Goal: Task Accomplishment & Management: Manage account settings

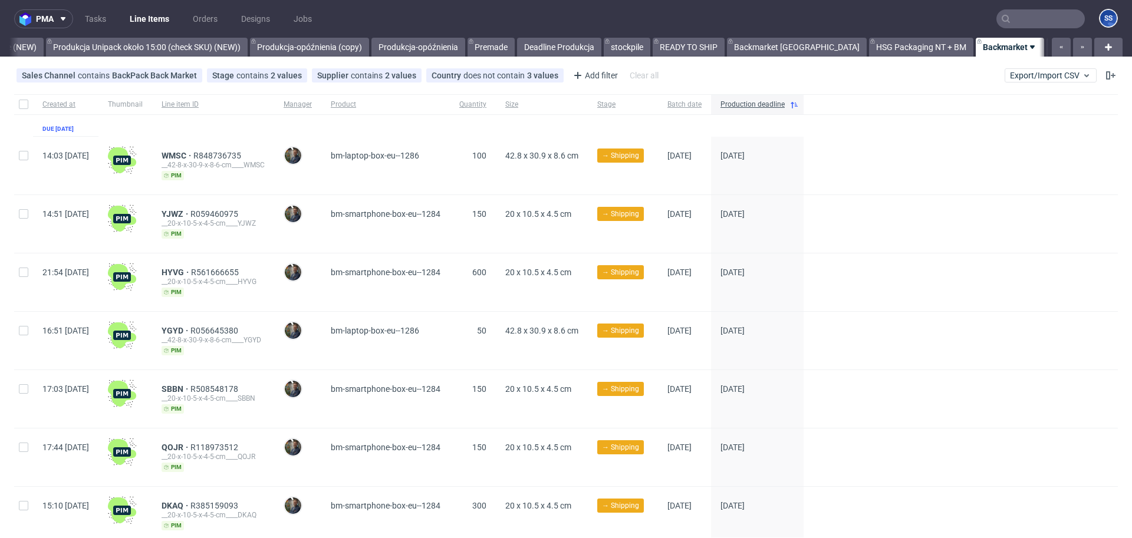
click at [1047, 52] on link "NEW HSG+BM" at bounding box center [1080, 47] width 67 height 19
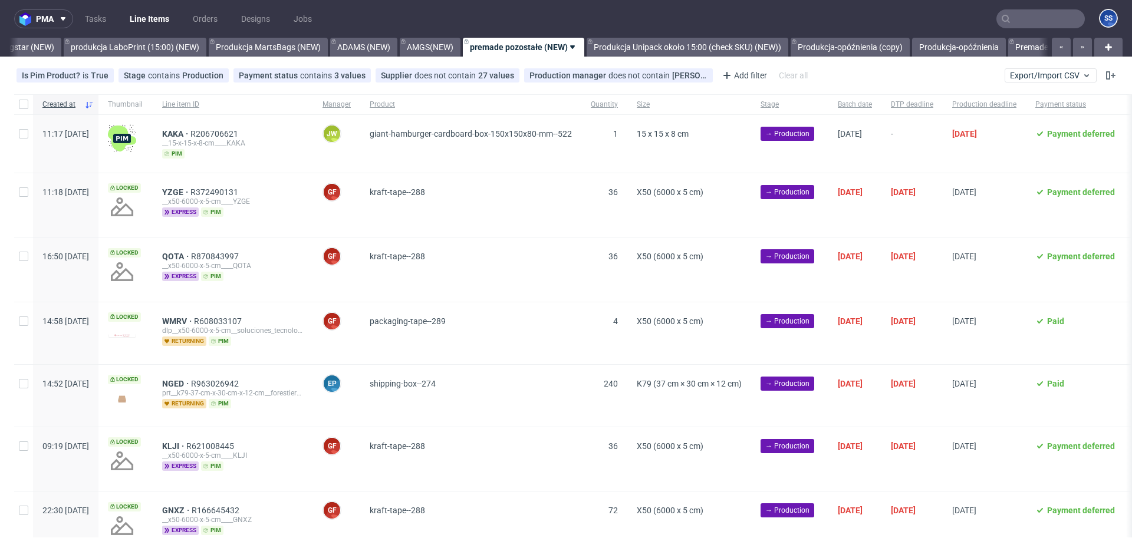
click at [20, 47] on link "Bagstar (NEW)" at bounding box center [26, 47] width 69 height 19
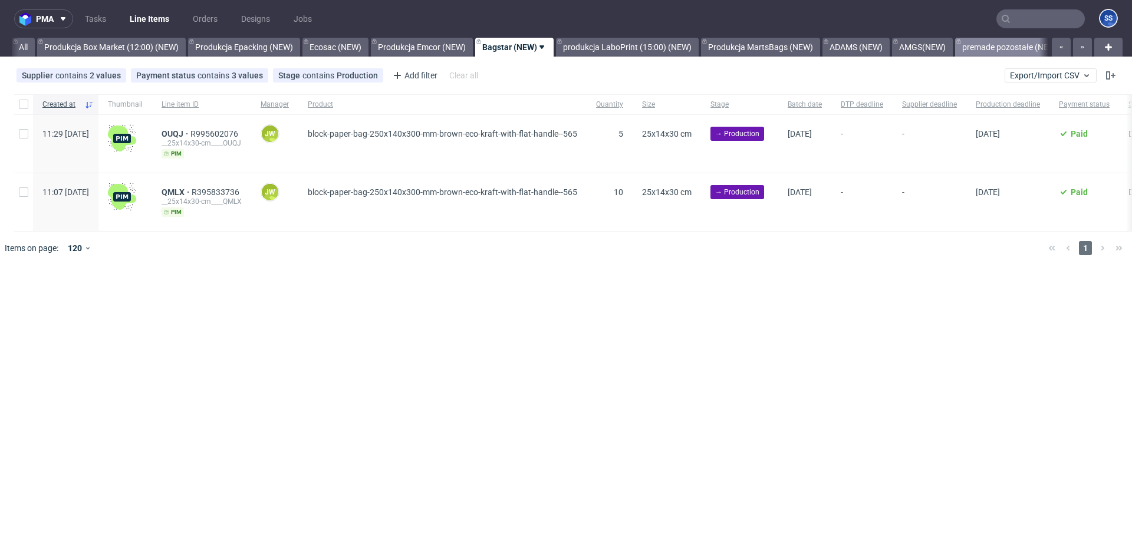
click at [20, 47] on link "All" at bounding box center [23, 47] width 23 height 19
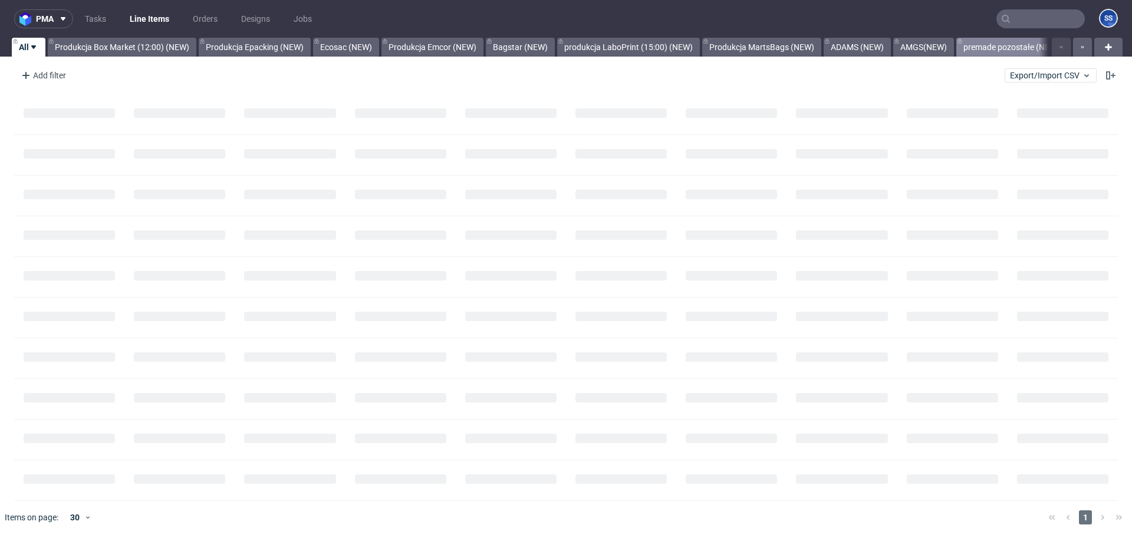
click at [20, 47] on link "All" at bounding box center [29, 47] width 34 height 19
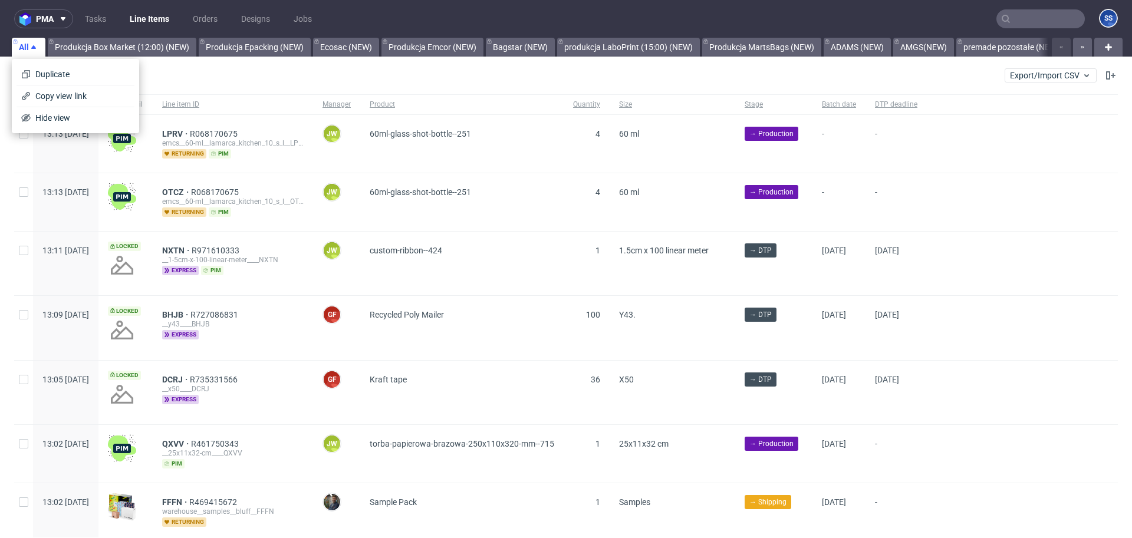
click at [203, 63] on div "Add filter Hide filters Clear all Export/Import CSV" at bounding box center [566, 75] width 1132 height 28
click at [50, 81] on div "Add filter" at bounding box center [43, 75] width 52 height 19
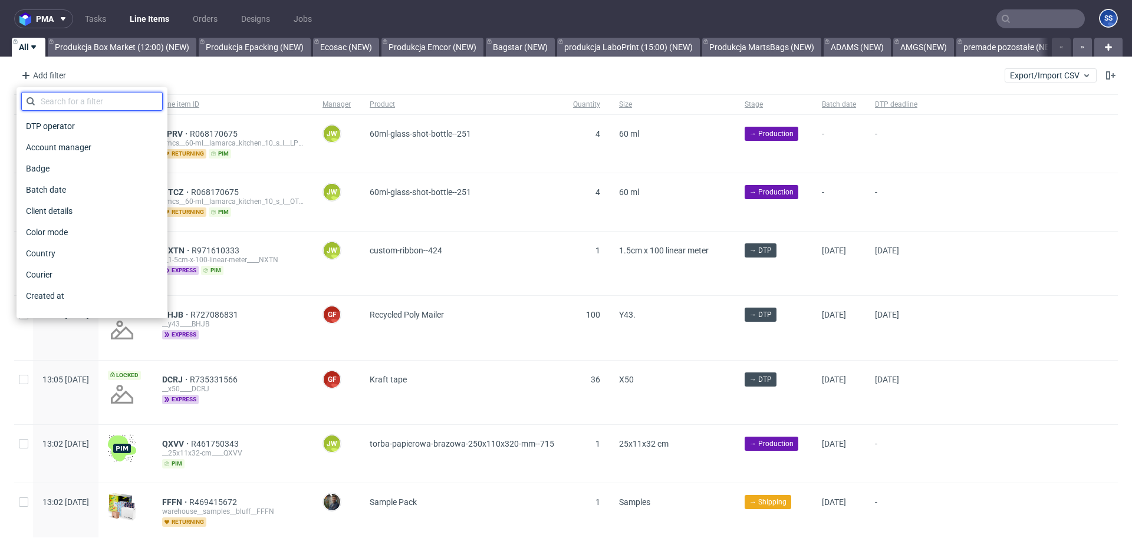
click at [75, 98] on input "text" at bounding box center [92, 101] width 142 height 19
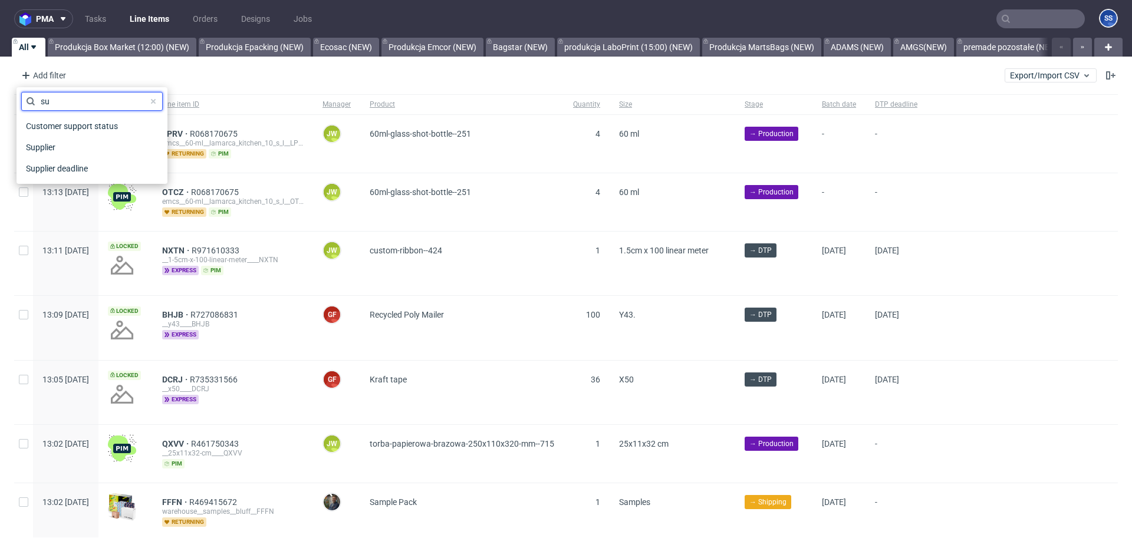
type input "s"
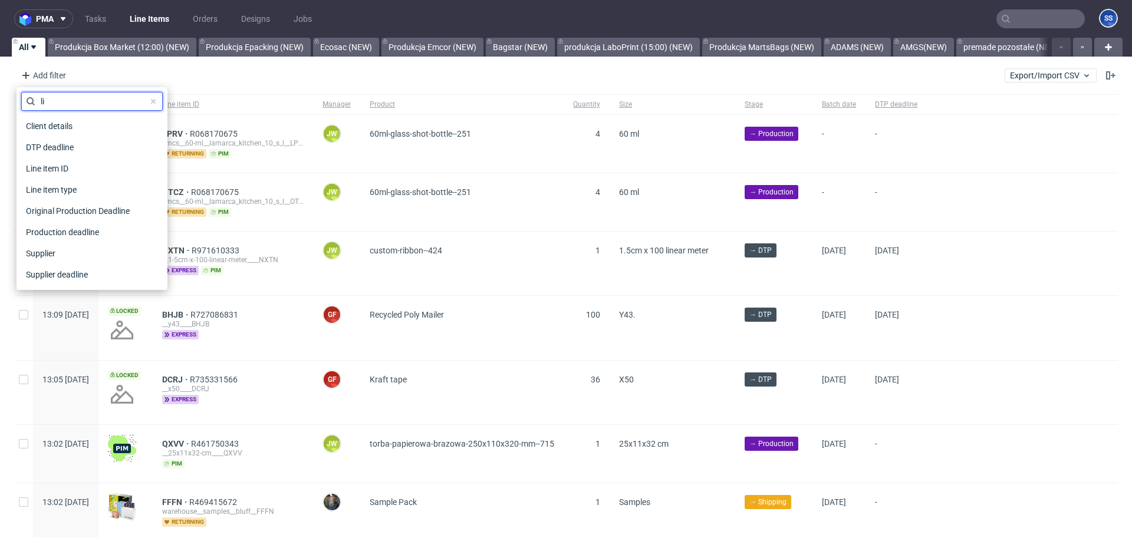
type input "lin"
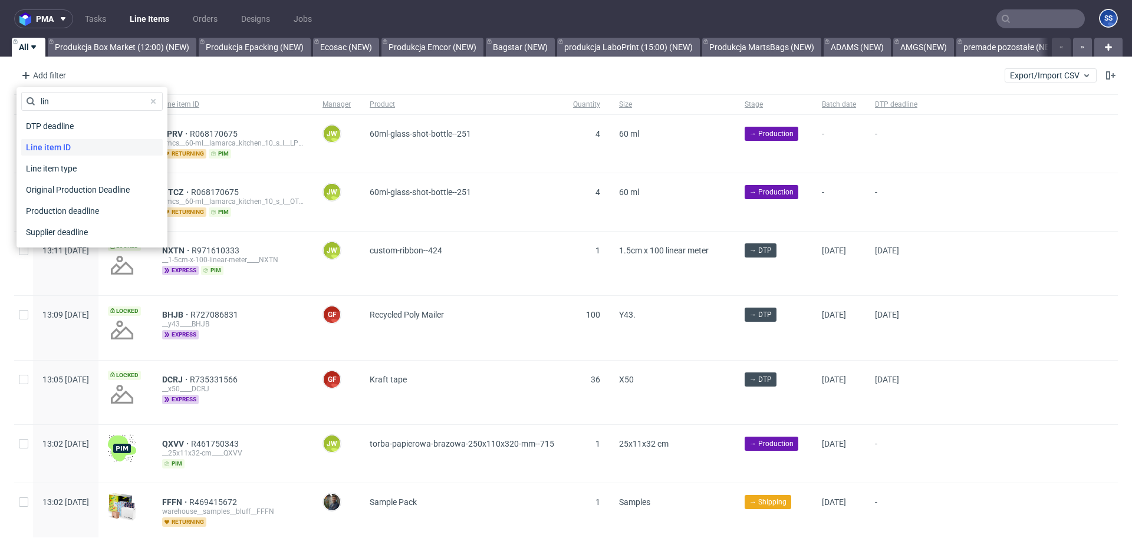
click at [84, 144] on div "Line item ID" at bounding box center [92, 147] width 142 height 17
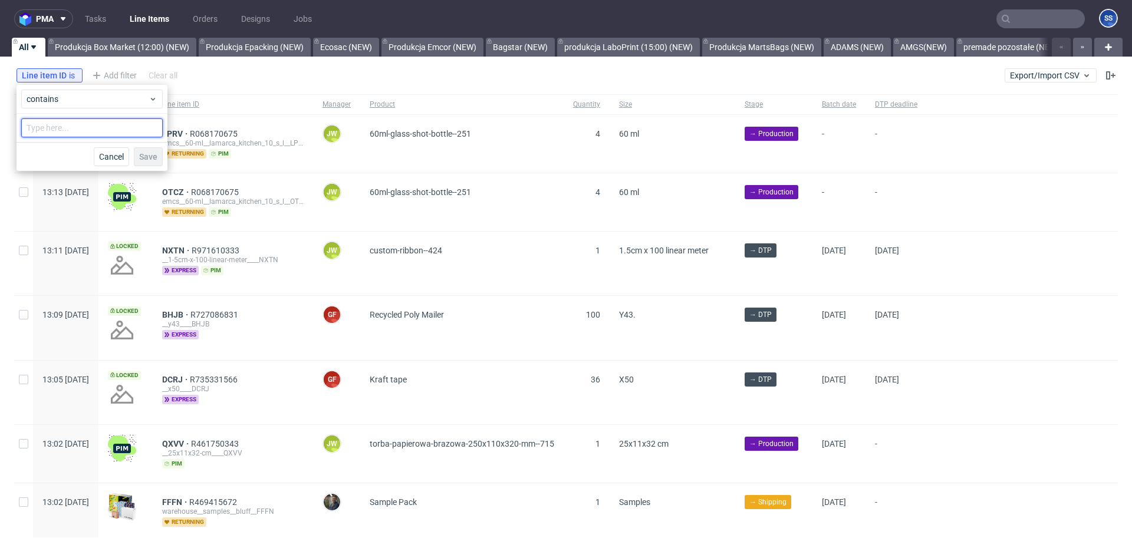
click at [103, 129] on input "text" at bounding box center [92, 128] width 142 height 19
click at [73, 127] on input "text" at bounding box center [92, 128] width 142 height 19
type input "l"
type input "DUEK"
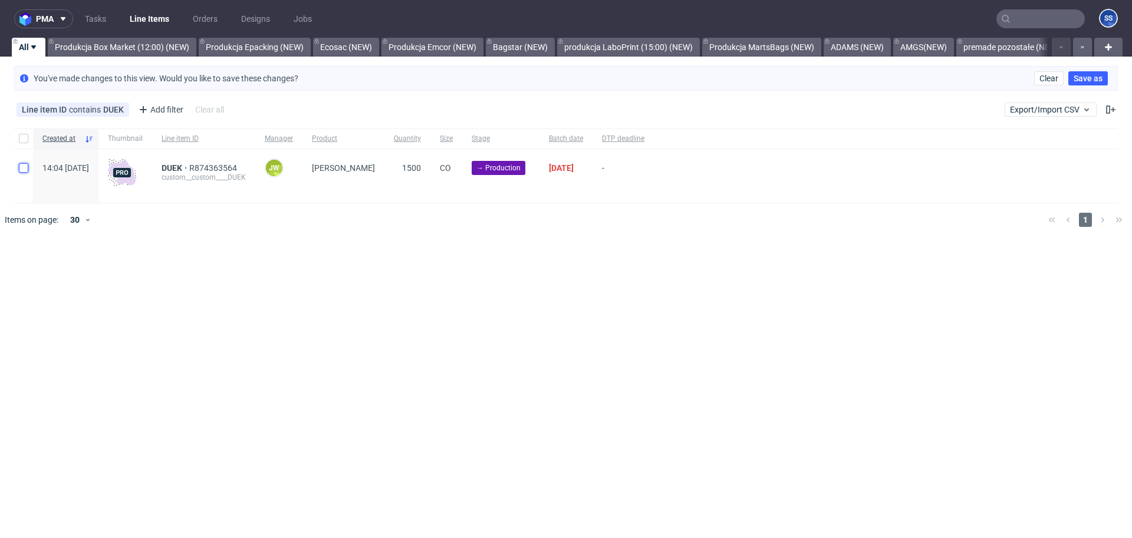
click at [19, 166] on input "checkbox" at bounding box center [23, 167] width 9 height 9
checkbox input "true"
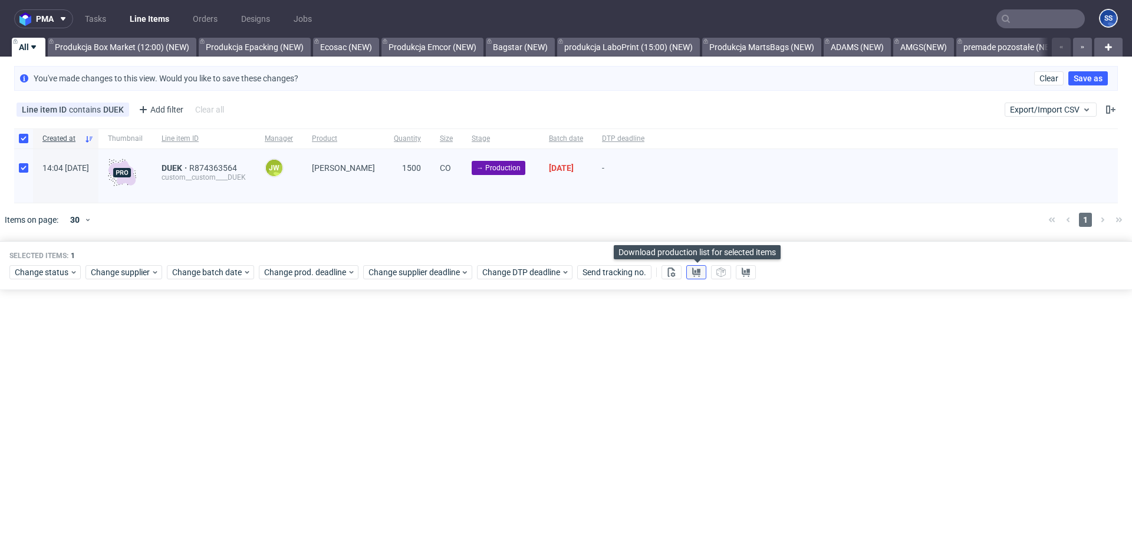
click at [698, 276] on icon at bounding box center [696, 272] width 9 height 9
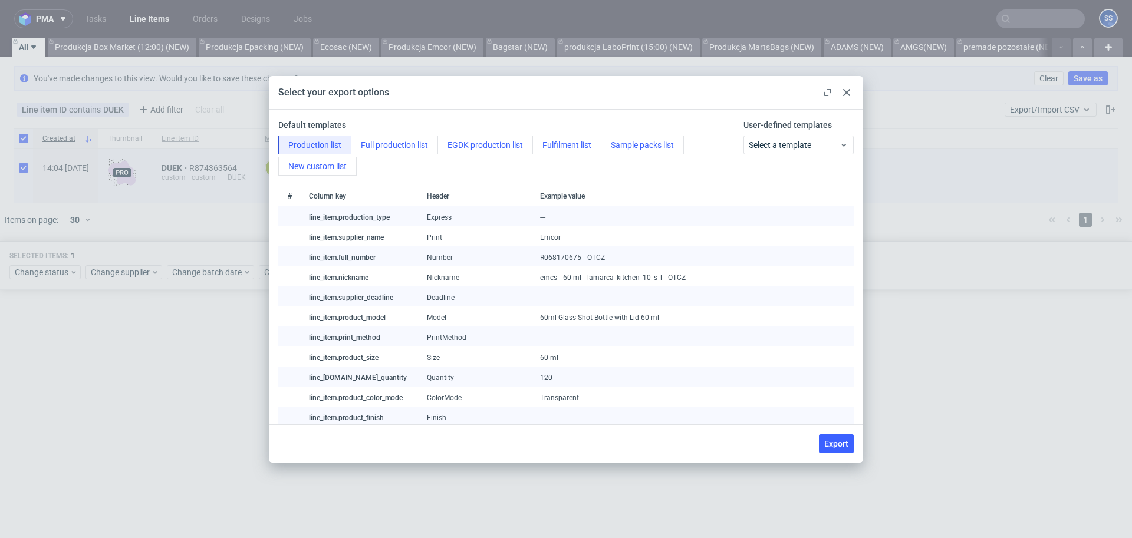
click at [847, 91] on use at bounding box center [846, 92] width 7 height 7
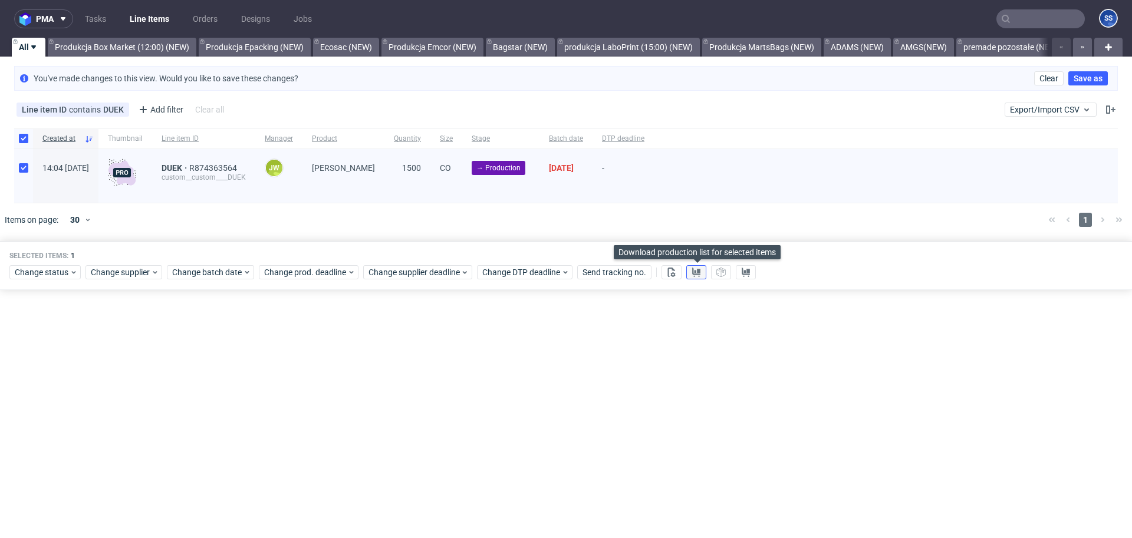
click at [696, 275] on icon at bounding box center [696, 272] width 9 height 9
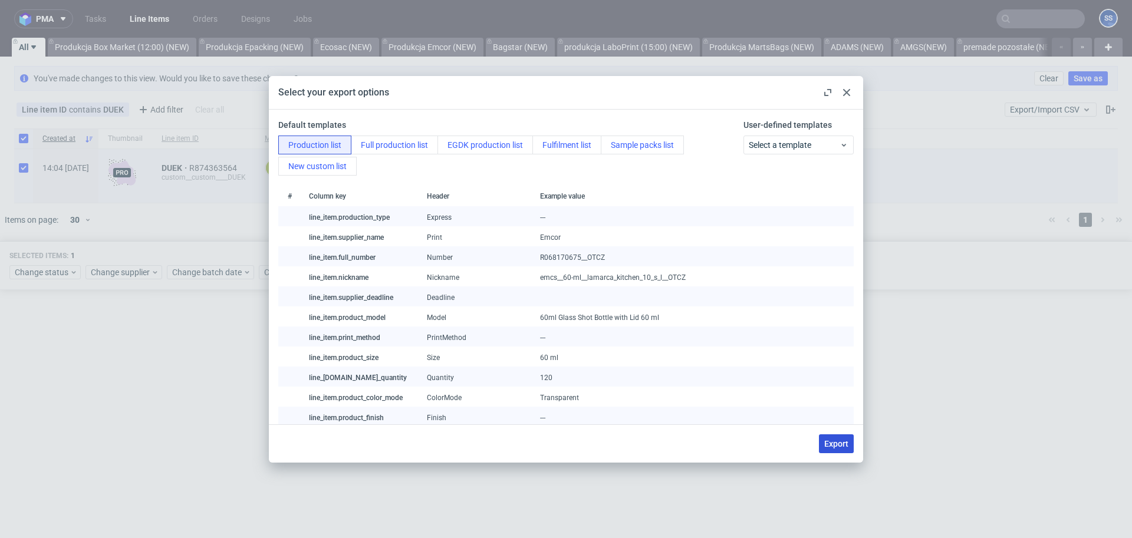
click at [836, 435] on button "Export" at bounding box center [836, 444] width 35 height 19
checkbox input "false"
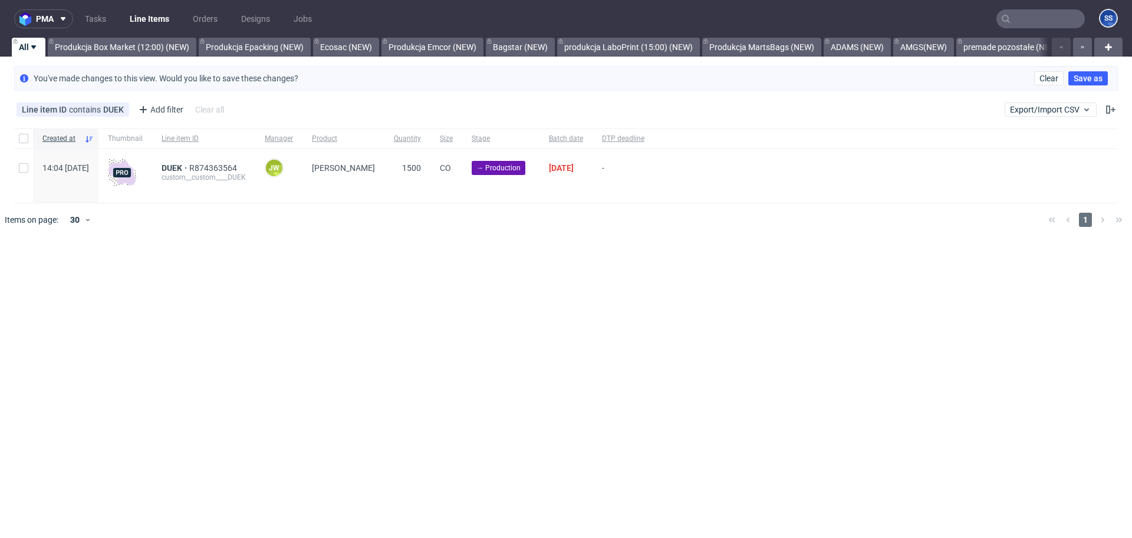
click at [24, 131] on div at bounding box center [23, 139] width 19 height 20
checkbox input "true"
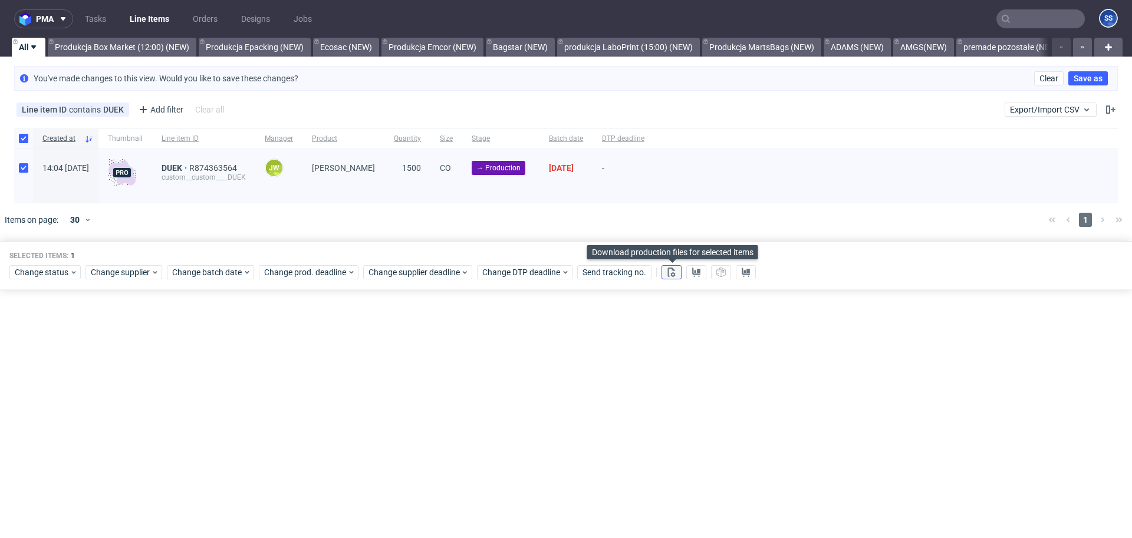
click at [672, 274] on use at bounding box center [672, 272] width 8 height 9
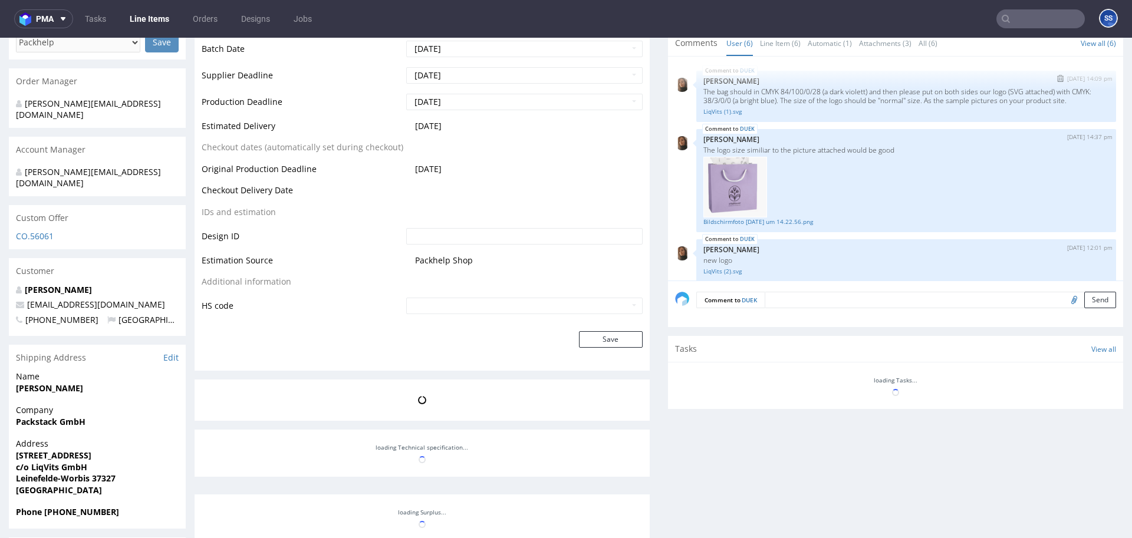
scroll to position [402, 0]
click at [778, 51] on link "Line Item (6)" at bounding box center [780, 44] width 41 height 25
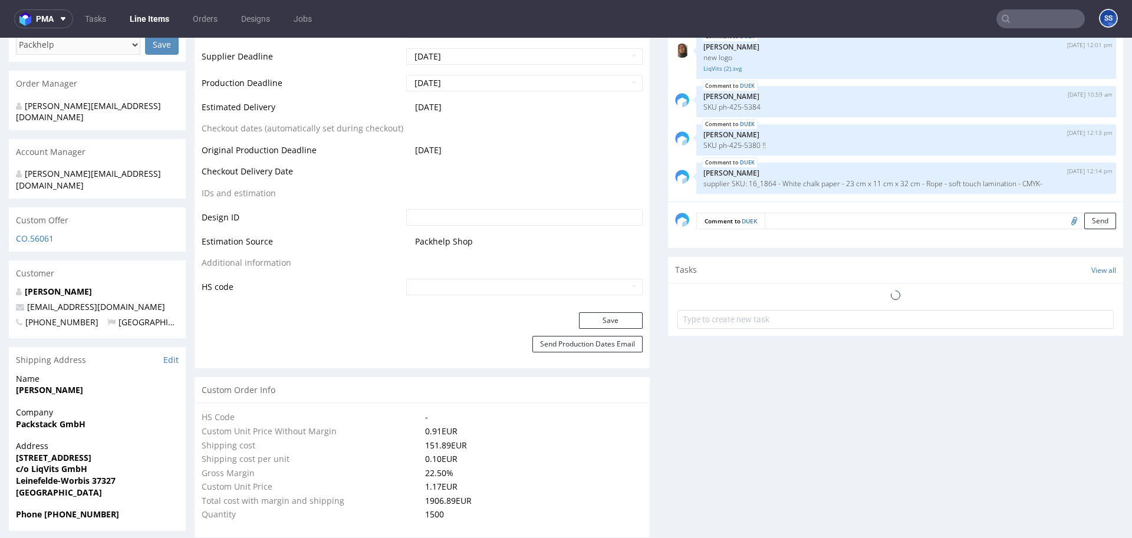
scroll to position [0, 0]
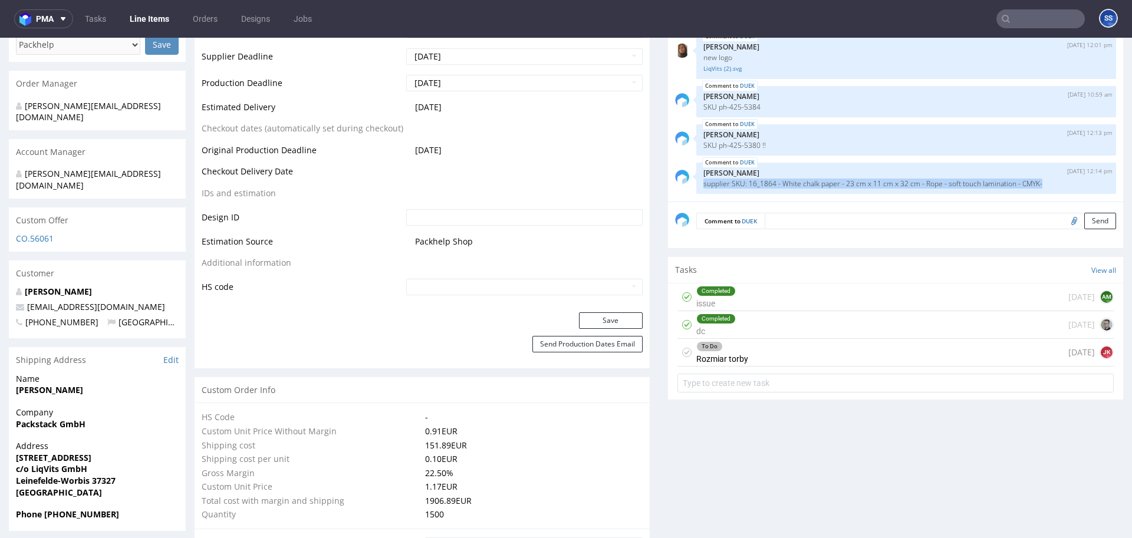
drag, startPoint x: 691, startPoint y: 186, endPoint x: 1067, endPoint y: 196, distance: 376.3
click at [1067, 196] on div "DUEK 14th Jul 25 | 14:09 pm Angelina Marć The bag should in CMYK 84/100/0/28 (a…" at bounding box center [899, 93] width 448 height 217
click at [1061, 182] on p "supplier SKU: 16_1864 - White chalk paper - 23 cm x 11 cm x 32 cm - Rope - soft…" at bounding box center [906, 183] width 406 height 9
drag, startPoint x: 896, startPoint y: 184, endPoint x: 734, endPoint y: 185, distance: 162.2
click at [734, 185] on p "supplier SKU: 16_1864 - White chalk paper - 23 cm x 11 cm x 32 cm - Rope - soft…" at bounding box center [906, 183] width 406 height 9
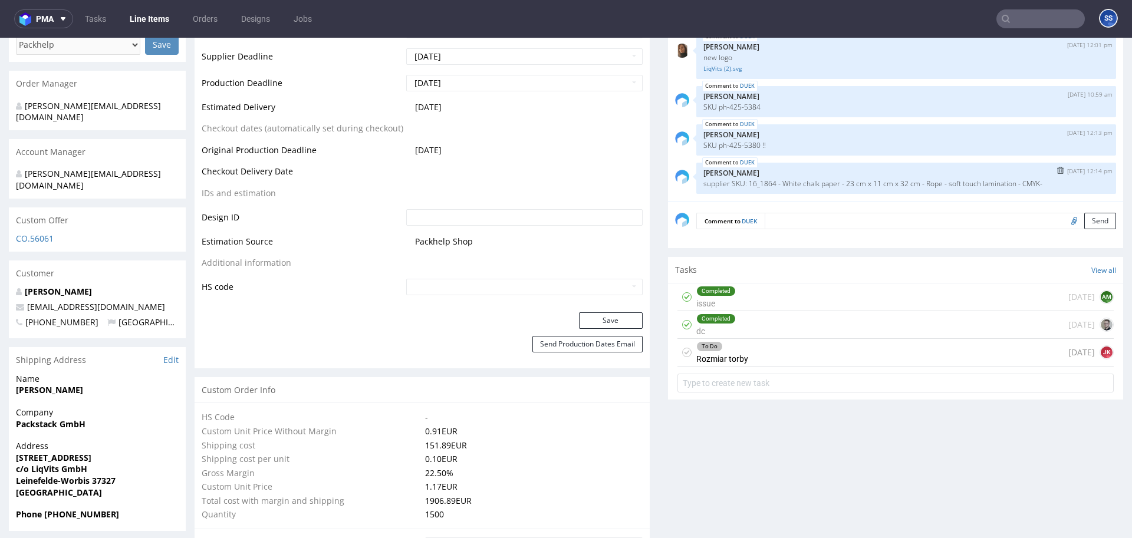
click at [729, 185] on p "supplier SKU: 16_1864 - White chalk paper - 23 cm x 11 cm x 32 cm - Rope - soft…" at bounding box center [906, 183] width 406 height 9
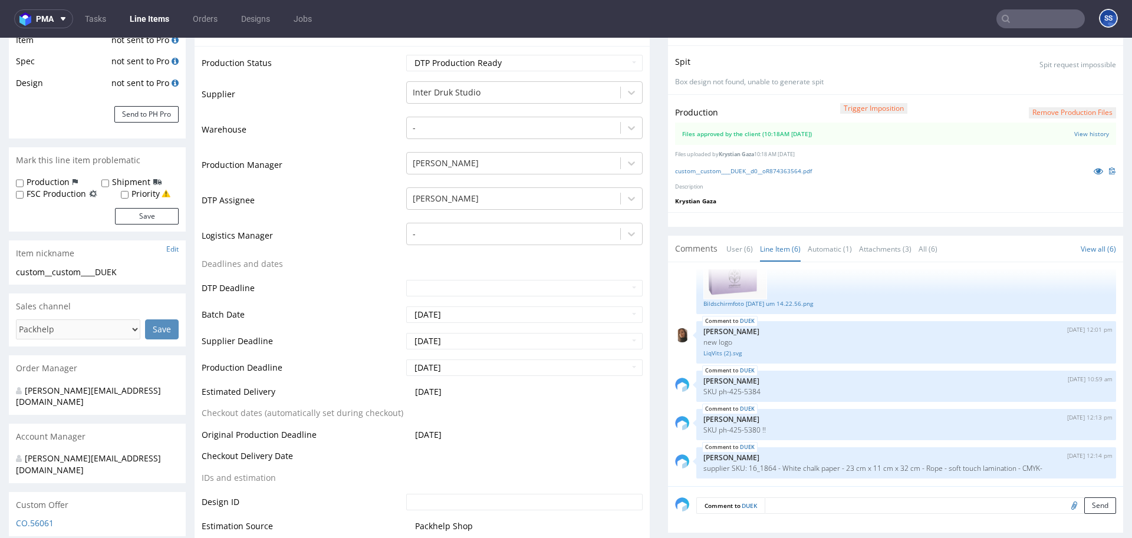
scroll to position [209, 0]
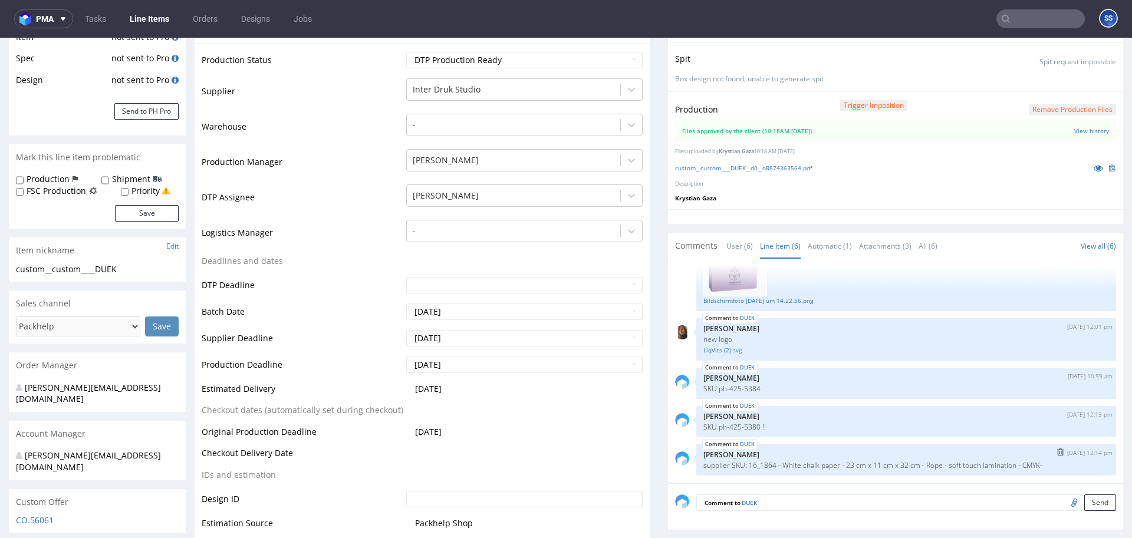
click at [916, 468] on p "supplier SKU: 16_1864 - White chalk paper - 23 cm x 11 cm x 32 cm - Rope - soft…" at bounding box center [906, 465] width 406 height 9
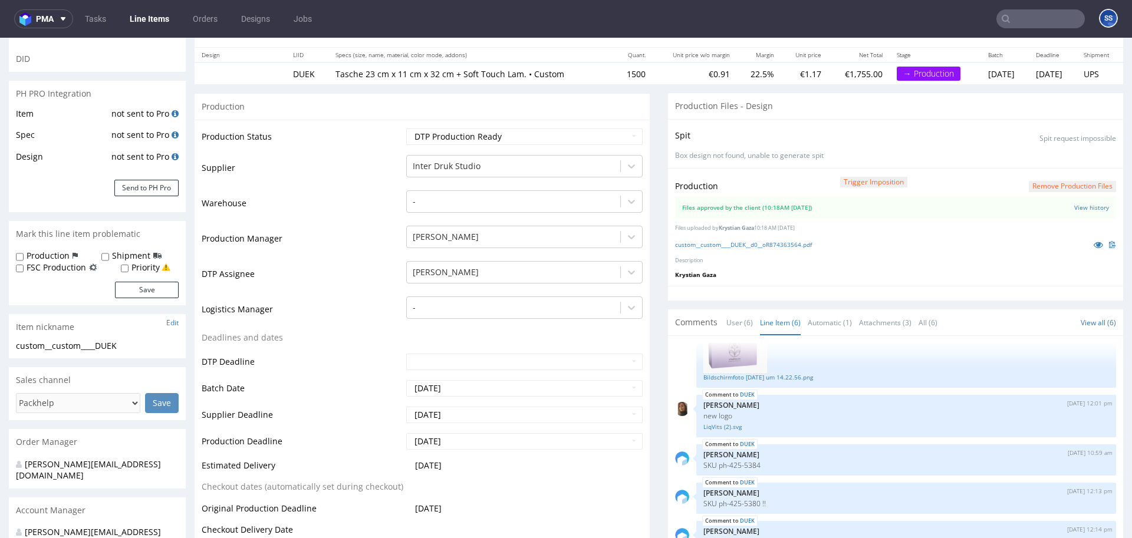
scroll to position [0, 0]
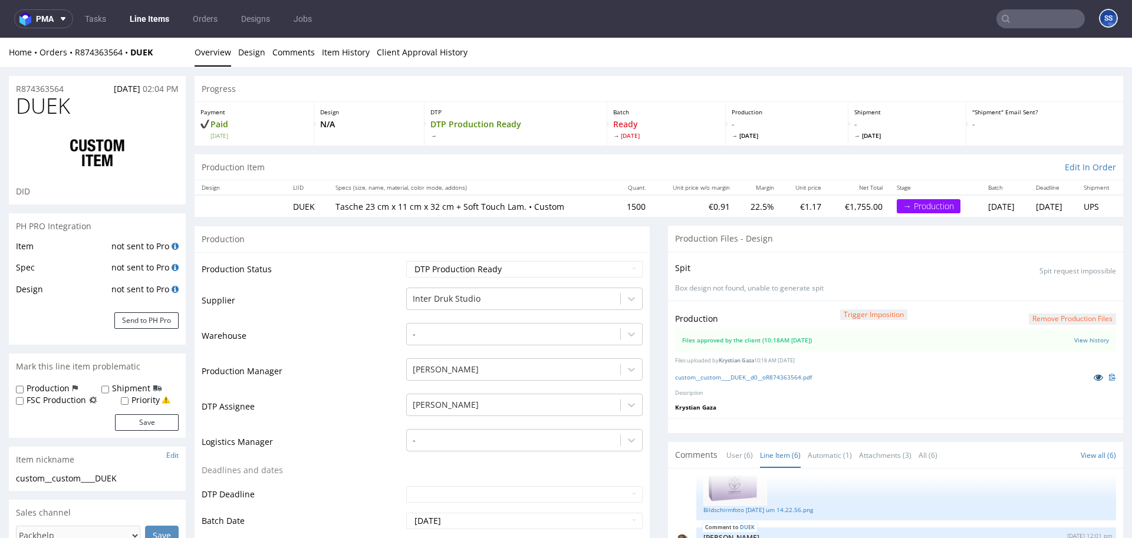
click at [1094, 379] on icon at bounding box center [1098, 377] width 9 height 8
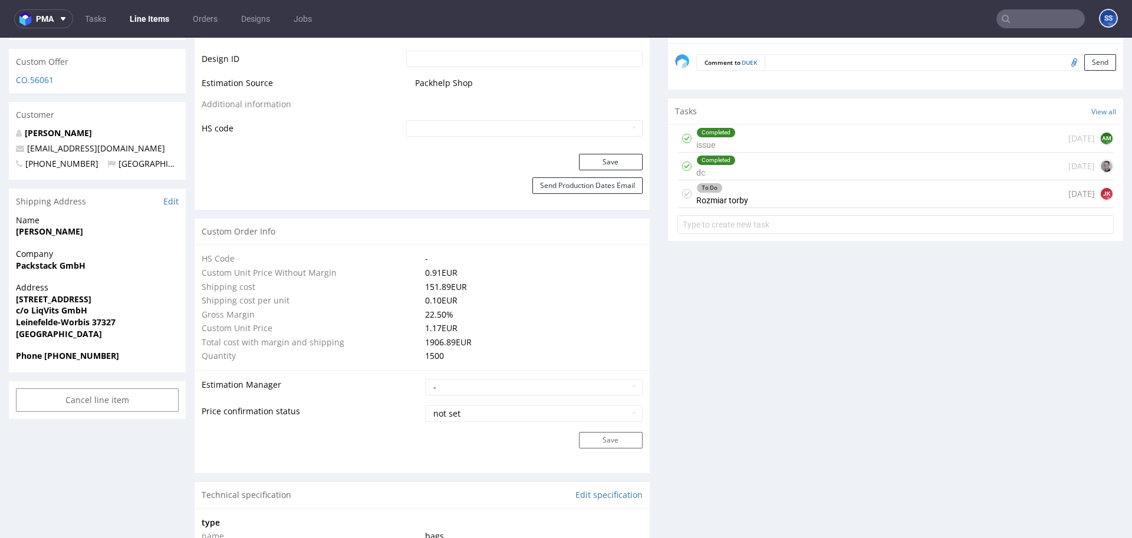
scroll to position [653, 0]
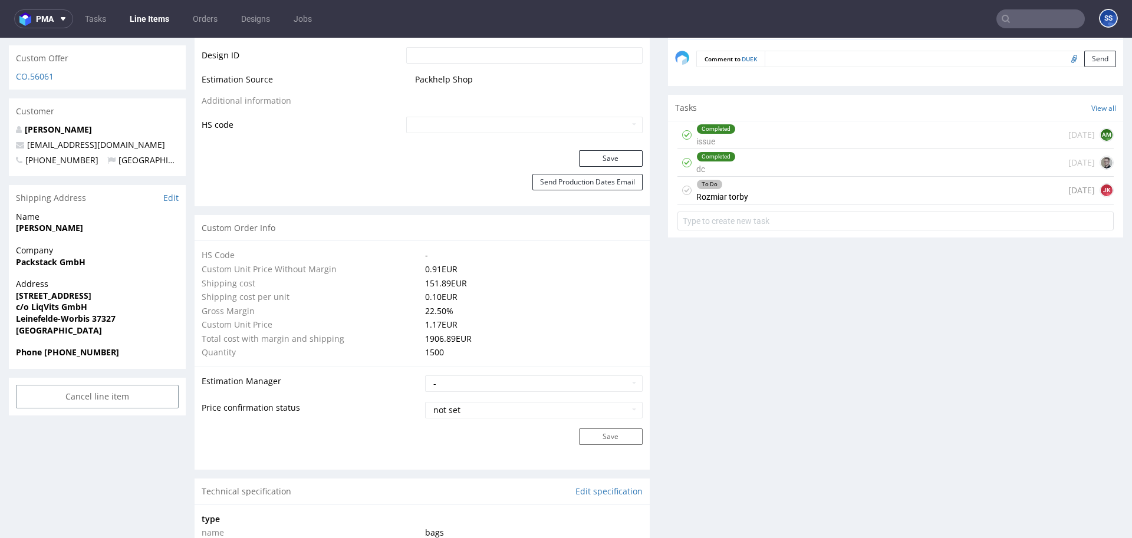
click at [830, 190] on div "To Do Rozmiar torby 3 days ago JK" at bounding box center [896, 191] width 436 height 28
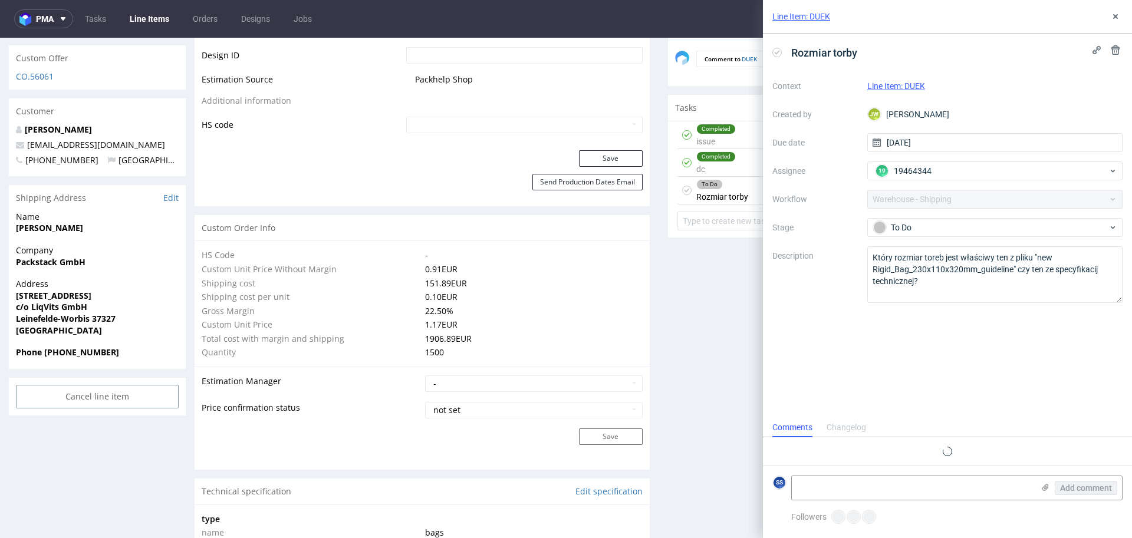
scroll to position [9, 0]
click at [1115, 18] on icon at bounding box center [1115, 16] width 9 height 9
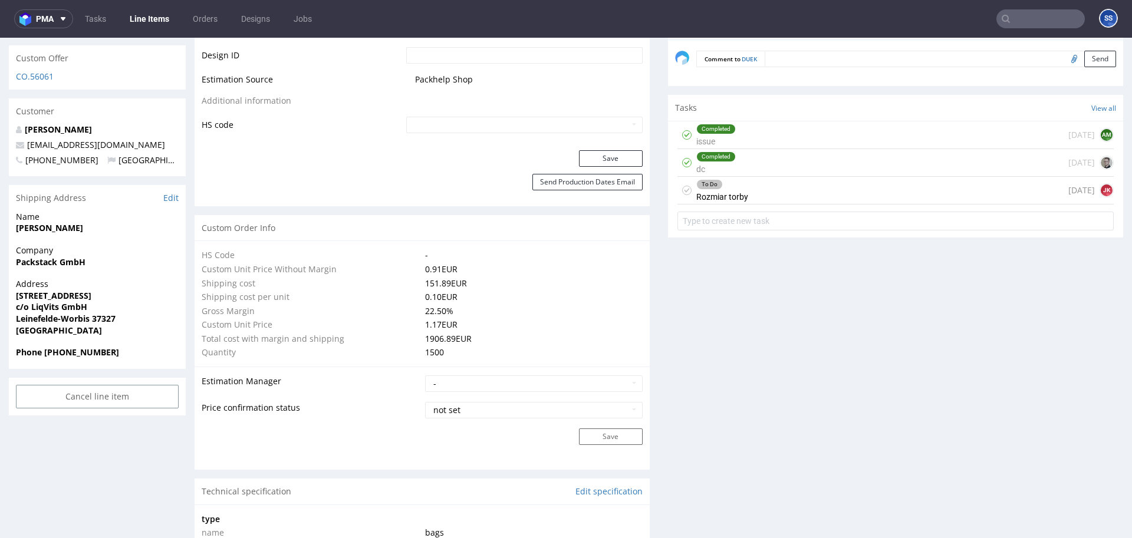
click at [775, 200] on div "To Do Rozmiar torby 3 days ago JK" at bounding box center [896, 191] width 436 height 28
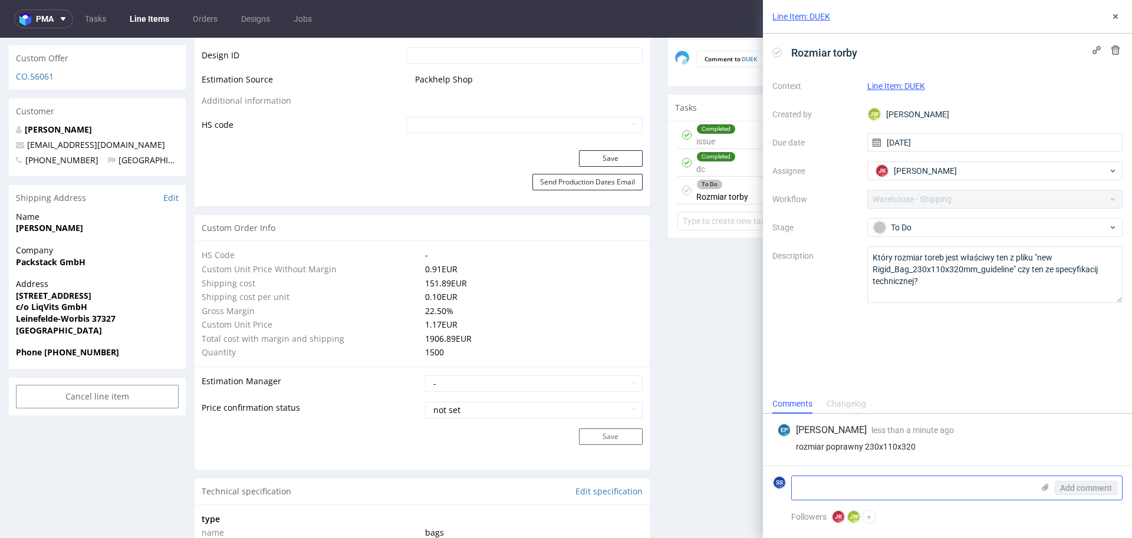
click at [850, 485] on textarea at bounding box center [913, 488] width 242 height 24
paste textarea "Na przesłanym przez Pana wykrojniku nie ma na obrysach ani otworów na uchwyty n…"
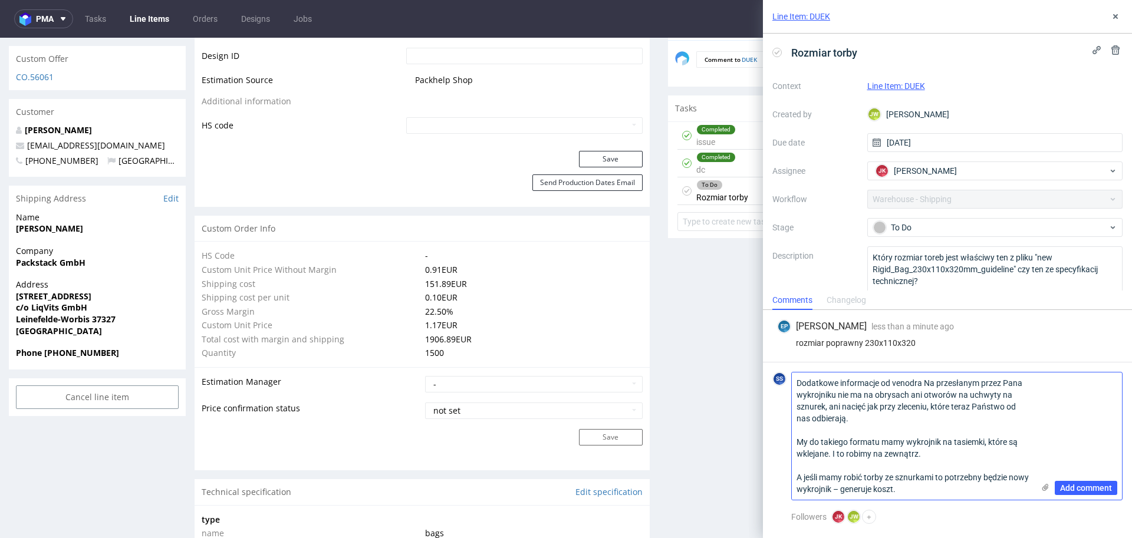
click at [926, 383] on textarea "Dodatkowe informacje od venodra Na przesłanym przez Pana wykrojniku nie ma na o…" at bounding box center [913, 436] width 242 height 127
click at [796, 440] on textarea "Dodatkowe informacje od venodra "Na przesłanym przez Pana wykrojniku nie ma na …" at bounding box center [913, 436] width 242 height 127
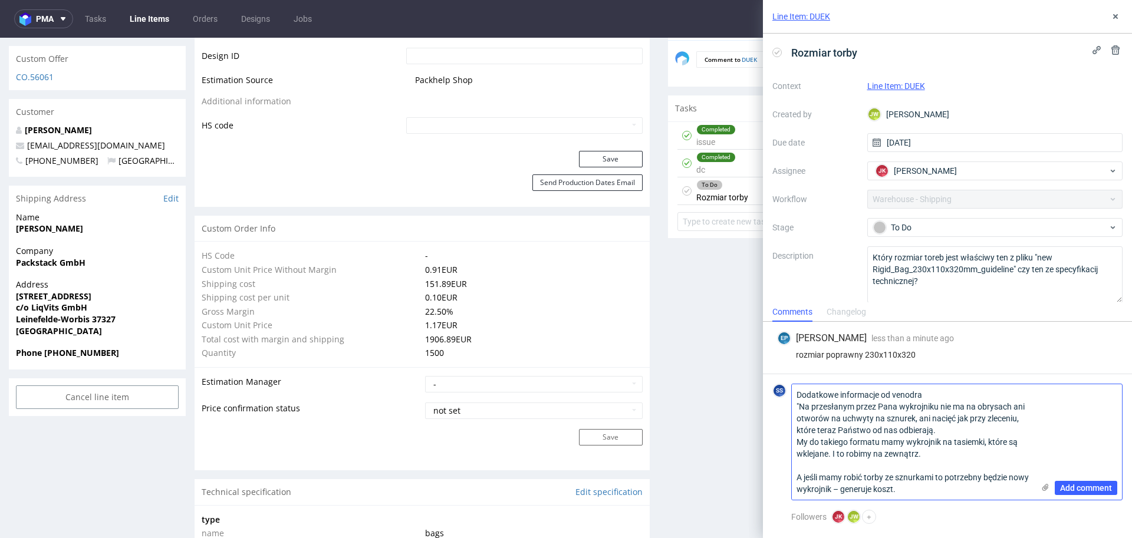
click at [795, 477] on textarea "Dodatkowe informacje od venodra "Na przesłanym przez Pana wykrojniku nie ma na …" at bounding box center [913, 442] width 242 height 116
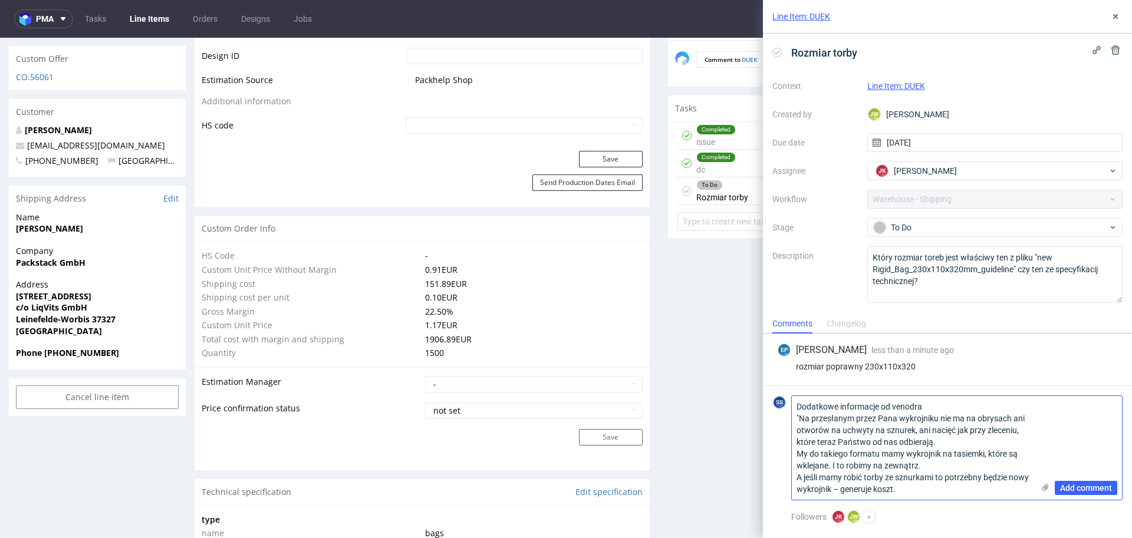
click at [925, 490] on textarea "Dodatkowe informacje od venodra "Na przesłanym przez Pana wykrojniku nie ma na …" at bounding box center [913, 448] width 242 height 104
click at [925, 407] on textarea "Dodatkowe informacje od venodra "Na przesłanym przez Pana wykrojniku nie ma na …" at bounding box center [913, 448] width 242 height 104
click at [910, 406] on textarea "Dodatkowe informacje od venodra do tego zamówienia "Na przesłanym przez Pana wy…" at bounding box center [913, 448] width 242 height 104
type textarea "Dodatkowe informacje od vendora do tego zamówienia "Na przesłanym przez Pana wy…"
click at [1078, 485] on span "Add comment" at bounding box center [1086, 488] width 52 height 8
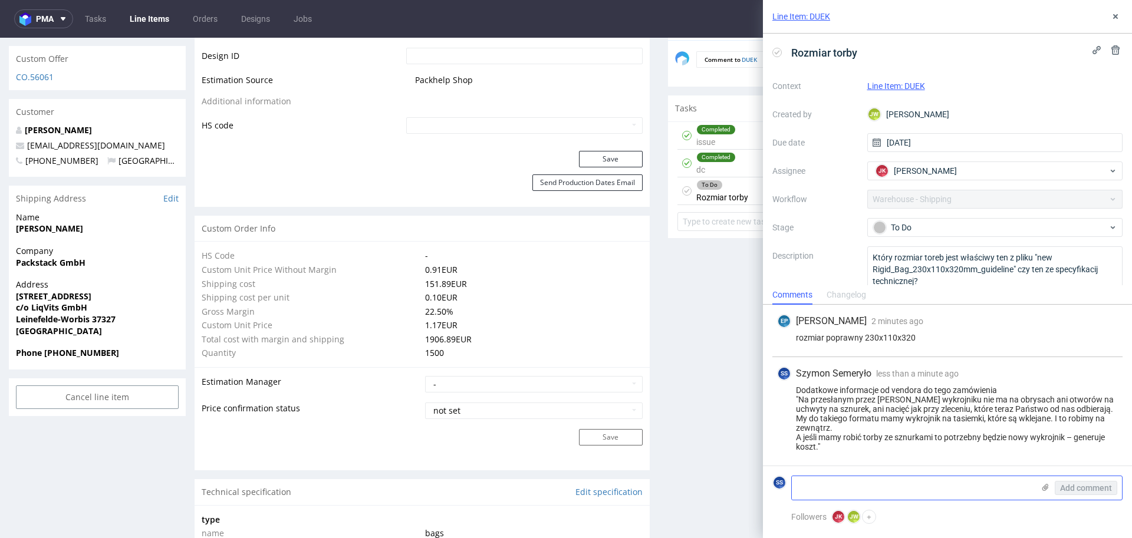
click at [836, 485] on textarea at bounding box center [913, 488] width 242 height 24
paste textarea "Proszę jeszcze zwrócić uwagę na format torby jaki jest wpisany w exelu versus p…"
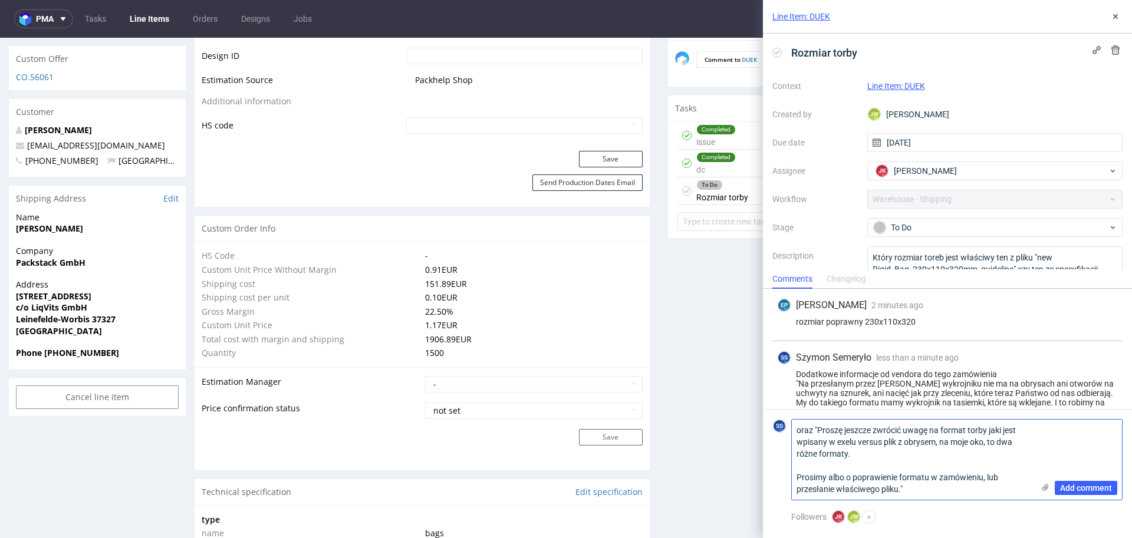
click at [796, 476] on textarea "oraz "Proszę jeszcze zwrócić uwagę na format torby jaki jest wpisany w exelu ve…" at bounding box center [913, 460] width 242 height 80
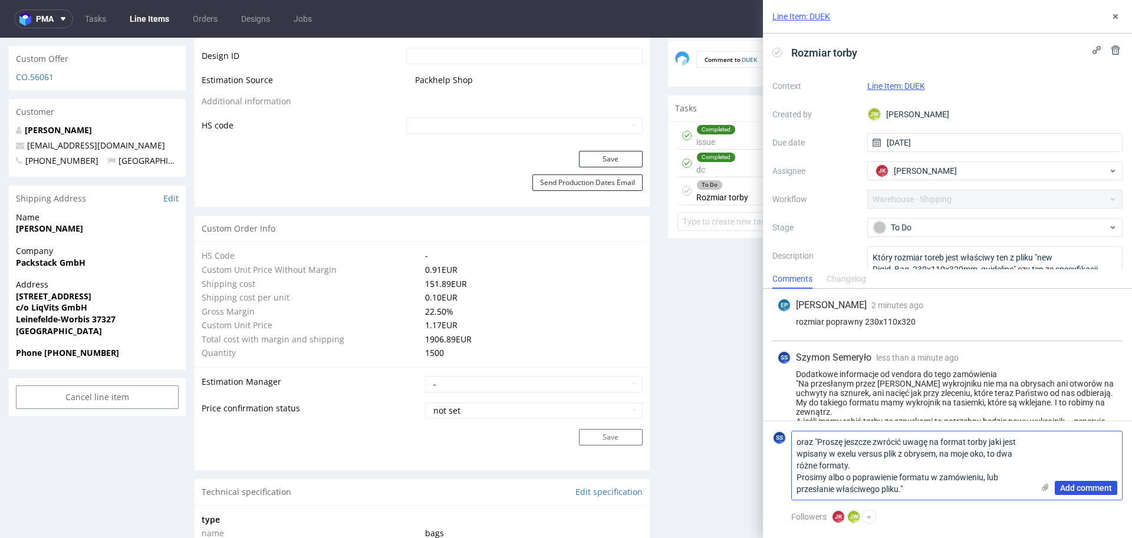
type textarea "oraz "Proszę jeszcze zwrócić uwagę na format torby jaki jest wpisany w exelu ve…"
click at [1075, 486] on span "Add comment" at bounding box center [1086, 488] width 52 height 8
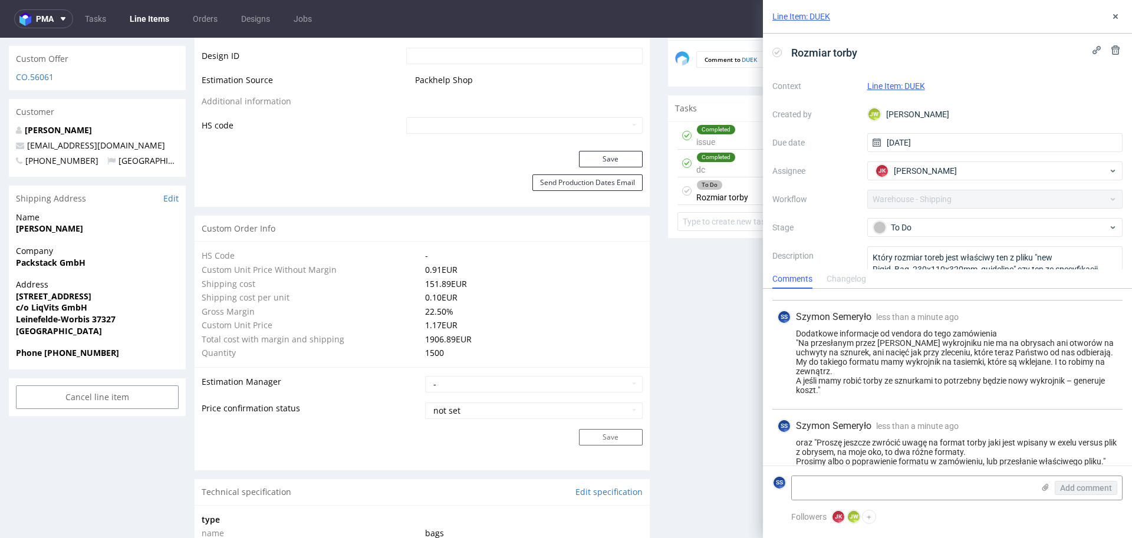
scroll to position [55, 0]
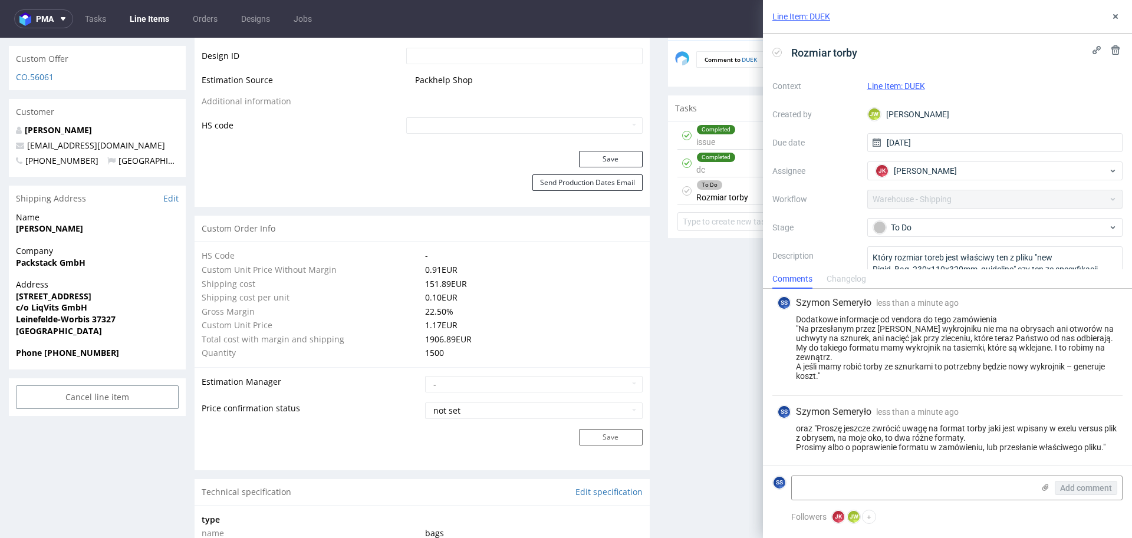
click at [703, 359] on div "Production Files - Design Spit Spit request impossible Box design not found, un…" at bounding box center [895, 500] width 455 height 1854
click at [1111, 13] on icon at bounding box center [1115, 16] width 9 height 9
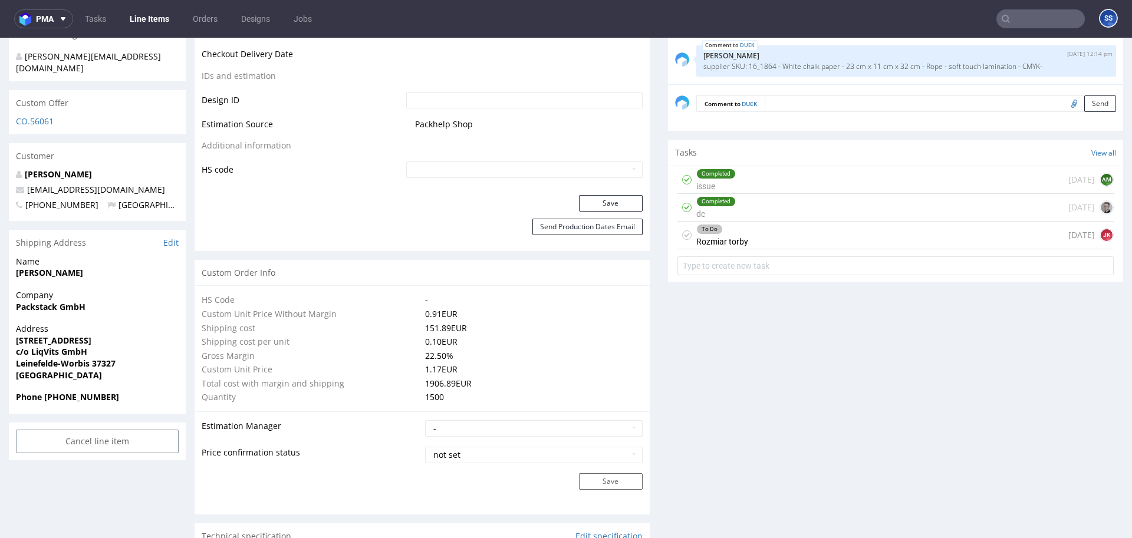
scroll to position [601, 0]
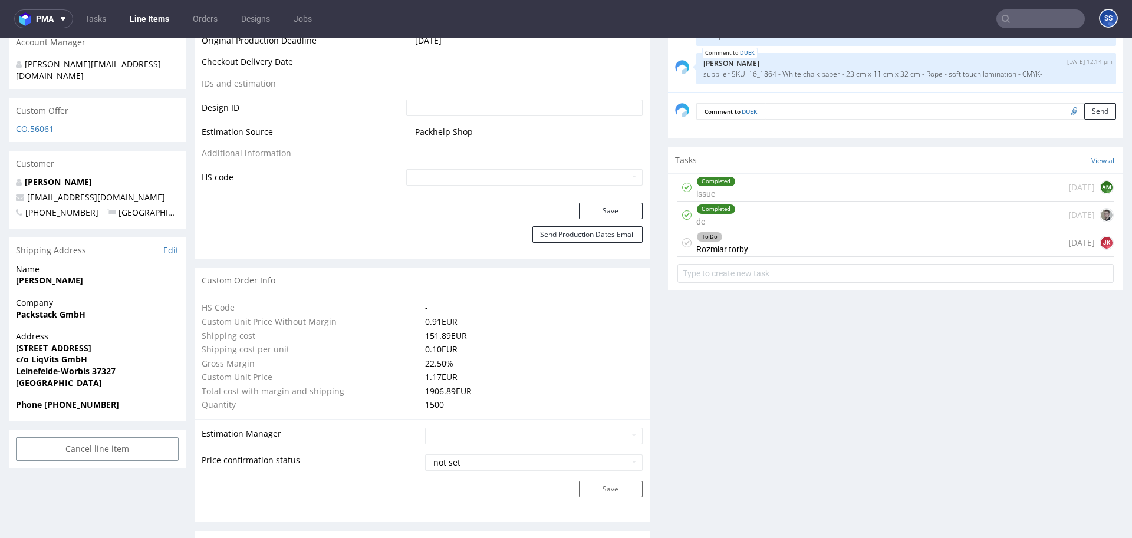
click at [156, 21] on link "Line Items" at bounding box center [150, 18] width 54 height 19
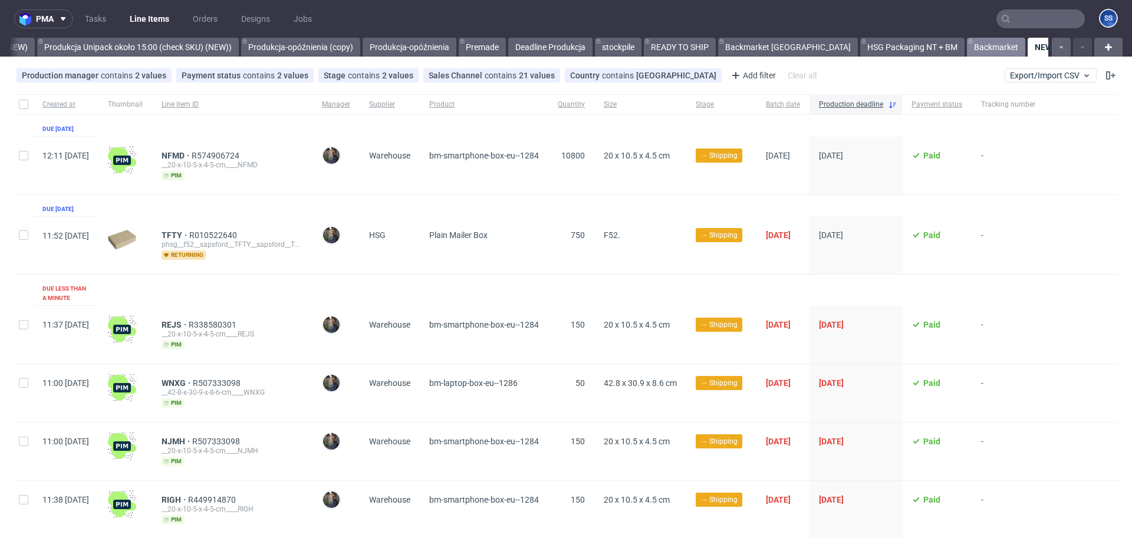
click at [967, 45] on link "Backmarket" at bounding box center [996, 47] width 58 height 19
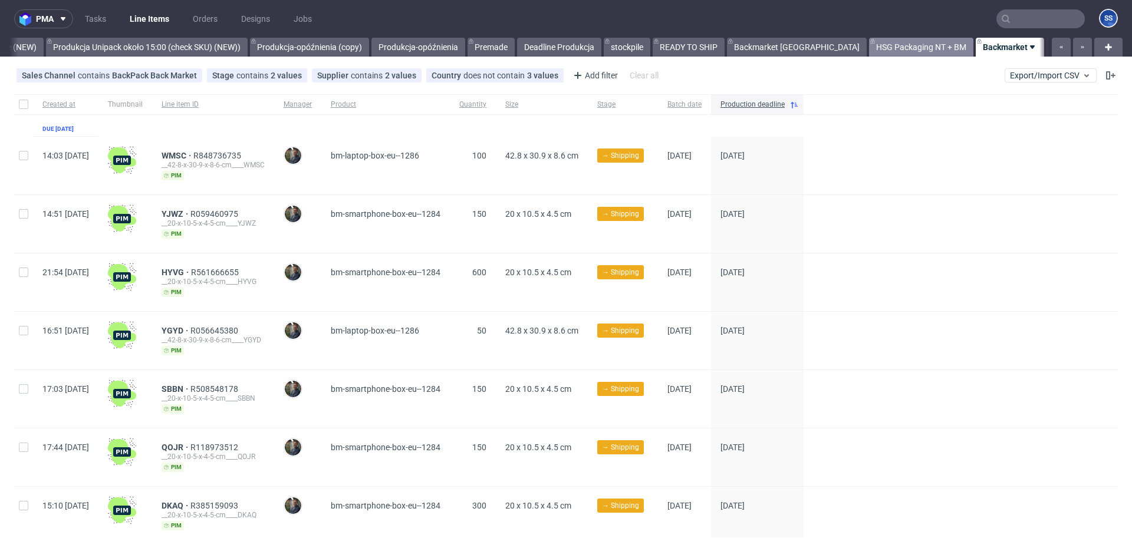
click at [869, 48] on link "HSG Packaging NT + BM" at bounding box center [921, 47] width 104 height 19
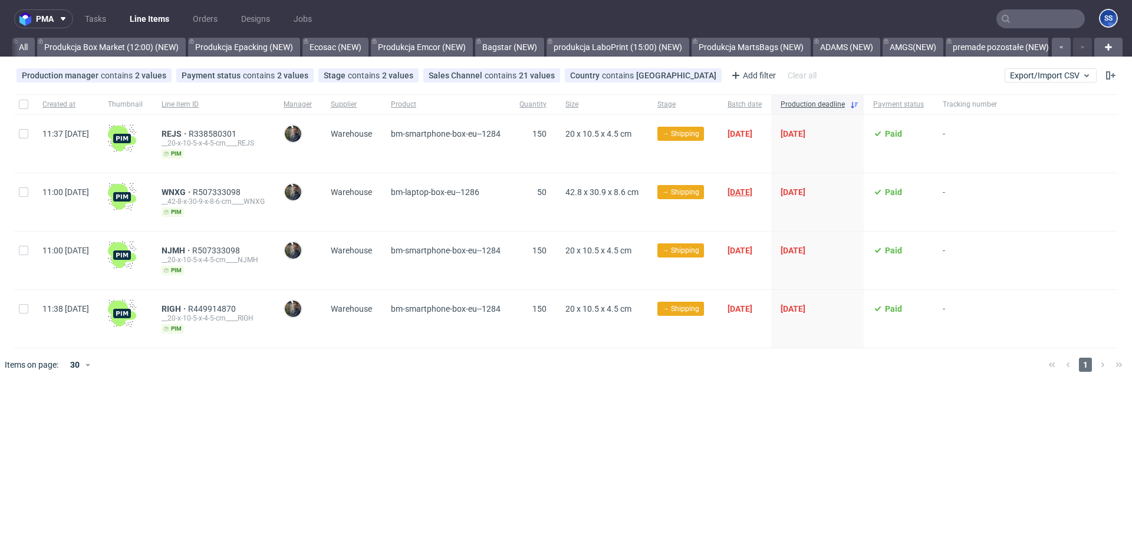
scroll to position [0, 1012]
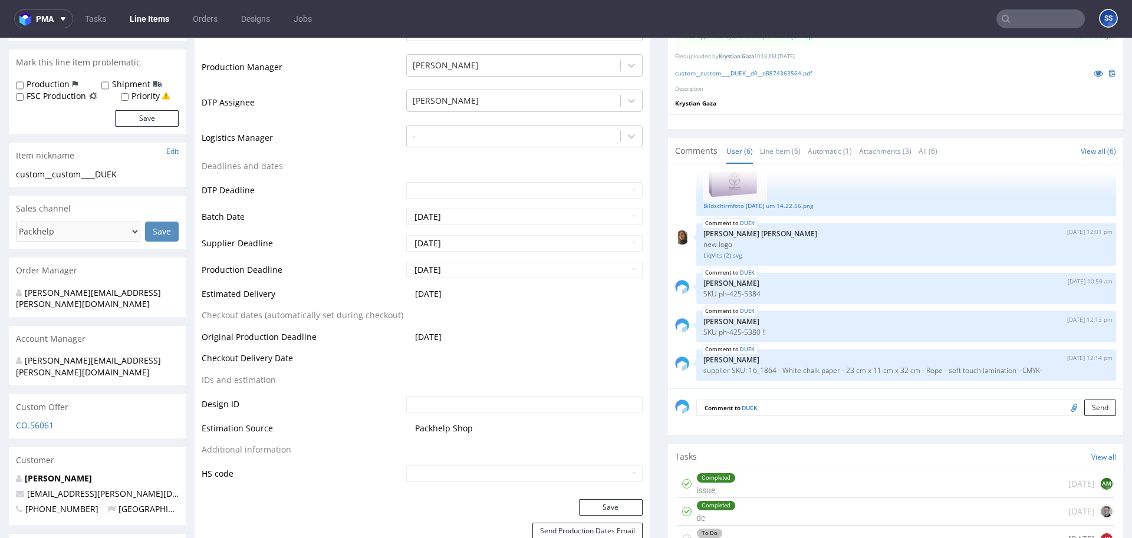
scroll to position [305, 0]
drag, startPoint x: 780, startPoint y: 370, endPoint x: 838, endPoint y: 372, distance: 58.4
click at [838, 373] on p "supplier SKU: 16_1864 - White chalk paper - 23 cm x 11 cm x 32 cm - Rope - soft…" at bounding box center [906, 370] width 406 height 9
drag, startPoint x: 840, startPoint y: 370, endPoint x: 782, endPoint y: 373, distance: 57.8
click at [782, 373] on p "supplier SKU: 16_1864 - White chalk paper - 23 cm x 11 cm x 32 cm - Rope - soft…" at bounding box center [906, 370] width 406 height 9
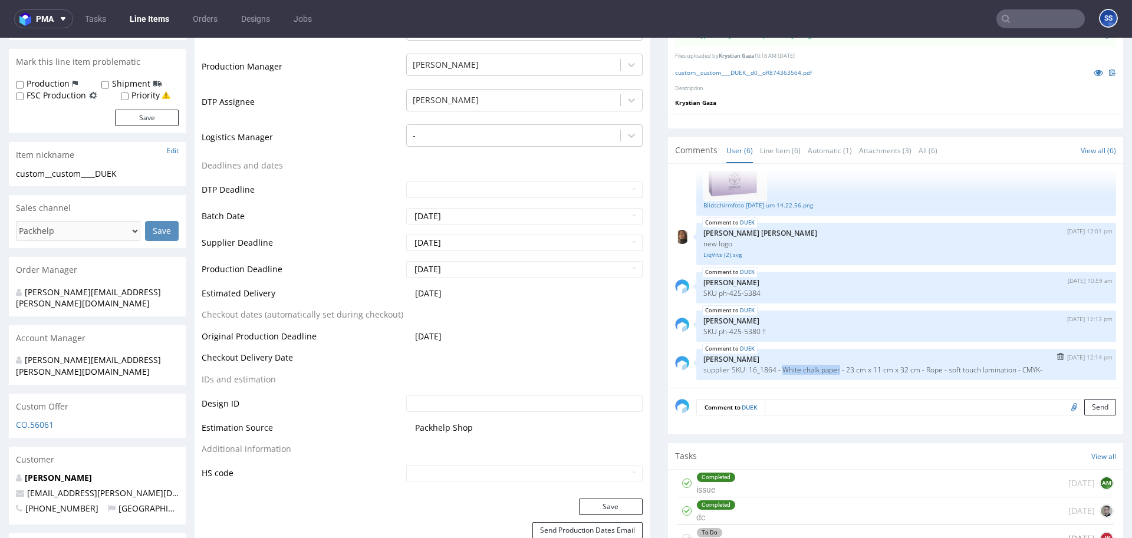
copy p "White chalk paper"
drag, startPoint x: 852, startPoint y: 371, endPoint x: 901, endPoint y: 375, distance: 49.1
click at [919, 370] on p "supplier SKU: 16_1864 - White chalk paper - 23 cm x 11 cm x 32 cm - Rope - soft…" at bounding box center [906, 370] width 406 height 9
copy p "23 cm x 11 cm x 32 cm"
click at [996, 353] on div "DUEK 11th Aug 25 | 12:14 pm Ewa Prus supplier SKU: 16_1864 - White chalk paper …" at bounding box center [906, 364] width 420 height 31
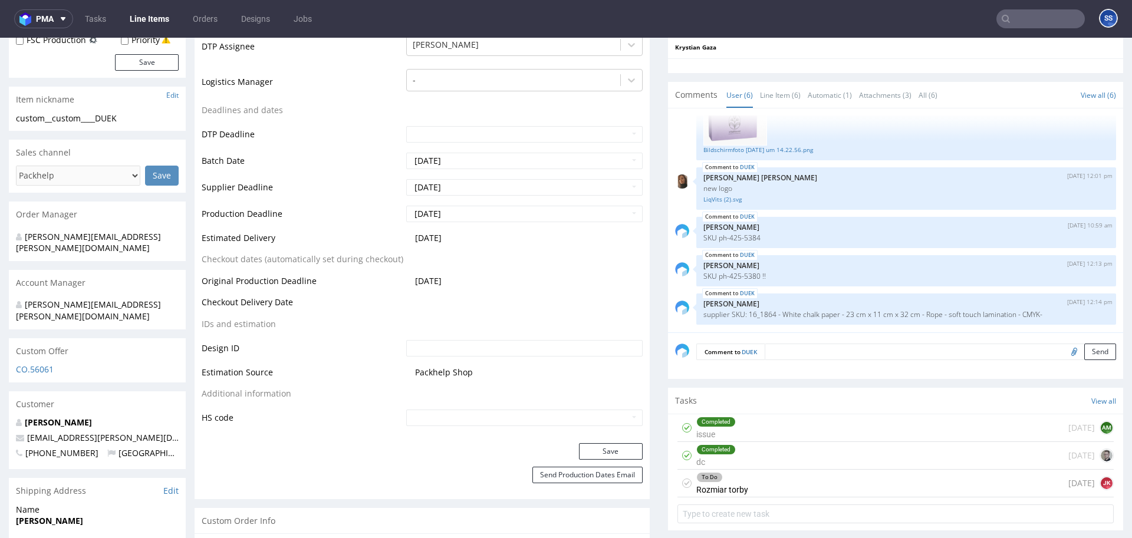
scroll to position [0, 0]
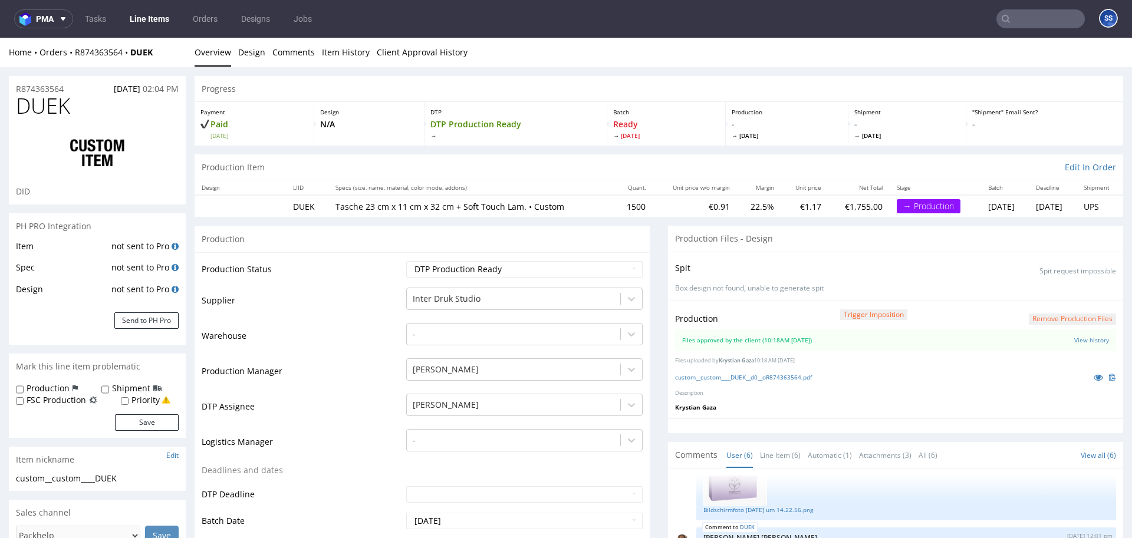
click at [153, 18] on link "Line Items" at bounding box center [150, 18] width 54 height 19
click at [153, 19] on link "Line Items" at bounding box center [150, 18] width 54 height 19
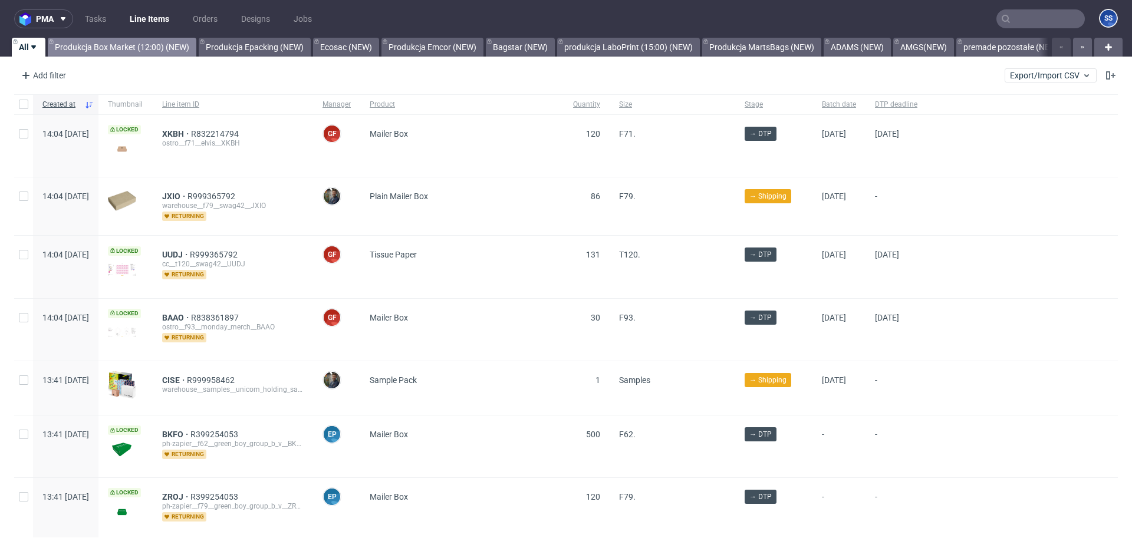
click at [80, 50] on link "Produkcja Box Market (12:00) (NEW)" at bounding box center [122, 47] width 149 height 19
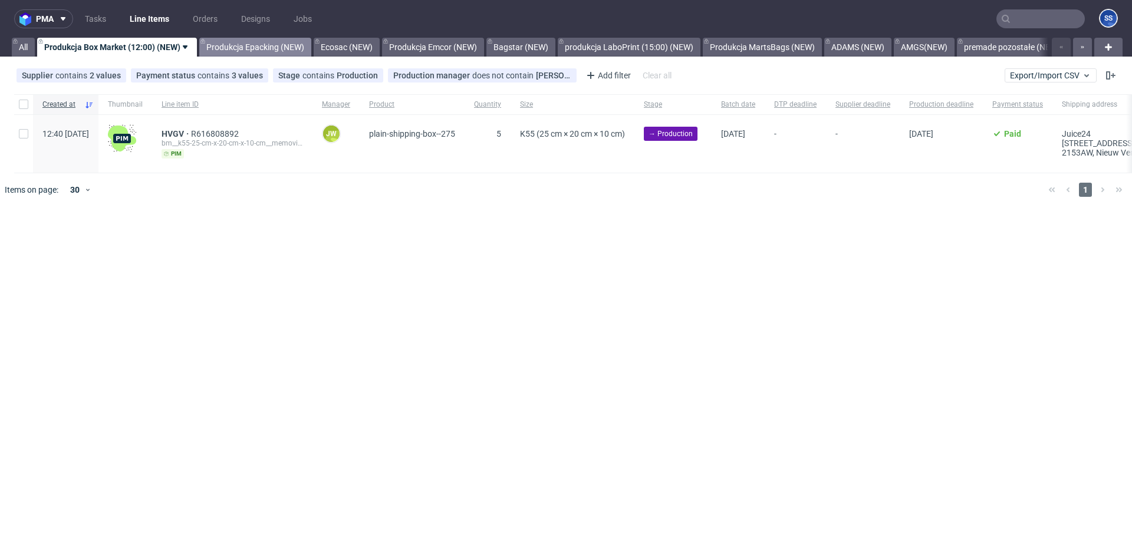
click at [243, 47] on link "Produkcja Epacking (NEW)" at bounding box center [255, 47] width 112 height 19
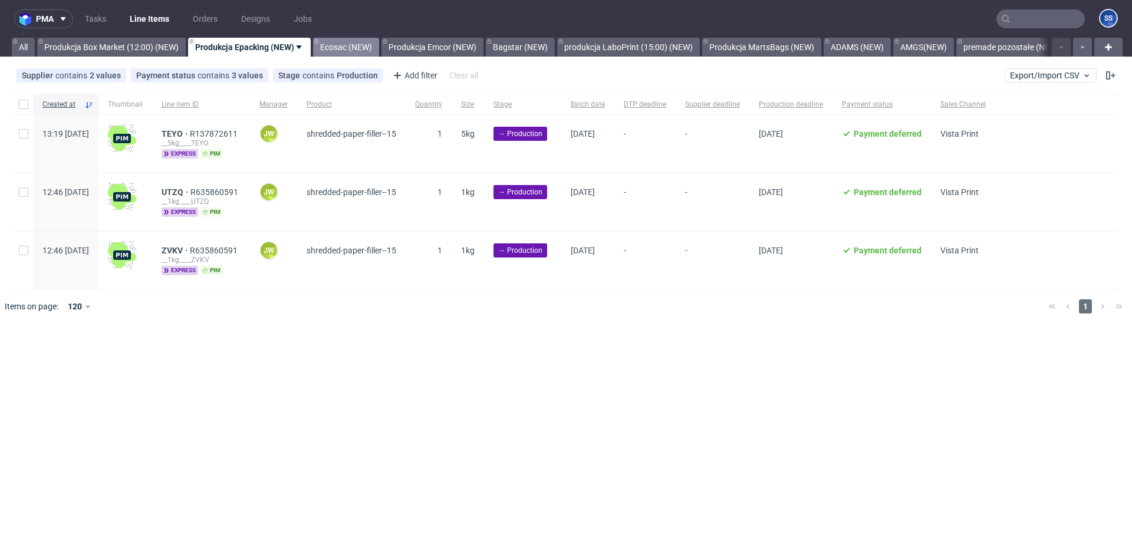
click at [330, 50] on link "Ecosac (NEW)" at bounding box center [346, 47] width 66 height 19
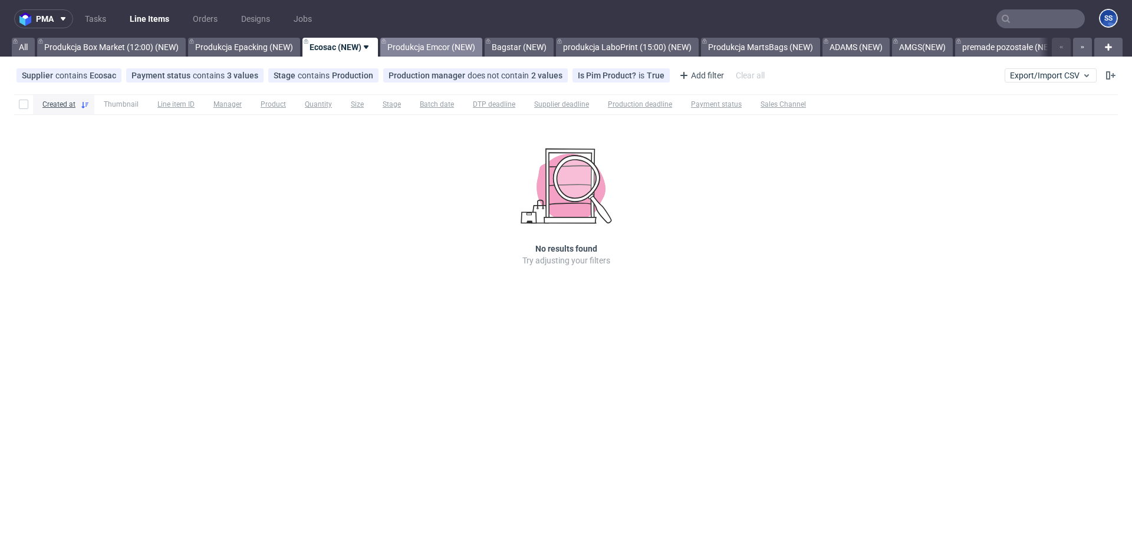
click at [413, 47] on link "Produkcja Emcor (NEW)" at bounding box center [431, 47] width 102 height 19
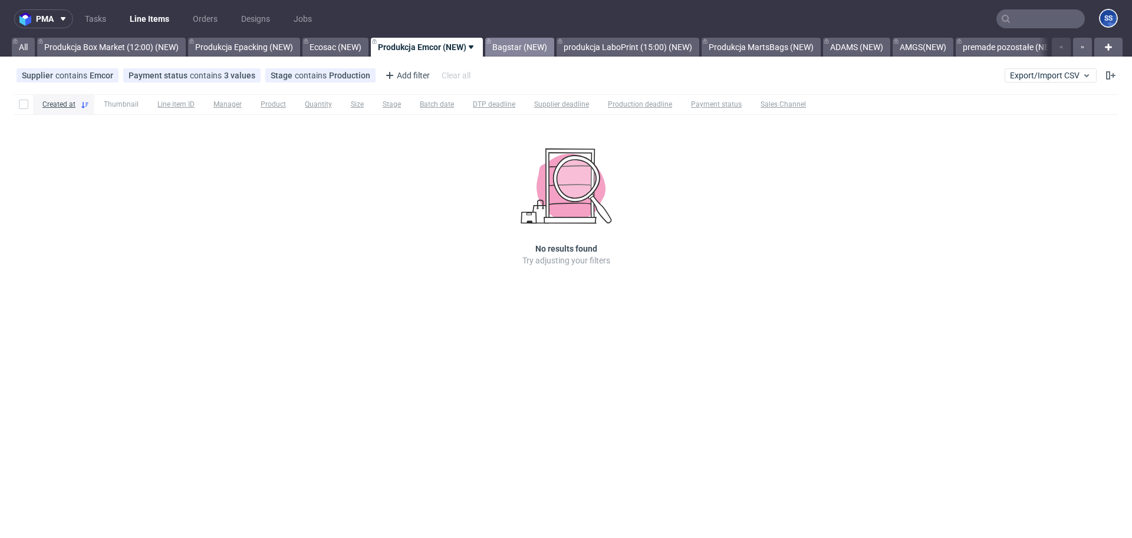
click at [524, 47] on link "Bagstar (NEW)" at bounding box center [519, 47] width 69 height 19
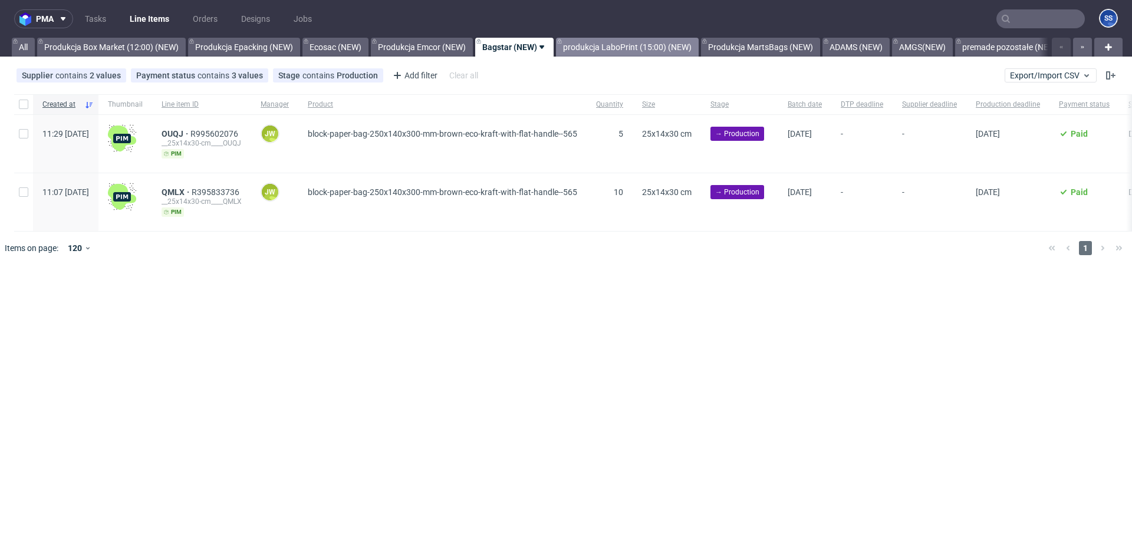
click at [594, 47] on link "produkcja LaboPrint (15:00) (NEW)" at bounding box center [627, 47] width 143 height 19
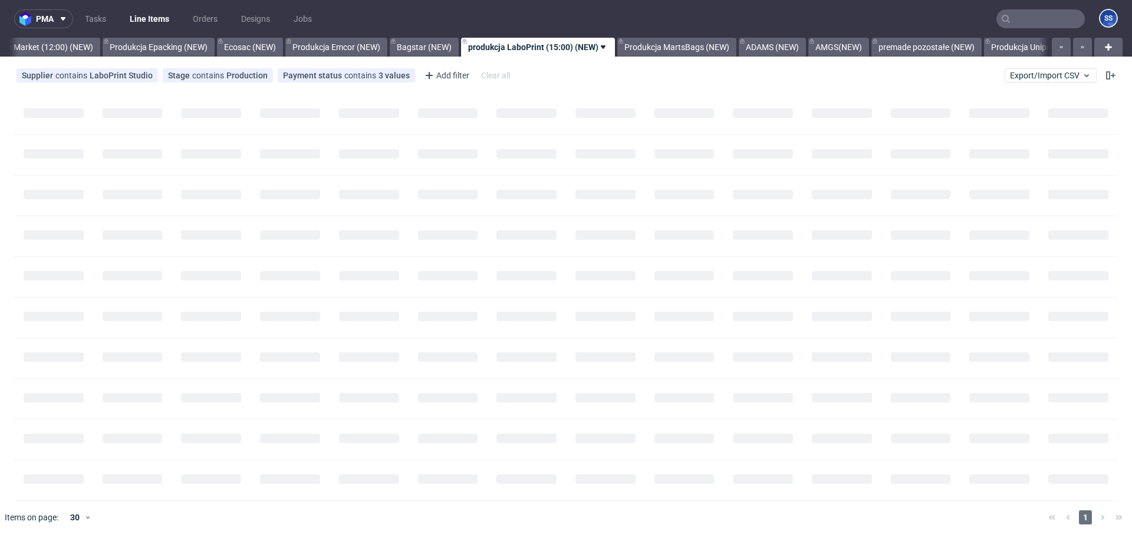
scroll to position [0, 95]
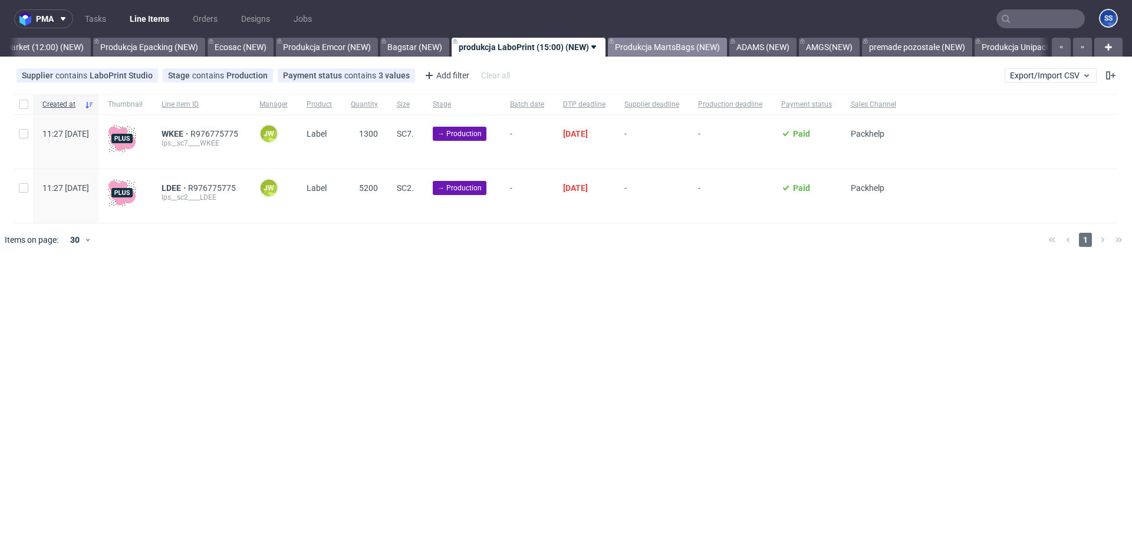
click at [628, 48] on link "Produkcja MartsBags (NEW)" at bounding box center [667, 47] width 119 height 19
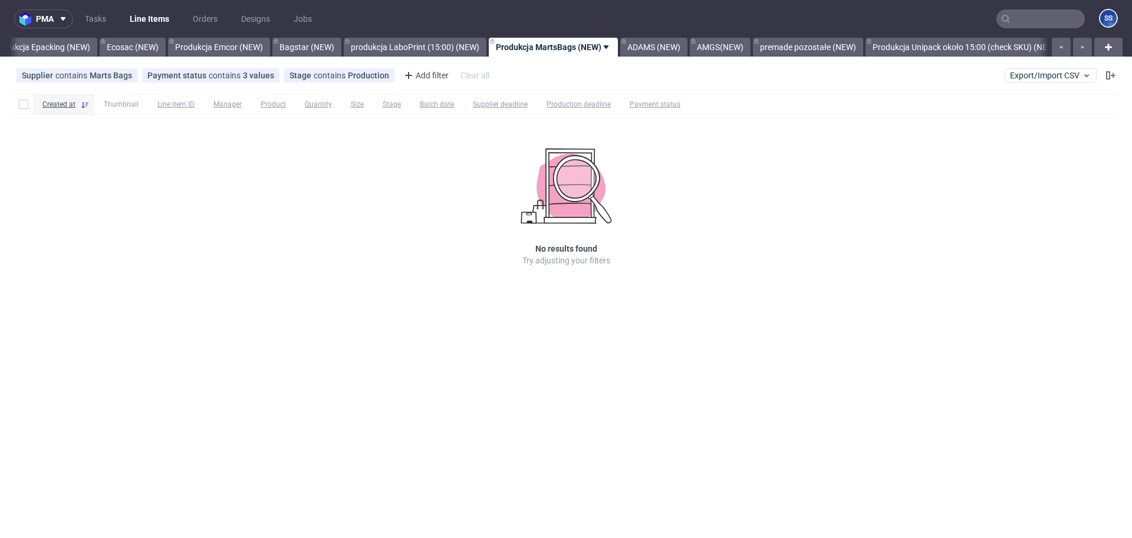
scroll to position [0, 228]
click at [628, 48] on link "ADAMS (NEW)" at bounding box center [629, 47] width 67 height 19
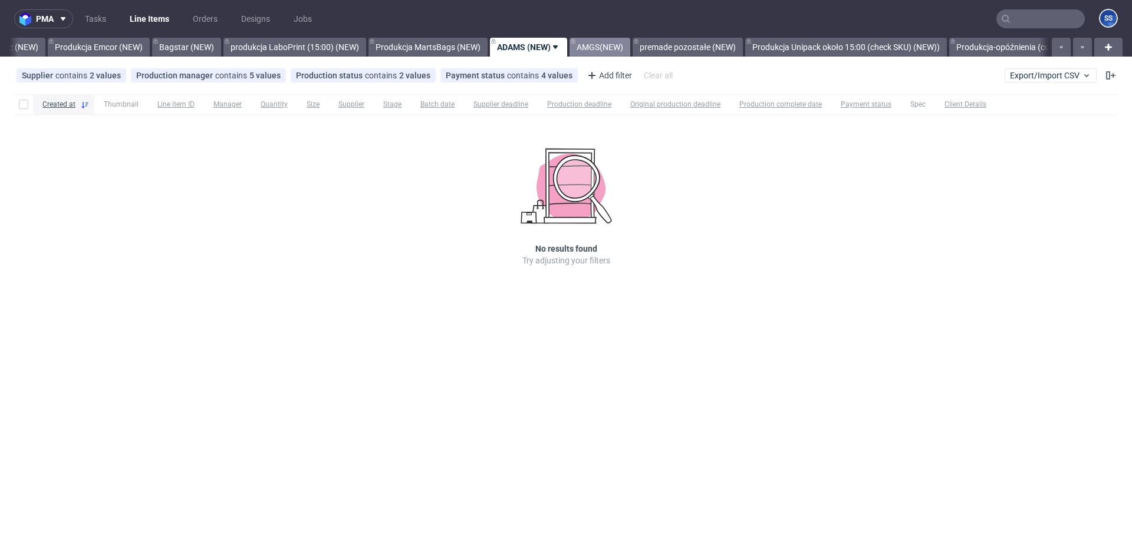
click at [627, 48] on link "AMGS(NEW)" at bounding box center [600, 47] width 61 height 19
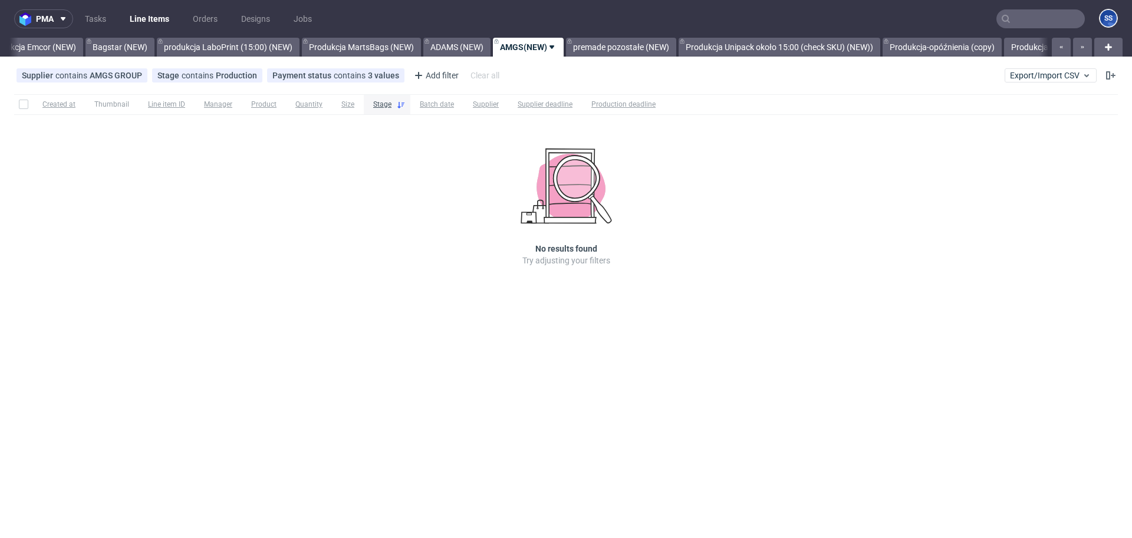
click at [627, 48] on link "premade pozostałe (NEW)" at bounding box center [621, 47] width 110 height 19
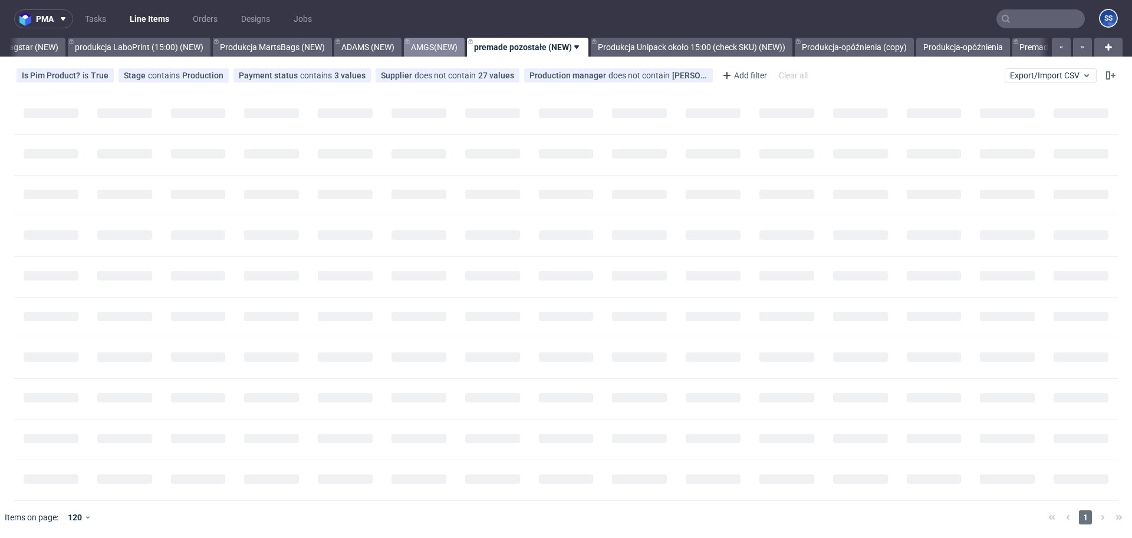
scroll to position [0, 483]
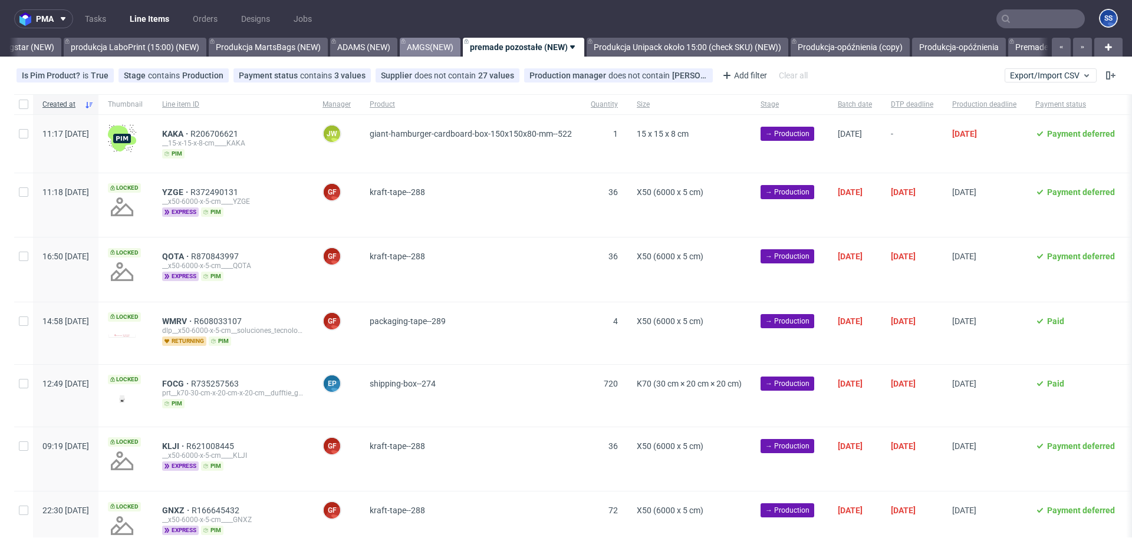
click at [627, 48] on link "Produkcja Unipack około 15:00 (check SKU) (NEW))" at bounding box center [688, 47] width 202 height 19
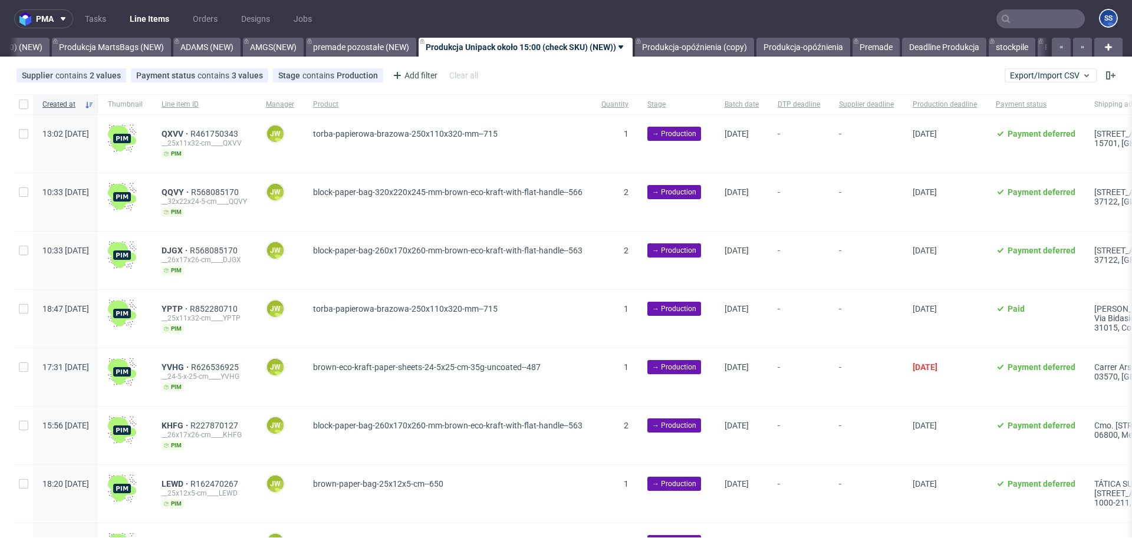
scroll to position [0, 643]
click at [1006, 11] on input "text" at bounding box center [1041, 18] width 88 height 19
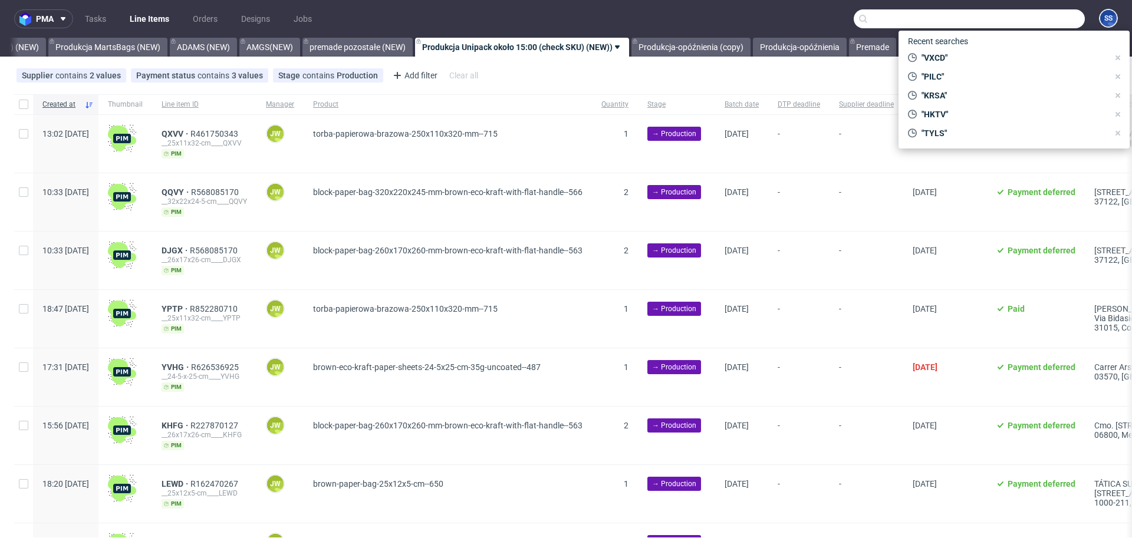
paste input "DUEK"
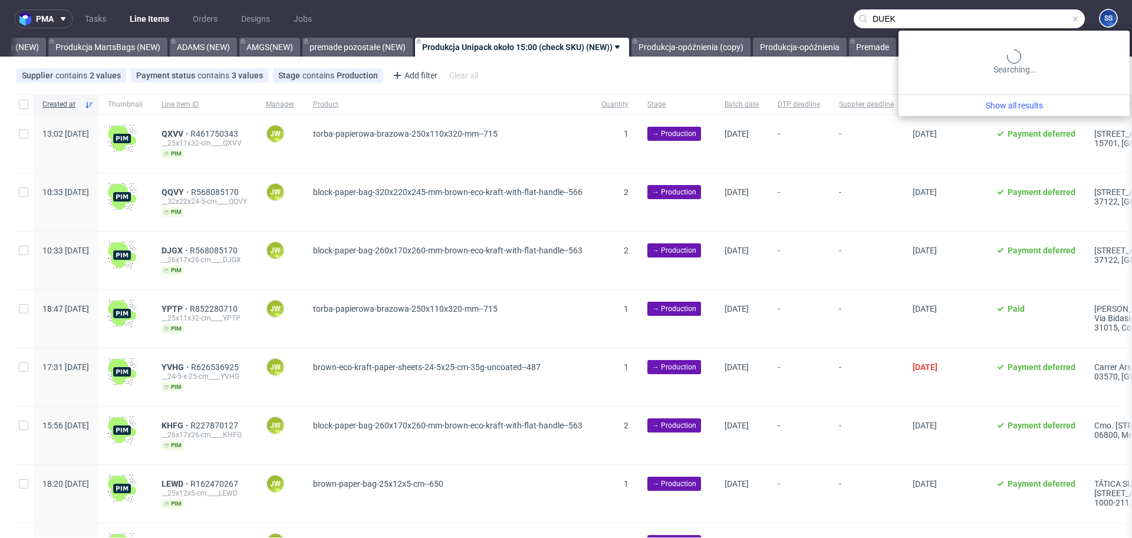
type input "DUEK"
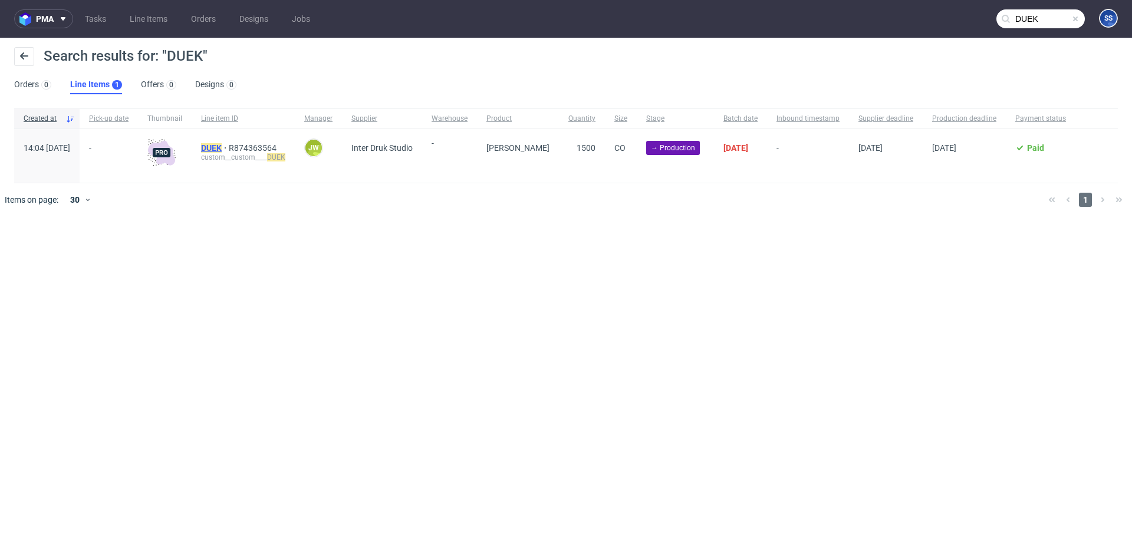
click at [222, 143] on mark "DUEK" at bounding box center [211, 147] width 21 height 9
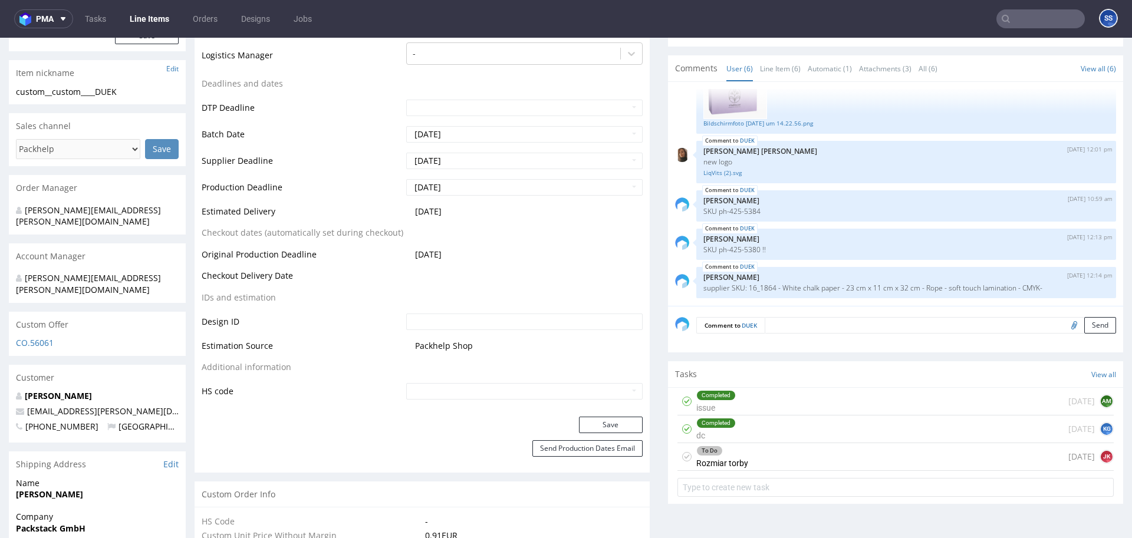
scroll to position [387, 0]
drag, startPoint x: 955, startPoint y: 290, endPoint x: 1013, endPoint y: 291, distance: 57.8
click at [1013, 291] on p "supplier SKU: 16_1864 - White chalk paper - 23 cm x 11 cm x 32 cm - Rope - soft…" at bounding box center [906, 287] width 406 height 9
drag, startPoint x: 729, startPoint y: 289, endPoint x: 772, endPoint y: 292, distance: 42.6
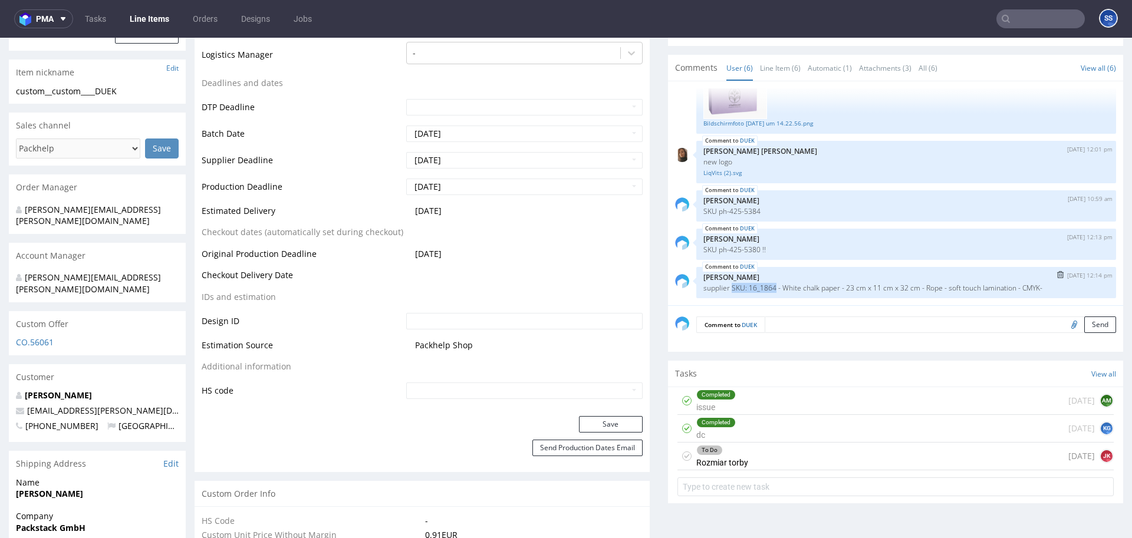
click at [772, 292] on p "supplier SKU: 16_1864 - White chalk paper - 23 cm x 11 cm x 32 cm - Rope - soft…" at bounding box center [906, 288] width 406 height 9
copy p "SKU: 16_1864"
click at [852, 454] on div "To Do Rozmiar torby 3 days ago JK" at bounding box center [896, 457] width 436 height 28
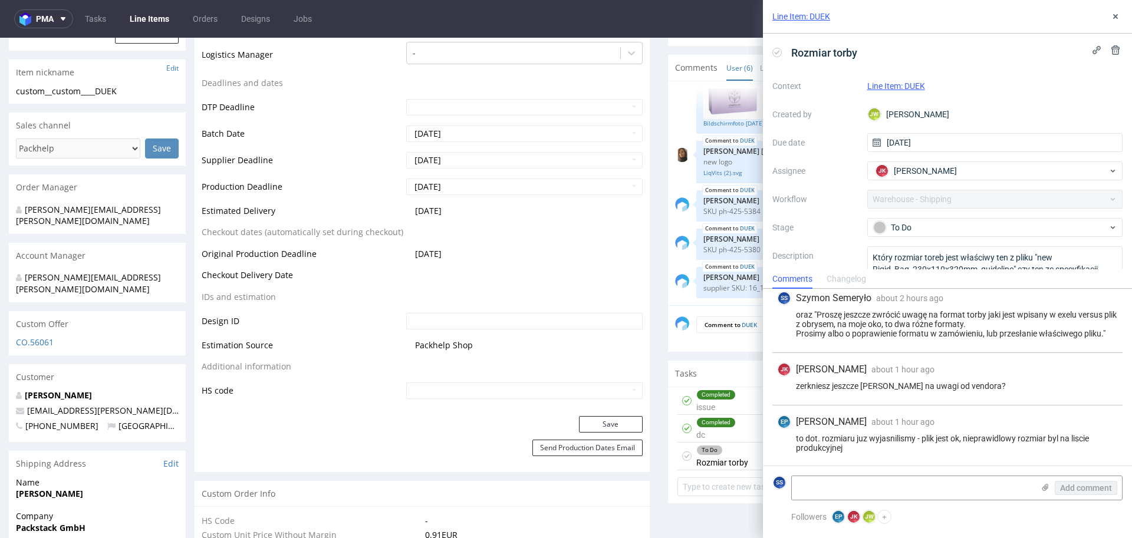
scroll to position [169, 0]
click at [1115, 17] on use at bounding box center [1115, 16] width 5 height 5
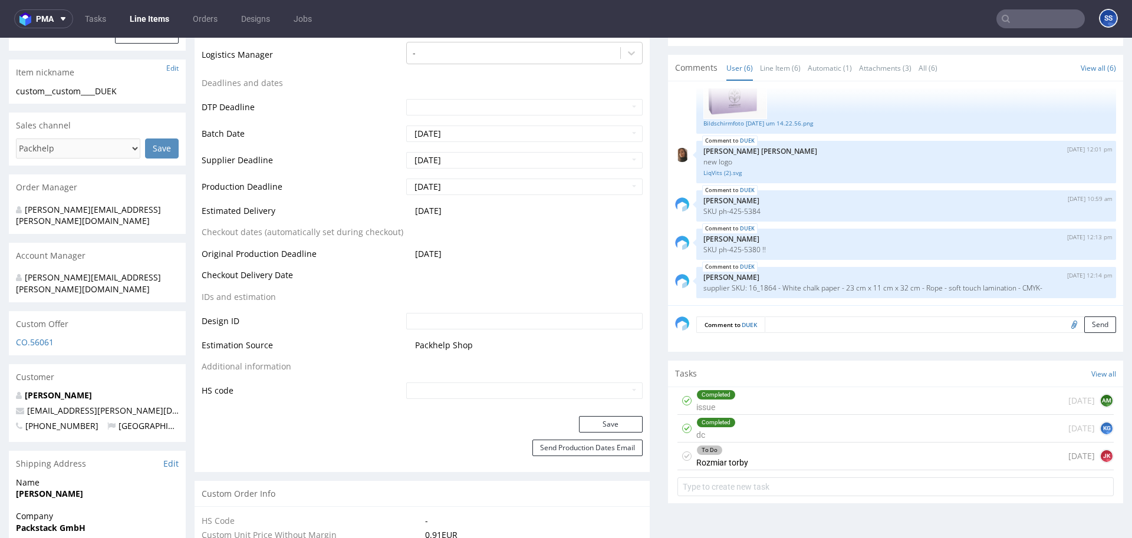
scroll to position [393, 0]
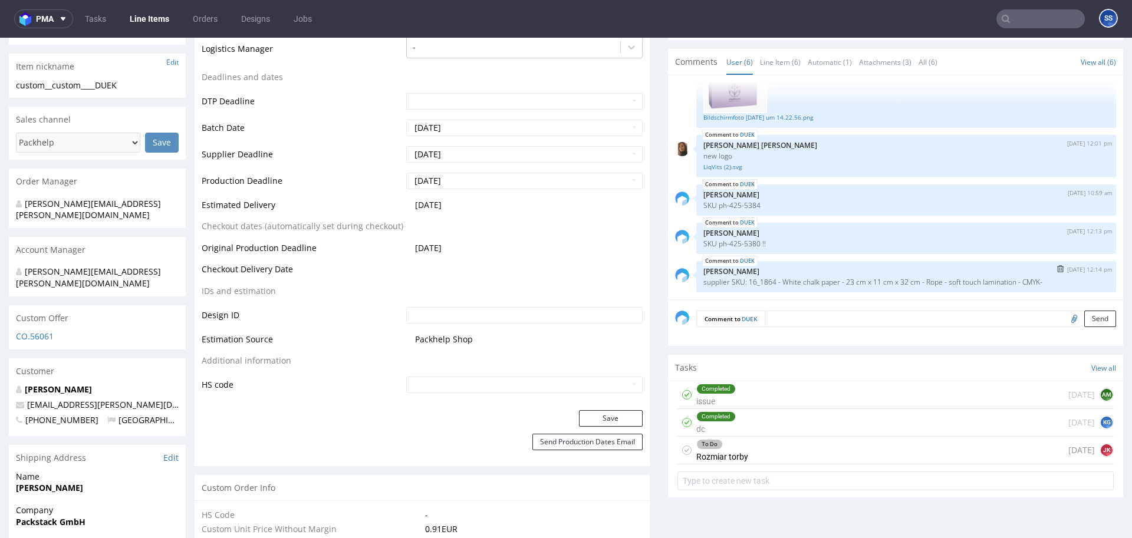
click at [930, 281] on div "DUEK 11th Aug 25 | 12:14 pm Ewa Prus supplier SKU: 16_1864 - White chalk paper …" at bounding box center [906, 276] width 420 height 31
drag, startPoint x: 930, startPoint y: 284, endPoint x: 940, endPoint y: 283, distance: 9.5
click at [940, 283] on p "supplier SKU: 16_1864 - White chalk paper - 23 cm x 11 cm x 32 cm - Rope - soft…" at bounding box center [906, 282] width 406 height 9
drag, startPoint x: 953, startPoint y: 281, endPoint x: 1028, endPoint y: 282, distance: 74.9
click at [1028, 282] on p "supplier SKU: 16_1864 - White chalk paper - 23 cm x 11 cm x 32 cm - Rope - soft…" at bounding box center [906, 282] width 406 height 9
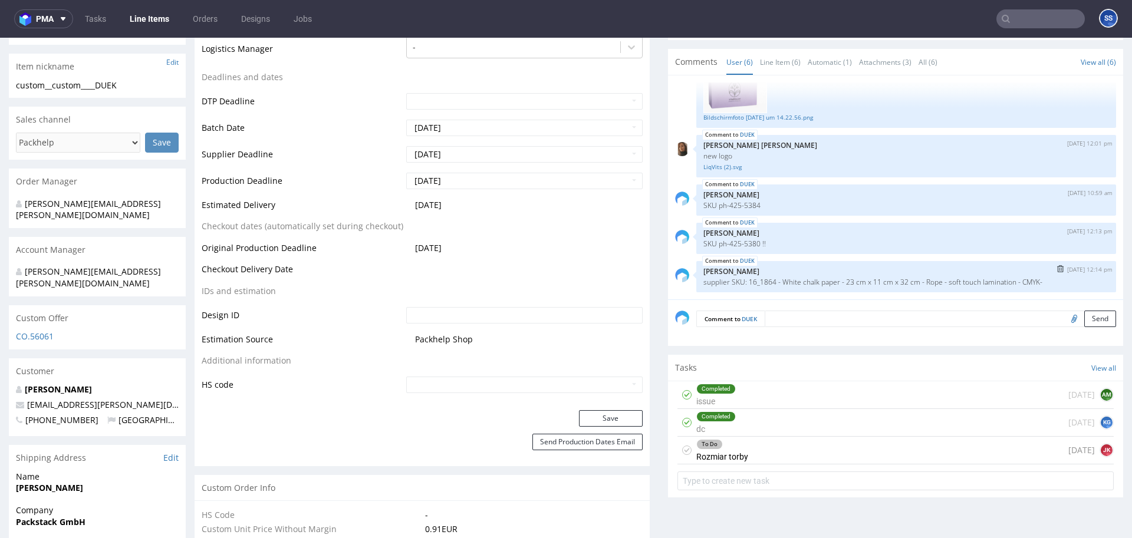
click at [1020, 287] on div "DUEK 11th Aug 25 | 12:14 pm Ewa Prus supplier SKU: 16_1864 - White chalk paper …" at bounding box center [906, 276] width 420 height 31
click at [814, 271] on p "Ewa Prus" at bounding box center [906, 271] width 406 height 9
drag, startPoint x: 1062, startPoint y: 282, endPoint x: 697, endPoint y: 284, distance: 365.0
click at [697, 284] on div "DUEK 11th Aug 25 | 12:14 pm Ewa Prus supplier SKU: 16_1864 - White chalk paper …" at bounding box center [906, 276] width 420 height 31
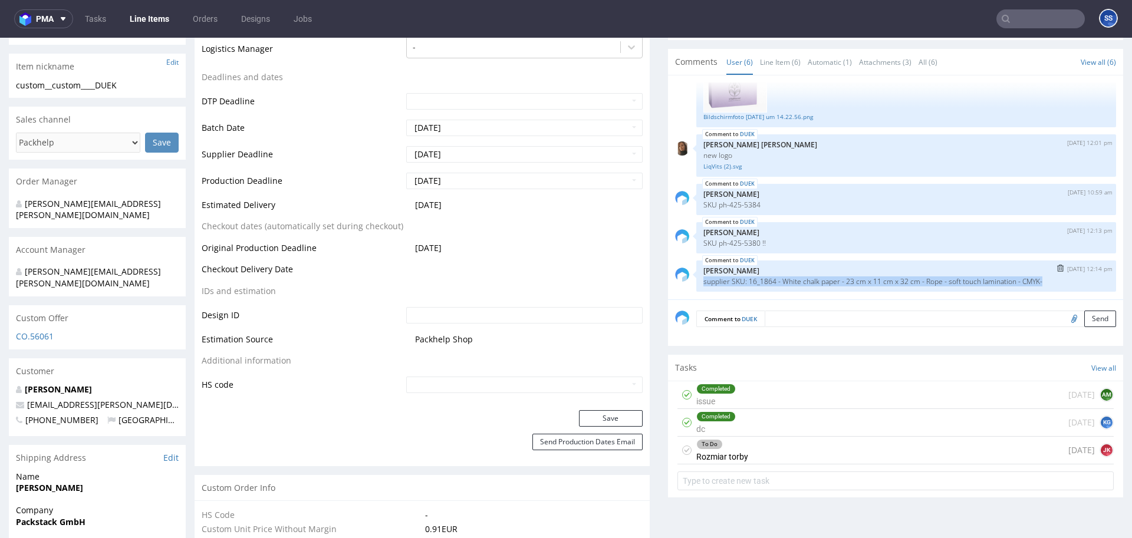
copy p "supplier SKU: 16_1864 - White chalk paper - 23 cm x 11 cm x 32 cm - Rope - soft…"
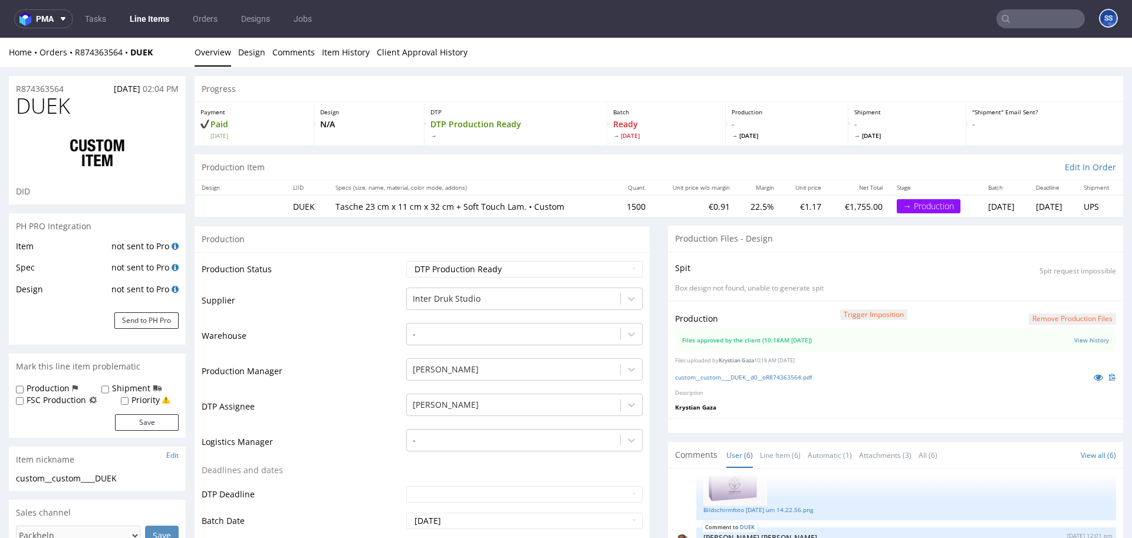
click at [160, 19] on link "Line Items" at bounding box center [150, 18] width 54 height 19
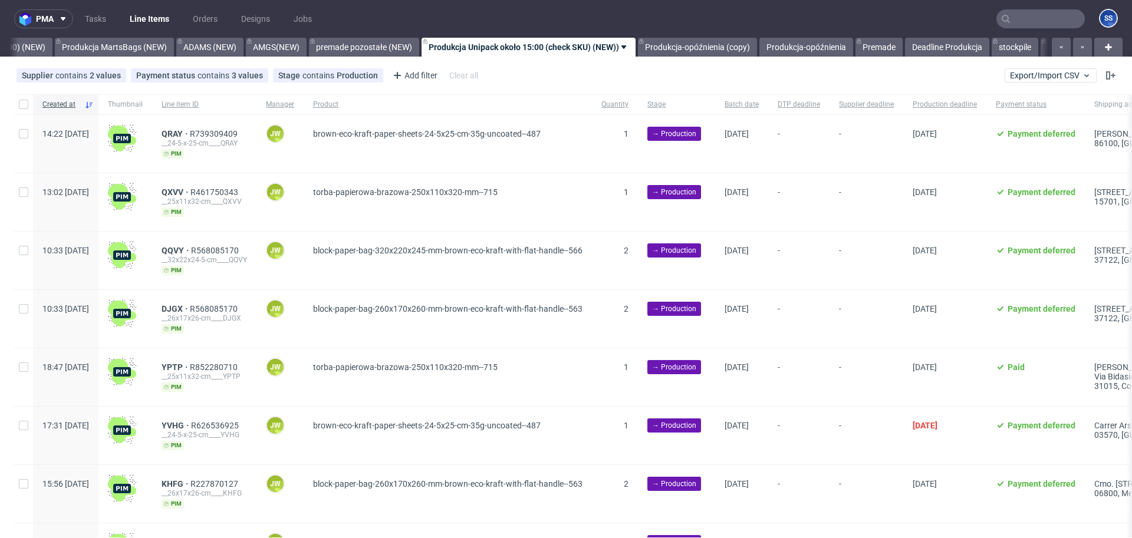
scroll to position [0, 643]
click at [995, 47] on link "stockpile" at bounding box center [1008, 47] width 47 height 19
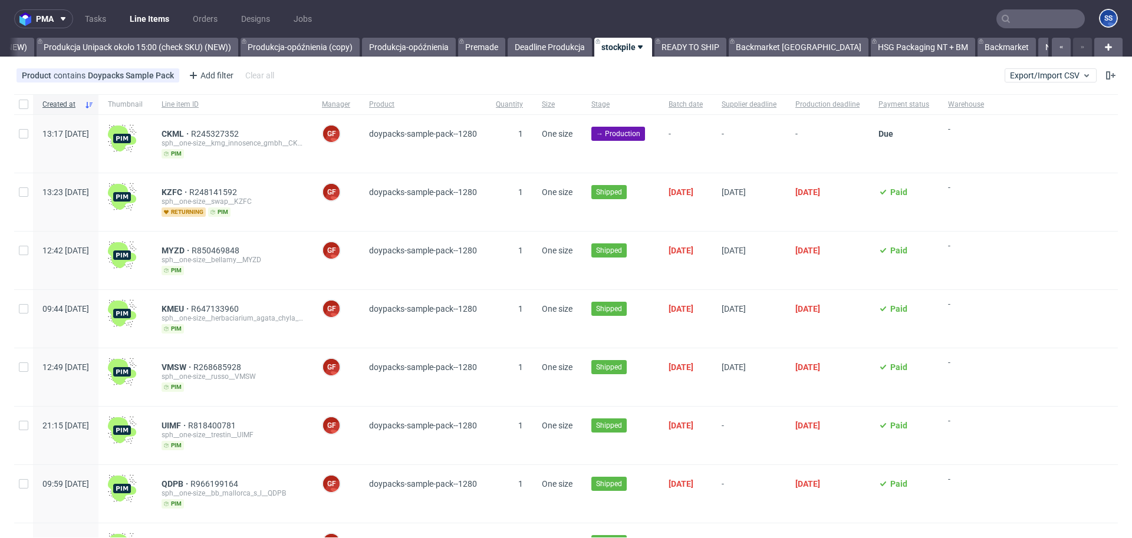
scroll to position [0, 1022]
click at [874, 45] on link "HSG Packaging NT + BM" at bounding box center [923, 47] width 104 height 19
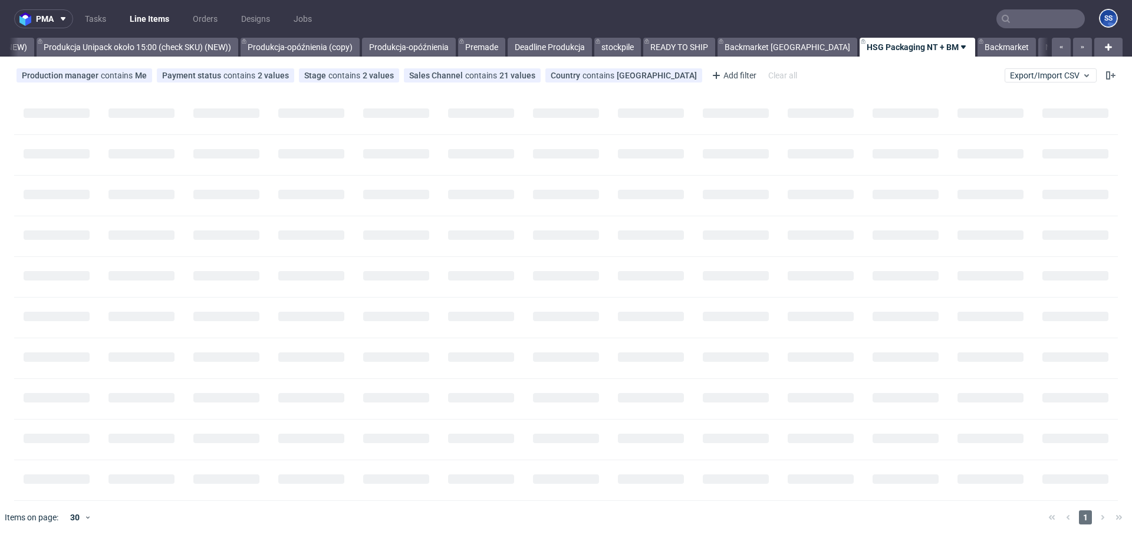
scroll to position [0, 1012]
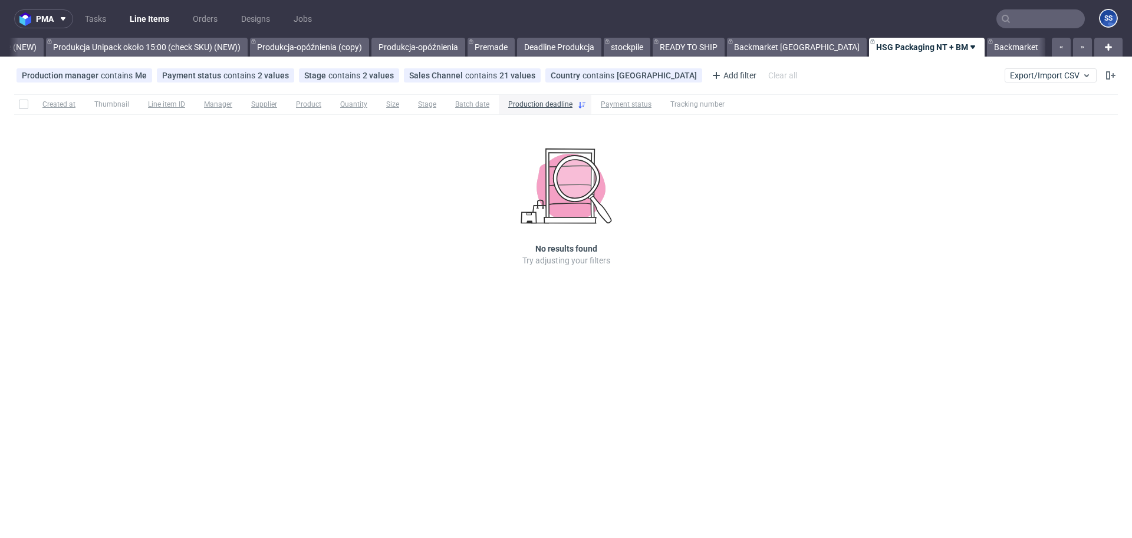
click at [1048, 48] on link "NEW HSG+BM" at bounding box center [1081, 47] width 67 height 19
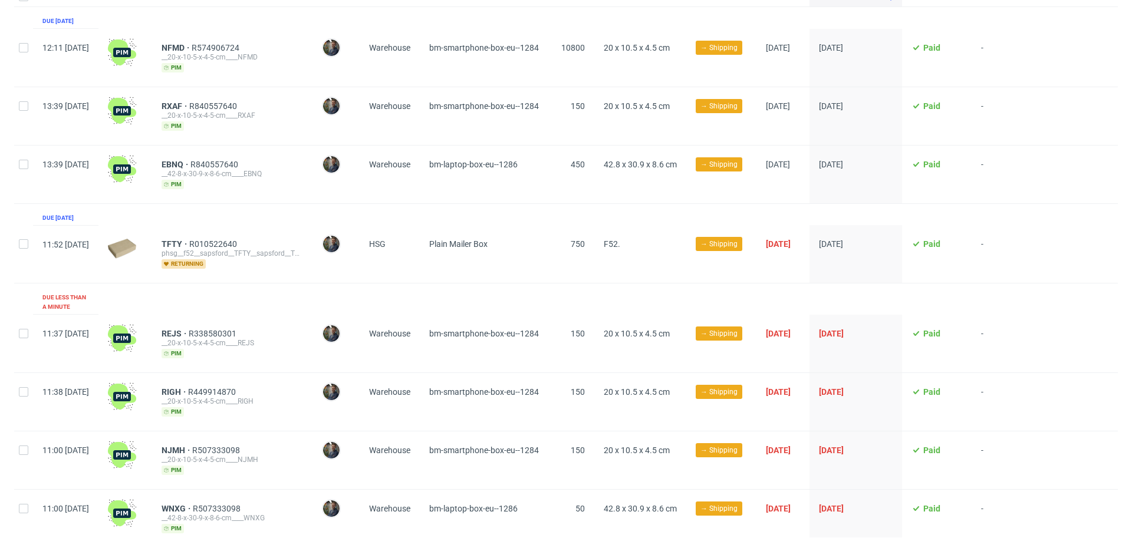
scroll to position [144, 0]
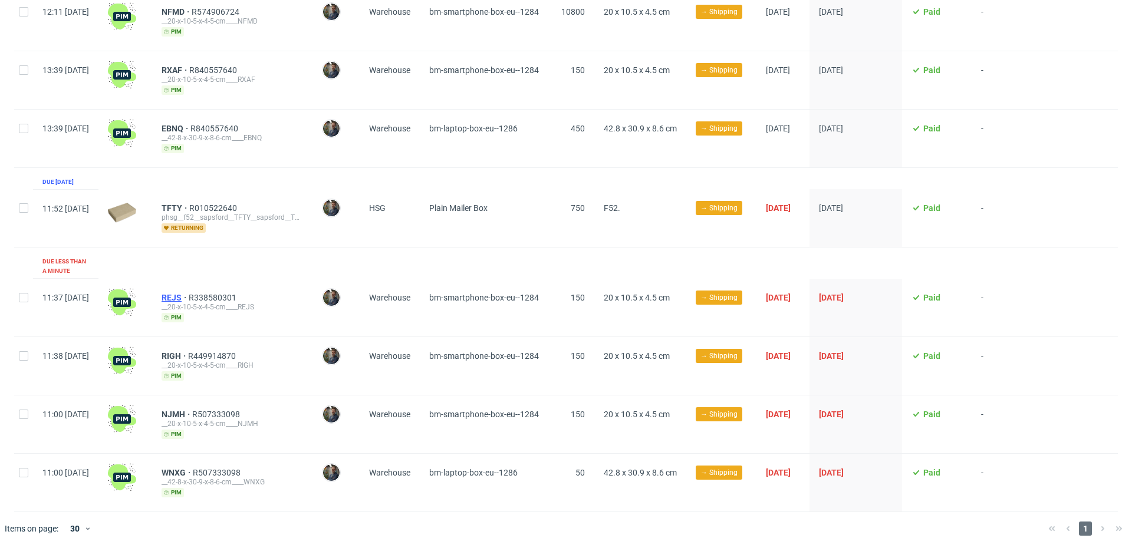
click at [189, 293] on span "REJS" at bounding box center [175, 297] width 27 height 9
click at [188, 351] on span "RIGH" at bounding box center [175, 355] width 27 height 9
click at [192, 410] on span "NJMH" at bounding box center [177, 414] width 31 height 9
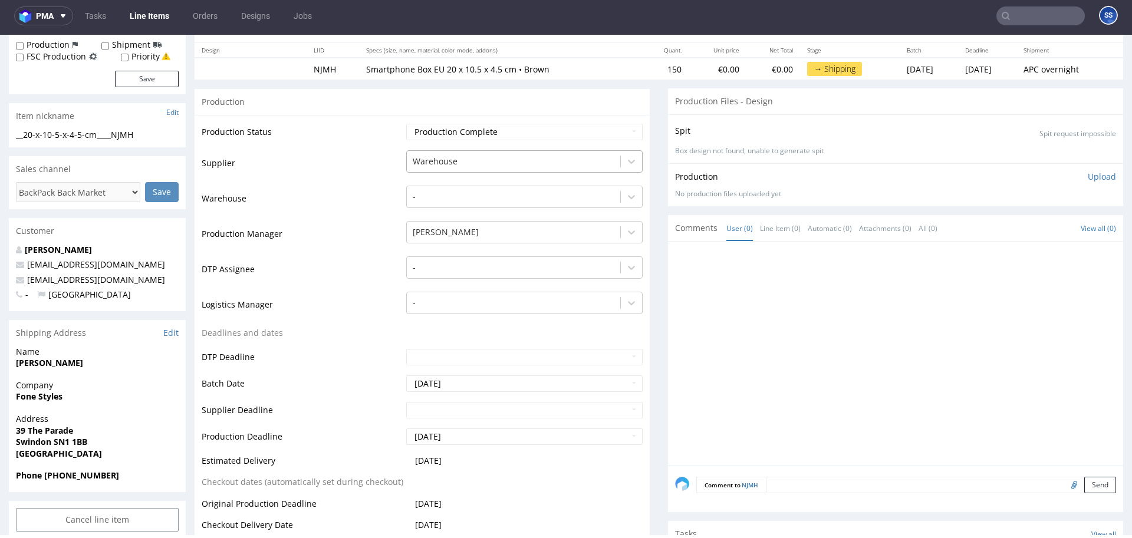
scroll to position [130, 0]
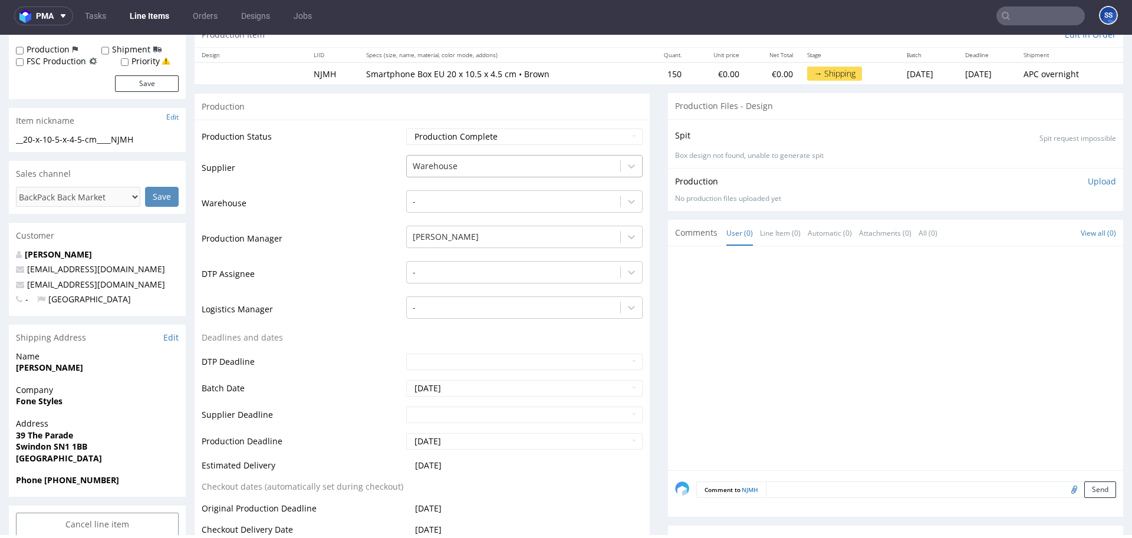
click at [469, 169] on div at bounding box center [514, 166] width 202 height 14
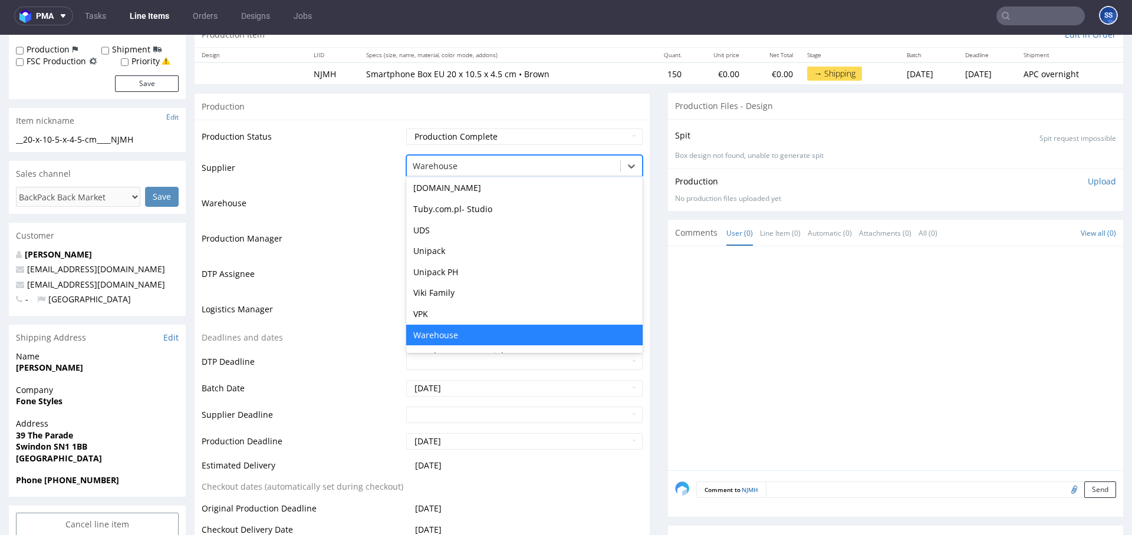
type input "G"
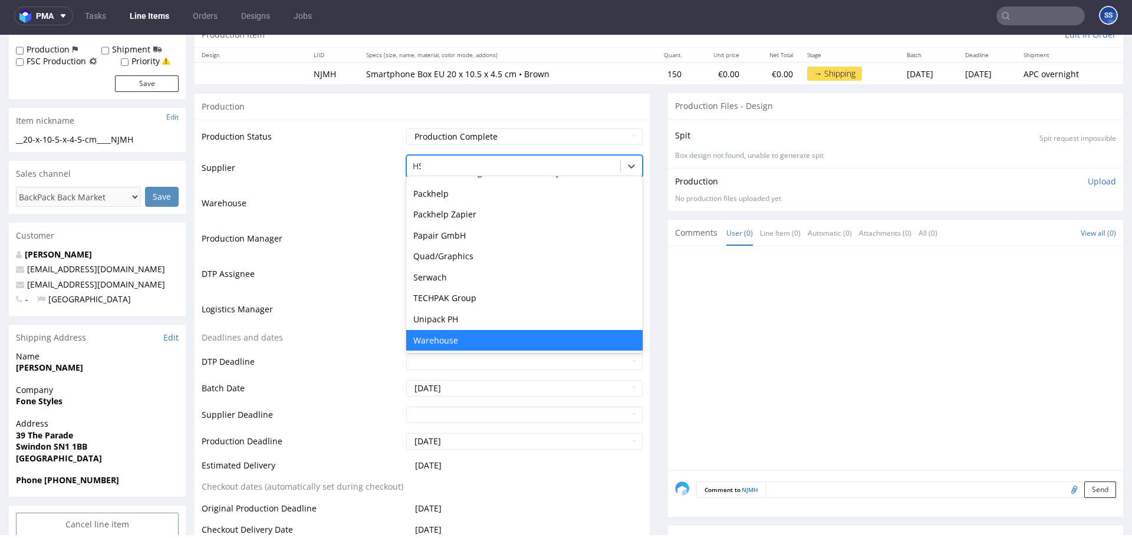
scroll to position [0, 0]
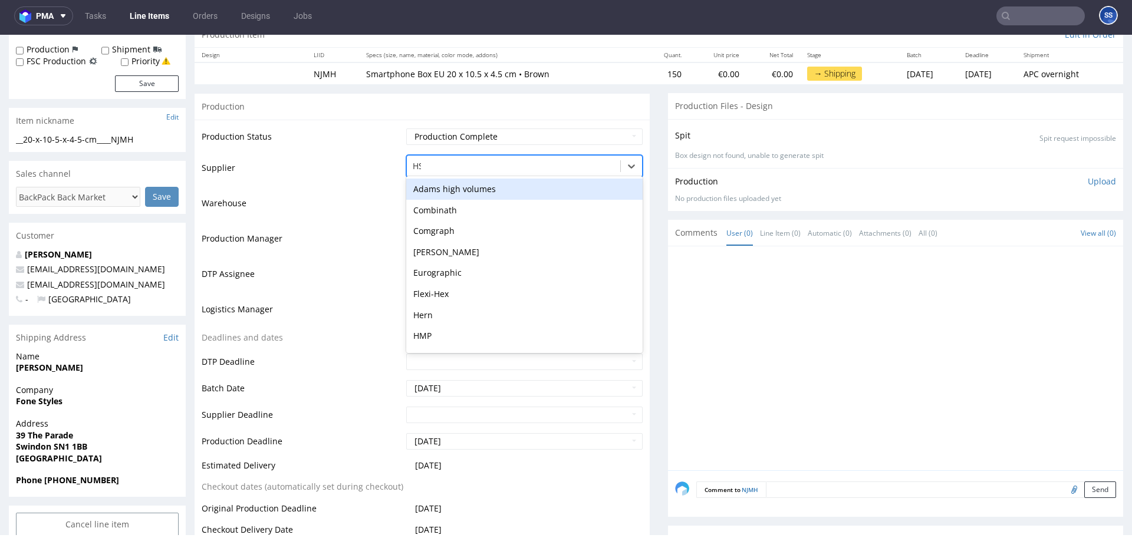
type input "HSG"
click at [458, 187] on div "HSG" at bounding box center [524, 189] width 236 height 21
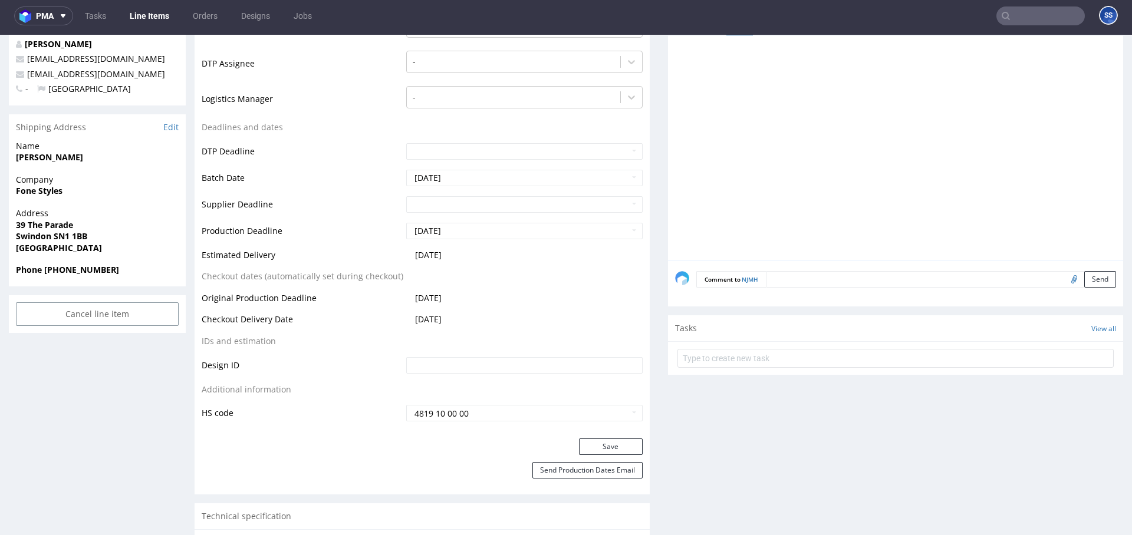
scroll to position [479, 0]
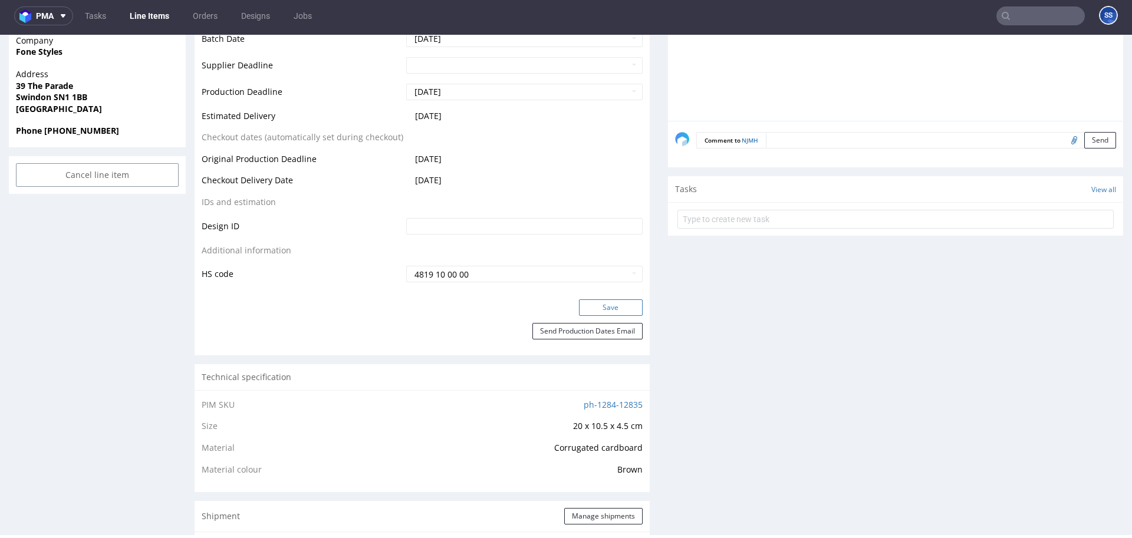
click at [588, 304] on button "Save" at bounding box center [611, 308] width 64 height 17
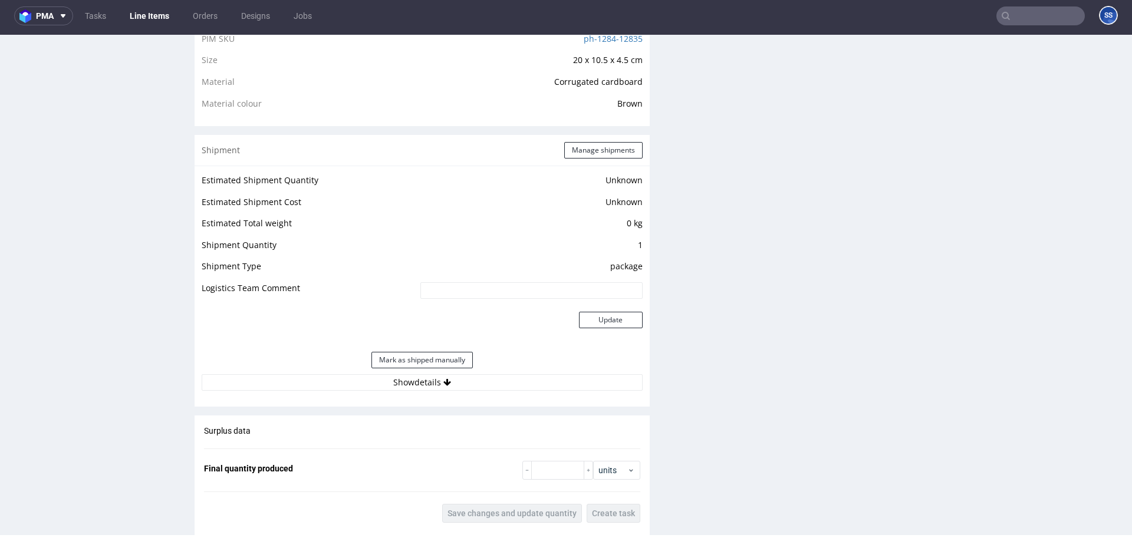
scroll to position [849, 0]
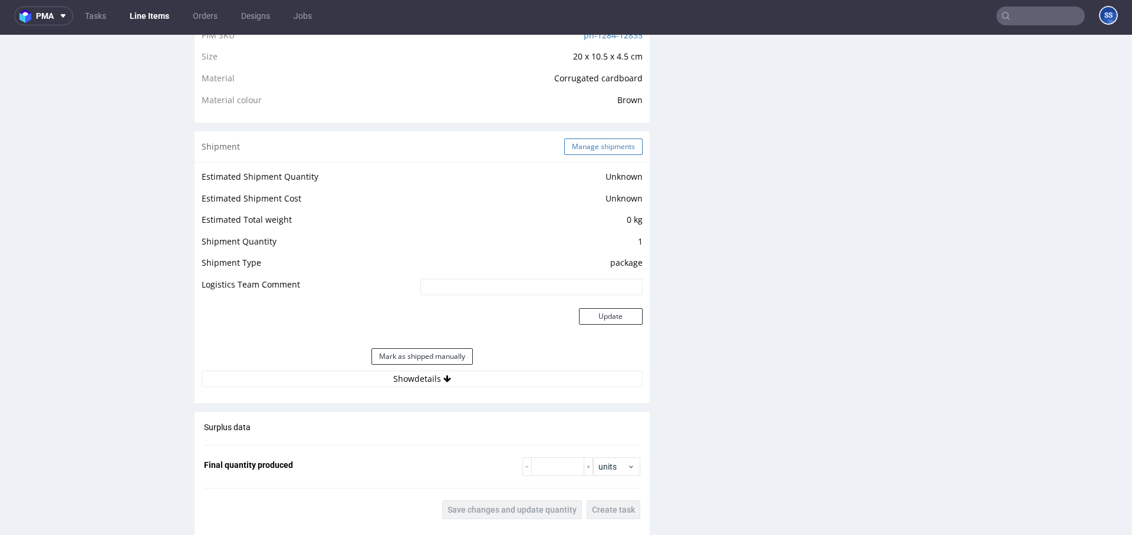
click at [573, 149] on button "Manage shipments" at bounding box center [603, 147] width 78 height 17
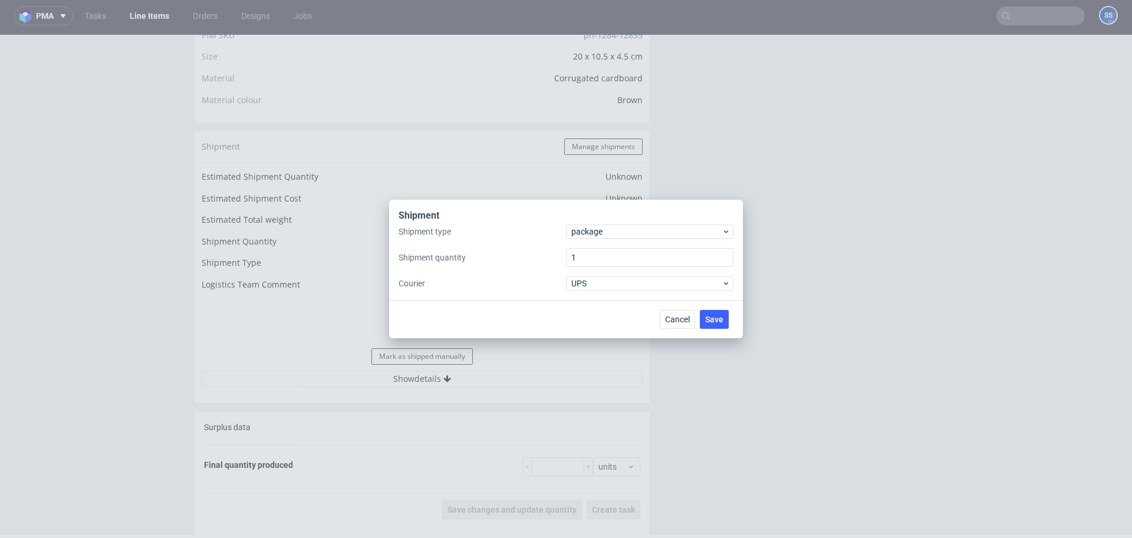
drag, startPoint x: 463, startPoint y: 129, endPoint x: 506, endPoint y: 152, distance: 48.8
click at [463, 129] on div "Shipment Shipment type package Shipment quantity 1 Courier UPS Cancel Save" at bounding box center [566, 269] width 1132 height 538
click at [666, 321] on span "Cancel" at bounding box center [677, 319] width 25 height 8
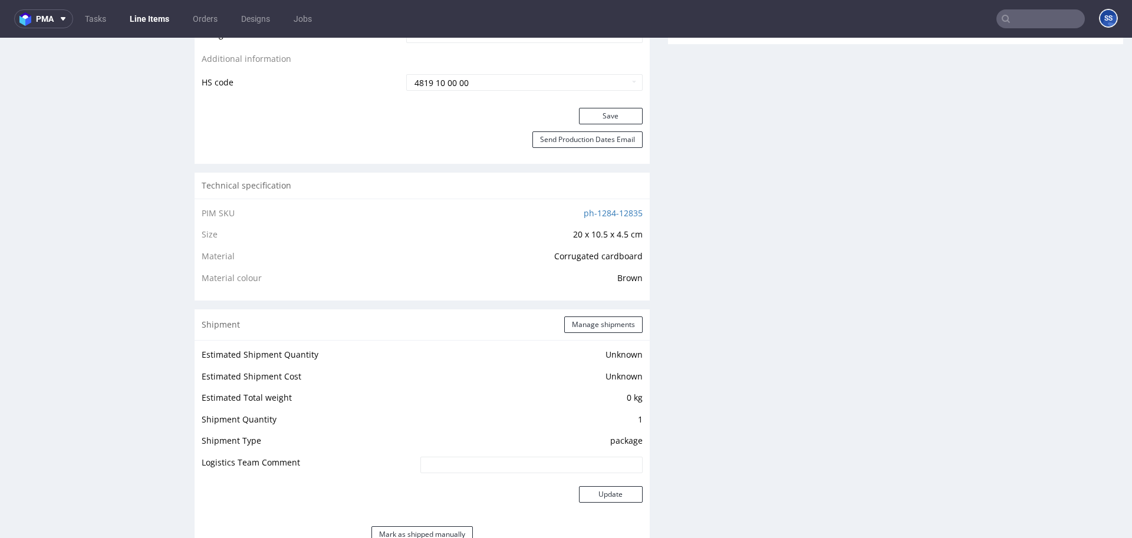
scroll to position [672, 0]
click at [587, 330] on button "Manage shipments" at bounding box center [603, 327] width 78 height 17
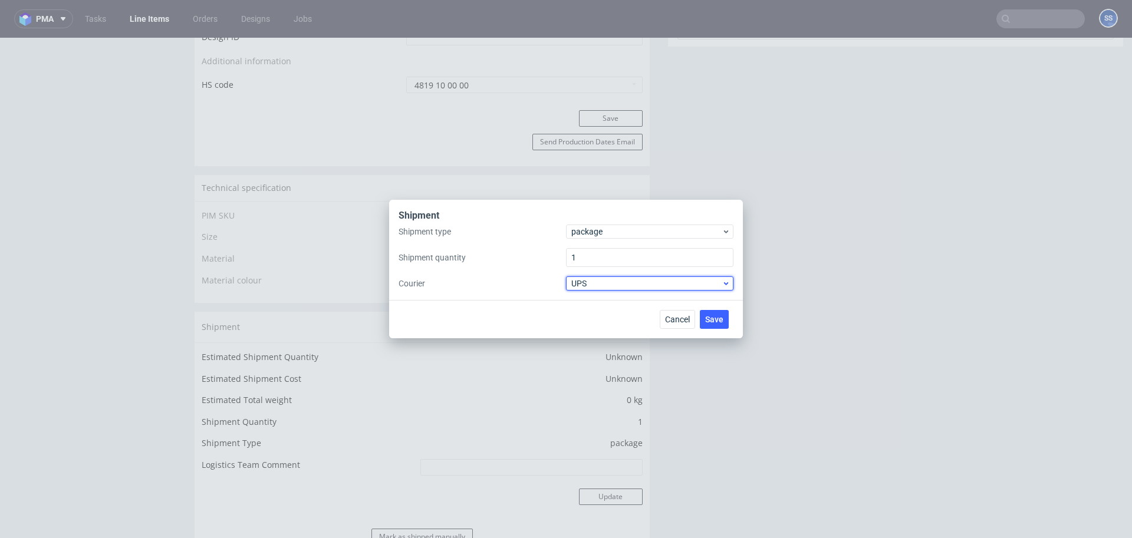
click at [596, 282] on span "UPS" at bounding box center [646, 284] width 150 height 12
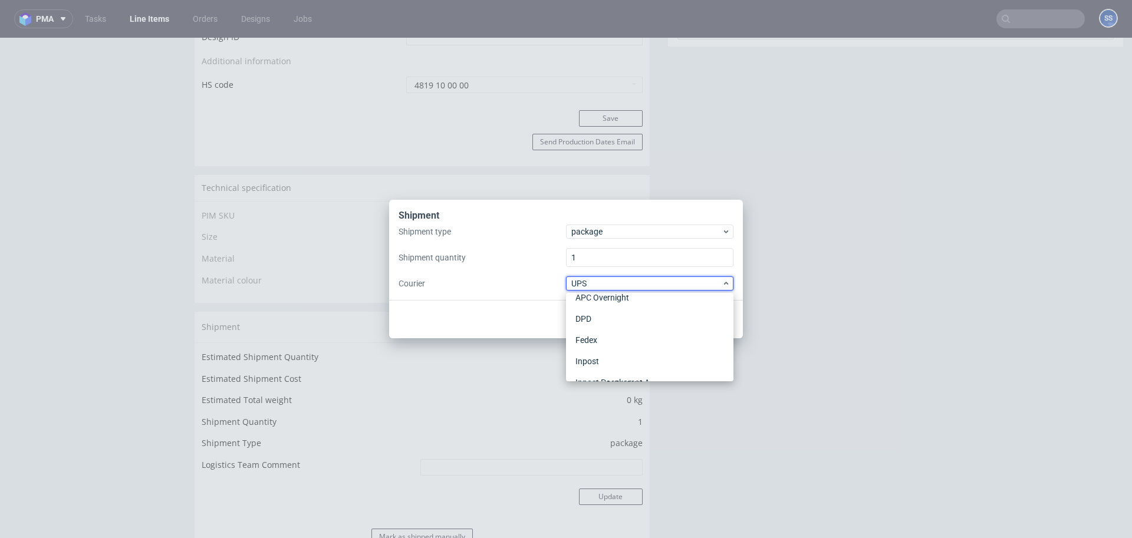
scroll to position [0, 0]
click at [616, 307] on div "APC Overnight" at bounding box center [650, 308] width 158 height 21
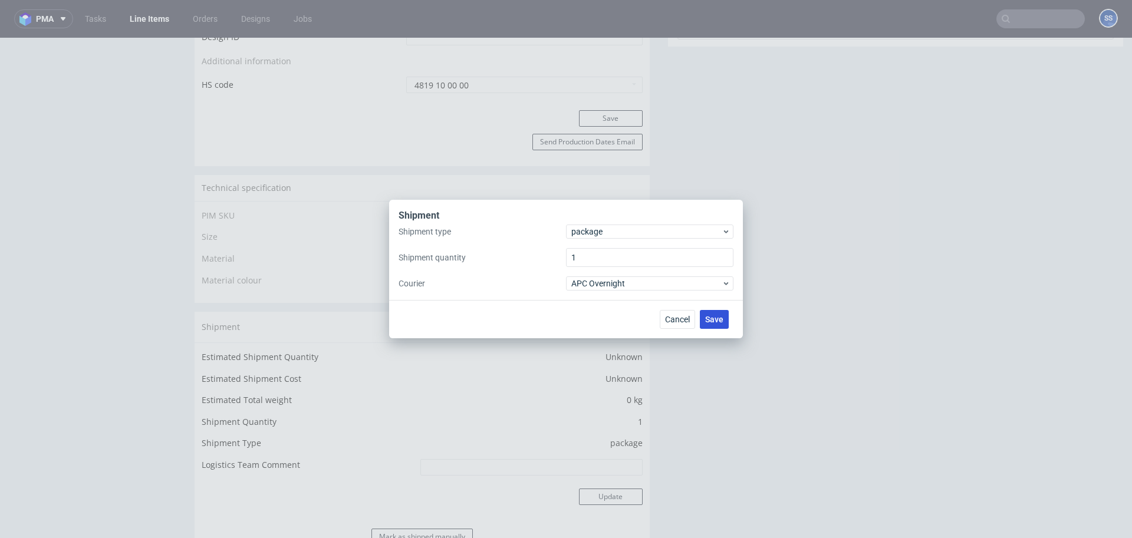
click at [719, 319] on span "Save" at bounding box center [714, 319] width 18 height 8
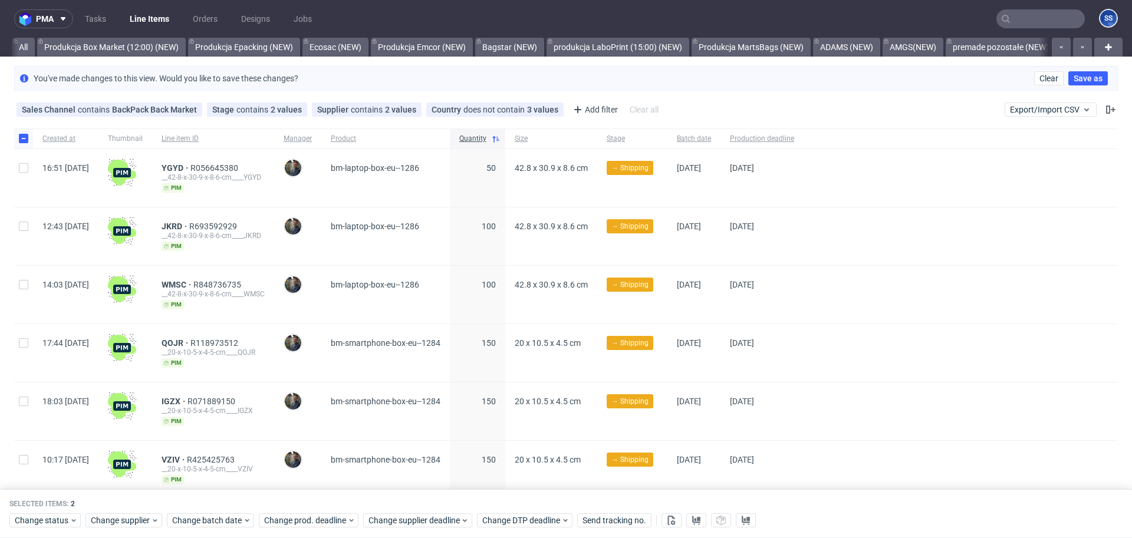
scroll to position [0, 1022]
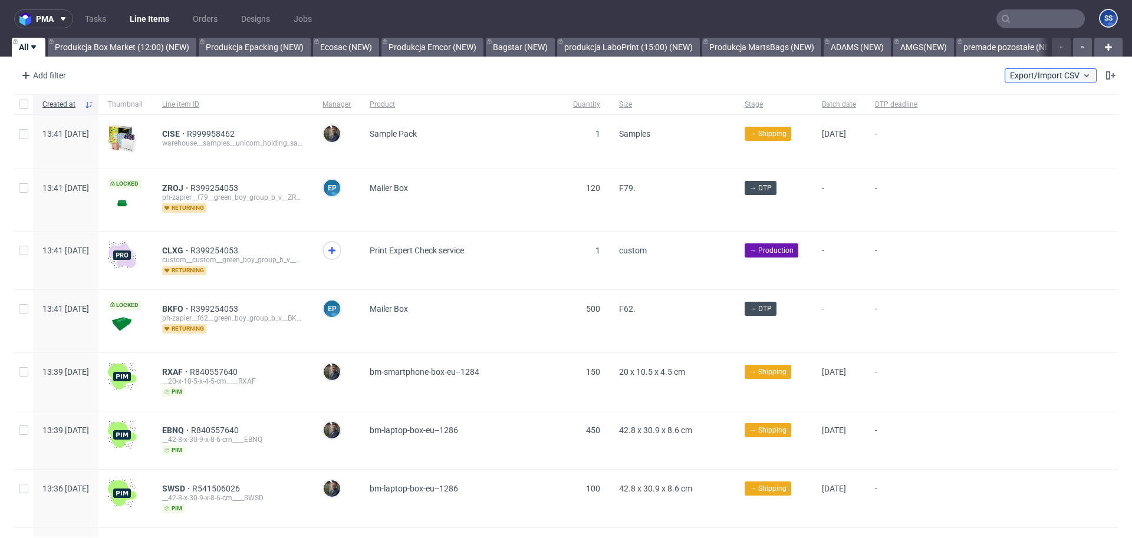
click at [1017, 74] on span "Export/Import CSV" at bounding box center [1050, 75] width 81 height 9
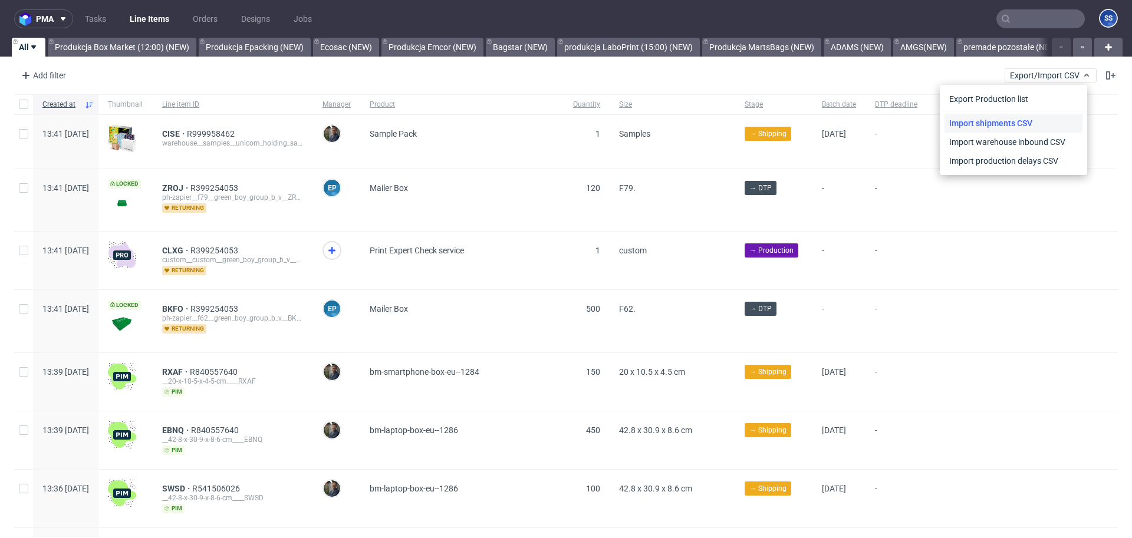
click at [1011, 121] on link "Import shipments CSV" at bounding box center [1014, 123] width 138 height 19
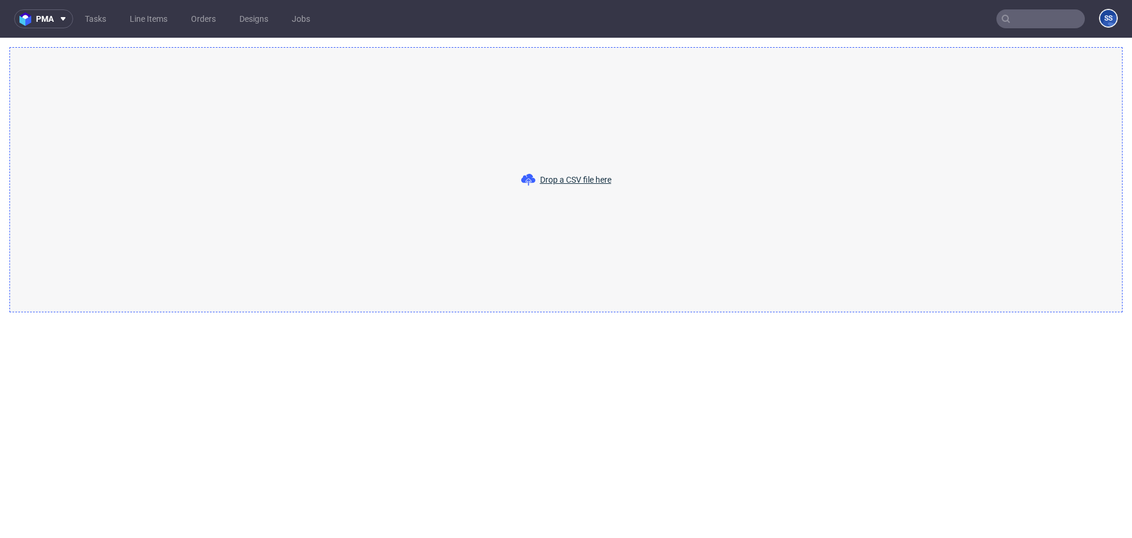
click at [589, 185] on span "Drop a CSV file here" at bounding box center [575, 180] width 71 height 12
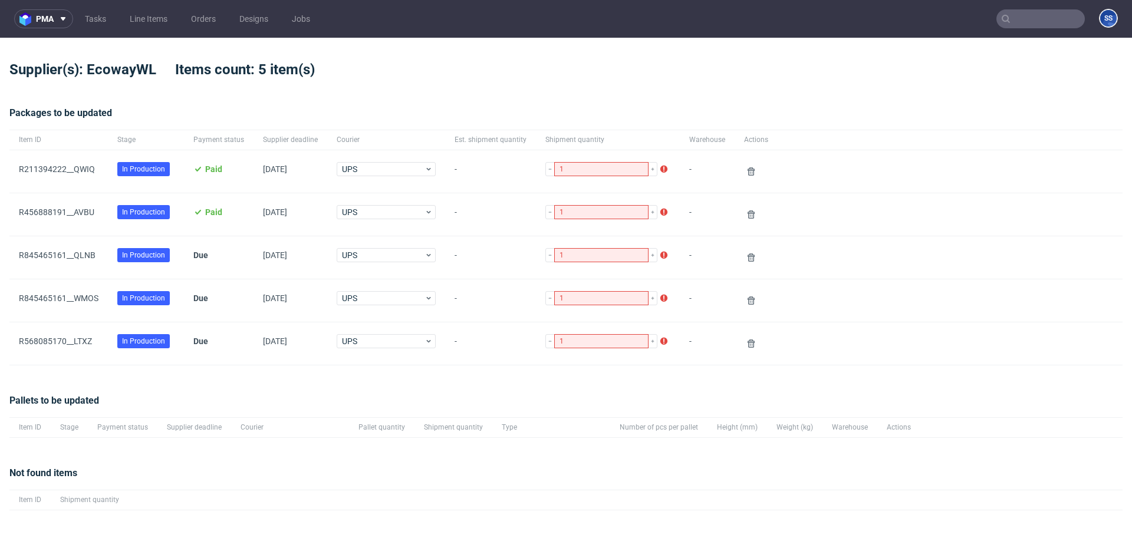
scroll to position [87, 0]
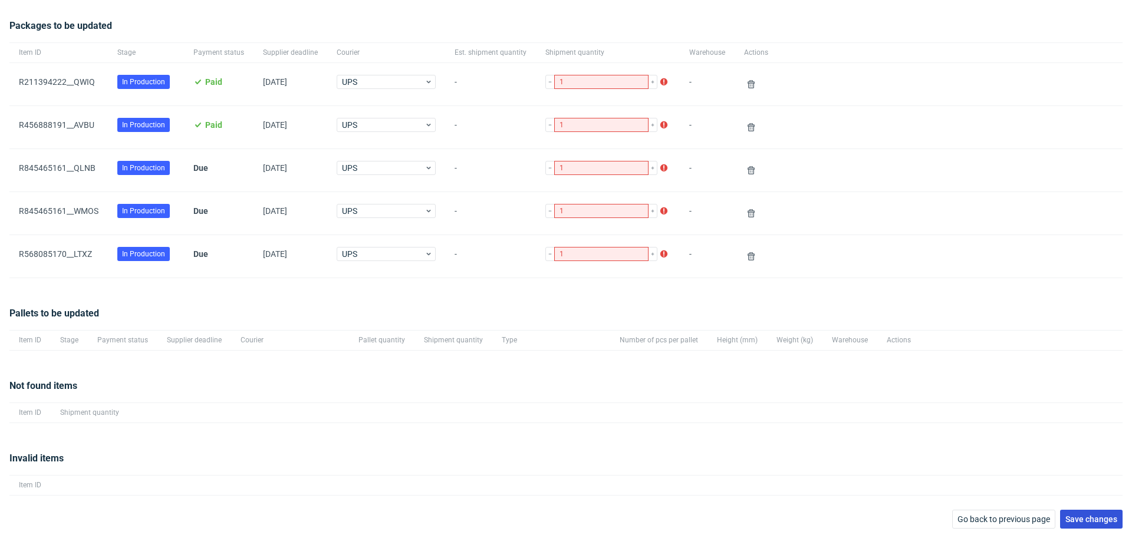
click at [1070, 512] on button "Save changes" at bounding box center [1091, 519] width 63 height 19
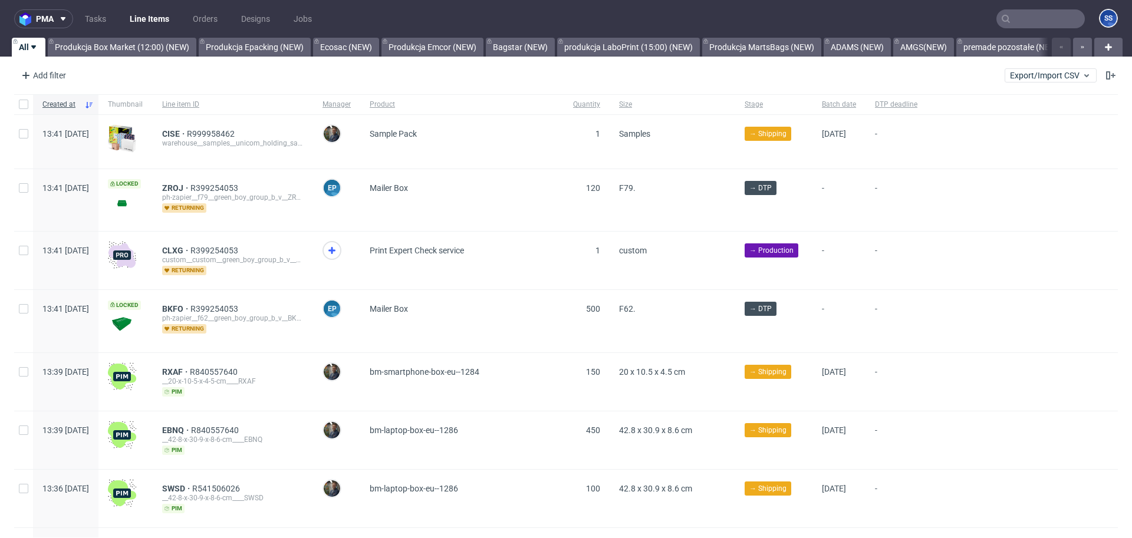
click at [1014, 16] on input "text" at bounding box center [1041, 18] width 88 height 19
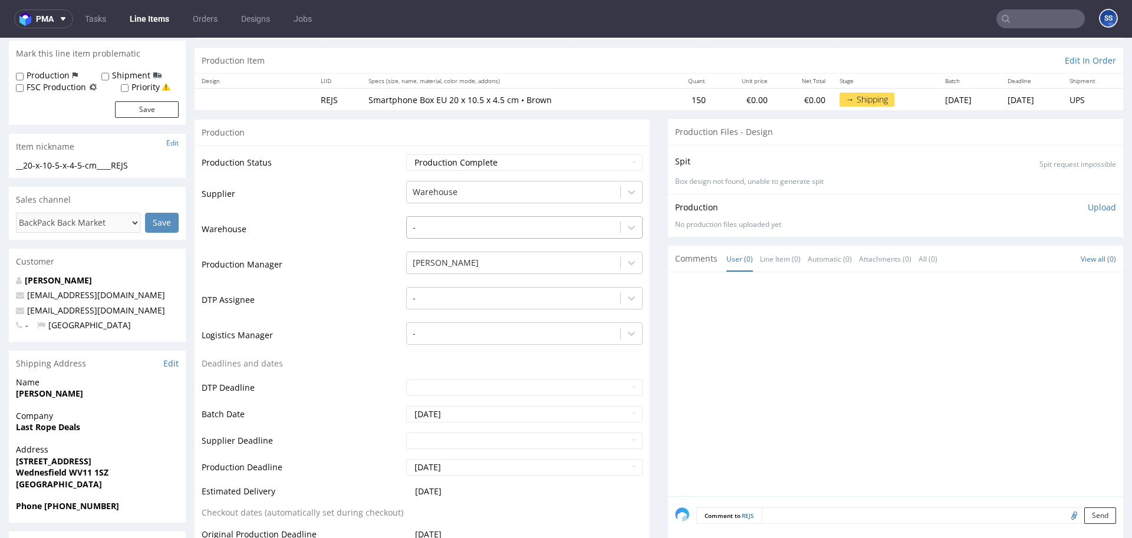
scroll to position [134, 0]
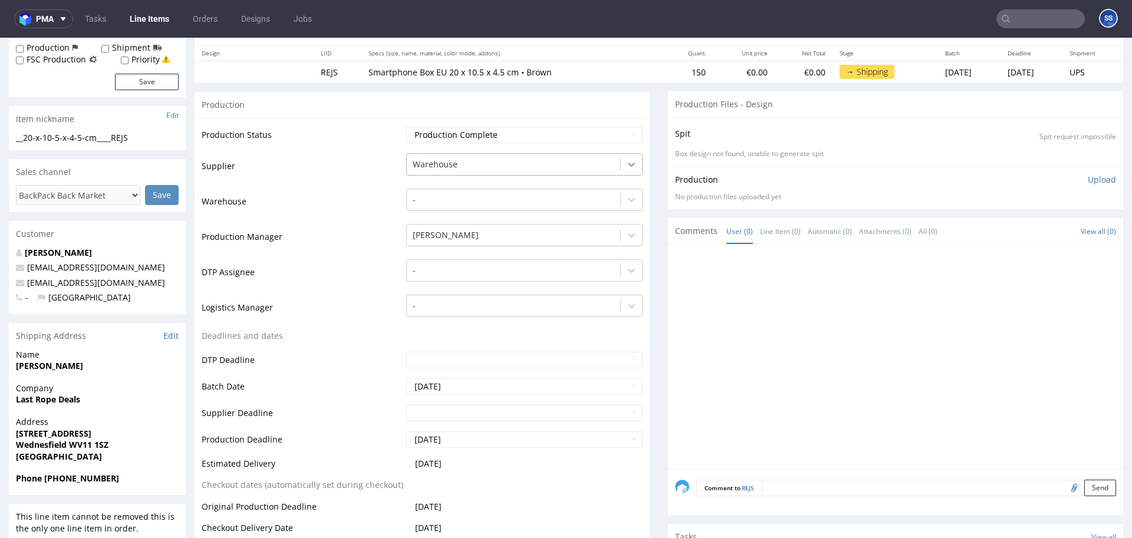
click at [631, 163] on icon at bounding box center [632, 165] width 12 height 12
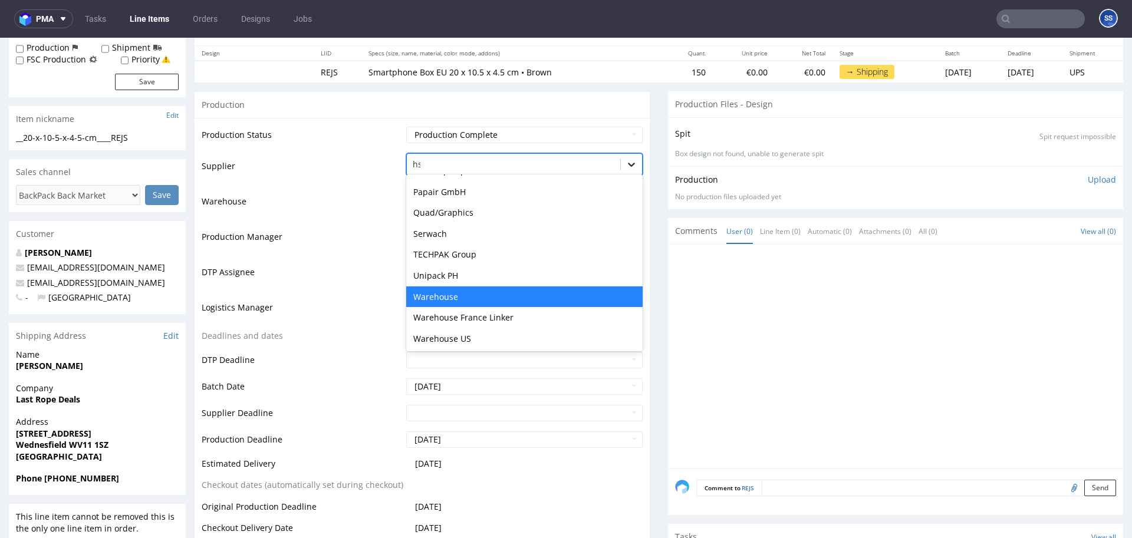
scroll to position [0, 0]
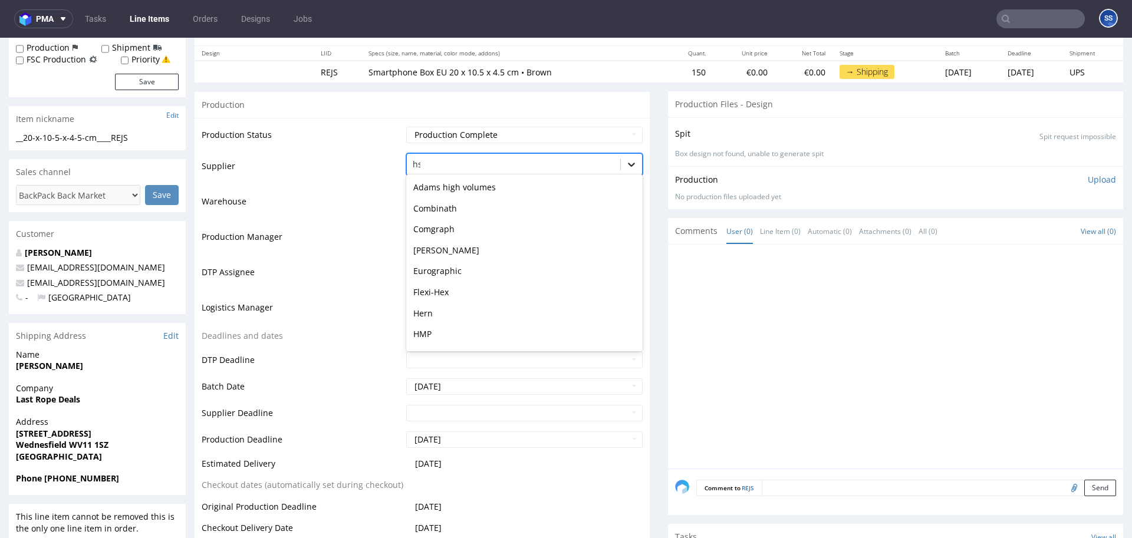
type input "hsg"
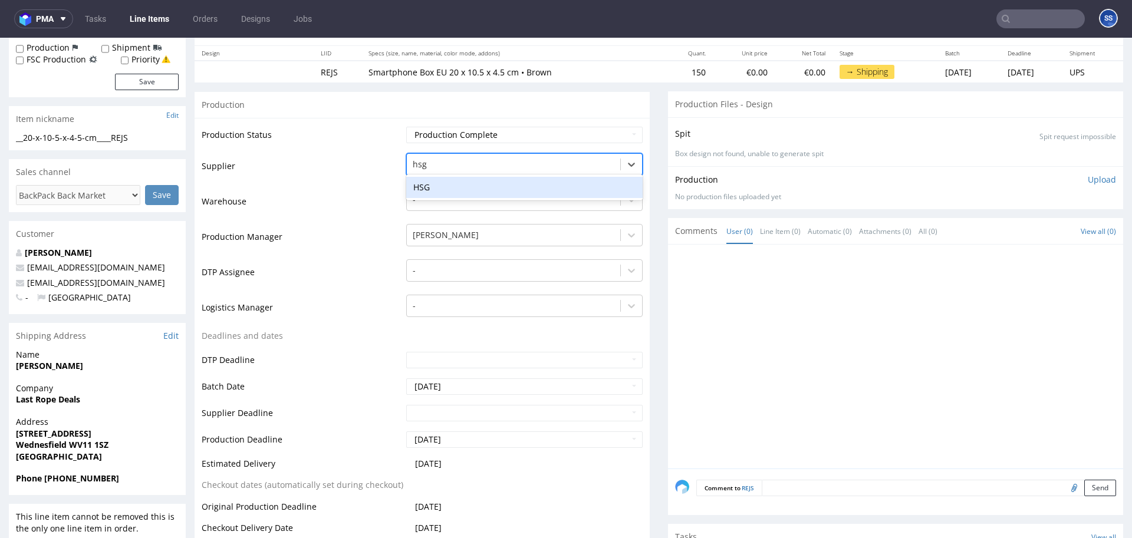
click at [508, 187] on div "HSG" at bounding box center [524, 187] width 236 height 21
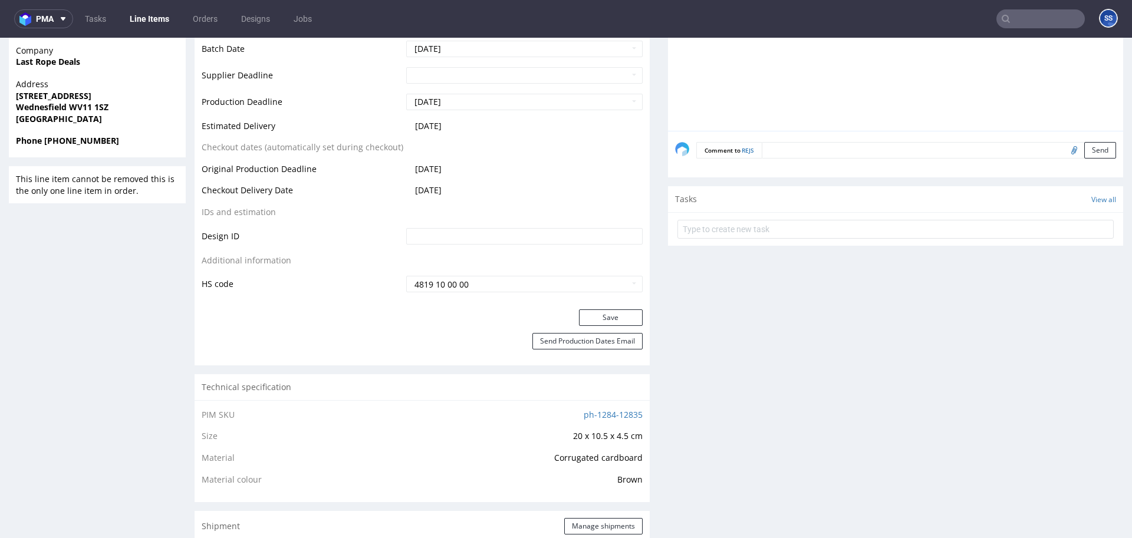
scroll to position [486, 0]
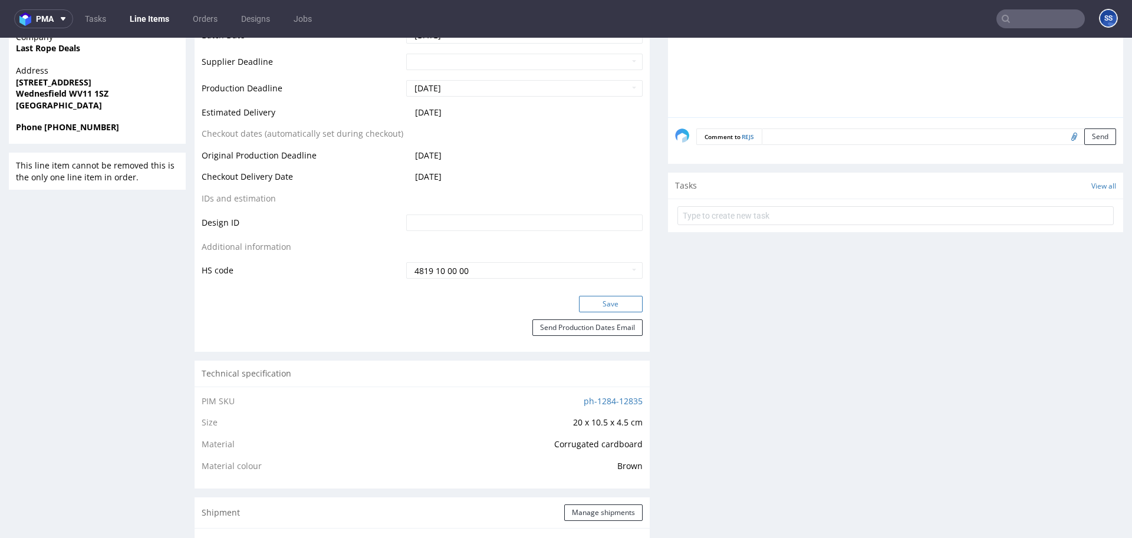
click at [583, 296] on button "Save" at bounding box center [611, 304] width 64 height 17
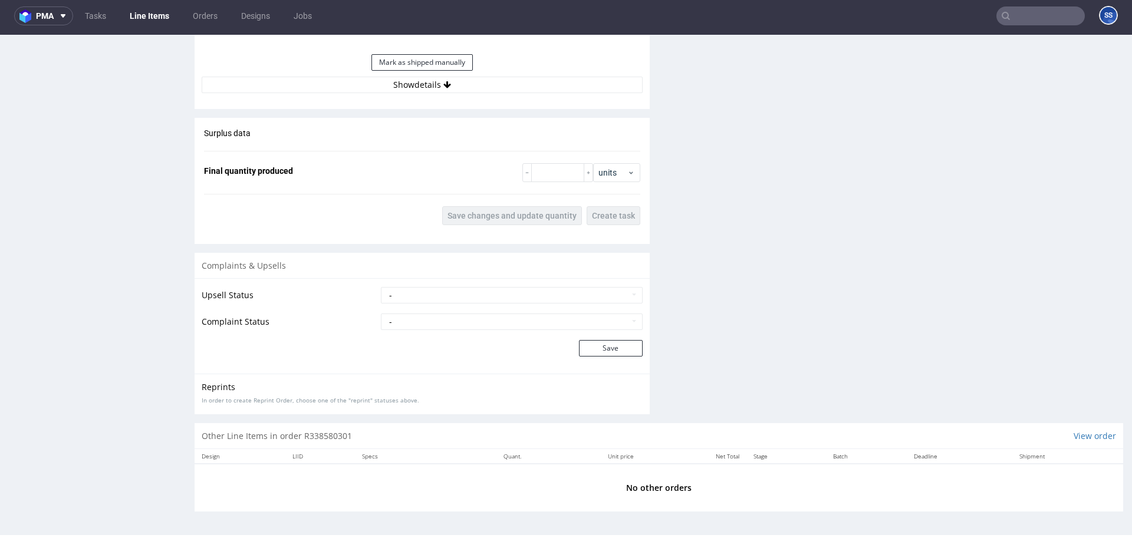
scroll to position [0, 0]
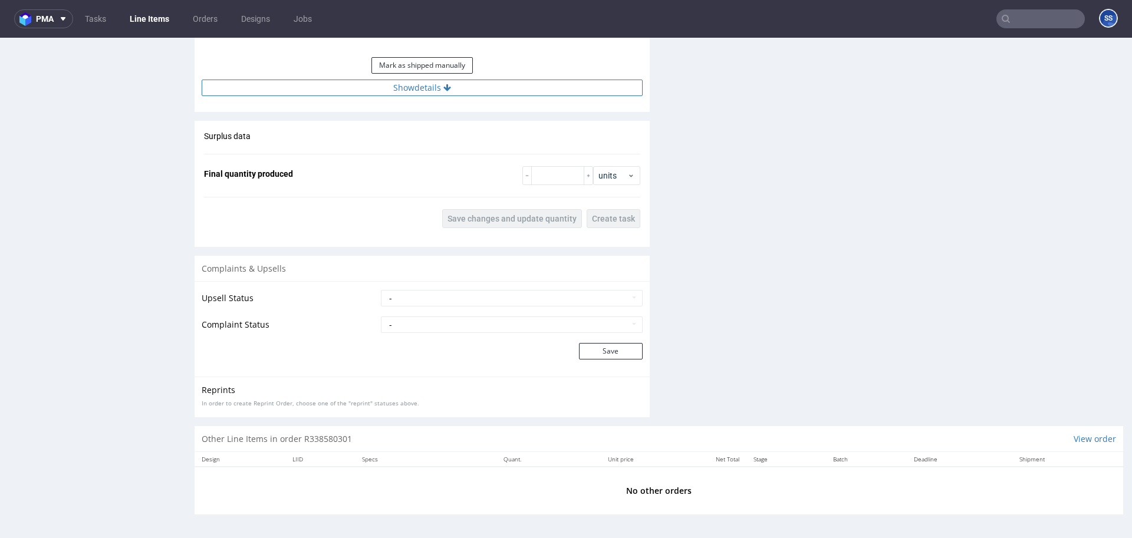
click at [410, 95] on button "Show details" at bounding box center [422, 88] width 441 height 17
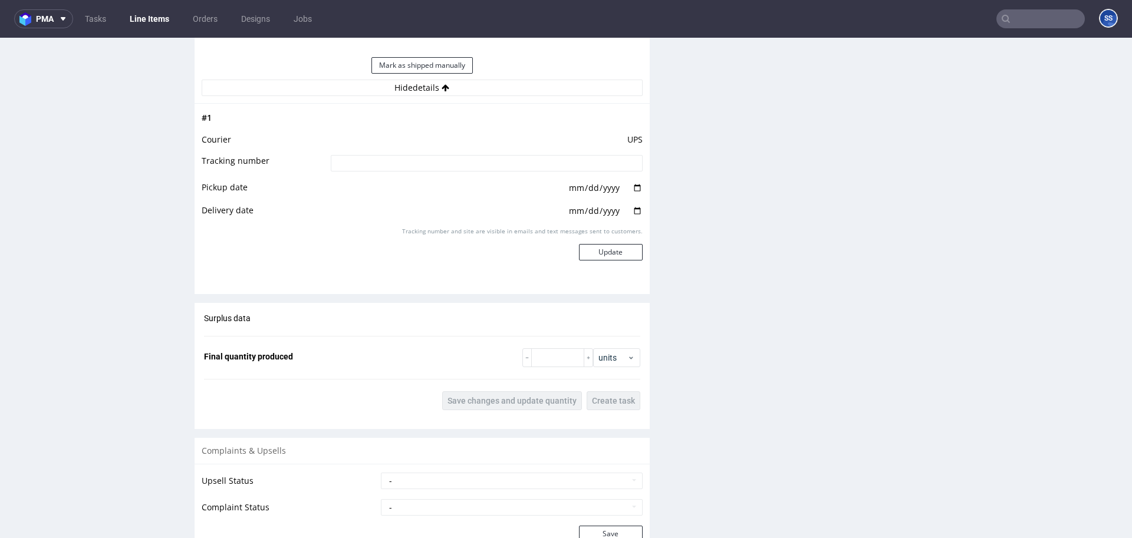
click at [396, 164] on input at bounding box center [487, 163] width 312 height 17
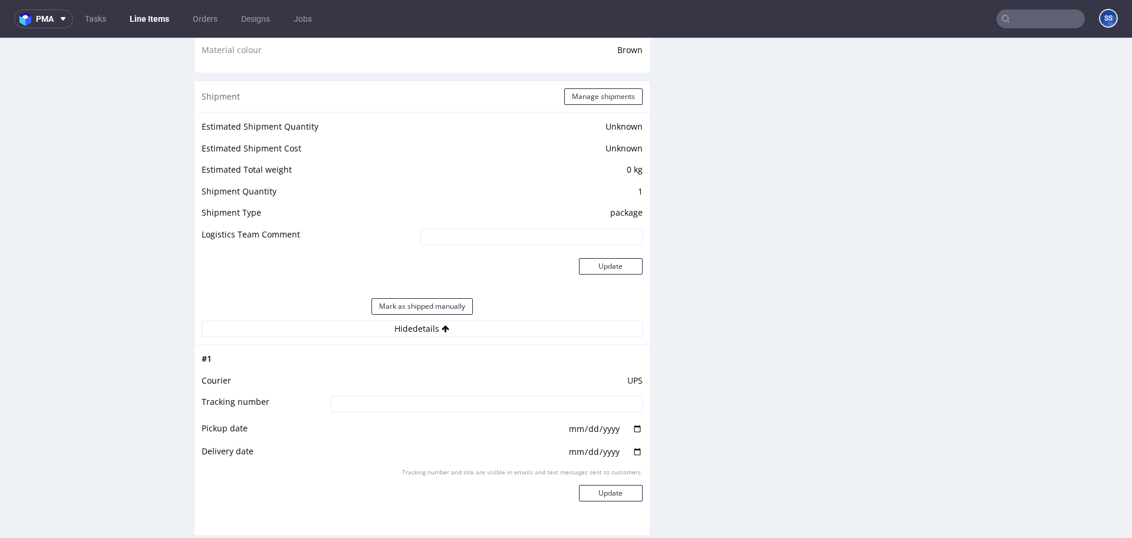
scroll to position [864, 0]
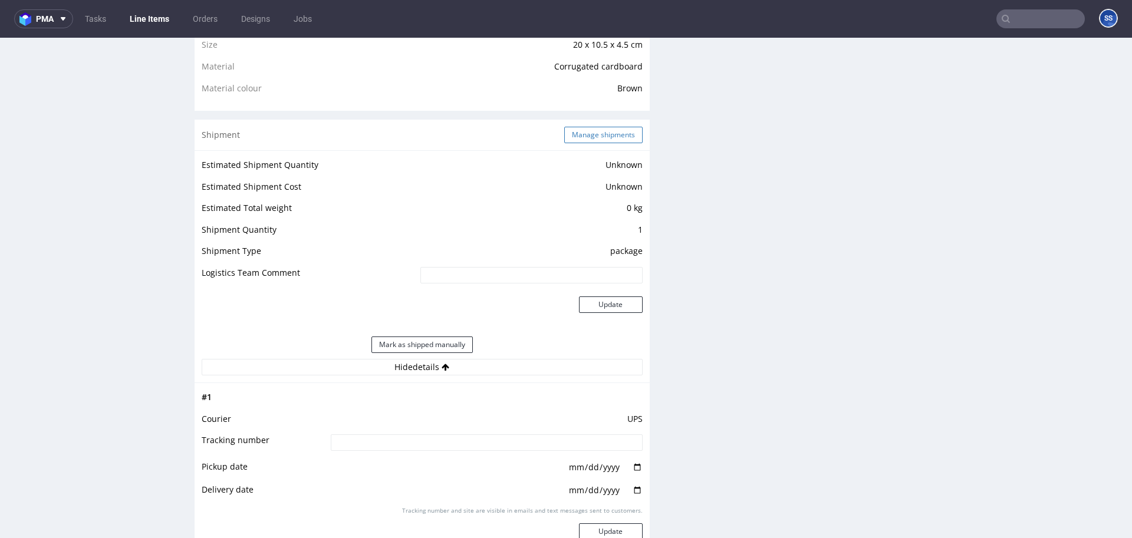
click at [588, 136] on button "Manage shipments" at bounding box center [603, 135] width 78 height 17
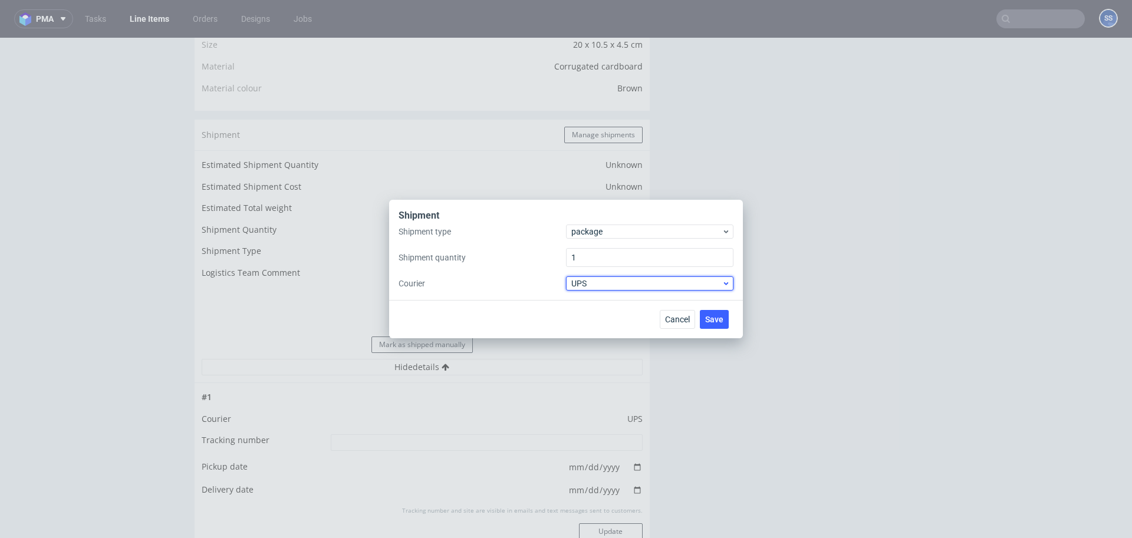
click at [606, 288] on span "UPS" at bounding box center [646, 284] width 150 height 12
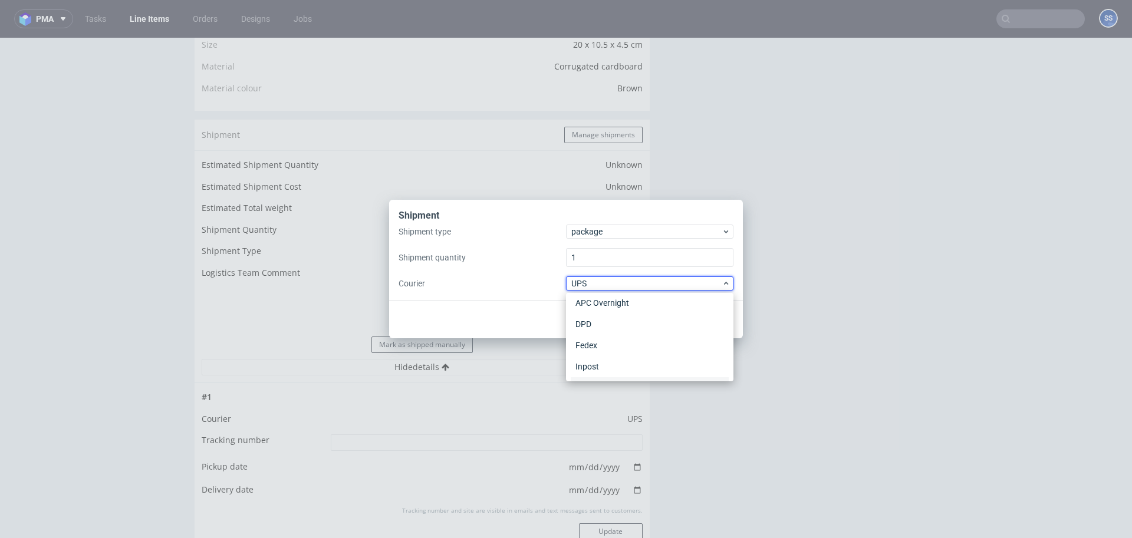
scroll to position [0, 0]
click at [618, 309] on div "APC Overnight" at bounding box center [650, 308] width 158 height 21
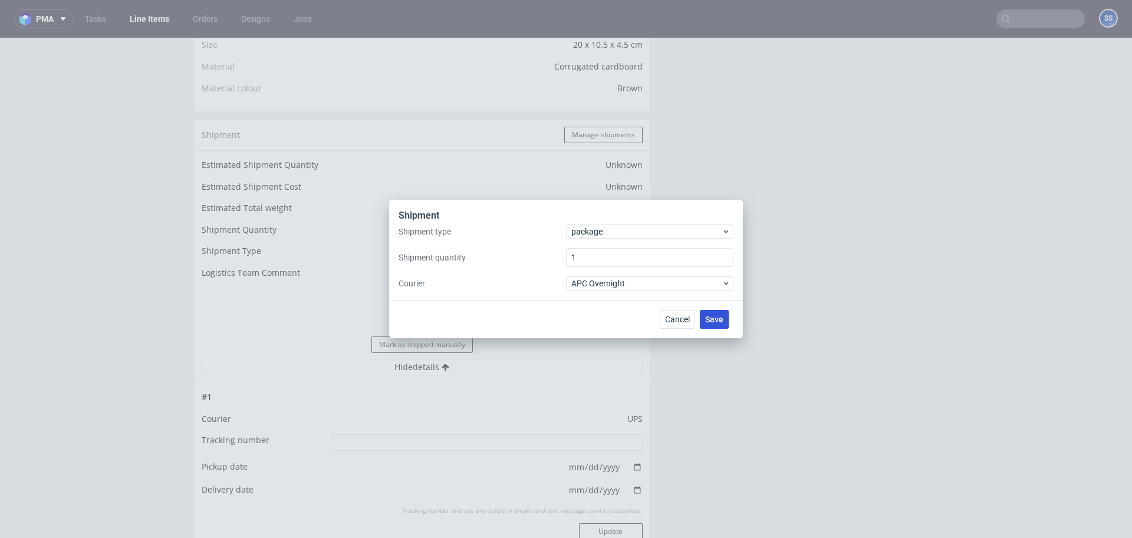
click at [715, 318] on span "Save" at bounding box center [714, 319] width 18 height 8
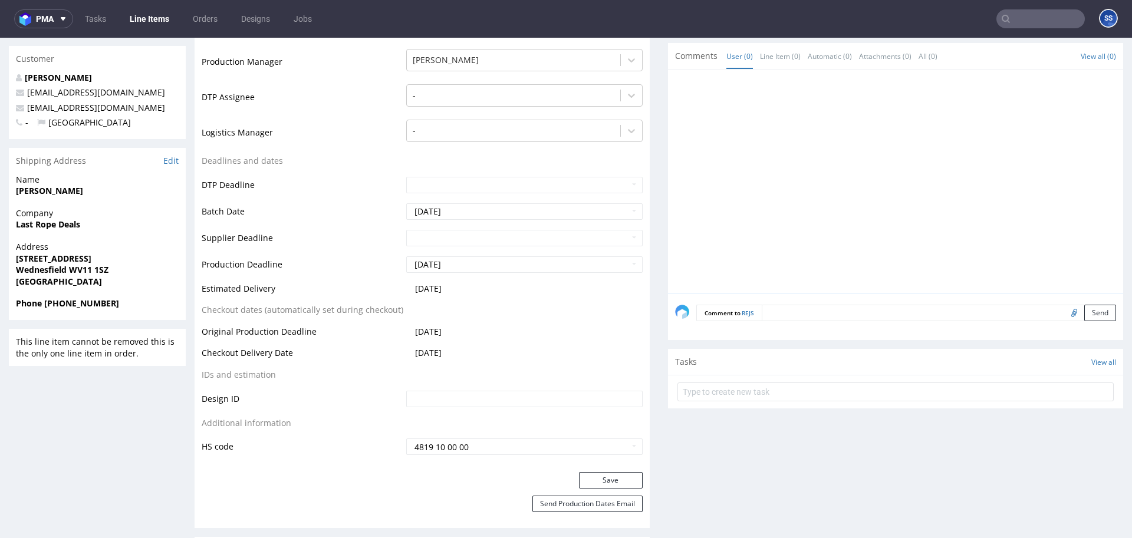
scroll to position [675, 0]
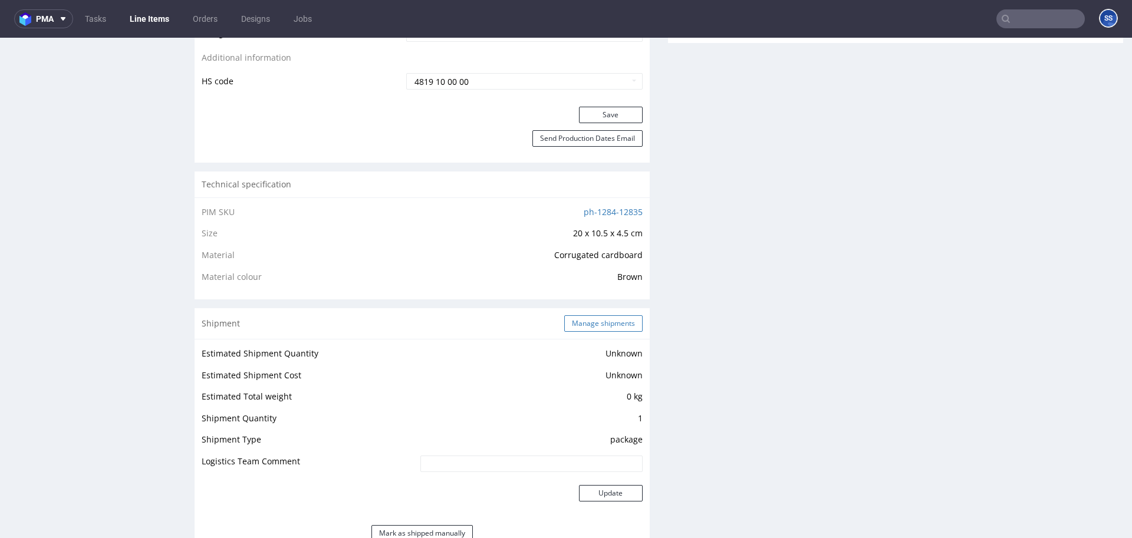
click at [619, 323] on button "Manage shipments" at bounding box center [603, 323] width 78 height 17
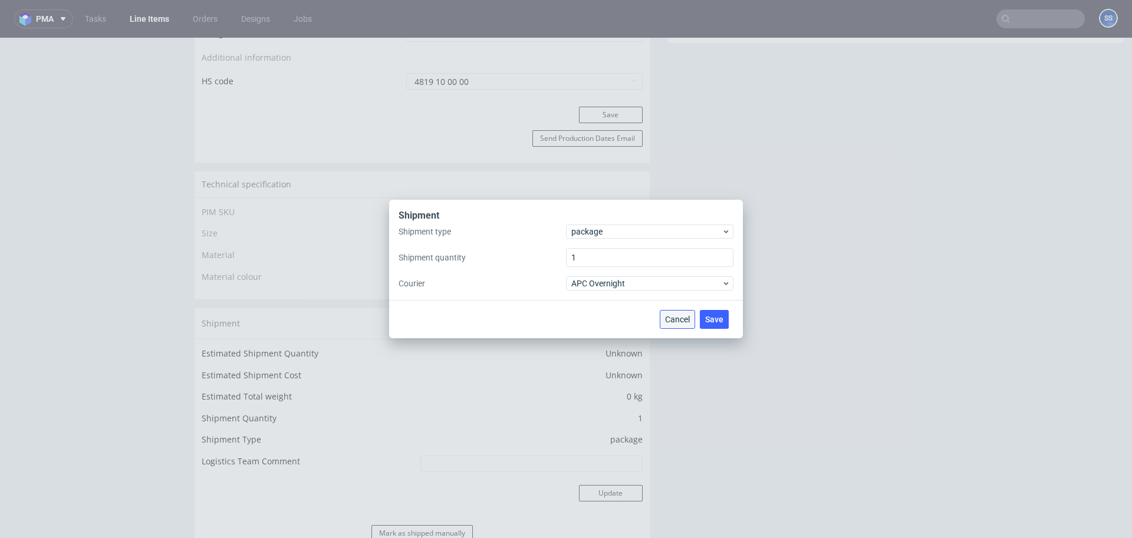
click at [684, 325] on button "Cancel" at bounding box center [677, 319] width 35 height 19
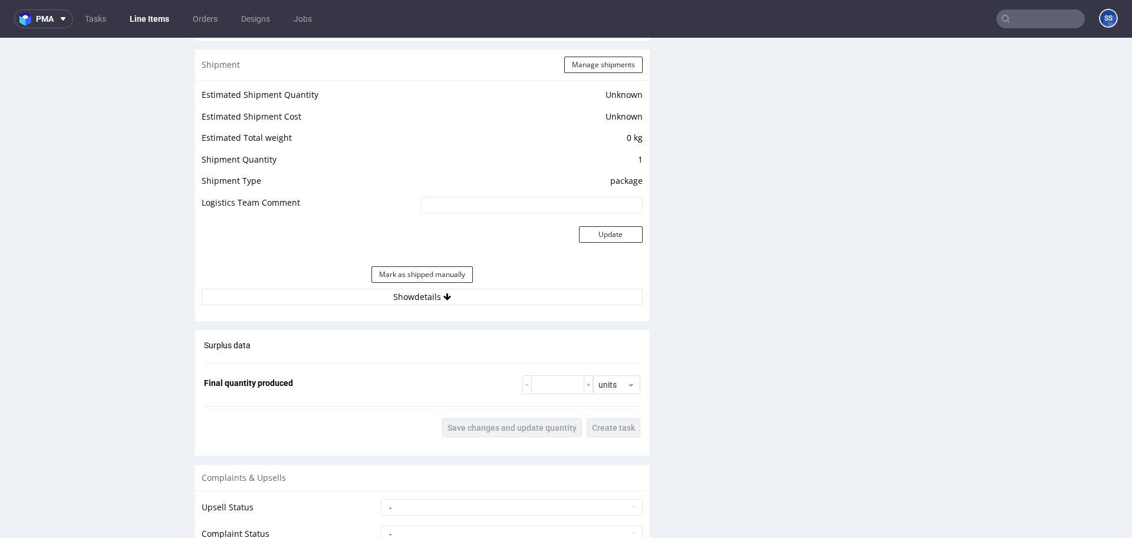
scroll to position [935, 0]
click at [420, 298] on button "Show details" at bounding box center [422, 296] width 441 height 17
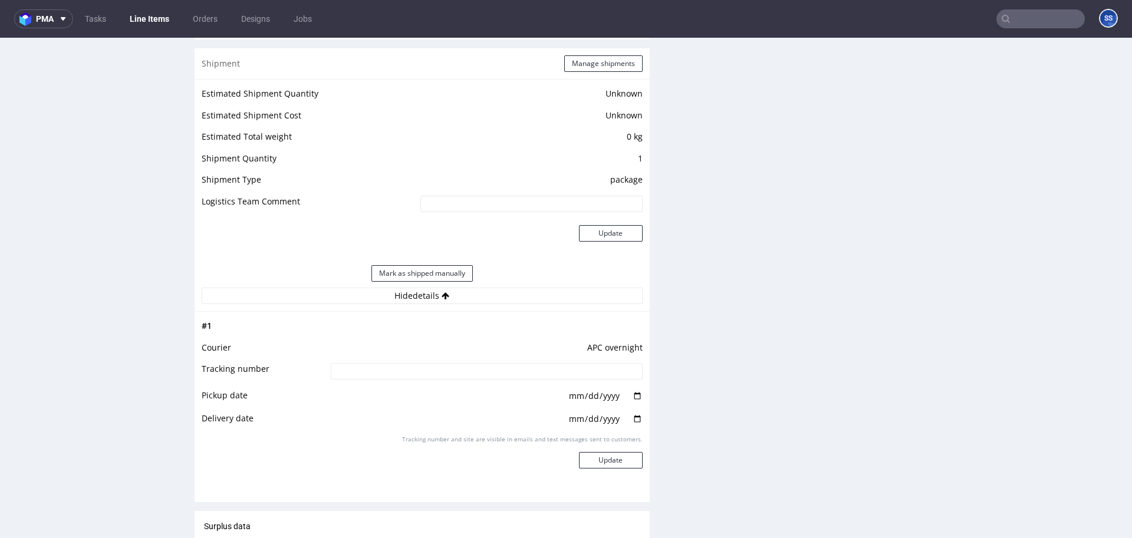
click at [400, 371] on input at bounding box center [487, 371] width 312 height 17
paste input "2025081105708090001135"
type input "2025081105708090001135"
click at [610, 461] on button "Update" at bounding box center [611, 460] width 64 height 17
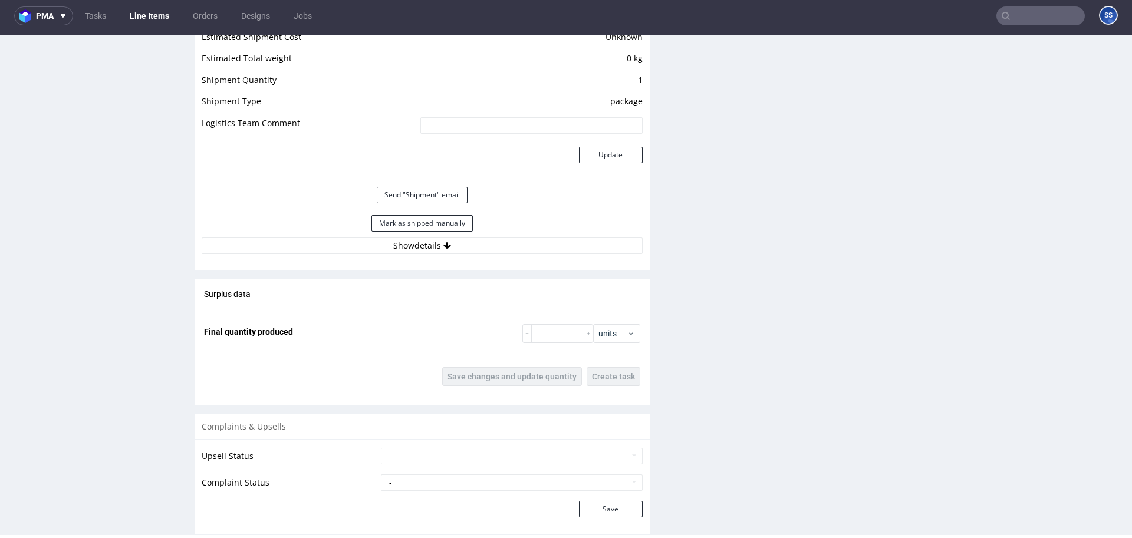
scroll to position [1001, 0]
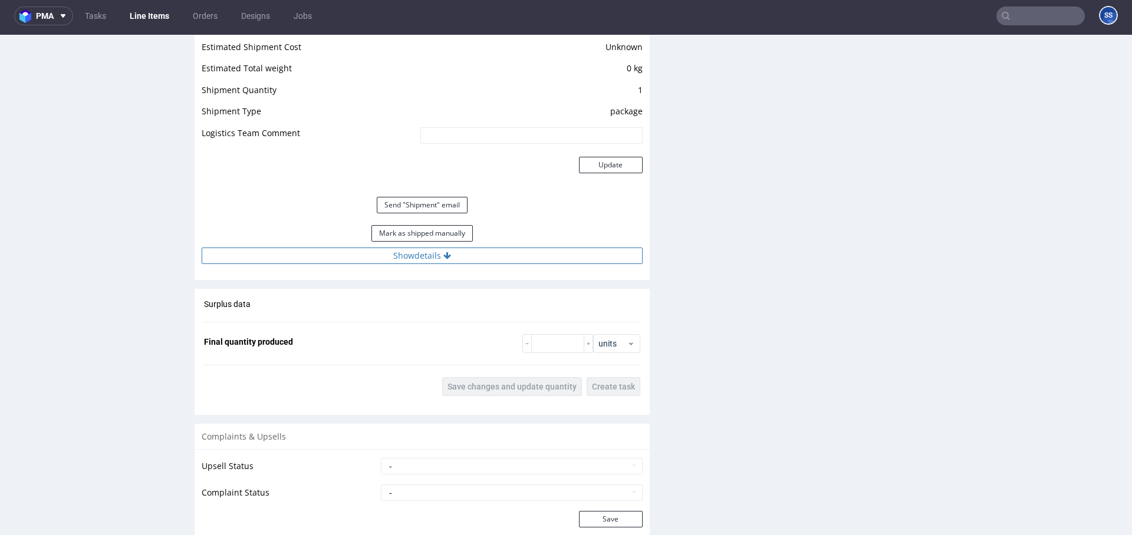
click at [448, 256] on icon at bounding box center [447, 256] width 8 height 8
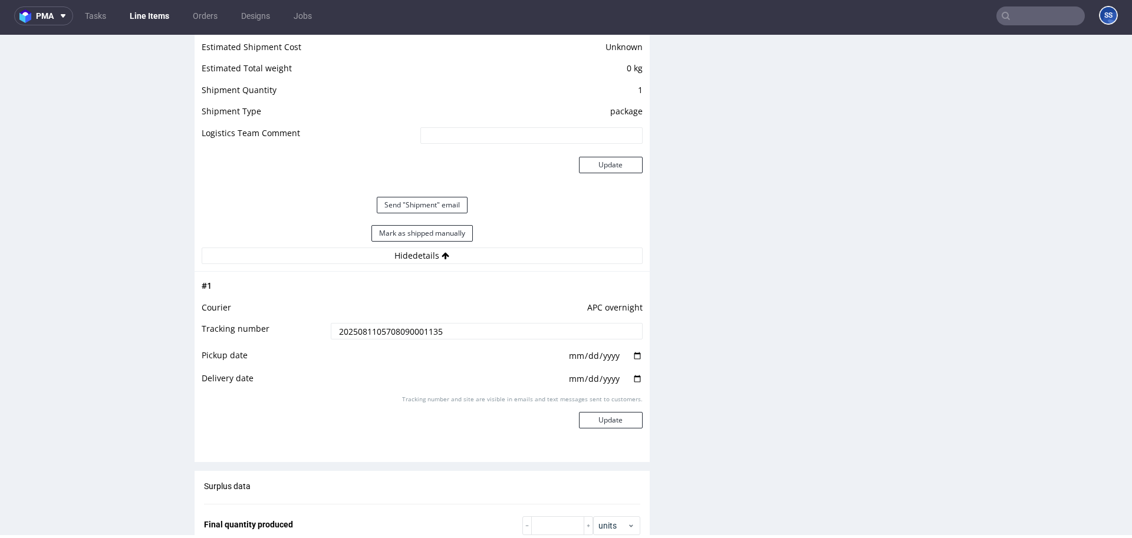
click at [632, 356] on input "date" at bounding box center [605, 356] width 75 height 13
type input "[DATE]"
click at [633, 379] on input "date" at bounding box center [605, 379] width 75 height 13
type input "[DATE]"
click at [596, 426] on button "Update" at bounding box center [611, 420] width 64 height 17
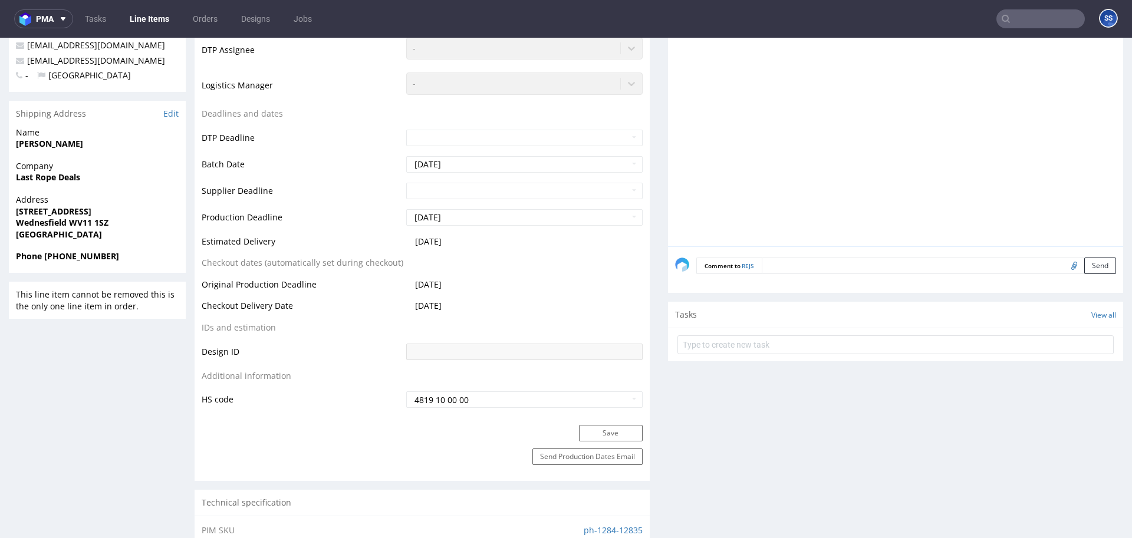
scroll to position [0, 0]
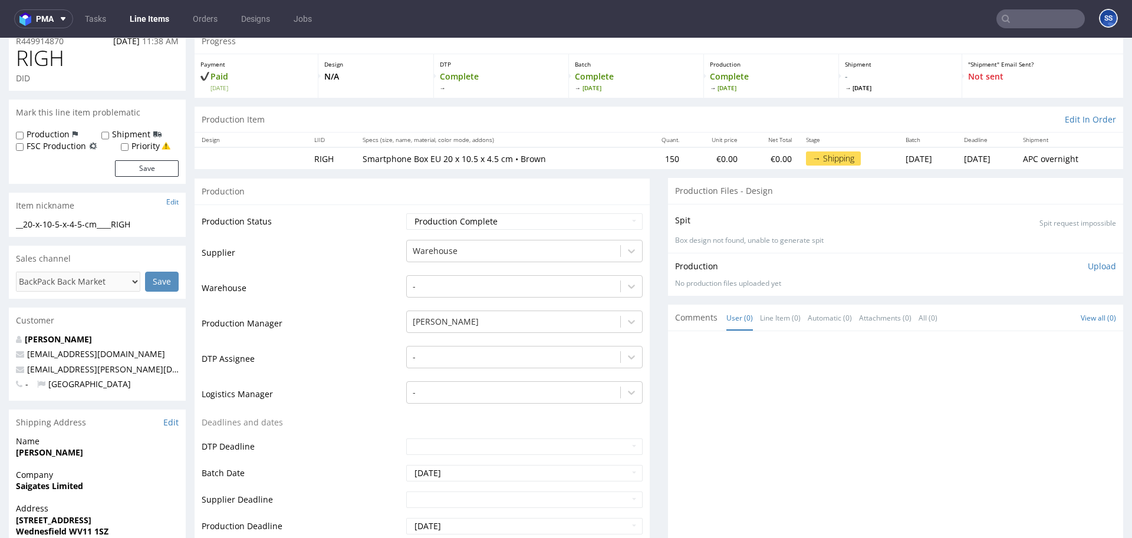
scroll to position [60, 0]
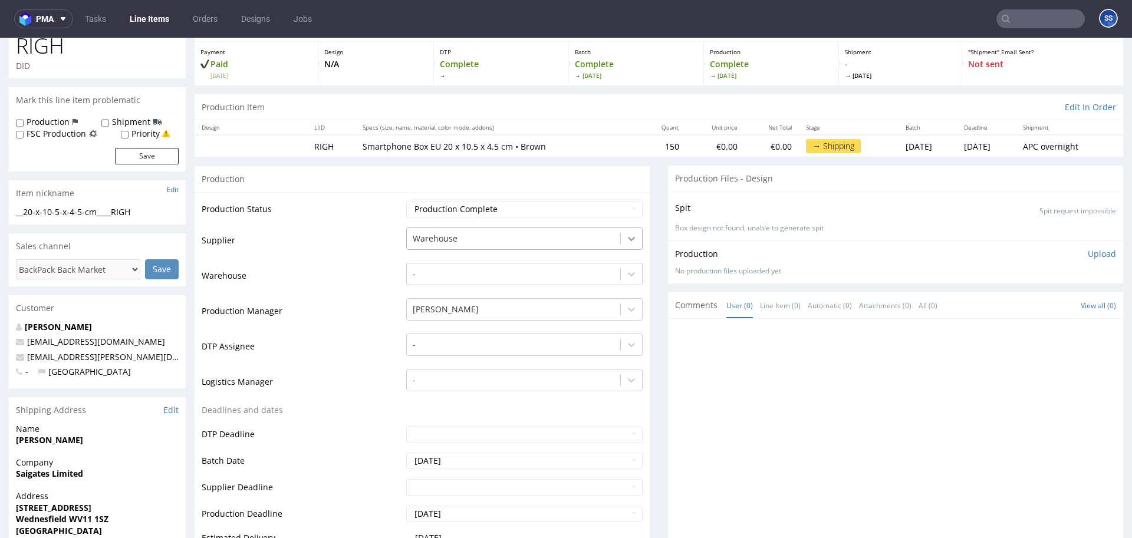
click at [626, 237] on icon at bounding box center [632, 239] width 12 height 12
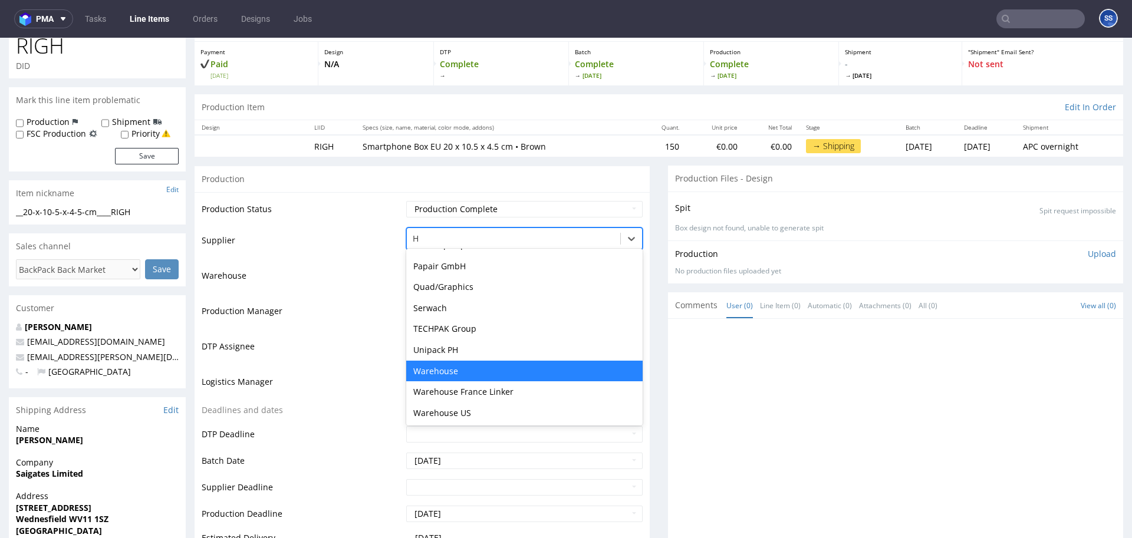
scroll to position [268, 0]
type input "HSG"
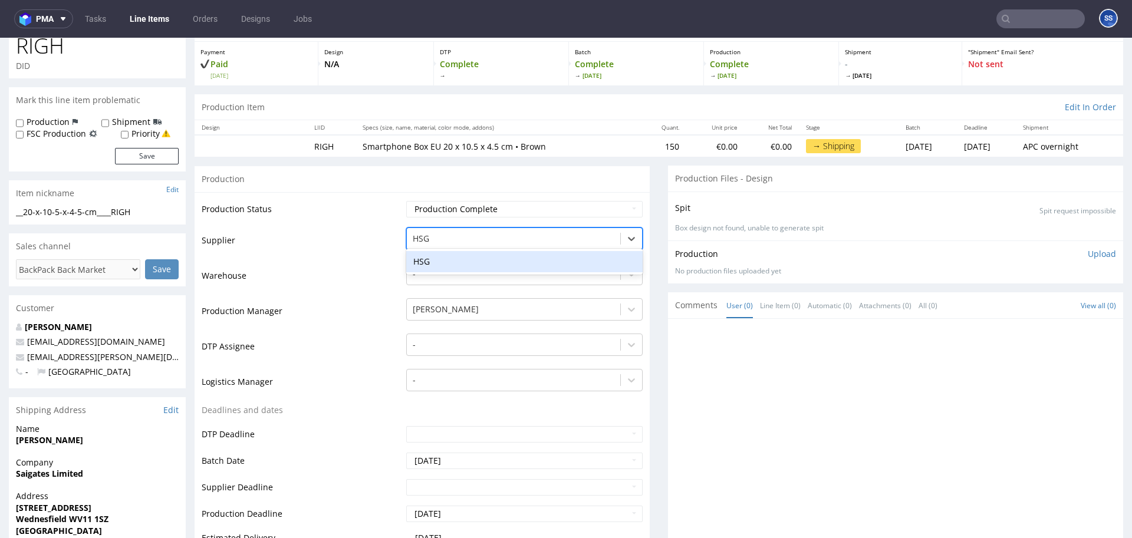
click at [554, 263] on div "HSG" at bounding box center [524, 261] width 236 height 21
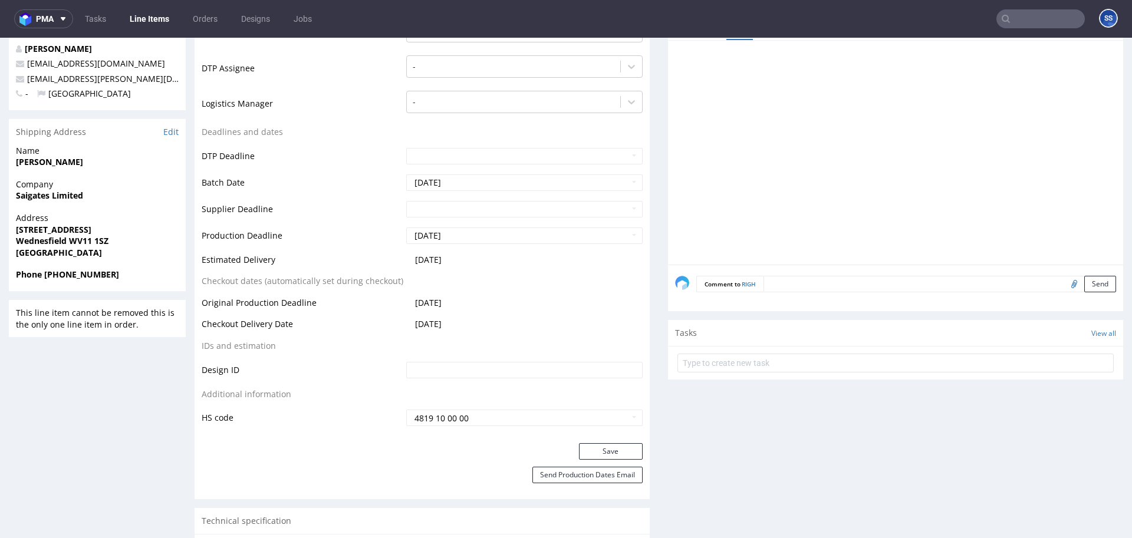
scroll to position [346, 0]
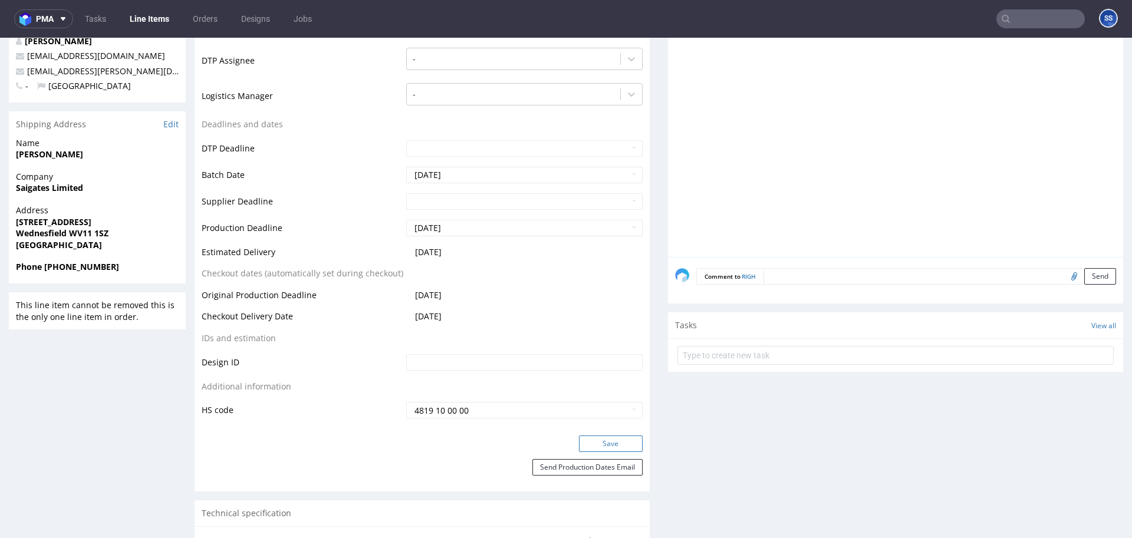
click at [598, 441] on button "Save" at bounding box center [611, 444] width 64 height 17
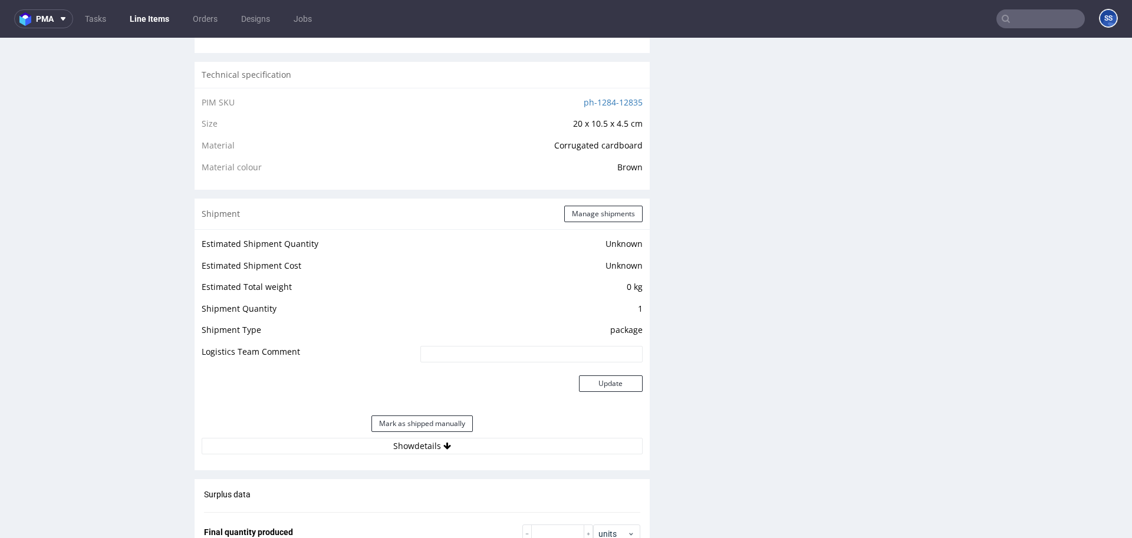
scroll to position [819, 0]
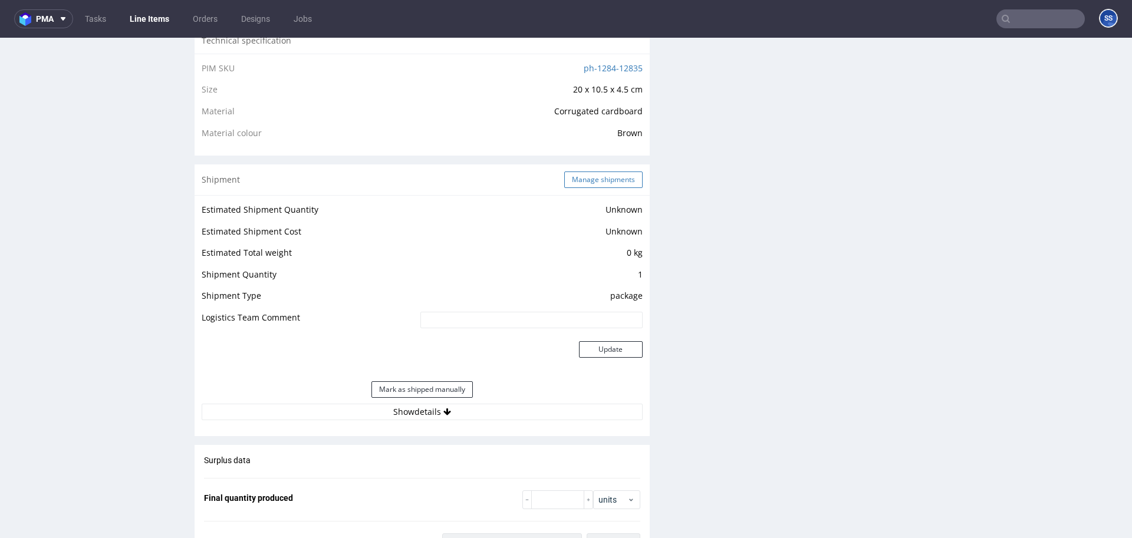
click at [578, 177] on button "Manage shipments" at bounding box center [603, 180] width 78 height 17
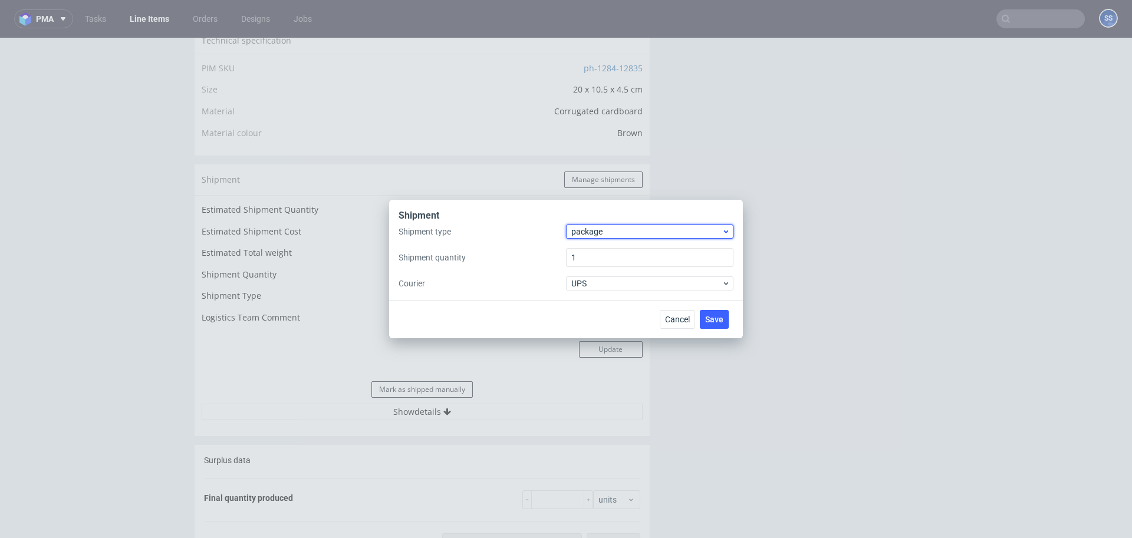
click at [594, 234] on span "package" at bounding box center [646, 232] width 150 height 12
drag, startPoint x: 506, startPoint y: 236, endPoint x: 575, endPoint y: 258, distance: 73.1
click at [509, 235] on label "Shipment type" at bounding box center [482, 232] width 167 height 12
click at [620, 285] on span "UPS" at bounding box center [646, 284] width 150 height 12
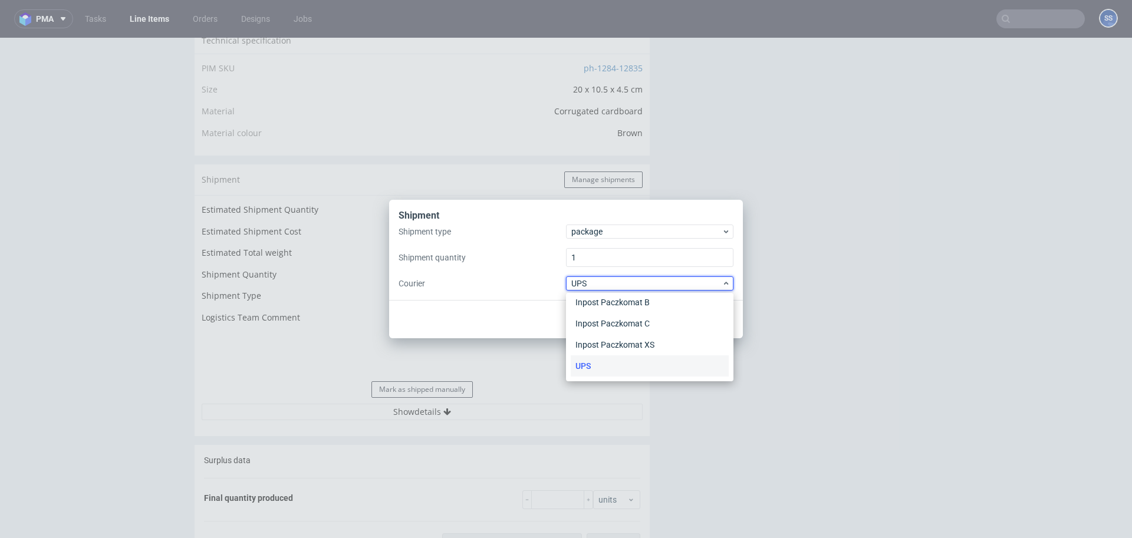
scroll to position [0, 0]
click at [622, 308] on div "APC Overnight" at bounding box center [650, 308] width 158 height 21
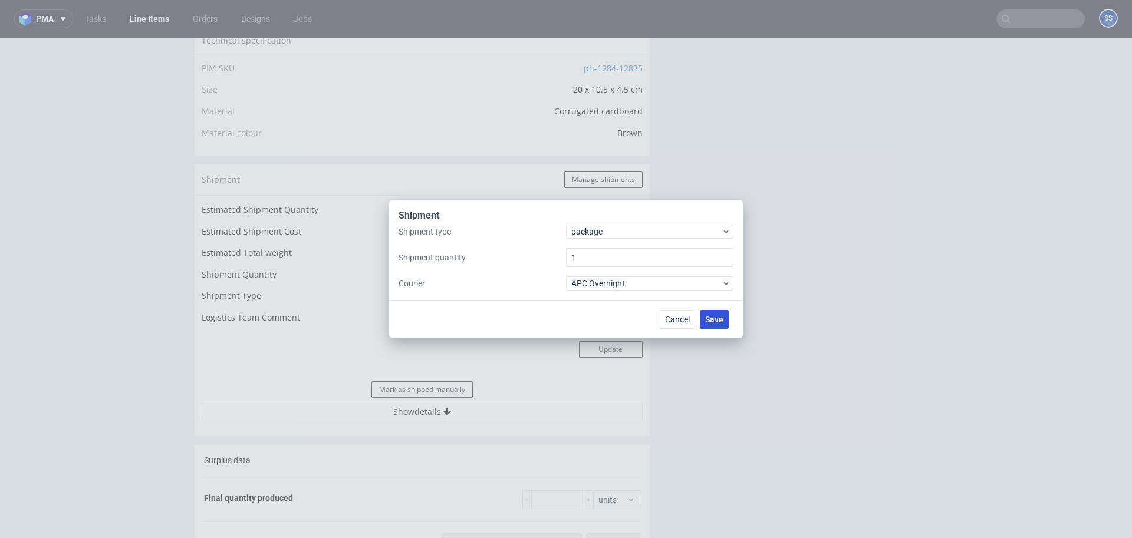
click at [717, 316] on span "Save" at bounding box center [714, 319] width 18 height 8
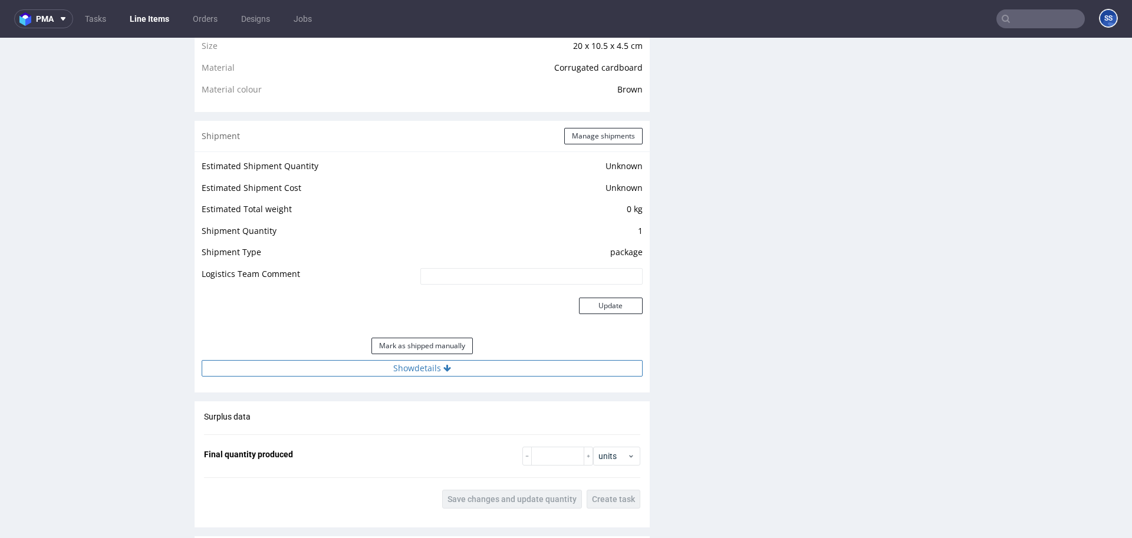
click at [443, 364] on icon at bounding box center [447, 368] width 8 height 8
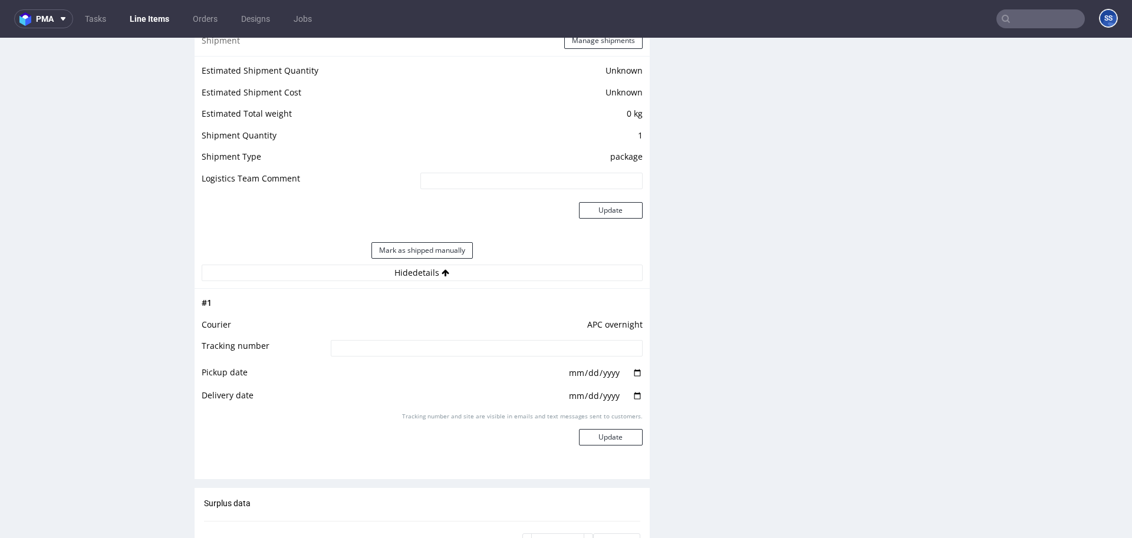
scroll to position [974, 0]
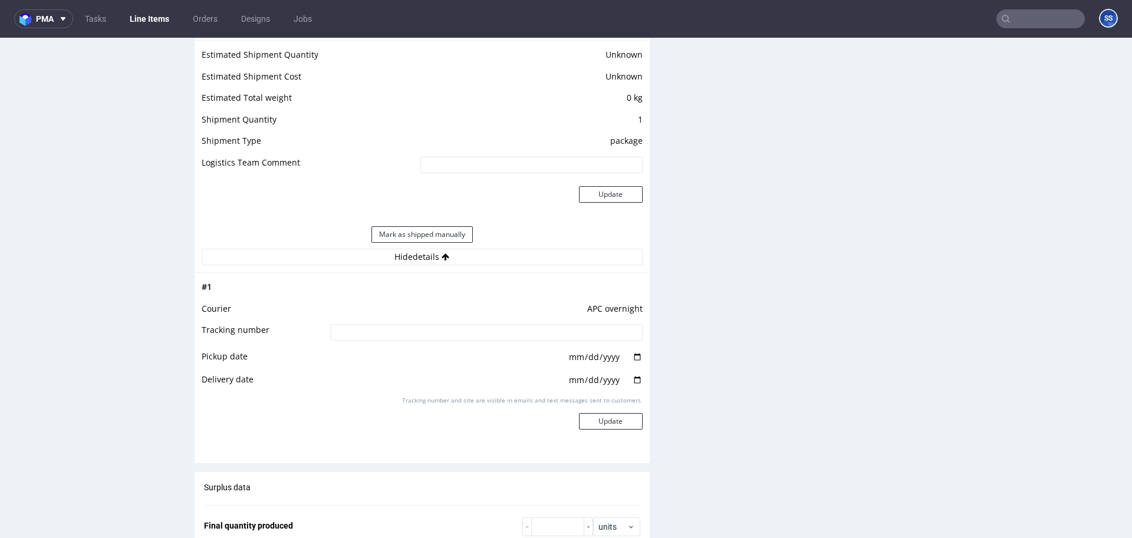
click at [429, 343] on td at bounding box center [485, 336] width 315 height 27
click at [431, 337] on input at bounding box center [487, 332] width 312 height 17
paste input "2025081105708090001136"
type input "2025081105708090001136"
click at [632, 355] on input "date" at bounding box center [605, 357] width 75 height 13
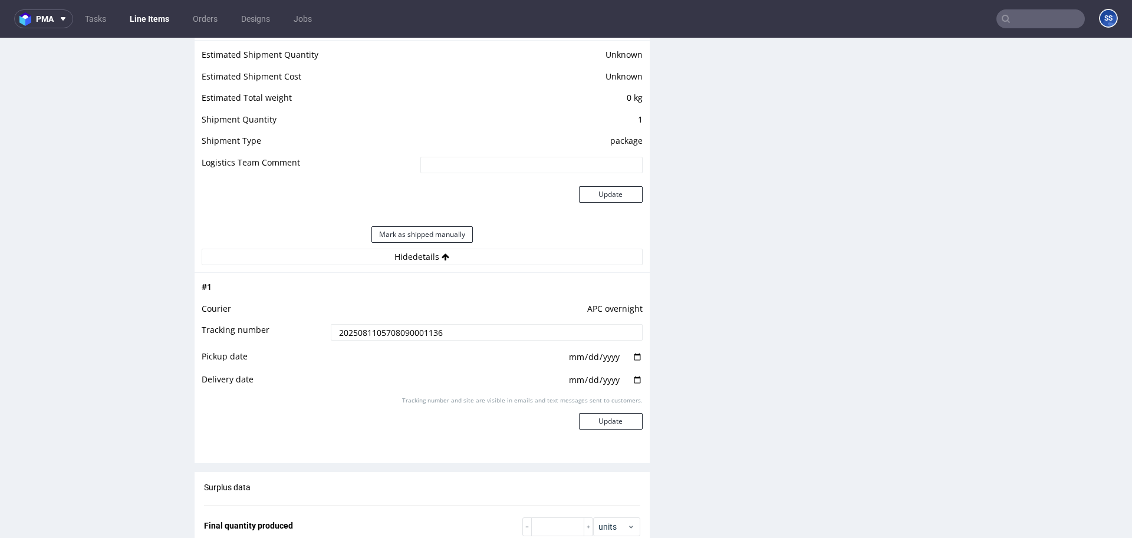
type input "[DATE]"
click at [593, 386] on input "date" at bounding box center [605, 380] width 75 height 13
click at [633, 380] on input "date" at bounding box center [605, 380] width 75 height 13
type input "[DATE]"
click at [617, 421] on button "Update" at bounding box center [611, 421] width 64 height 17
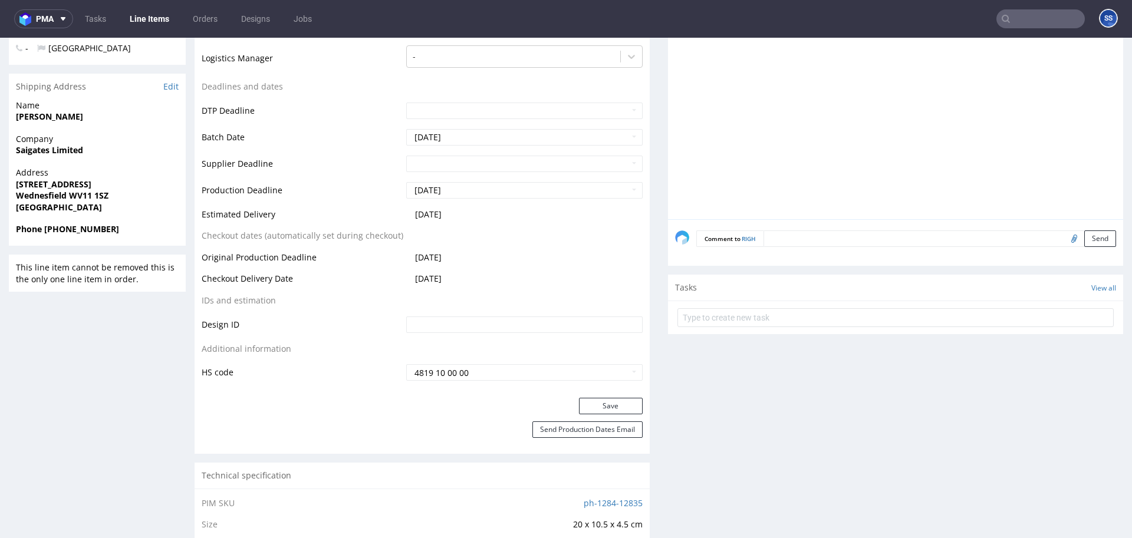
scroll to position [0, 0]
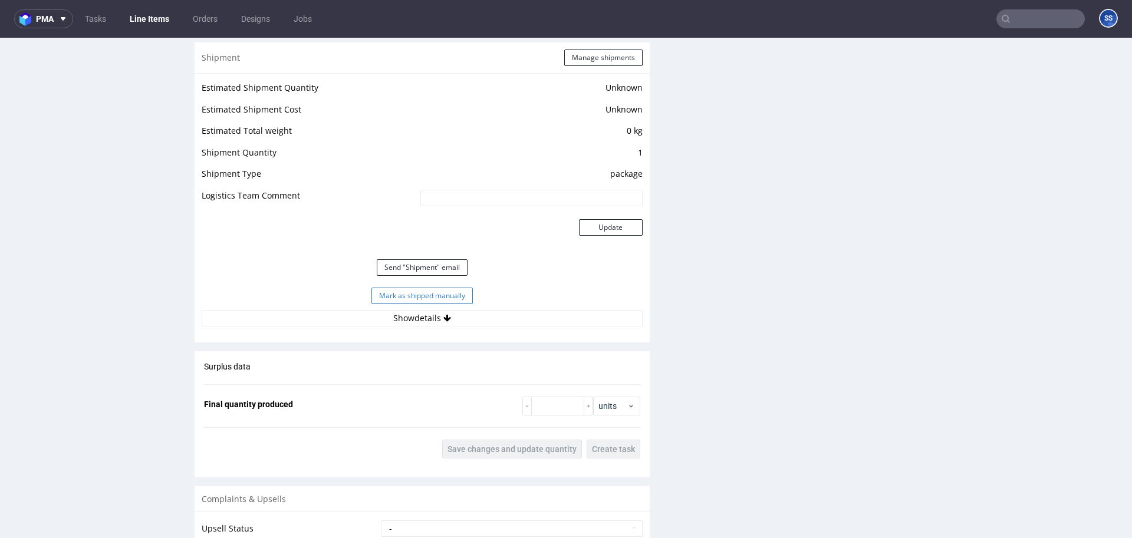
click at [450, 291] on button "Mark as shipped manually" at bounding box center [421, 296] width 101 height 17
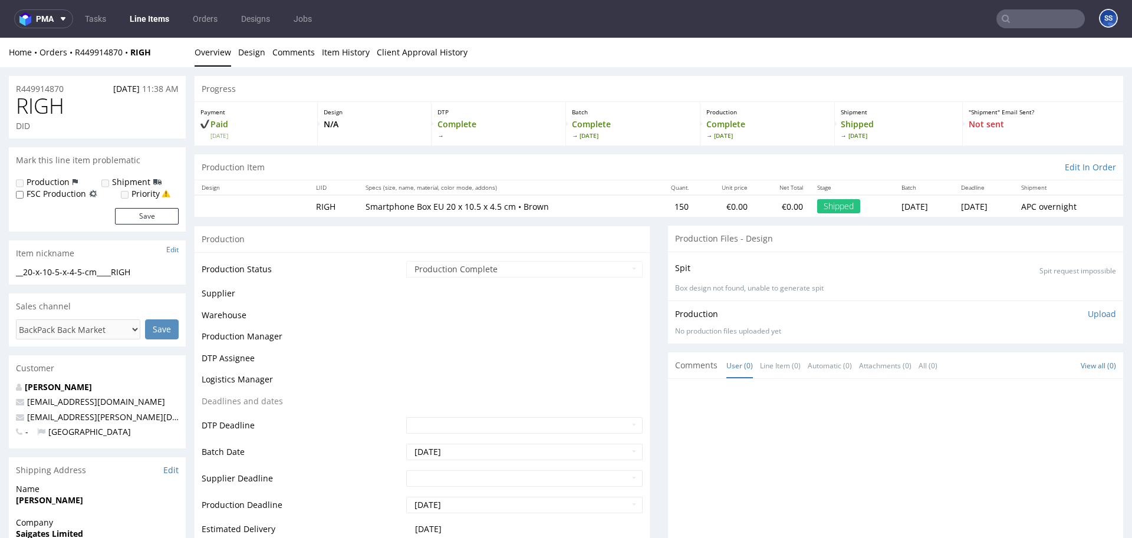
scroll to position [707, 0]
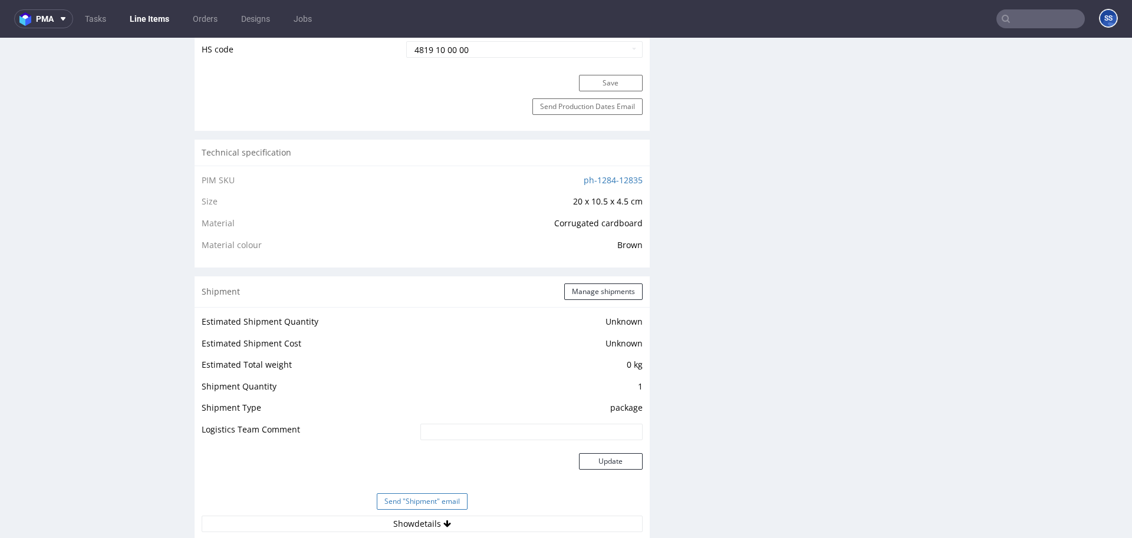
click at [419, 504] on button "Send "Shipment" email" at bounding box center [422, 502] width 91 height 17
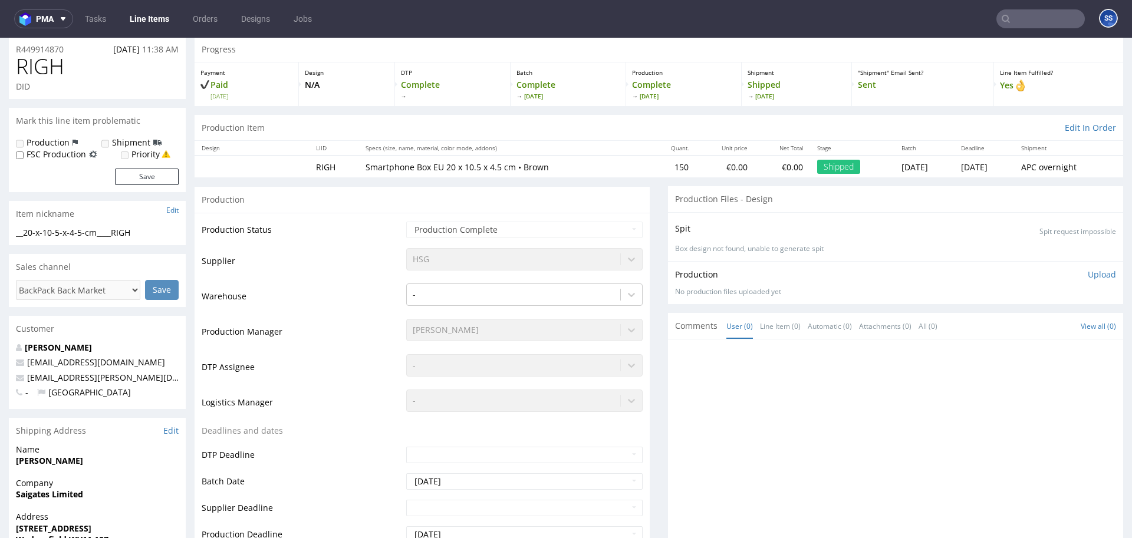
scroll to position [0, 0]
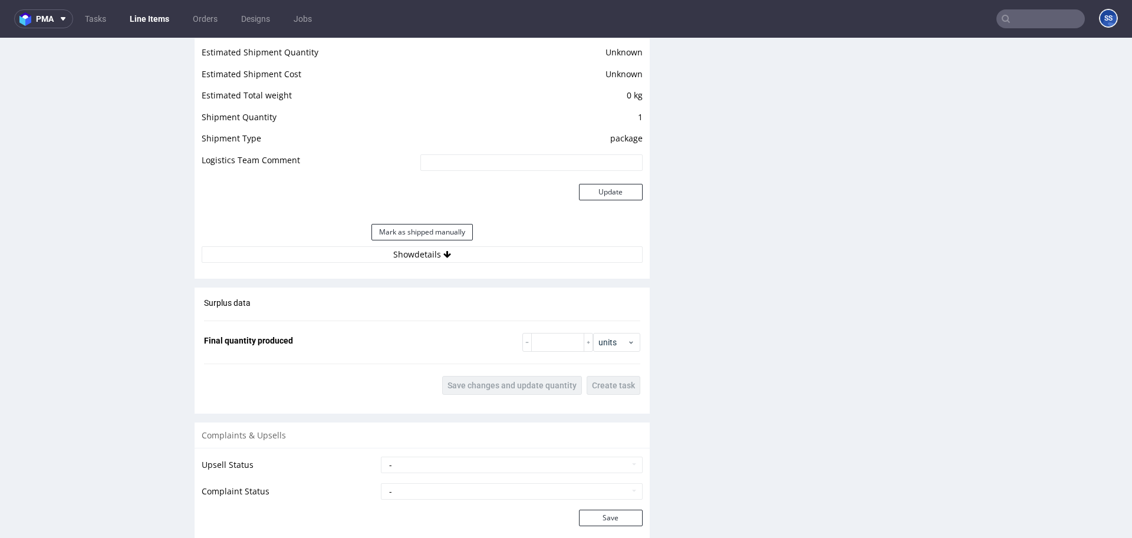
scroll to position [987, 0]
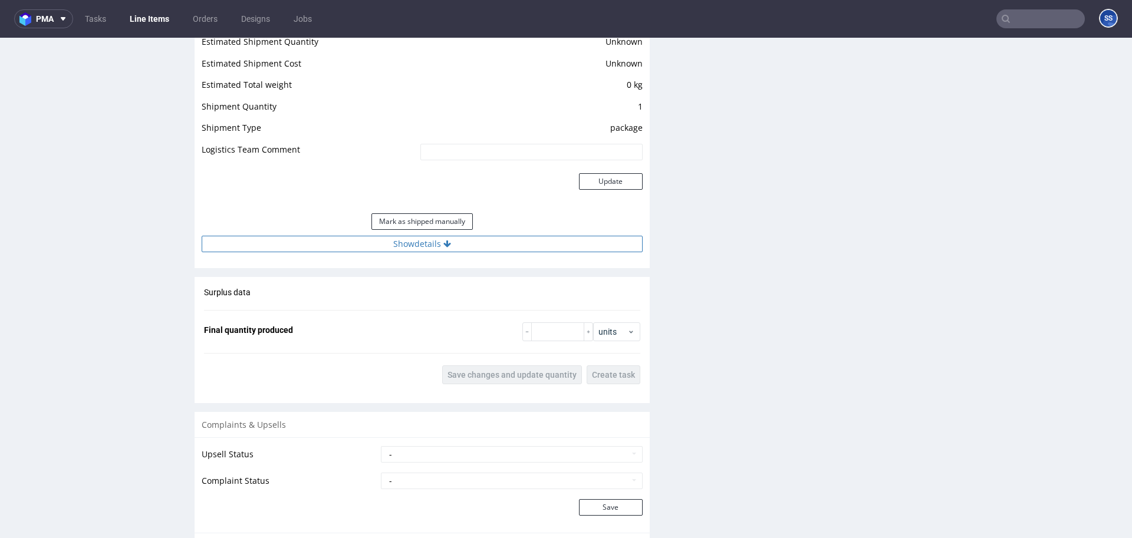
click at [441, 248] on button "Show details" at bounding box center [422, 244] width 441 height 17
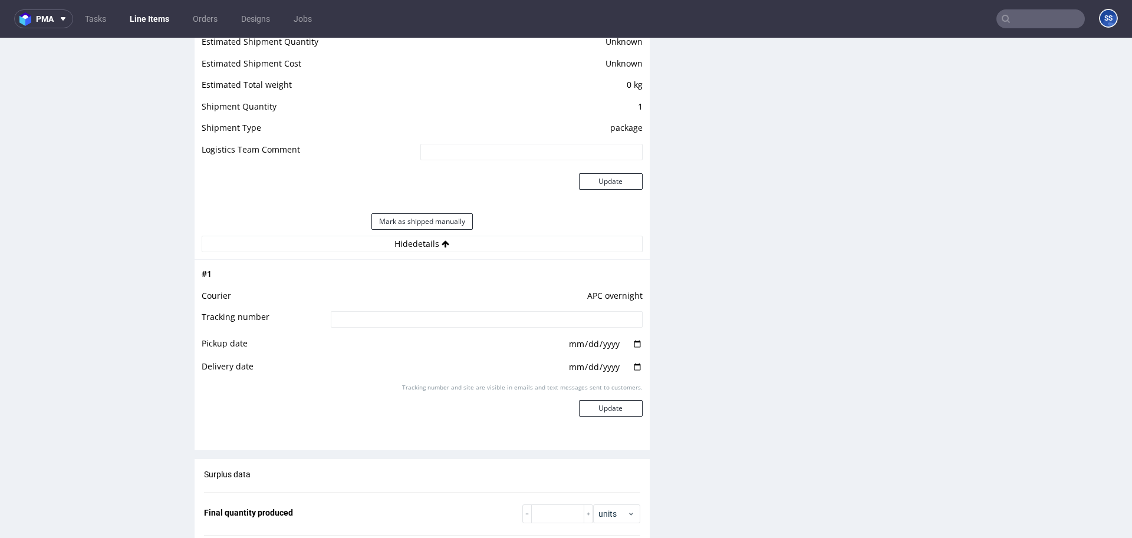
click at [434, 317] on input at bounding box center [487, 319] width 312 height 17
paste input "2025081105708090001134"
type input "2025081105708090001134"
click at [626, 346] on input "date" at bounding box center [605, 344] width 75 height 13
click at [632, 343] on input "date" at bounding box center [605, 344] width 75 height 13
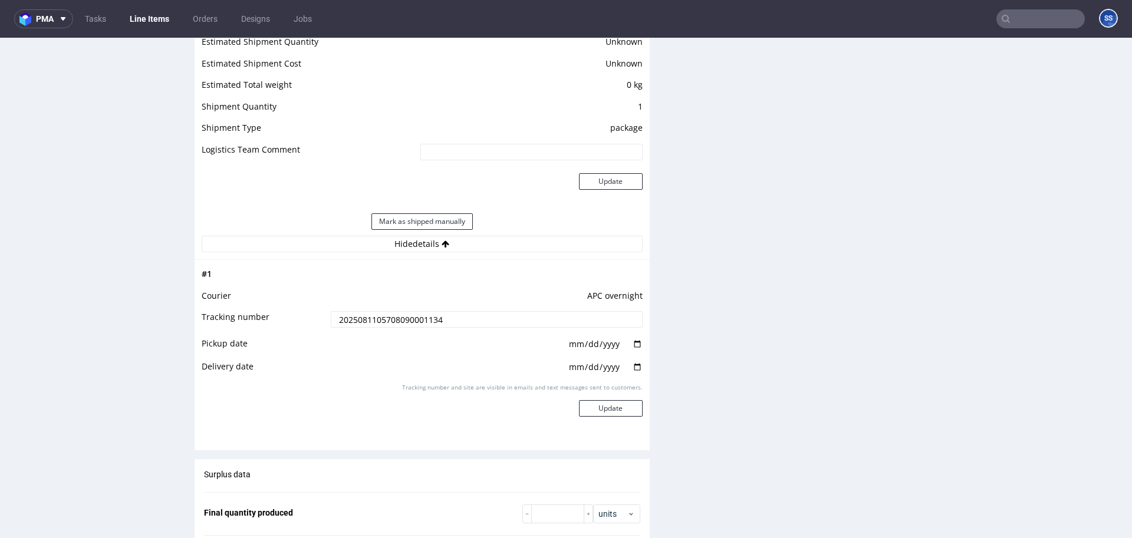
type input "[DATE]"
click at [630, 366] on input "date" at bounding box center [605, 367] width 75 height 13
type input "[DATE]"
click at [610, 409] on button "Update" at bounding box center [611, 408] width 64 height 17
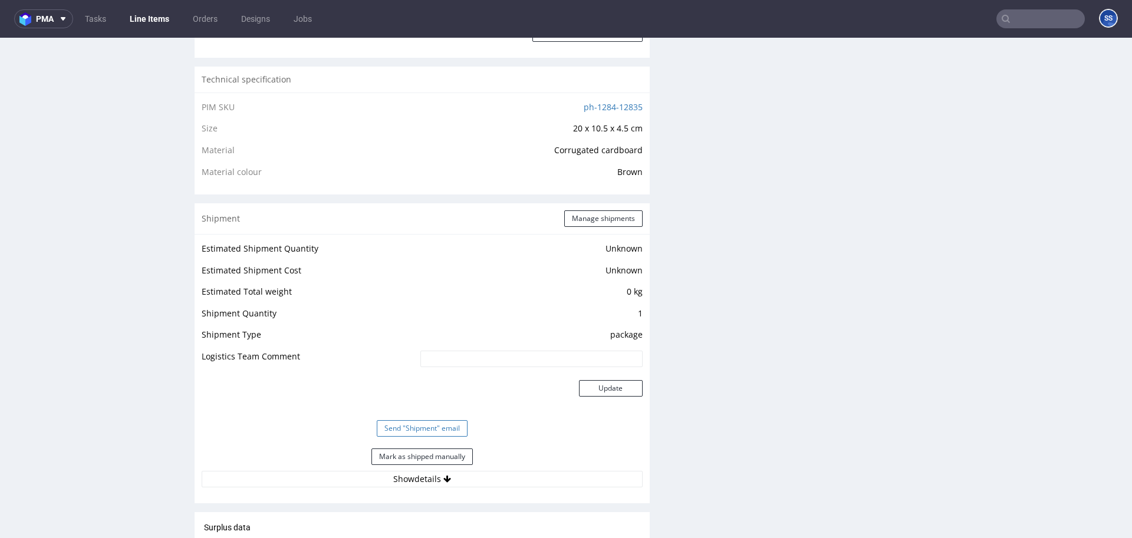
scroll to position [784, 0]
click at [435, 419] on button "Send "Shipment" email" at bounding box center [422, 425] width 91 height 17
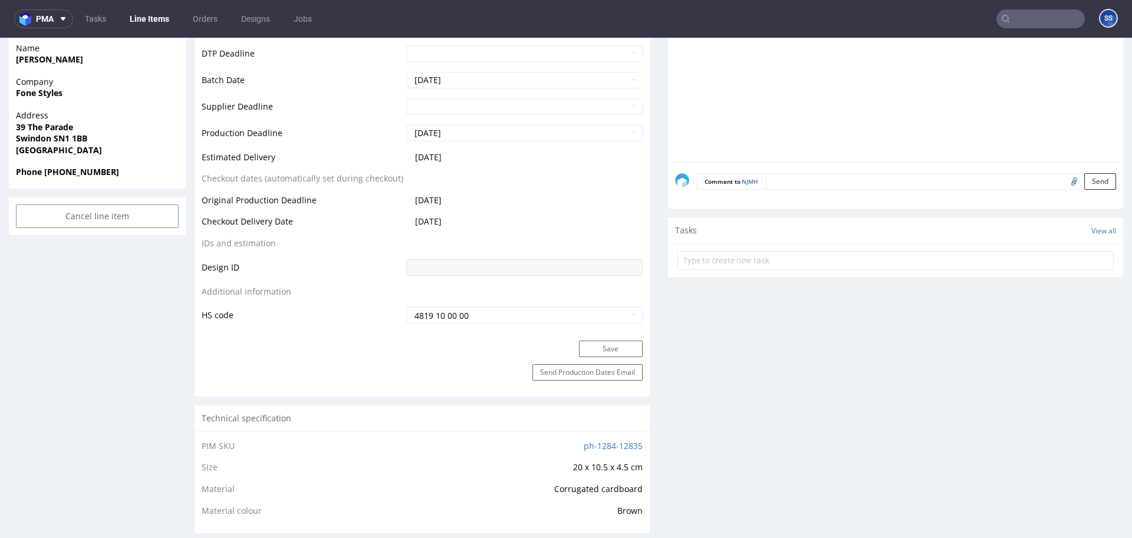
scroll to position [0, 0]
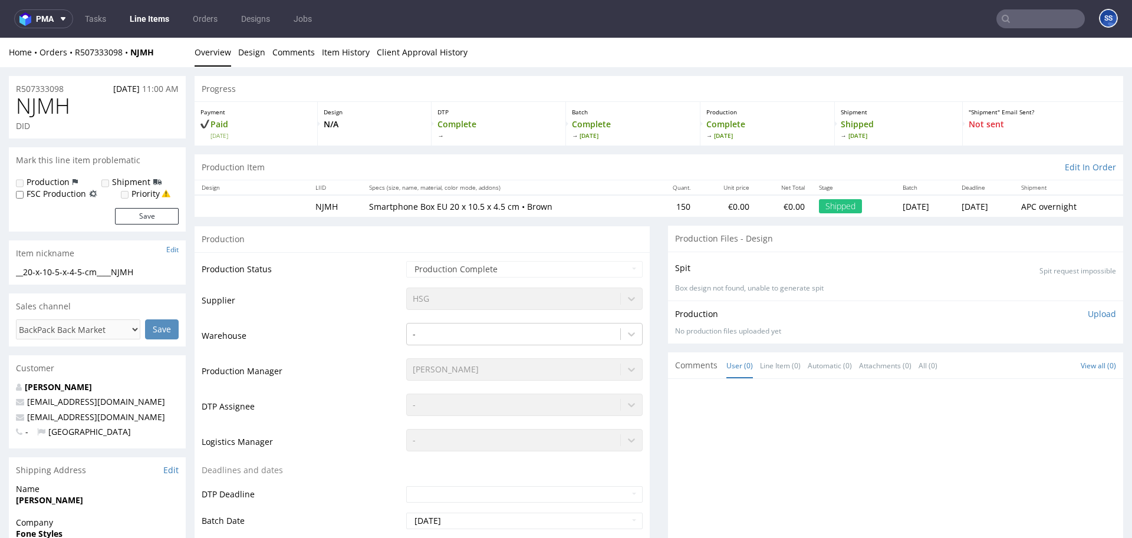
click at [152, 20] on link "Line Items" at bounding box center [150, 18] width 54 height 19
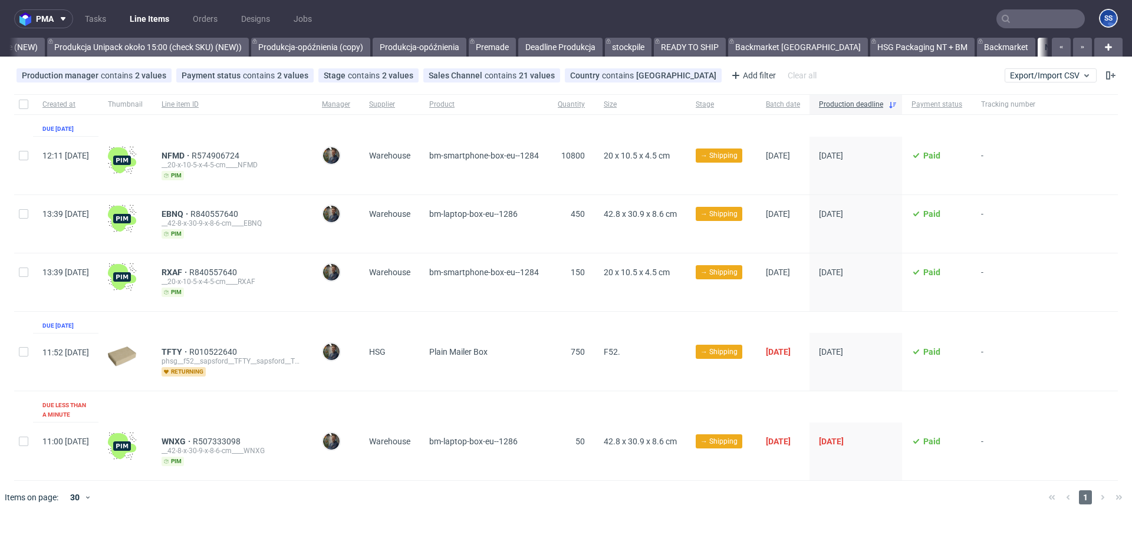
scroll to position [0, 1012]
click at [193, 437] on span "WNXG" at bounding box center [177, 441] width 31 height 9
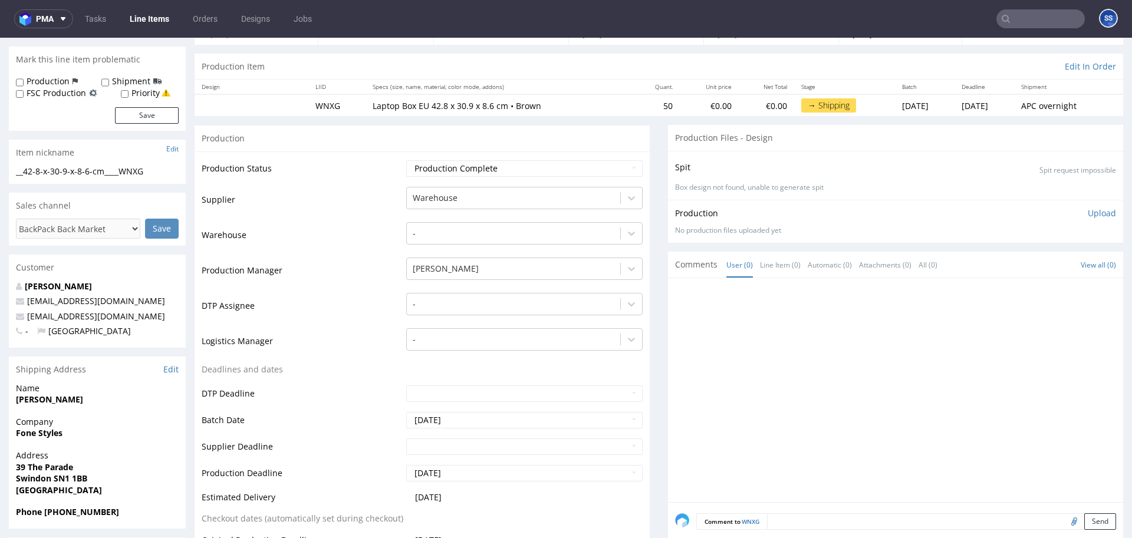
scroll to position [79, 0]
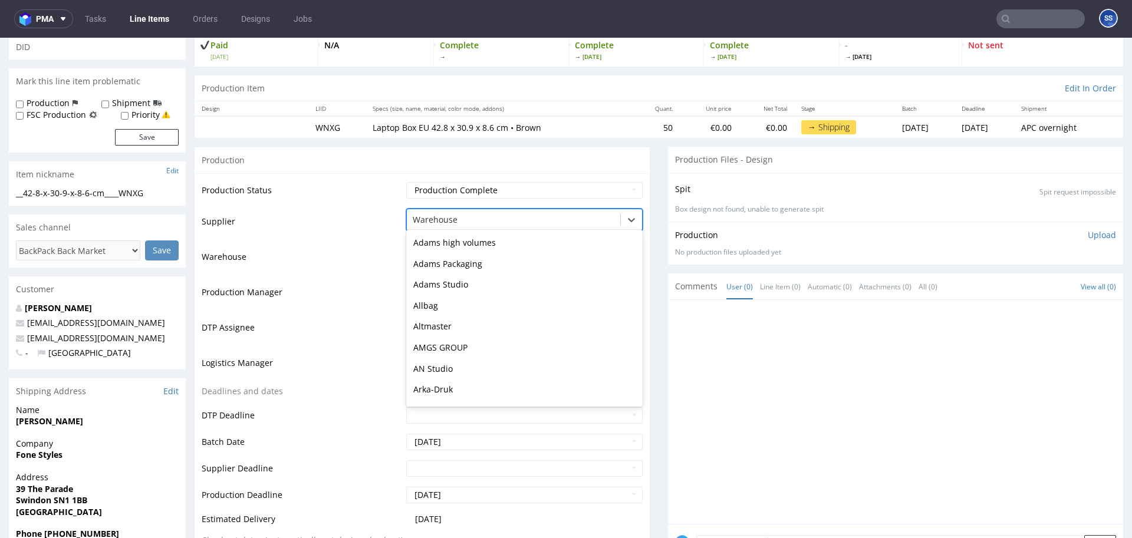
click at [466, 218] on div at bounding box center [514, 220] width 202 height 14
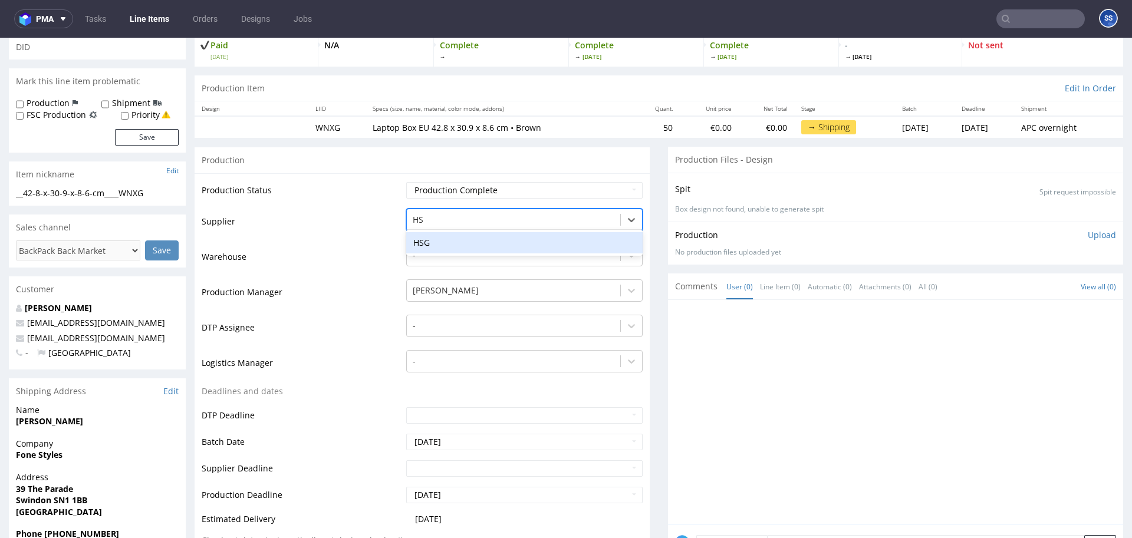
scroll to position [0, 0]
type input "HSG"
click at [485, 244] on div "HSG" at bounding box center [524, 242] width 236 height 21
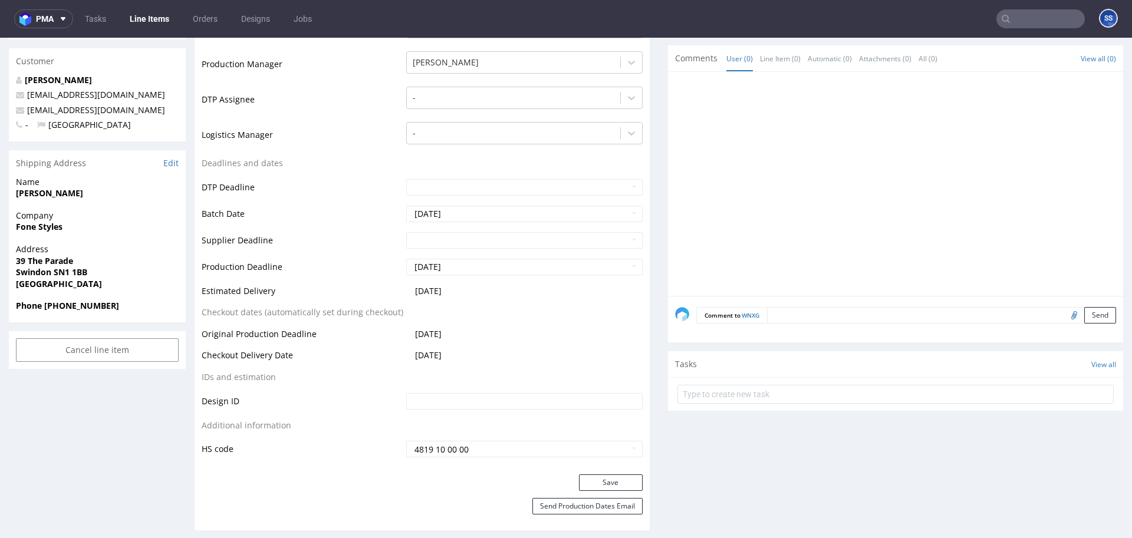
scroll to position [344, 0]
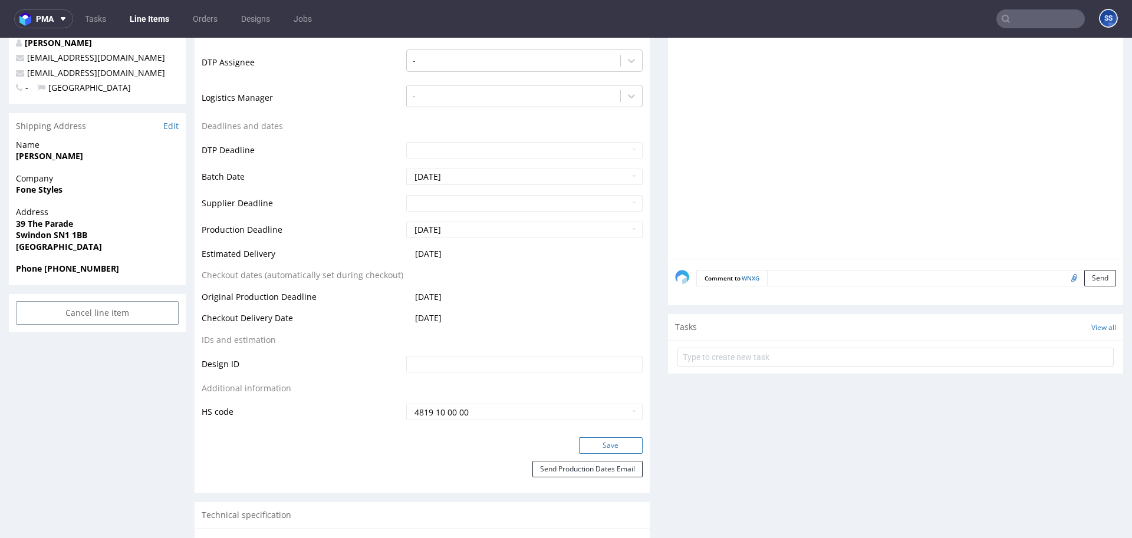
click at [604, 443] on button "Save" at bounding box center [611, 446] width 64 height 17
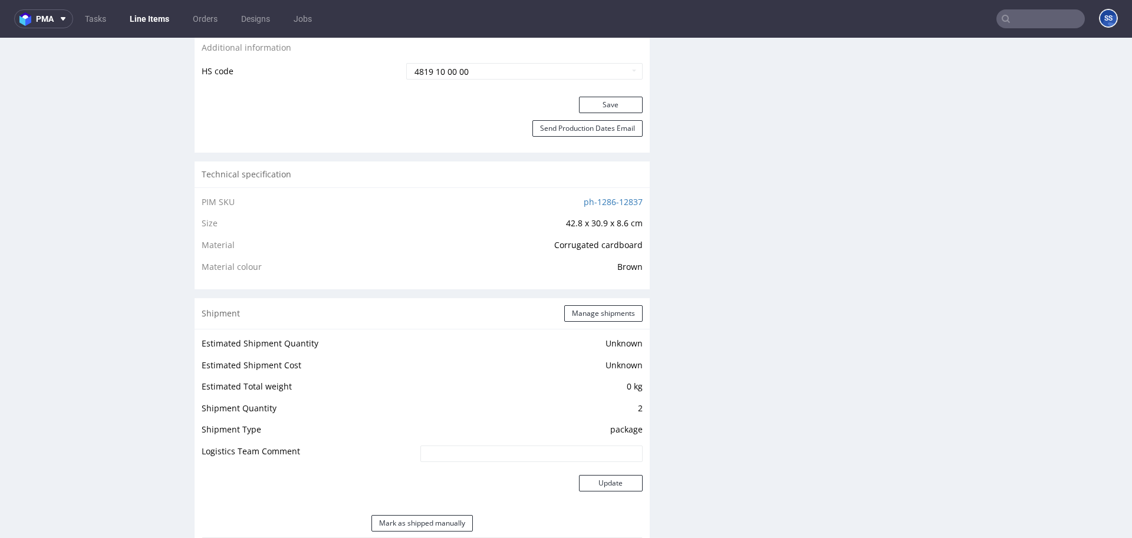
scroll to position [686, 0]
click at [588, 311] on button "Manage shipments" at bounding box center [603, 312] width 78 height 17
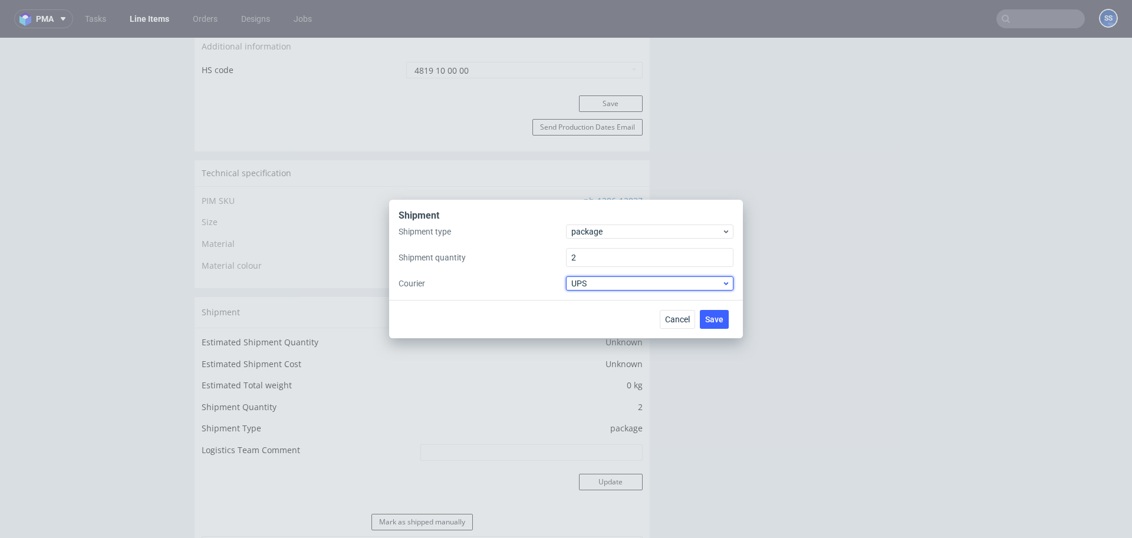
click at [601, 287] on span "UPS" at bounding box center [646, 284] width 150 height 12
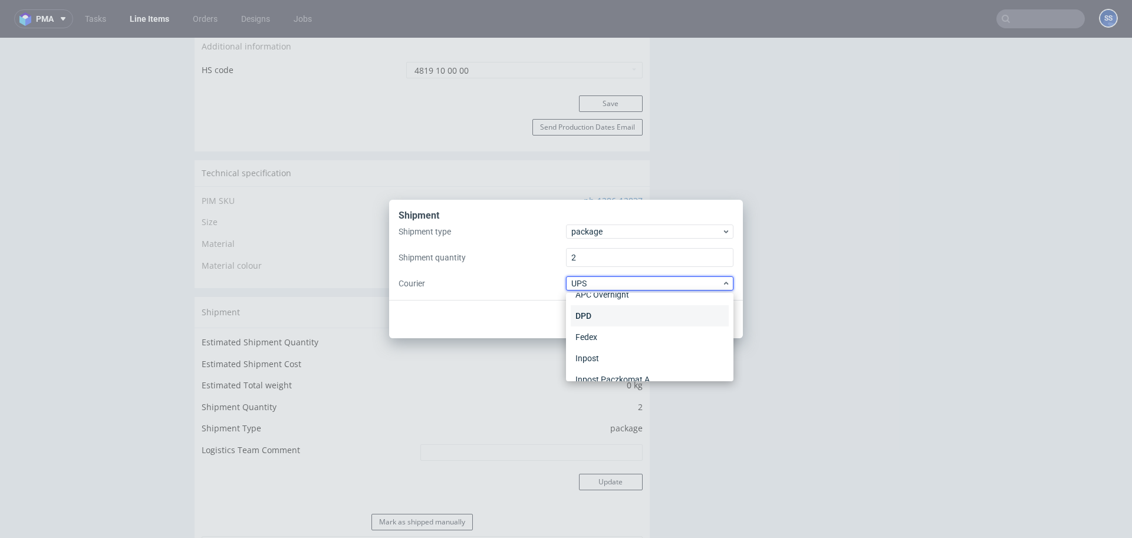
scroll to position [0, 0]
click at [606, 308] on div "APC Overnight" at bounding box center [650, 308] width 158 height 21
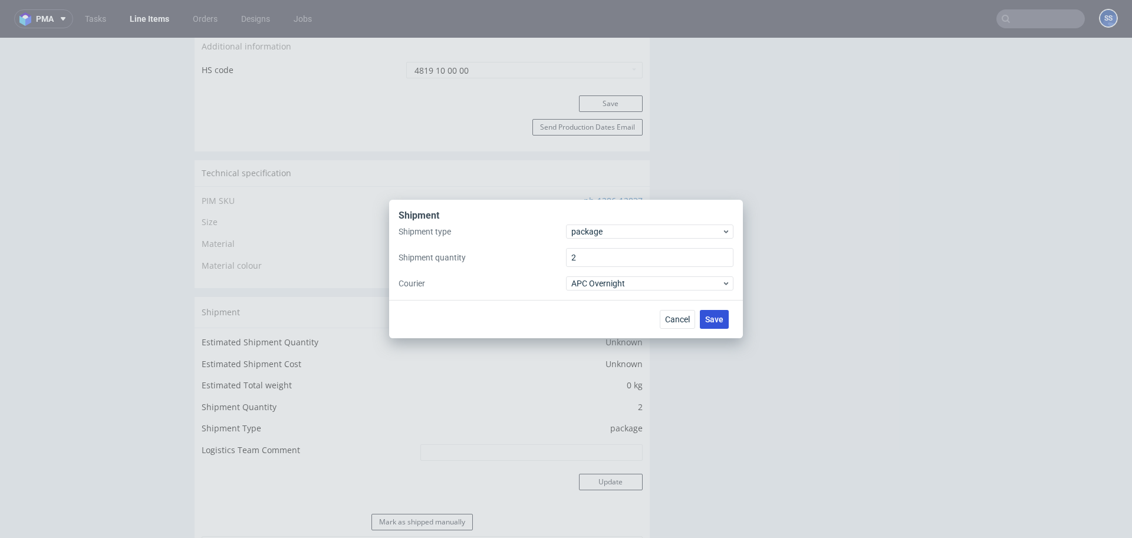
click at [719, 317] on span "Save" at bounding box center [714, 319] width 18 height 8
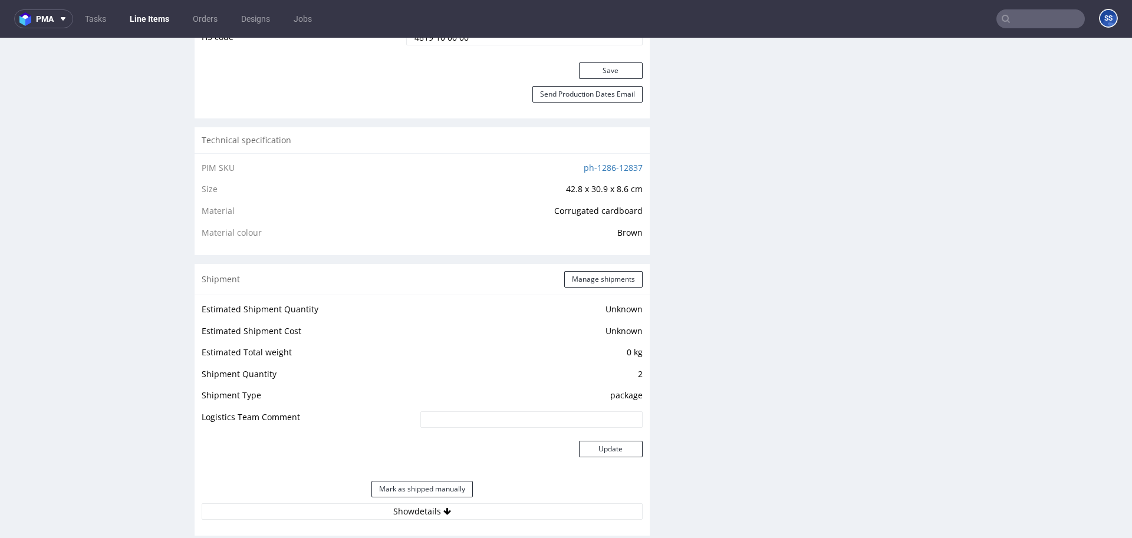
scroll to position [720, 0]
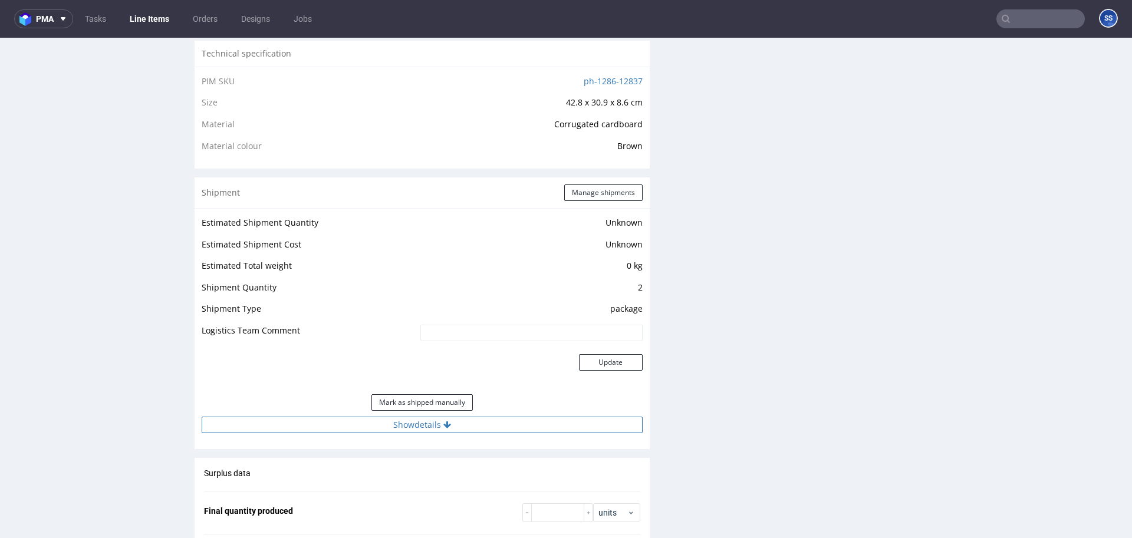
click at [439, 426] on button "Show details" at bounding box center [422, 425] width 441 height 17
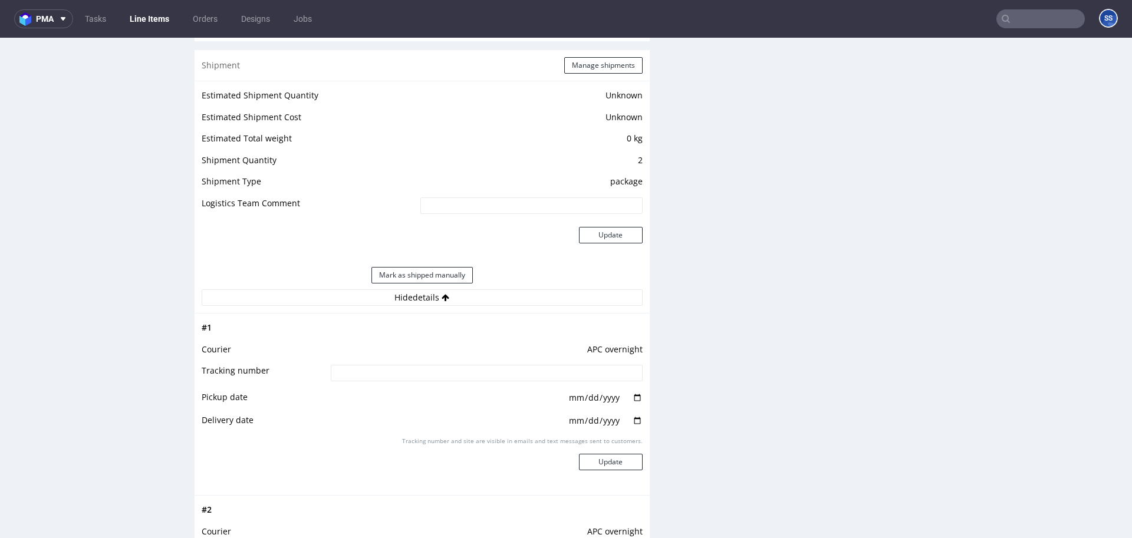
scroll to position [936, 0]
click at [426, 364] on input at bounding box center [487, 371] width 312 height 17
paste input "2025081105708090001133"
type input "2025081105708090001133"
click at [627, 392] on input "date" at bounding box center [605, 395] width 75 height 13
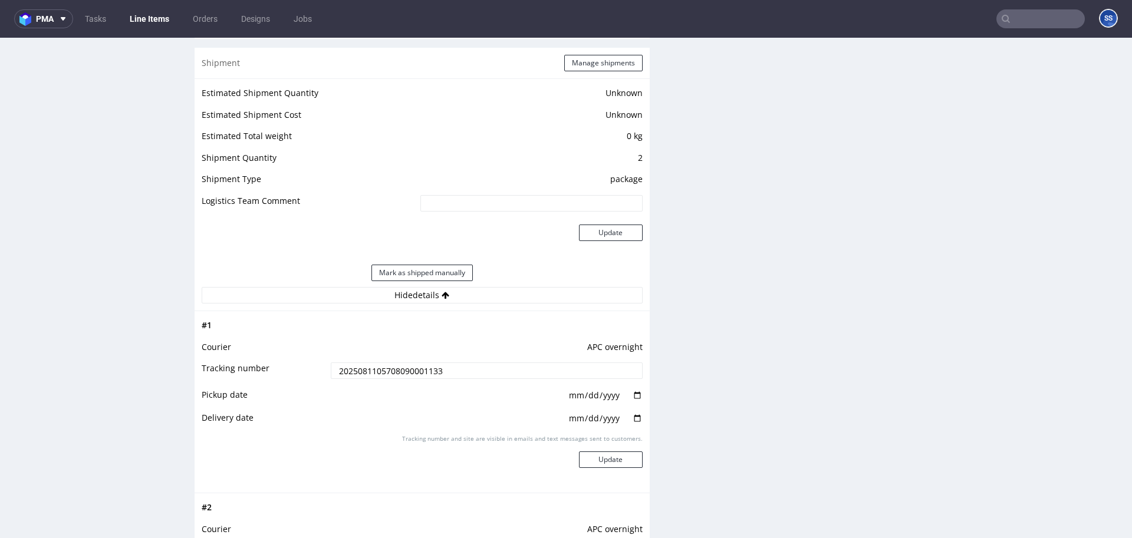
type input "2025-08-11"
click at [596, 421] on input "date" at bounding box center [605, 418] width 75 height 13
click at [636, 419] on input "date" at bounding box center [605, 418] width 75 height 13
type input "[DATE]"
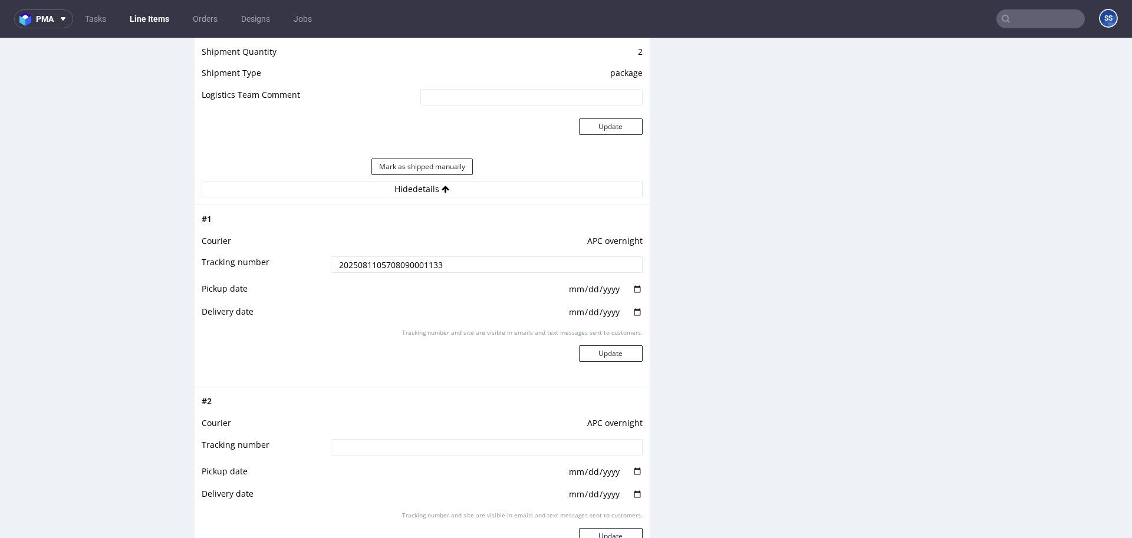
scroll to position [1043, 0]
click at [604, 359] on button "Update" at bounding box center [611, 352] width 64 height 17
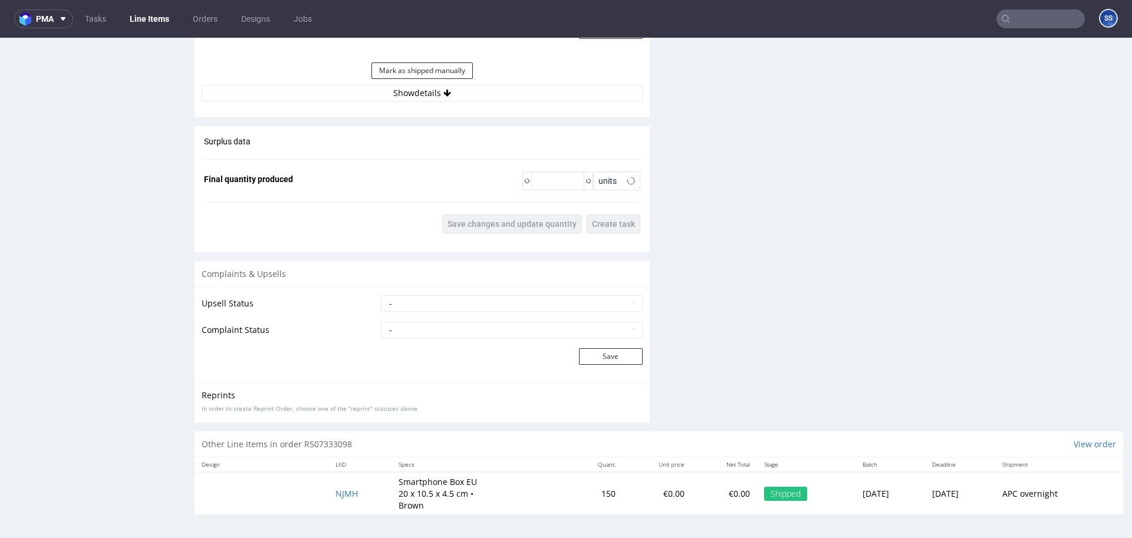
scroll to position [3, 0]
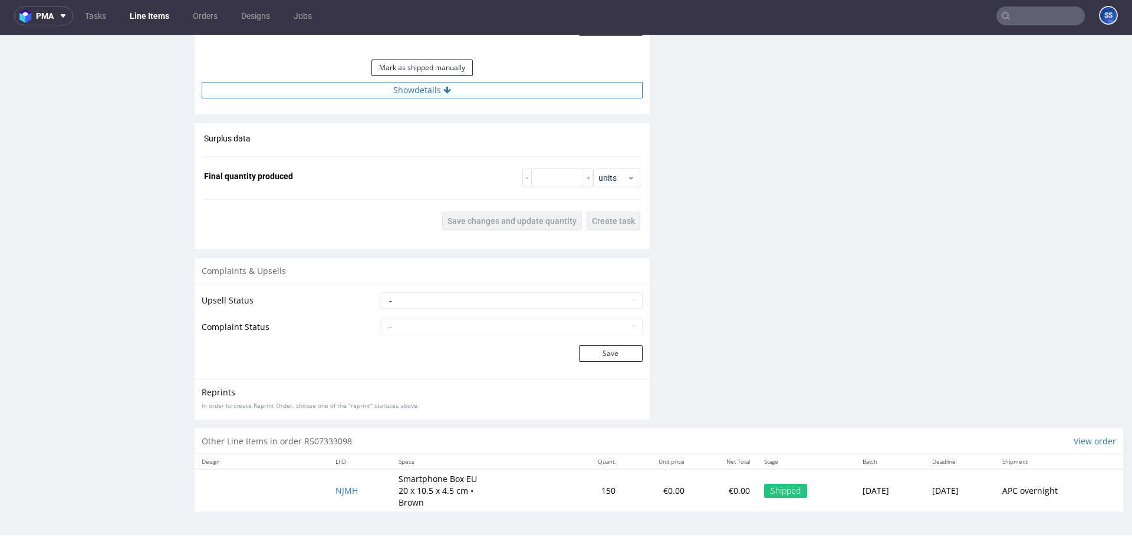
click at [427, 97] on button "Show details" at bounding box center [422, 90] width 441 height 17
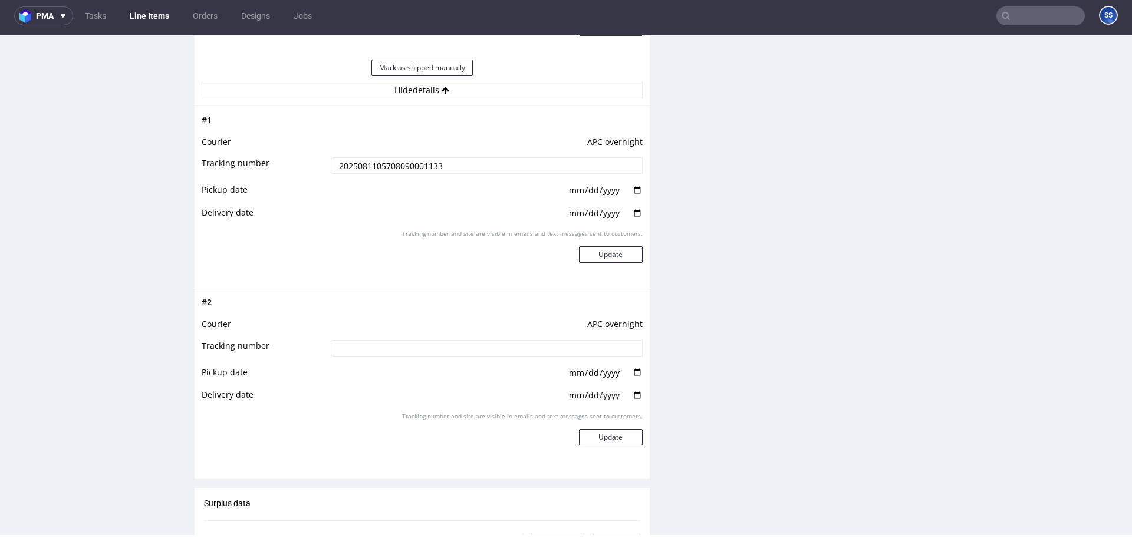
click at [420, 356] on input at bounding box center [487, 348] width 312 height 17
paste input "2025081105708090001133"
type input "2025081105708090001133"
click at [594, 371] on input "date" at bounding box center [605, 373] width 75 height 13
click at [630, 370] on input "date" at bounding box center [605, 373] width 75 height 13
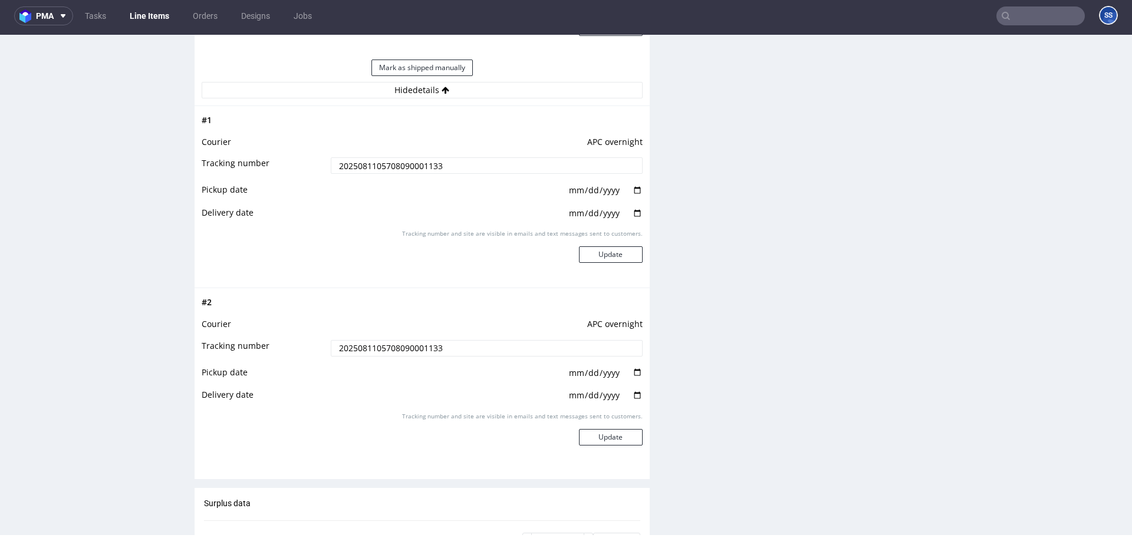
type input "2025-08-11"
click at [630, 394] on input "date" at bounding box center [605, 395] width 75 height 13
type input "[DATE]"
click at [614, 434] on button "Update" at bounding box center [611, 437] width 64 height 17
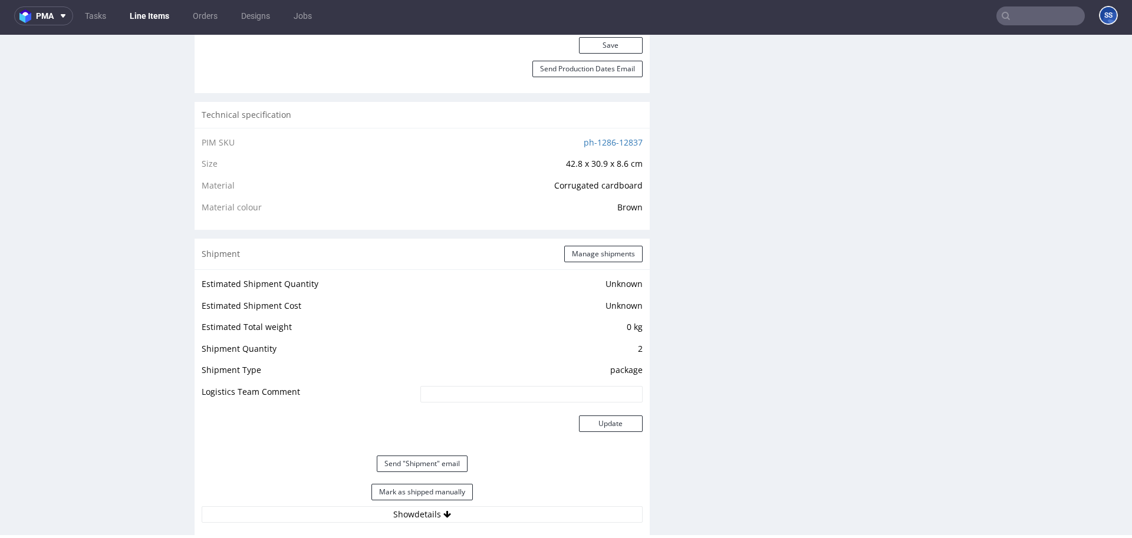
scroll to position [754, 0]
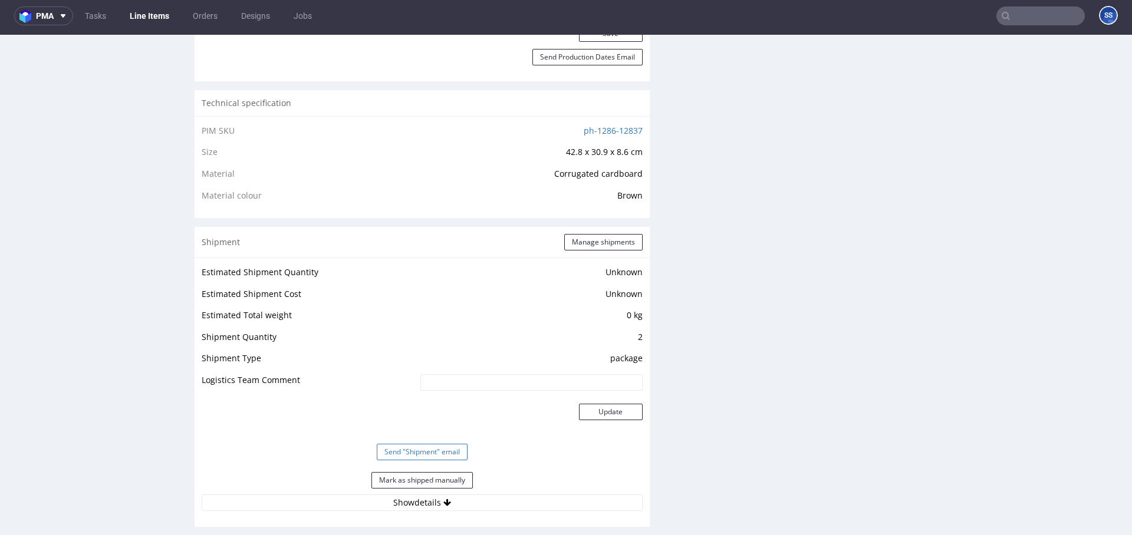
click at [437, 448] on button "Send "Shipment" email" at bounding box center [422, 452] width 91 height 17
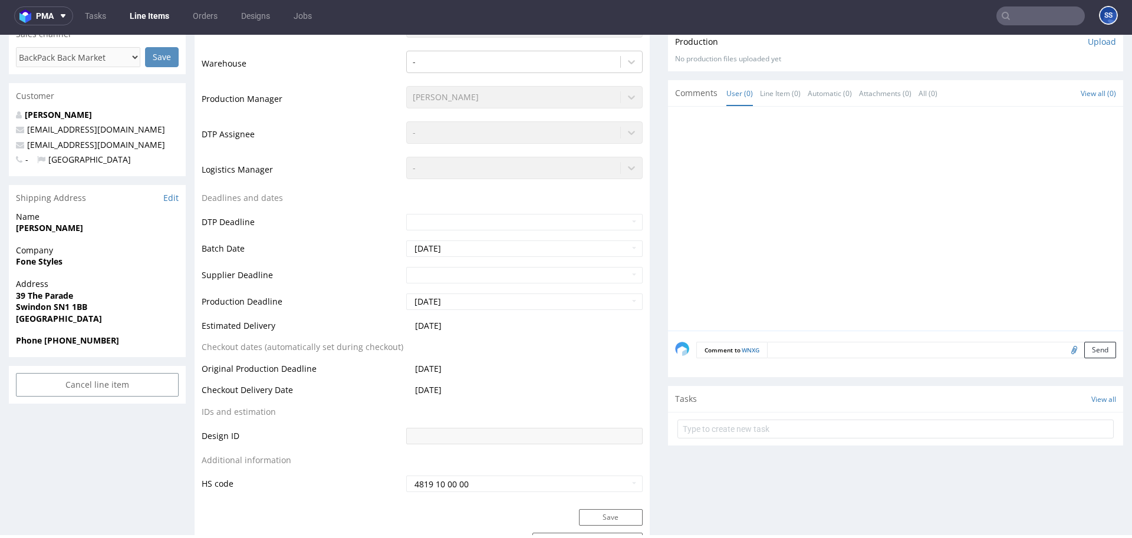
scroll to position [0, 0]
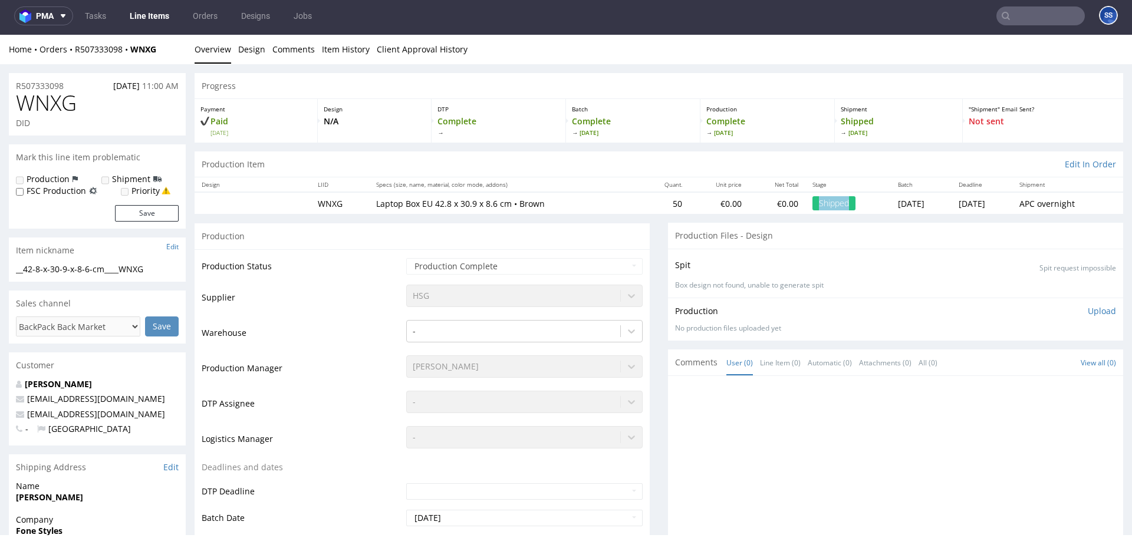
drag, startPoint x: 824, startPoint y: 203, endPoint x: 769, endPoint y: 208, distance: 55.0
click at [805, 208] on td "Shipped" at bounding box center [847, 203] width 85 height 22
click at [149, 15] on link "Line Items" at bounding box center [150, 15] width 54 height 19
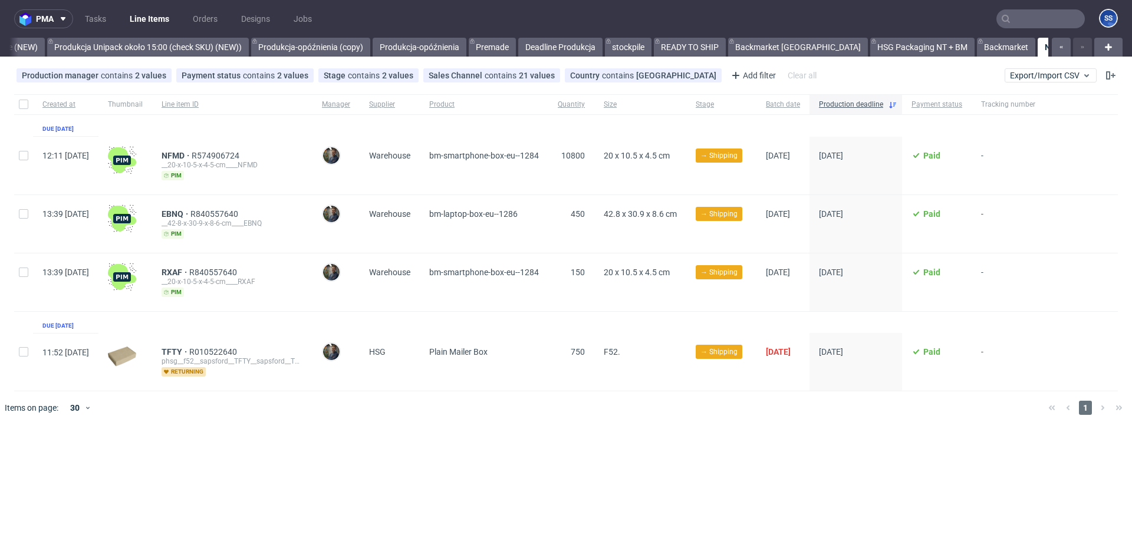
scroll to position [0, 1012]
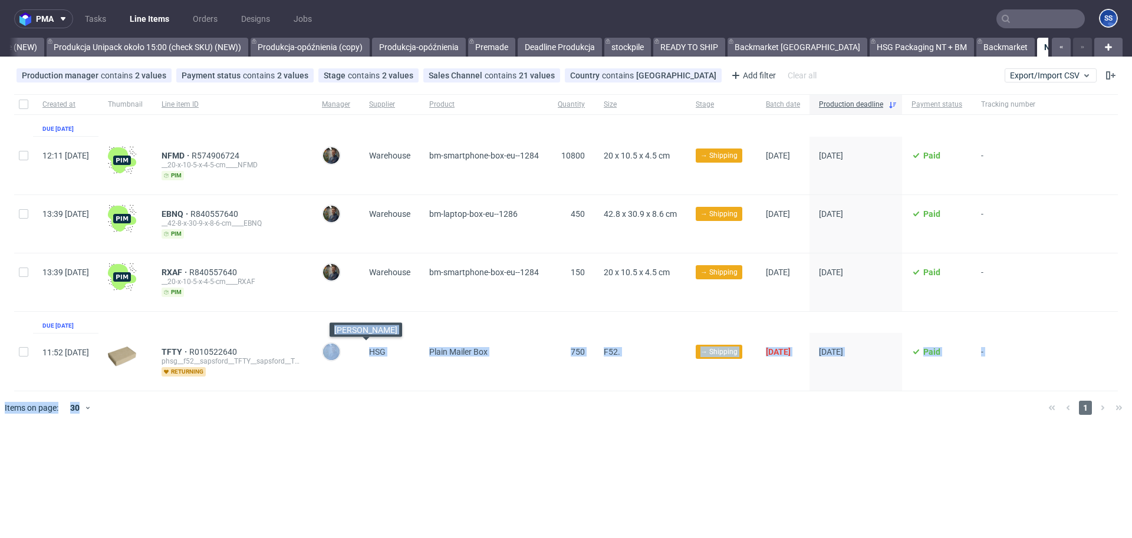
drag, startPoint x: 439, startPoint y: 386, endPoint x: 427, endPoint y: 385, distance: 12.4
click at [364, 344] on div "Created at Thumbnail Line item ID Manager Supplier Product Quantity Size Stage …" at bounding box center [566, 260] width 1132 height 340
click at [493, 427] on div "Created at Thumbnail Line item ID Manager Supplier Product Quantity Size Stage …" at bounding box center [566, 260] width 1132 height 340
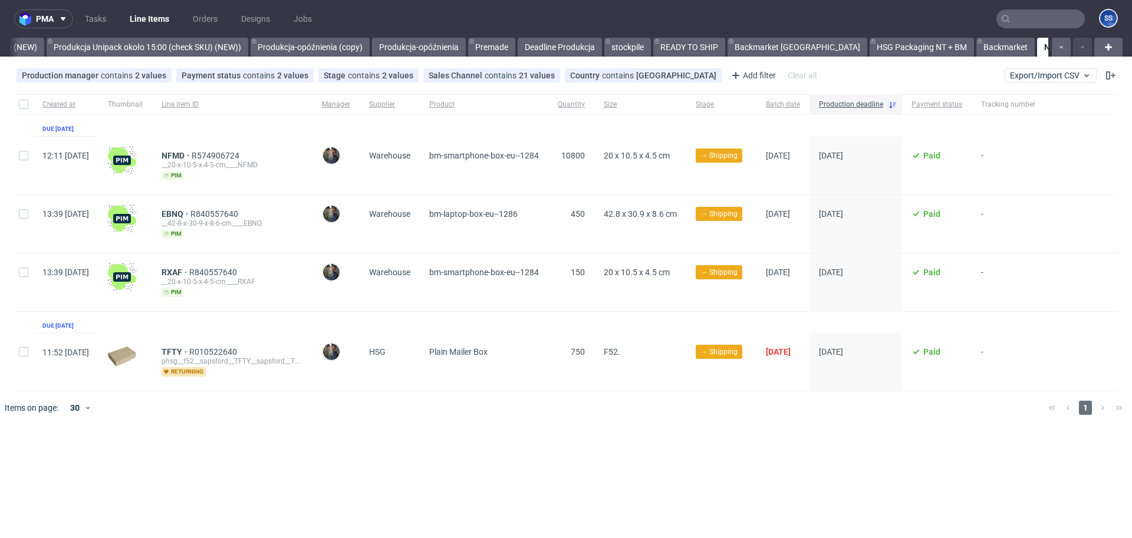
drag, startPoint x: 311, startPoint y: 125, endPoint x: 322, endPoint y: 126, distance: 10.6
click at [322, 126] on div "Created at Thumbnail Line item ID Manager Supplier Product Quantity Size Stage …" at bounding box center [566, 242] width 1104 height 297
drag, startPoint x: 711, startPoint y: 157, endPoint x: 590, endPoint y: 159, distance: 121.5
click at [590, 159] on div "12:11 Mon 11.08.2025 NFMD R574906724 __20-x-10-5-x-4-5-cm____NFMD pim Maciej So…" at bounding box center [566, 166] width 1104 height 58
click at [192, 157] on span "NFMD" at bounding box center [177, 155] width 30 height 9
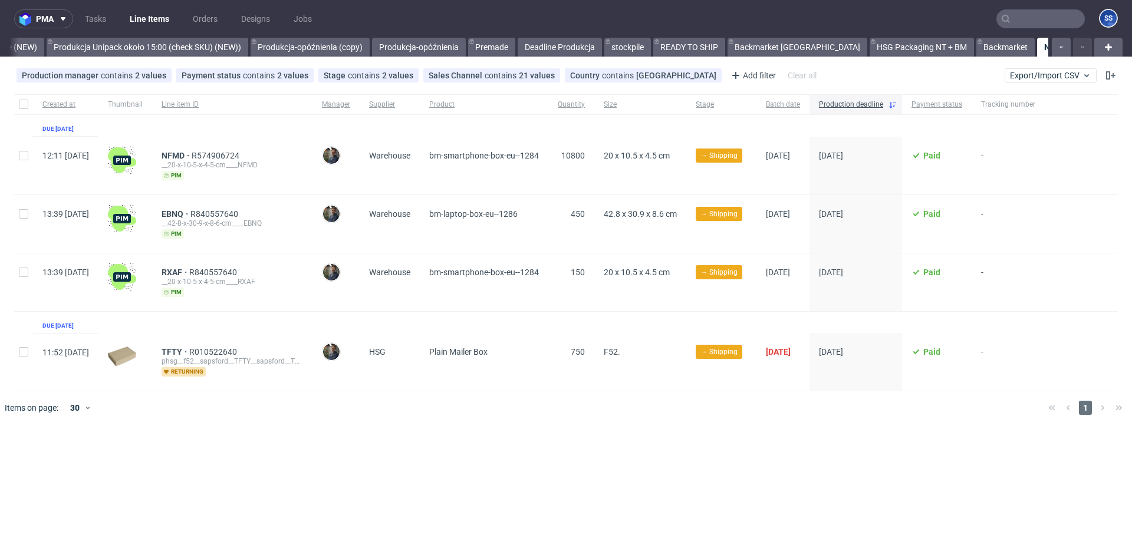
click at [635, 429] on div "Selected items: 0 Change status Change supplier Change batch date Change prod. …" at bounding box center [566, 429] width 1132 height 1
click at [976, 50] on link "Backmarket" at bounding box center [1005, 47] width 58 height 19
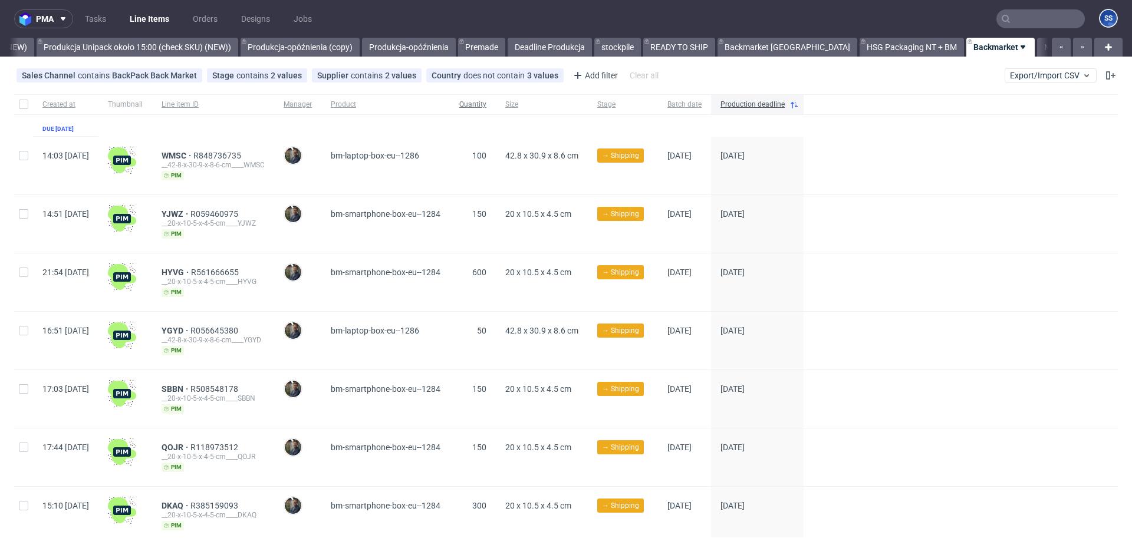
click at [486, 104] on span "Quantity" at bounding box center [472, 105] width 27 height 10
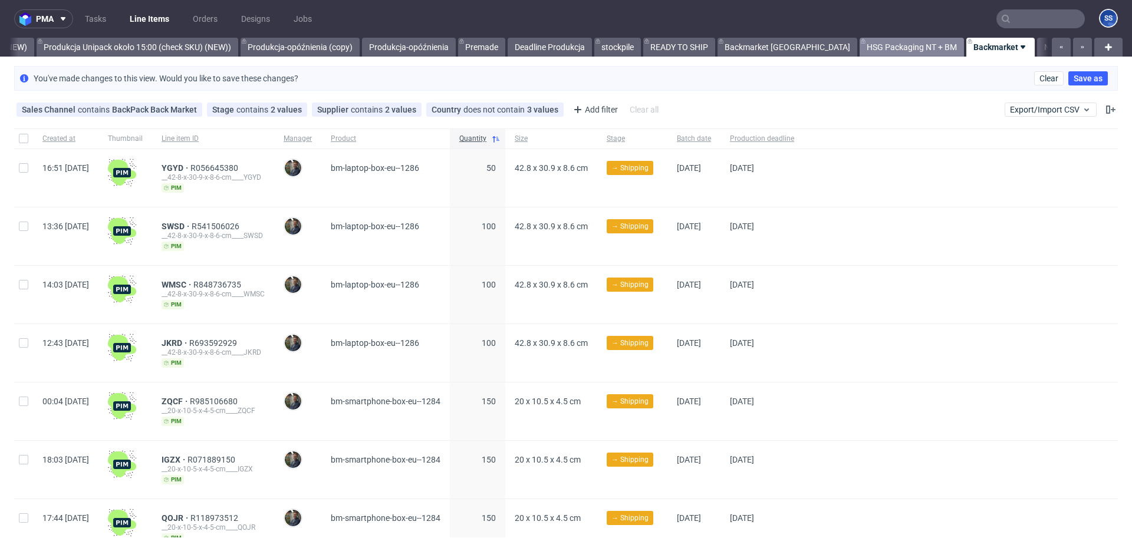
click at [864, 51] on link "HSG Packaging NT + BM" at bounding box center [912, 47] width 104 height 19
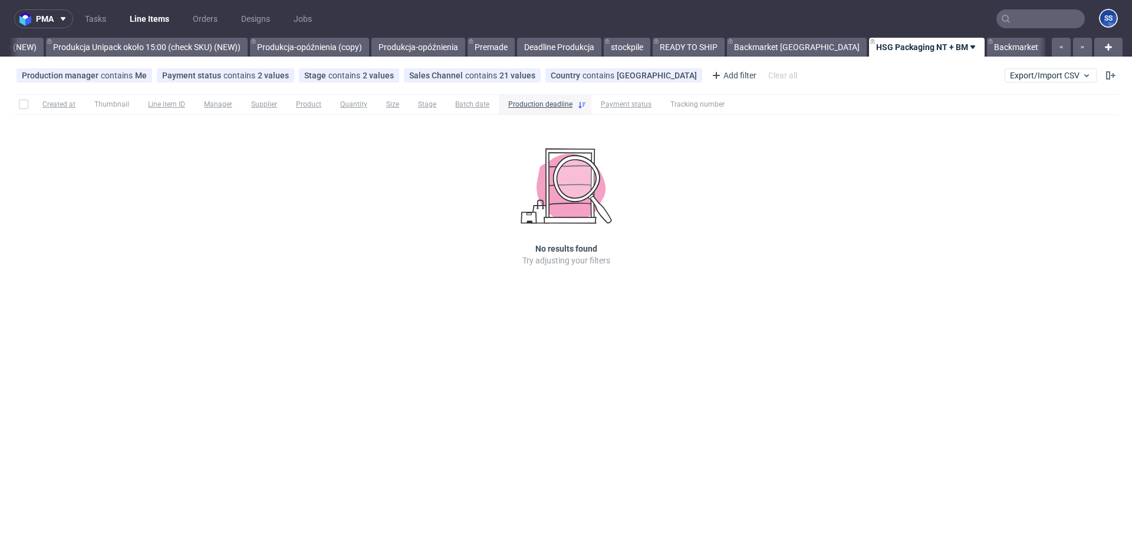
click at [1021, 18] on input "text" at bounding box center [1041, 18] width 88 height 19
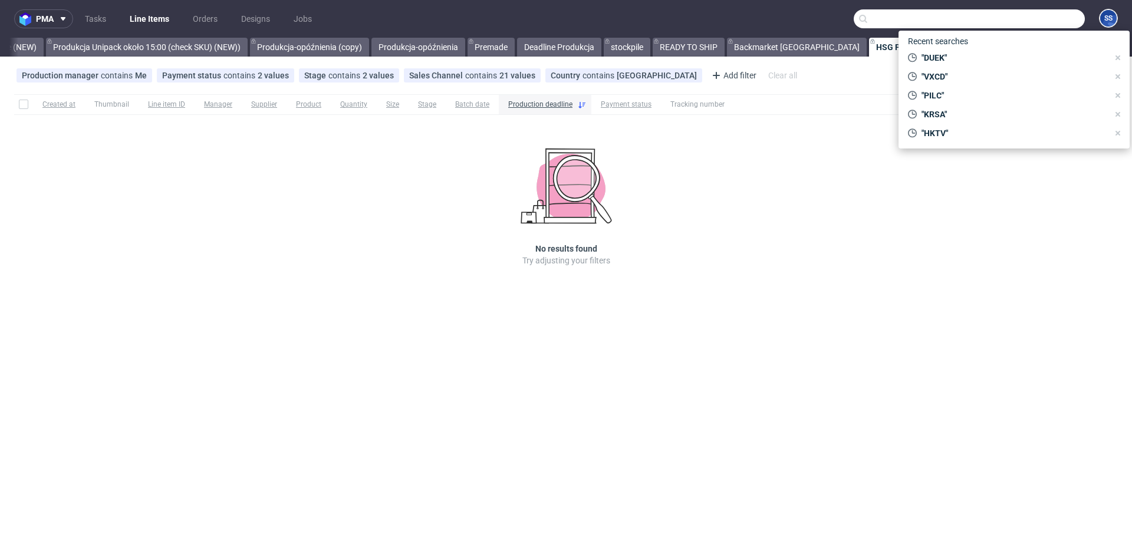
paste input "R677870051"
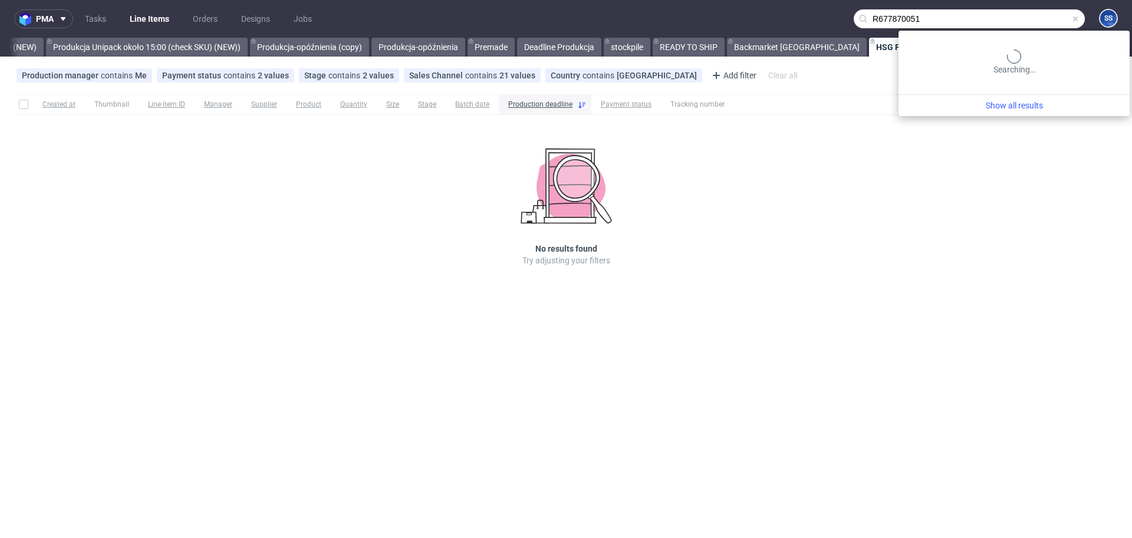
type input "R677870051"
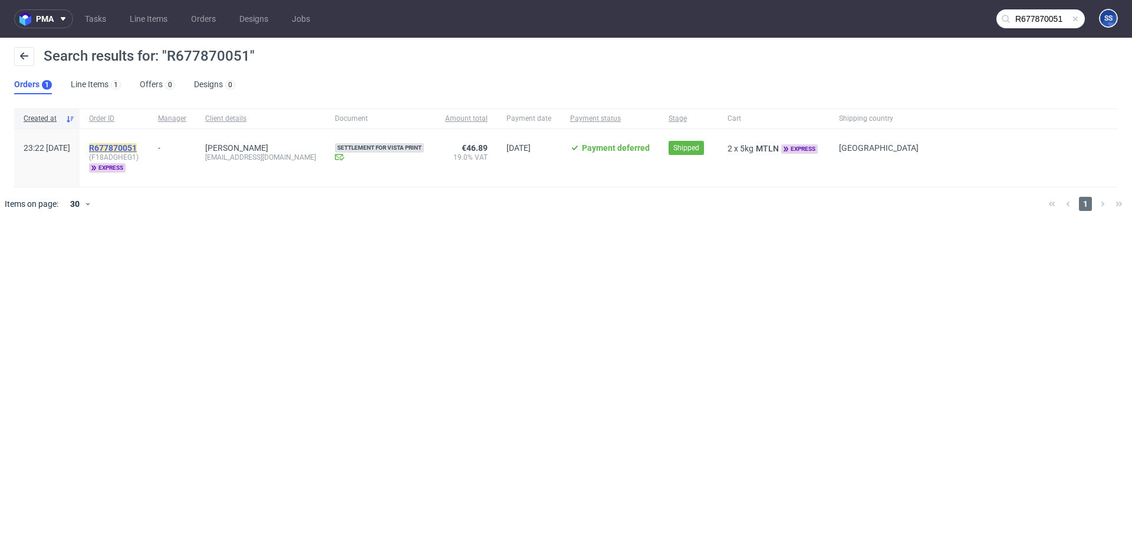
click at [137, 143] on mark "R677870051" at bounding box center [113, 147] width 48 height 9
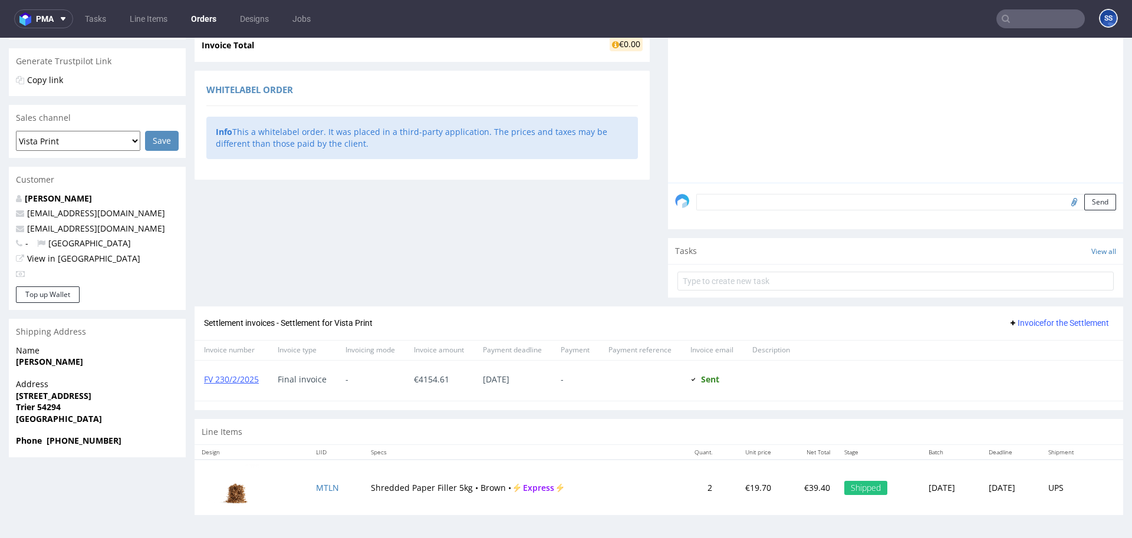
scroll to position [3, 0]
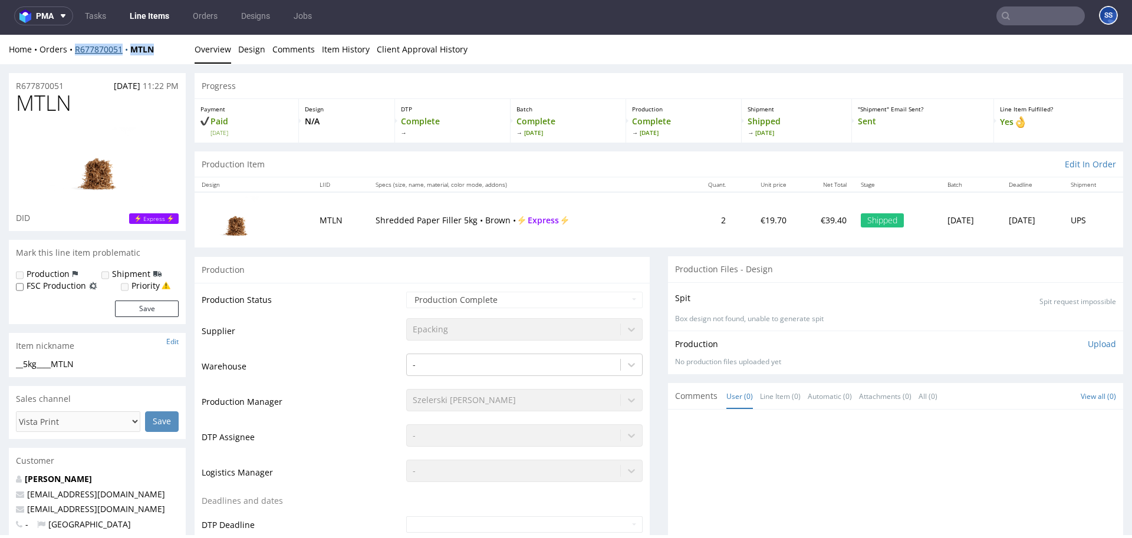
drag, startPoint x: 162, startPoint y: 52, endPoint x: 77, endPoint y: 51, distance: 84.9
click at [77, 51] on div "Home Orders R677870051 MTLN" at bounding box center [97, 50] width 177 height 12
copy div "R677870051 MTLN"
click at [150, 18] on link "Line Items" at bounding box center [150, 15] width 54 height 19
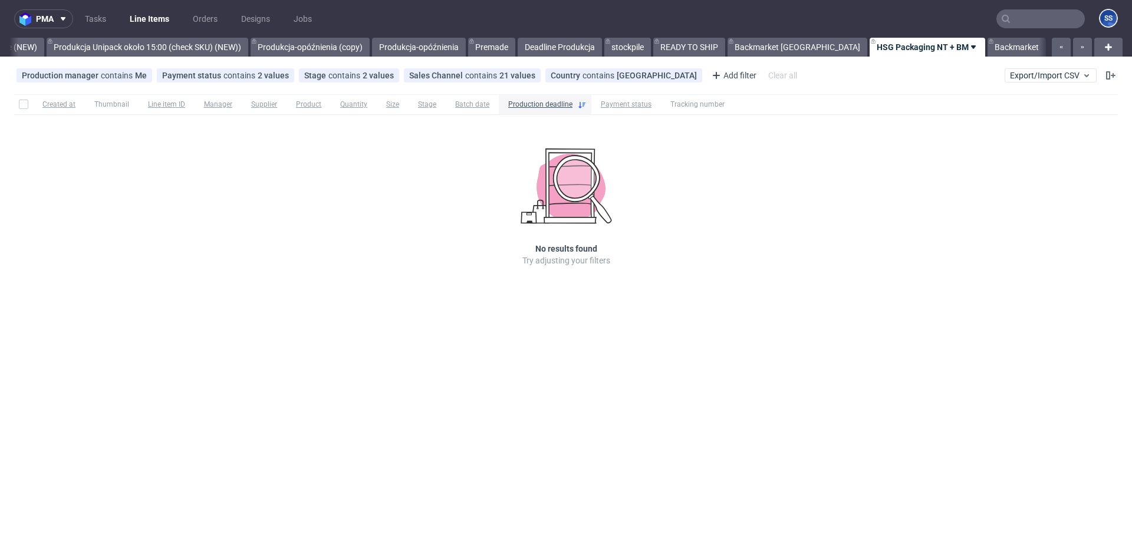
scroll to position [0, 1012]
click at [226, 54] on link "Produkcja Unipack około 15:00 (check SKU) (NEW))" at bounding box center [147, 47] width 202 height 19
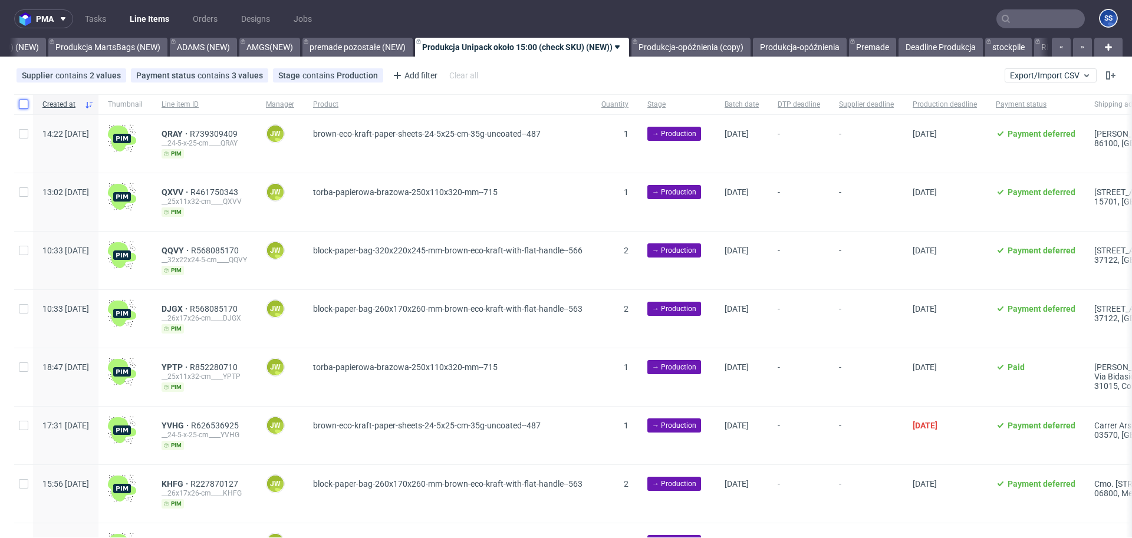
click at [23, 105] on input "checkbox" at bounding box center [23, 104] width 9 height 9
checkbox input "true"
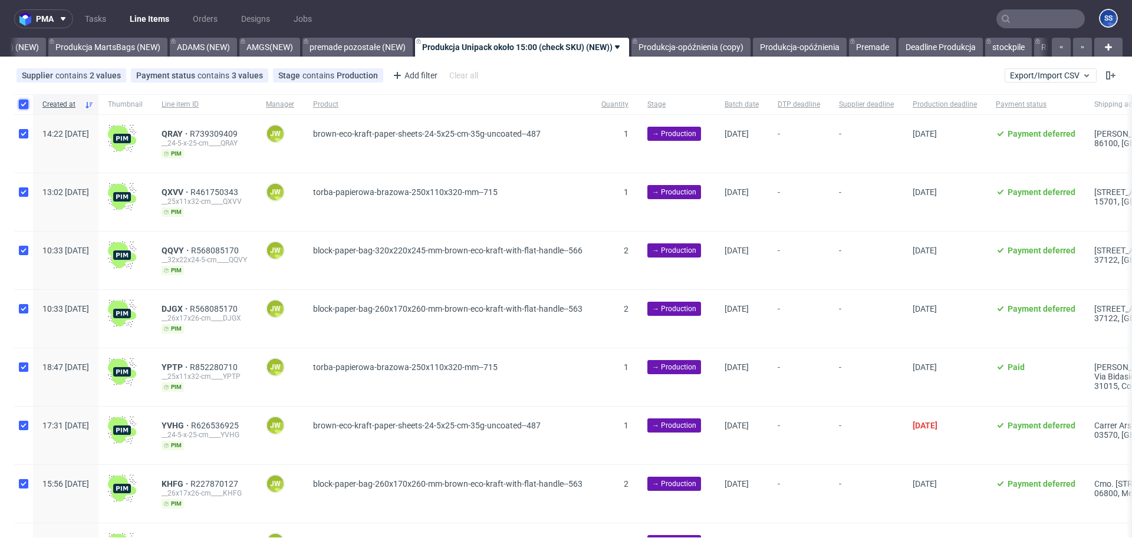
checkbox input "true"
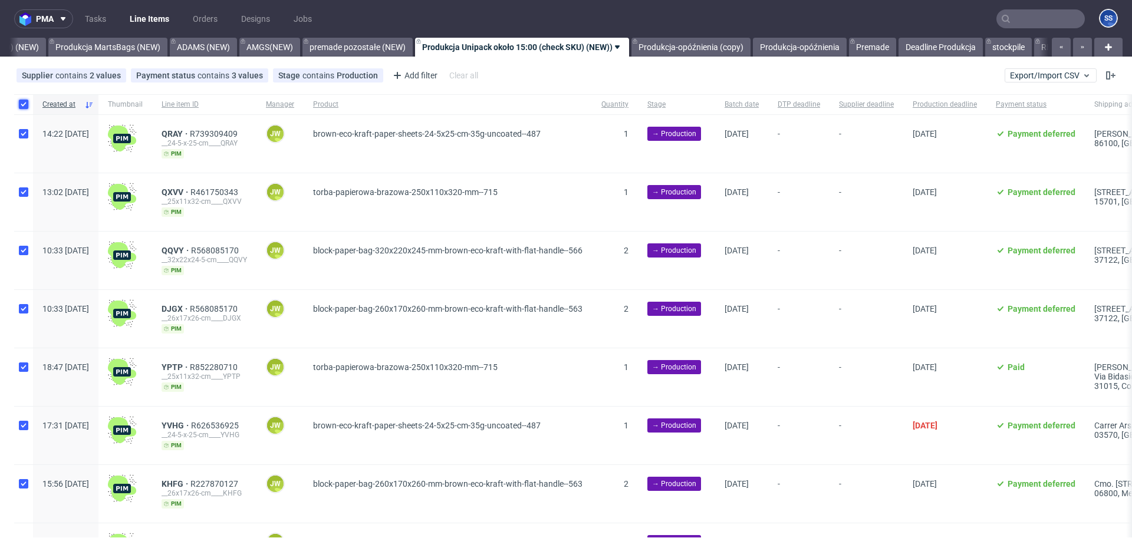
checkbox input "true"
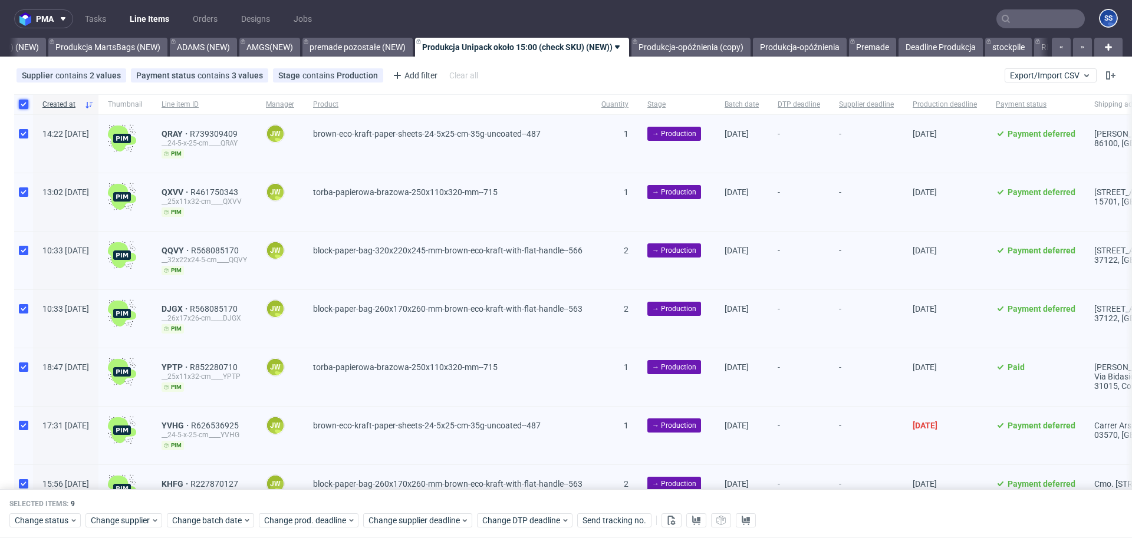
click at [23, 105] on input "checkbox" at bounding box center [23, 104] width 9 height 9
checkbox input "false"
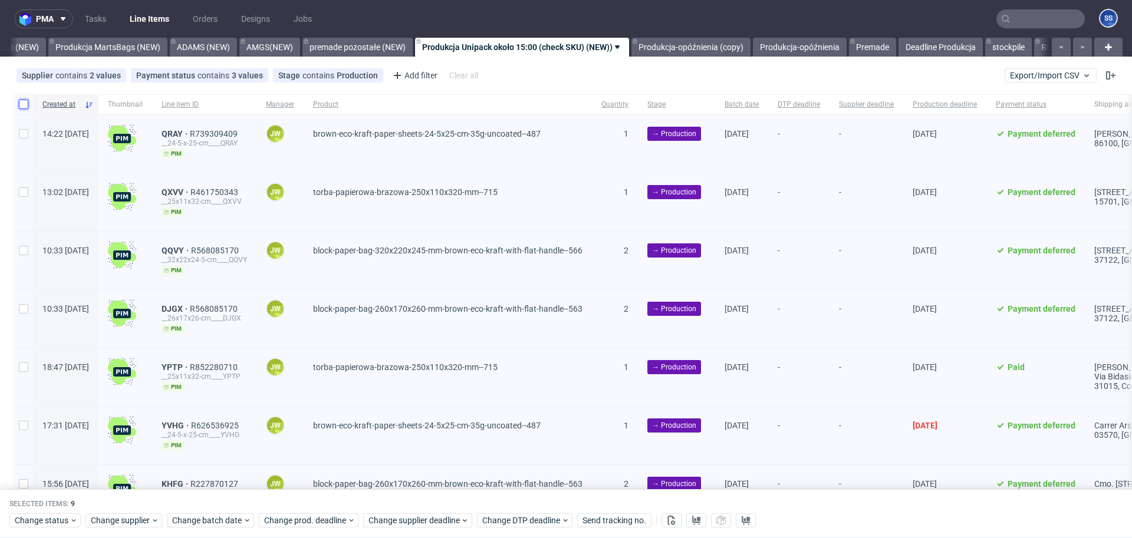
checkbox input "false"
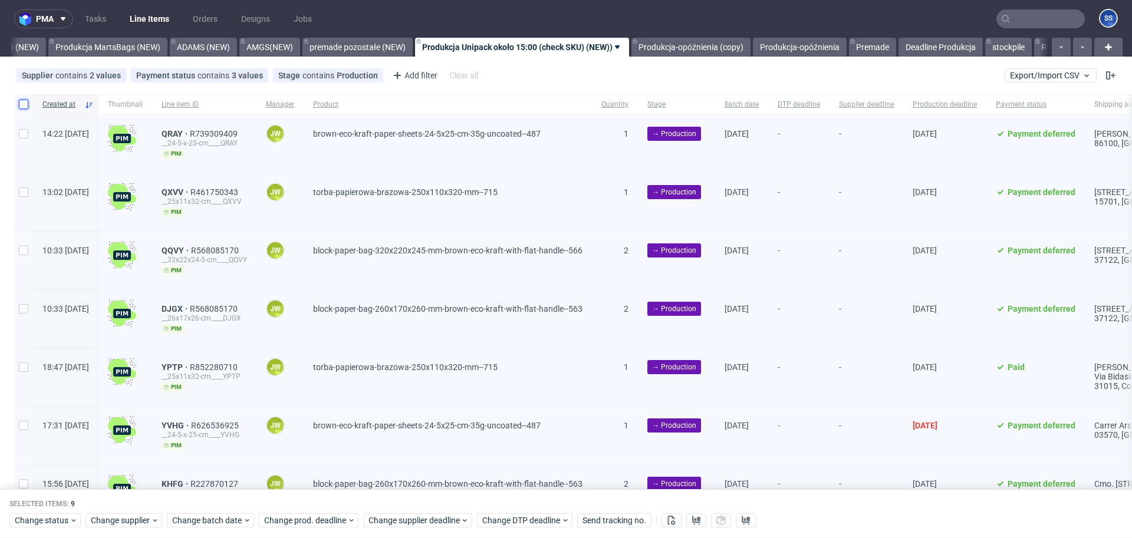
checkbox input "false"
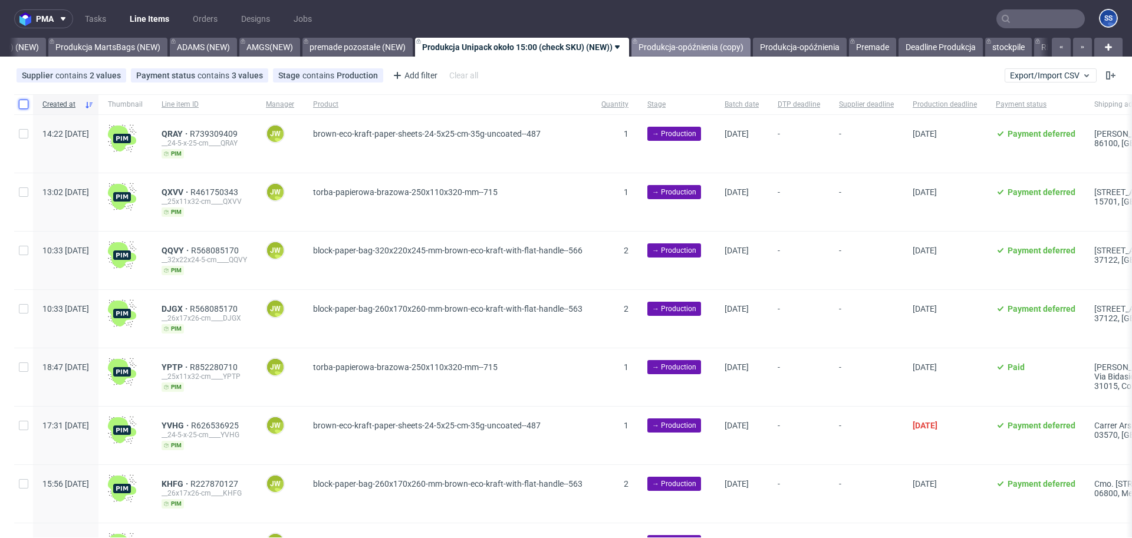
click at [663, 48] on link "Produkcja-opóźnienia (copy)" at bounding box center [691, 47] width 119 height 19
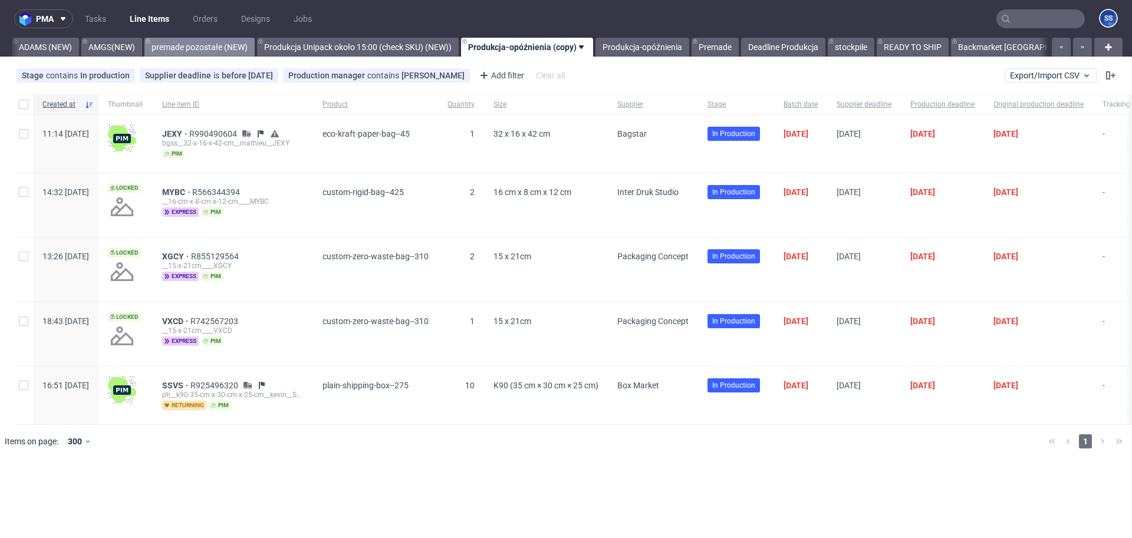
click at [212, 45] on link "premade pozostałe (NEW)" at bounding box center [199, 47] width 110 height 19
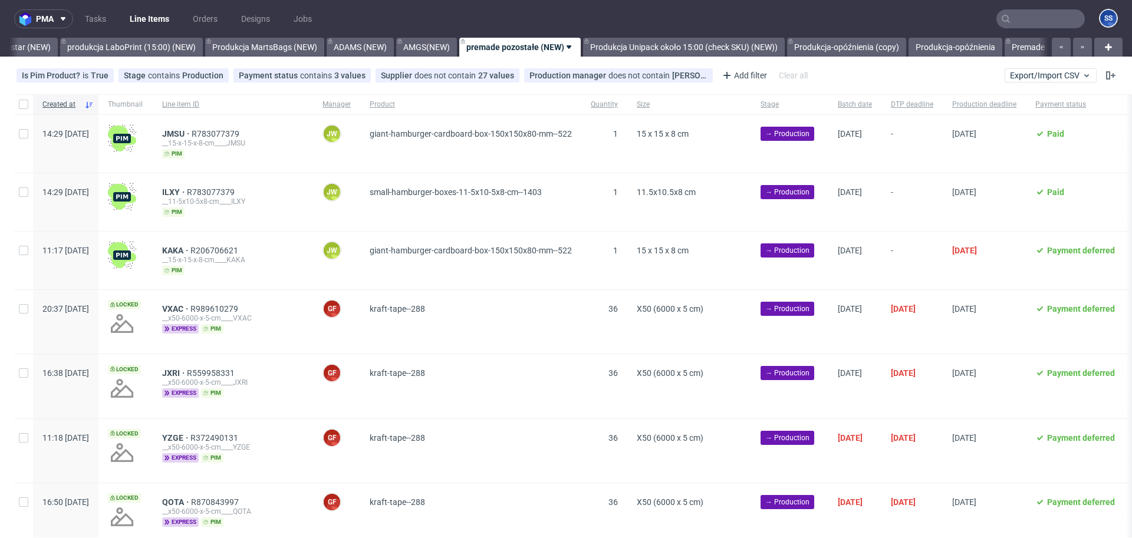
scroll to position [0, 483]
click at [420, 48] on link "AMGS(NEW)" at bounding box center [430, 47] width 61 height 19
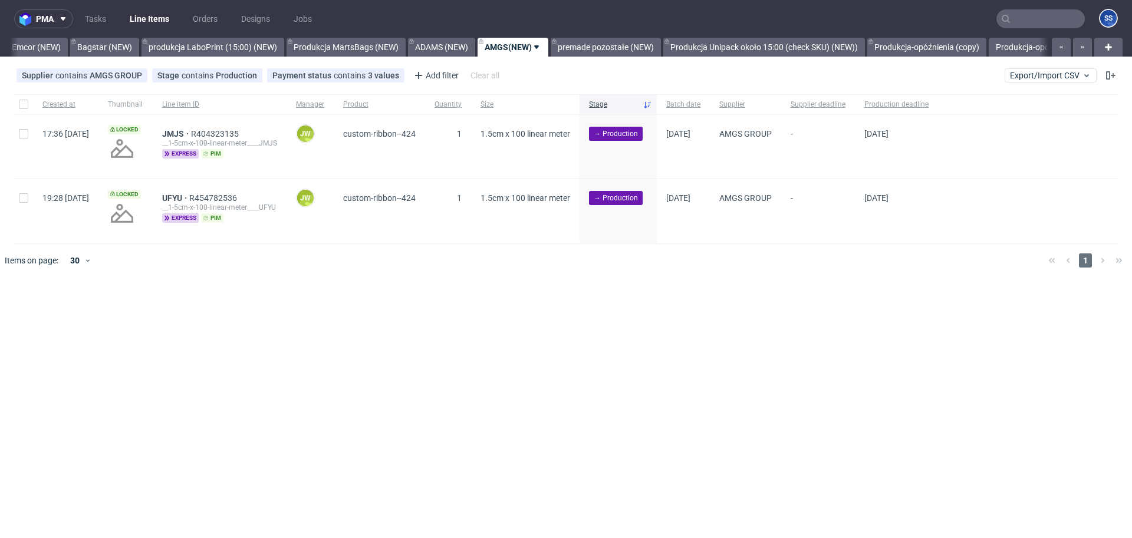
scroll to position [0, 390]
click at [650, 45] on link "premade pozostałe (NEW)" at bounding box center [621, 47] width 110 height 19
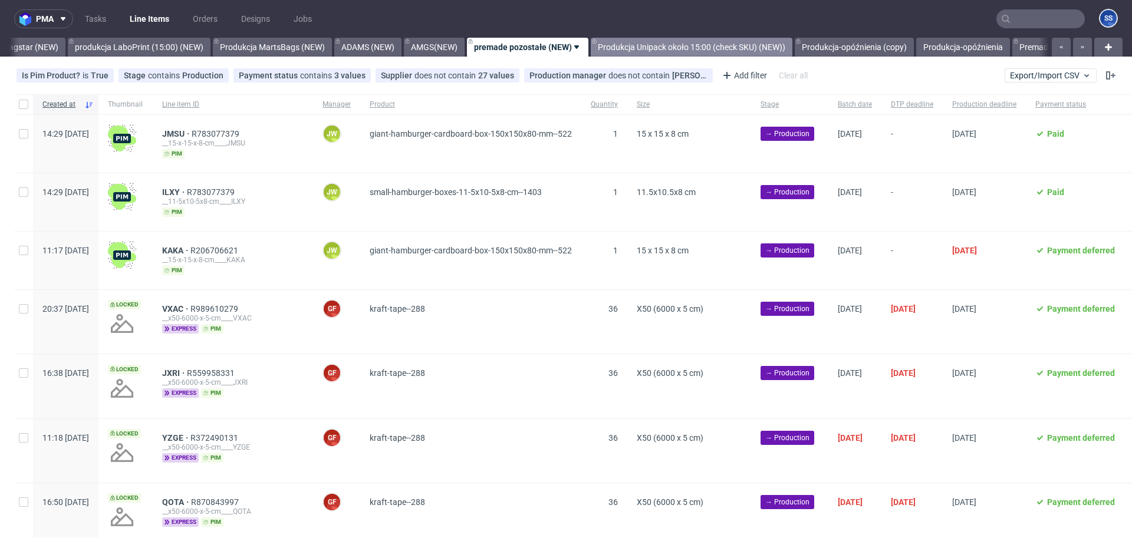
scroll to position [0, 483]
click at [1008, 51] on link "Premade" at bounding box center [1031, 47] width 47 height 19
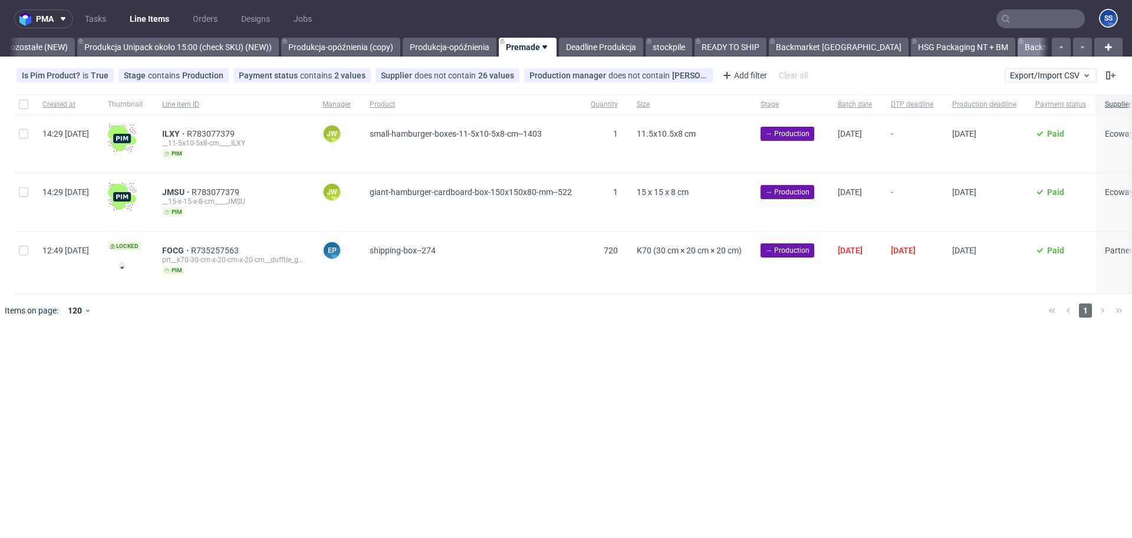
click at [1018, 51] on link "Backmarket" at bounding box center [1047, 47] width 58 height 19
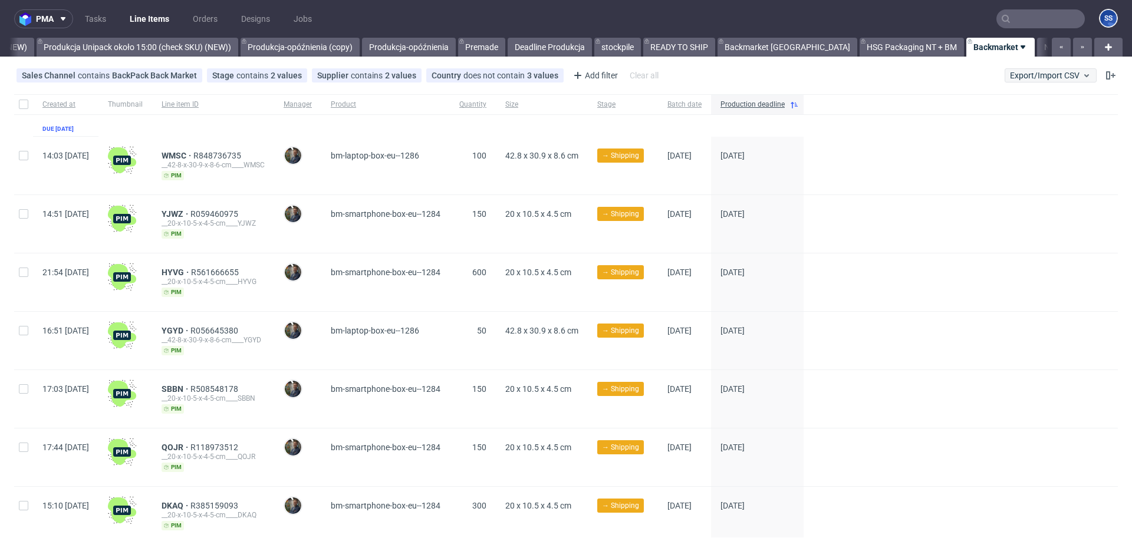
click at [1050, 77] on span "Export/Import CSV" at bounding box center [1050, 75] width 81 height 9
click at [1028, 75] on span "Export/Import CSV" at bounding box center [1050, 75] width 81 height 9
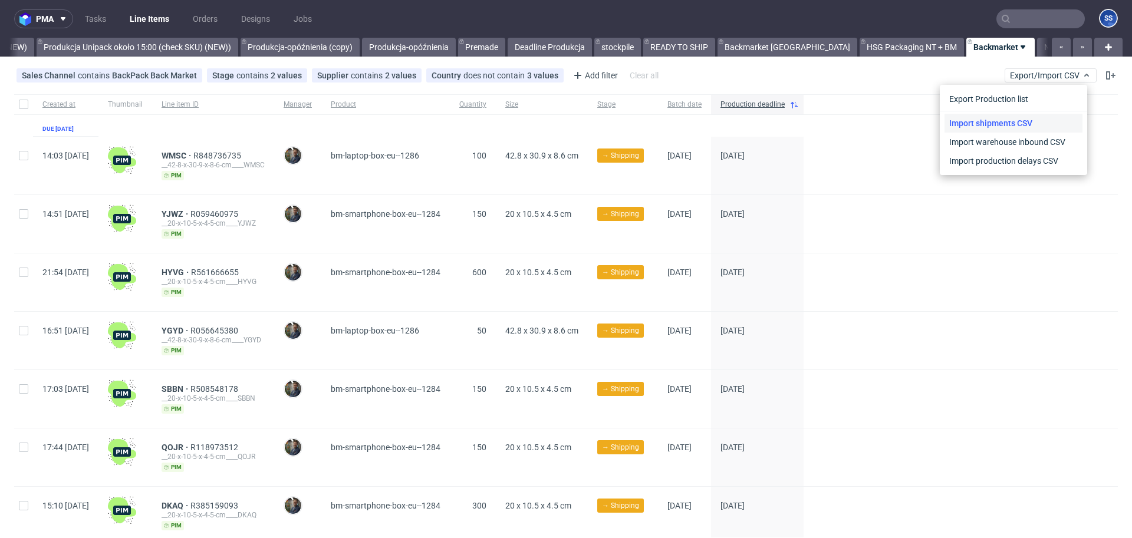
click at [1017, 117] on link "Import shipments CSV" at bounding box center [1014, 123] width 138 height 19
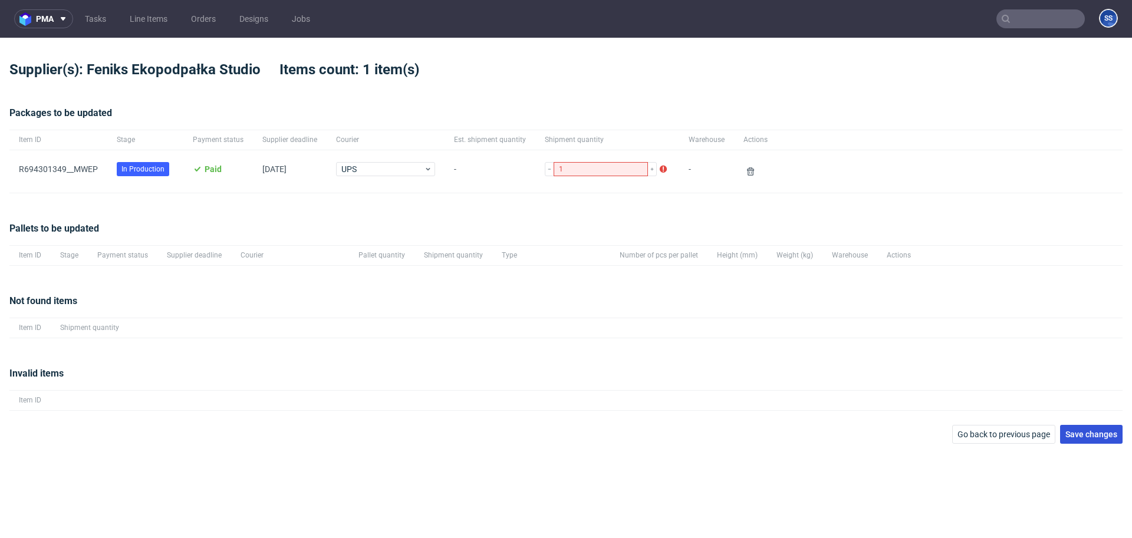
click at [1098, 435] on span "Save changes" at bounding box center [1091, 434] width 52 height 8
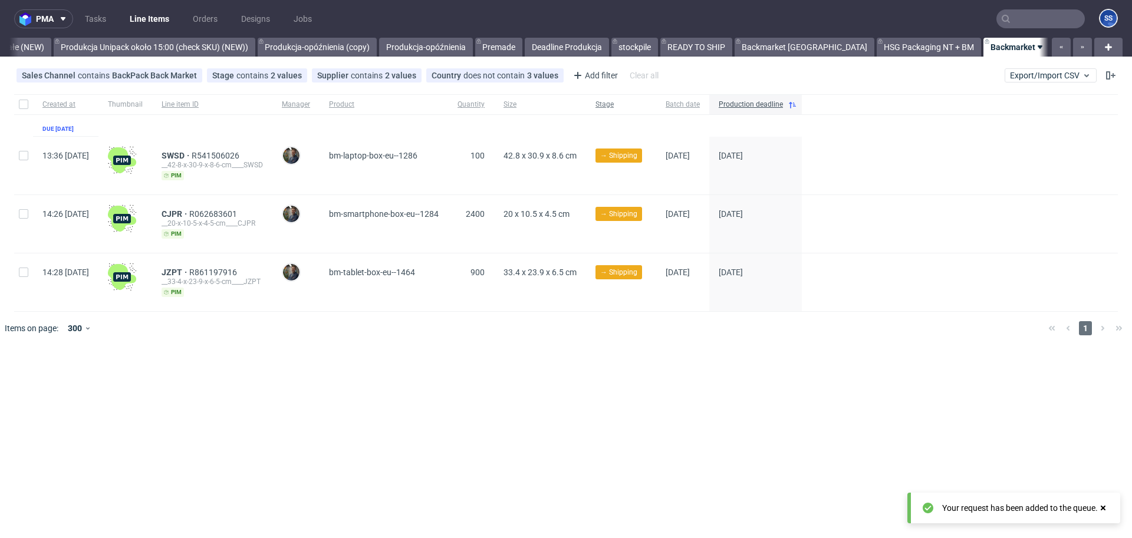
scroll to position [0, 1012]
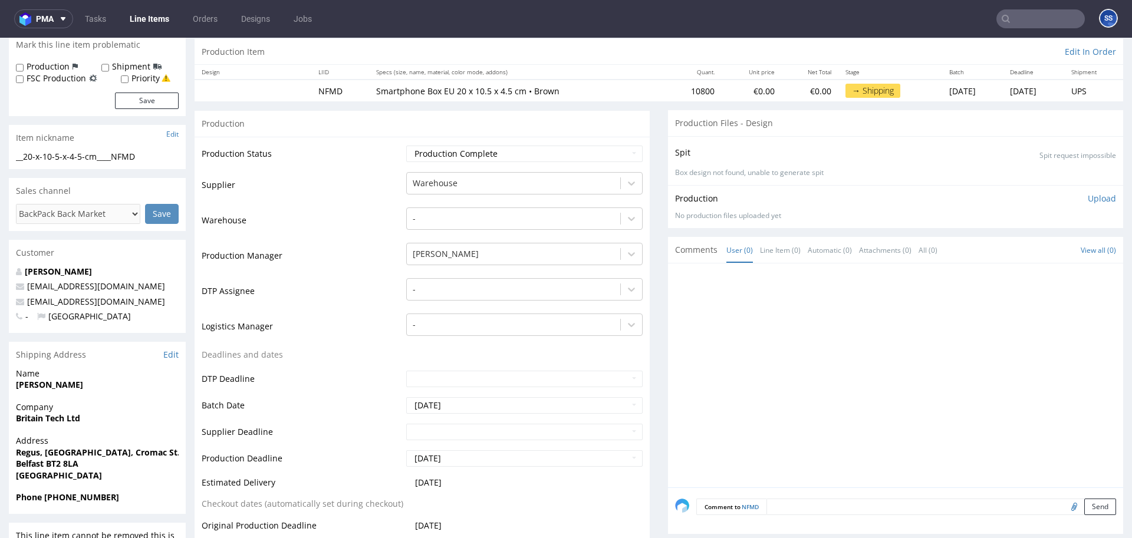
scroll to position [120, 0]
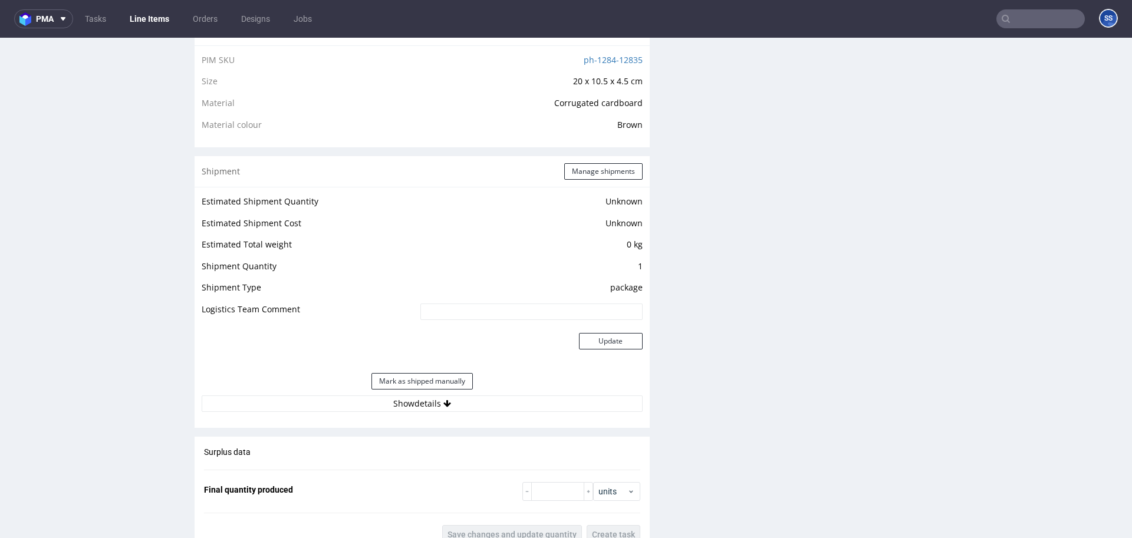
scroll to position [827, 0]
drag, startPoint x: 600, startPoint y: 182, endPoint x: 600, endPoint y: 172, distance: 10.0
click at [600, 182] on div "Shipment Manage shipments" at bounding box center [422, 172] width 455 height 31
click at [600, 172] on button "Manage shipments" at bounding box center [603, 172] width 78 height 17
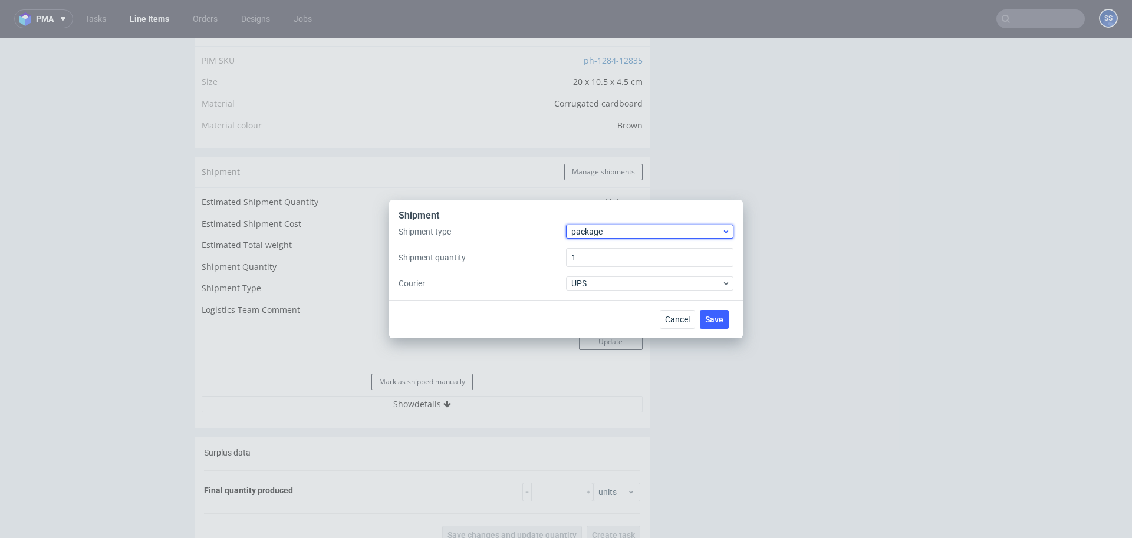
click at [603, 232] on span "package" at bounding box center [646, 232] width 150 height 12
click at [601, 254] on div "pallet" at bounding box center [650, 256] width 158 height 21
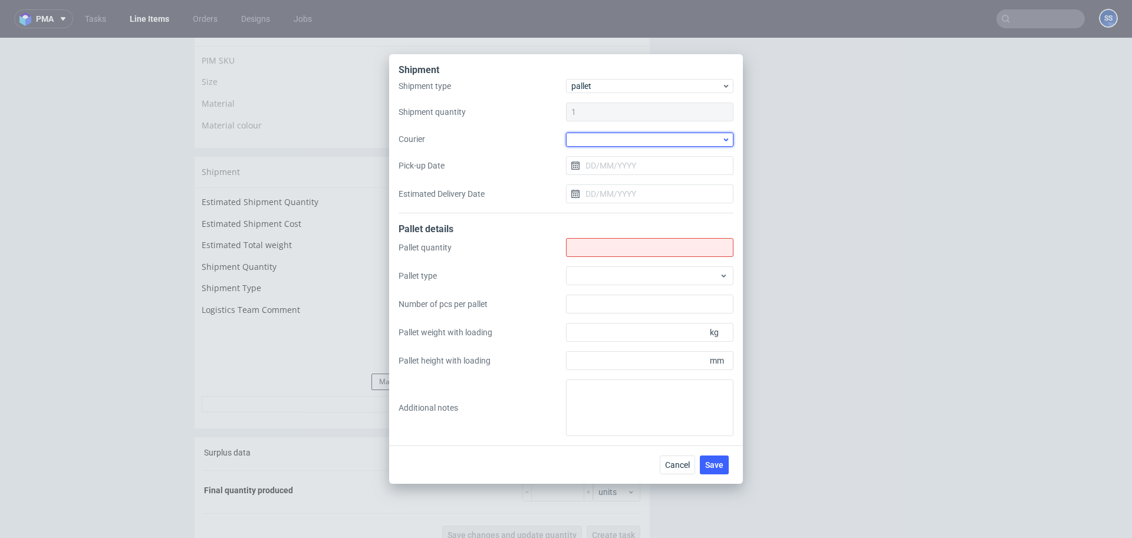
click at [596, 134] on div at bounding box center [649, 140] width 167 height 14
click at [620, 182] on div "Kuehne + Nagel" at bounding box center [650, 183] width 158 height 21
click at [603, 245] on input "Shipment type" at bounding box center [649, 247] width 167 height 19
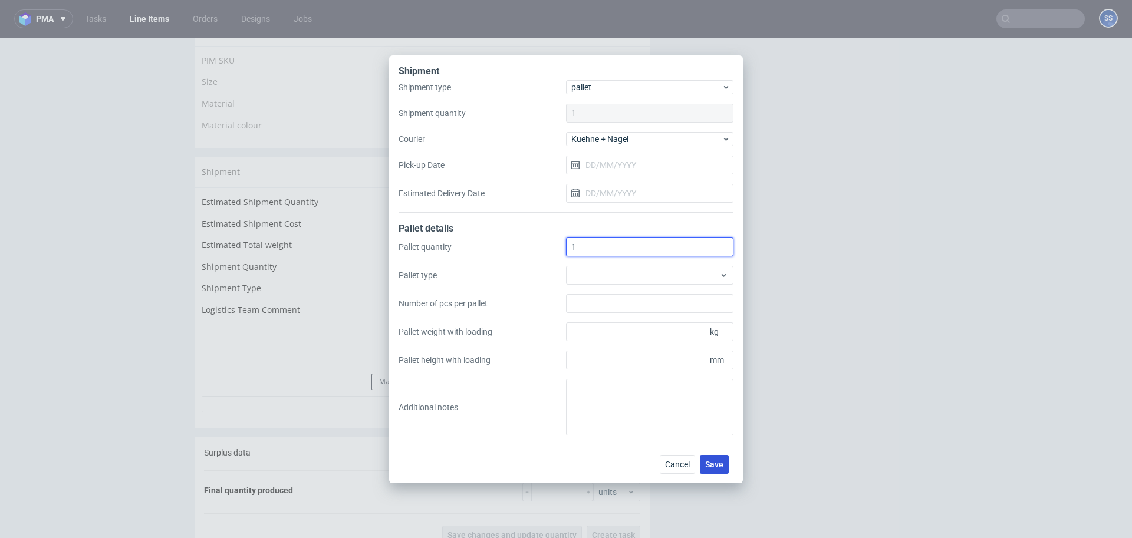
type input "1"
click at [710, 463] on span "Save" at bounding box center [714, 465] width 18 height 8
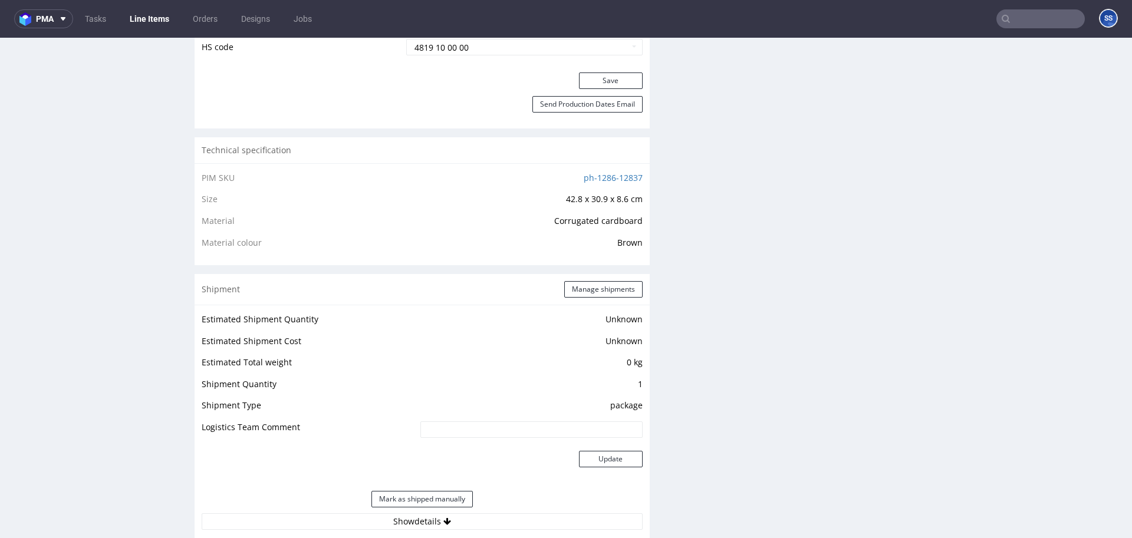
scroll to position [716, 0]
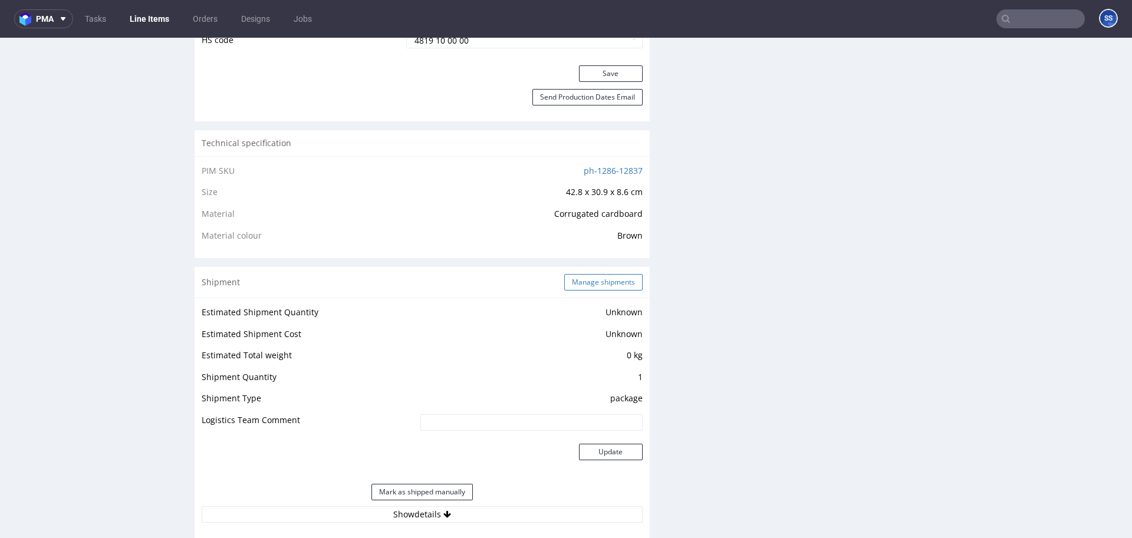
click at [585, 278] on button "Manage shipments" at bounding box center [603, 282] width 78 height 17
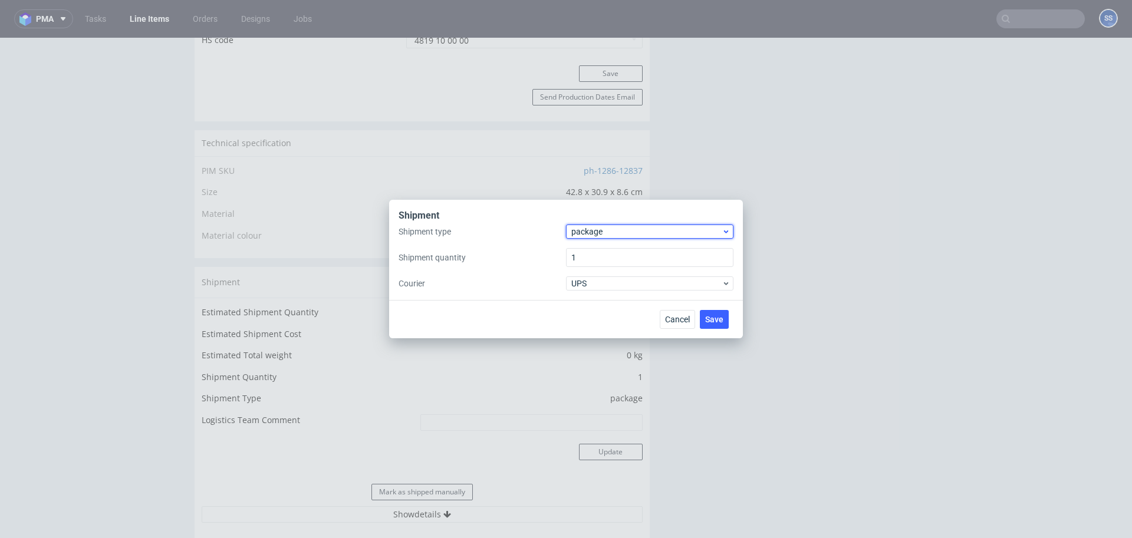
click at [611, 232] on span "package" at bounding box center [646, 232] width 150 height 12
click at [610, 254] on div "pallet" at bounding box center [650, 256] width 158 height 21
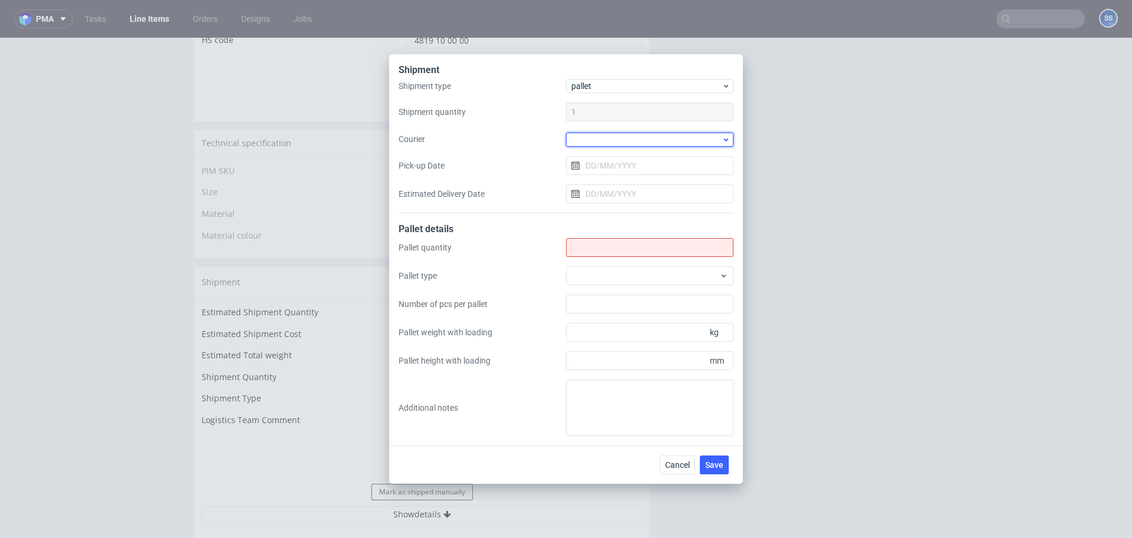
click at [594, 138] on div at bounding box center [649, 140] width 167 height 14
click at [598, 137] on div at bounding box center [649, 140] width 167 height 14
click at [613, 217] on div "Kuehne + Nagel" at bounding box center [650, 222] width 158 height 21
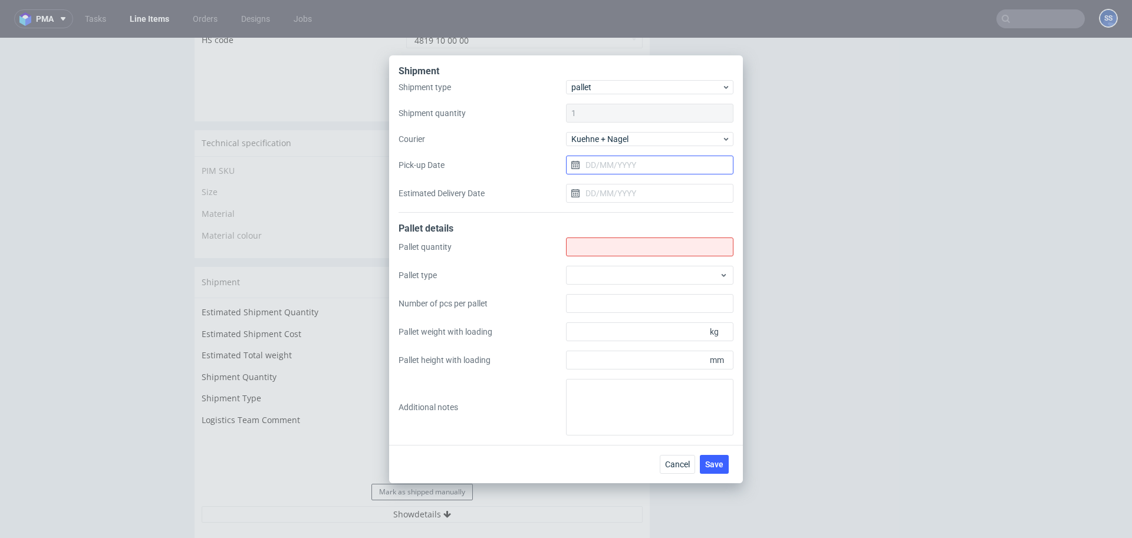
click at [609, 162] on input "Pick-up Date" at bounding box center [649, 165] width 167 height 19
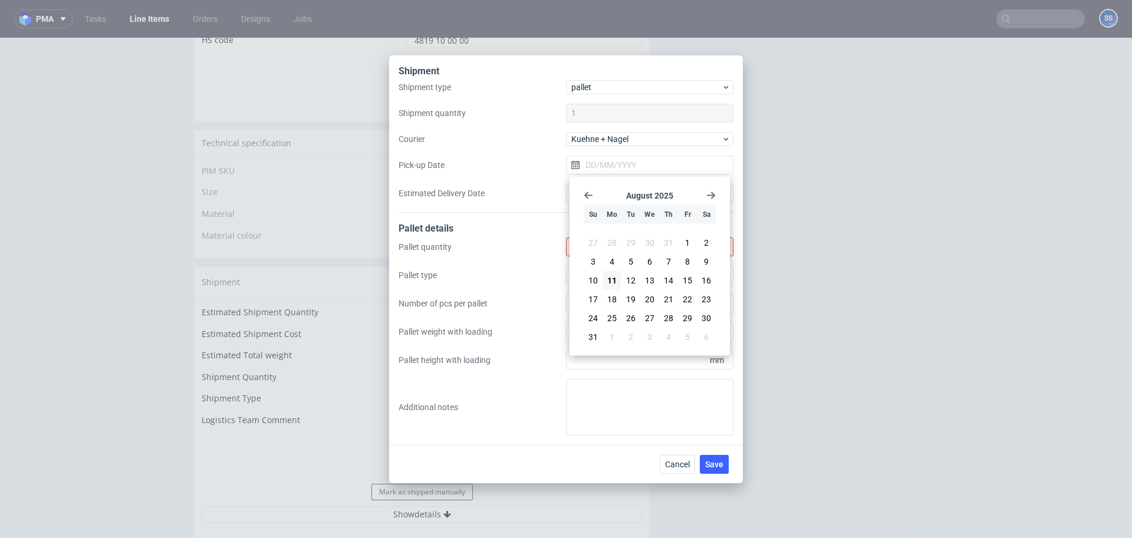
click at [537, 160] on label "Pick-up Date" at bounding box center [482, 165] width 167 height 12
click at [566, 160] on input "Pick-up Date" at bounding box center [649, 165] width 167 height 19
drag, startPoint x: 551, startPoint y: 160, endPoint x: 565, endPoint y: 178, distance: 23.0
click at [552, 162] on label "Pick-up Date" at bounding box center [482, 165] width 167 height 12
click at [566, 162] on input "Pick-up Date" at bounding box center [649, 165] width 167 height 19
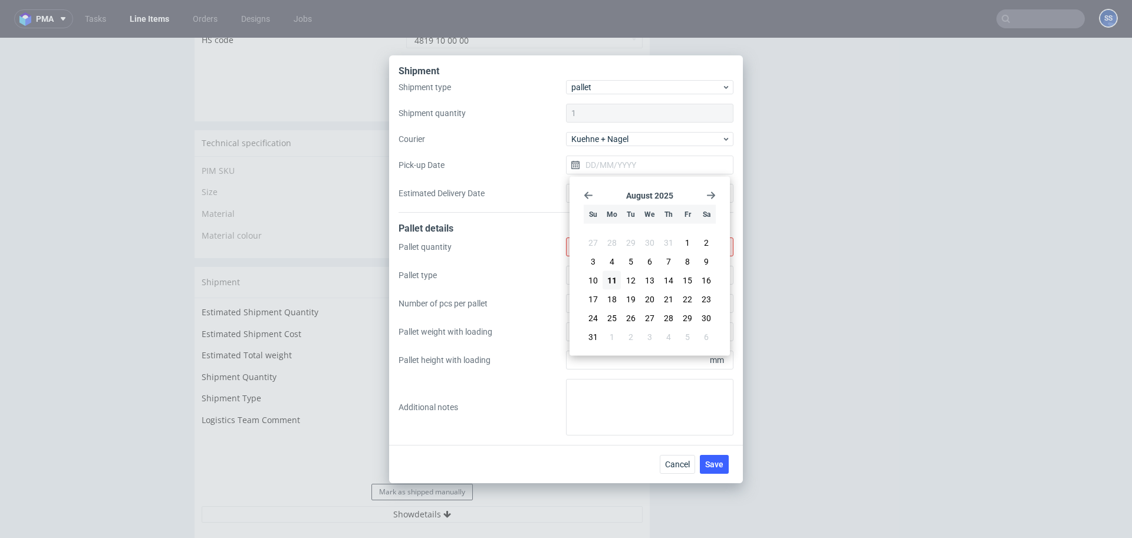
click at [553, 195] on label "Estimated Delivery Date" at bounding box center [482, 194] width 167 height 12
click at [566, 195] on input "Estimated Delivery Date" at bounding box center [649, 193] width 167 height 19
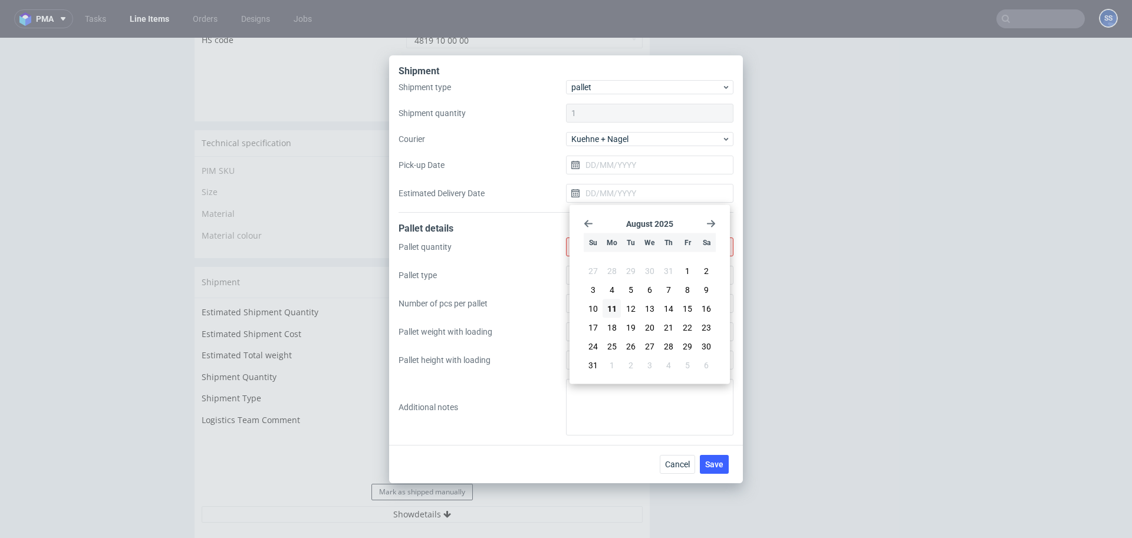
click at [610, 438] on div "Shipment Shipment type pallet Shipment quantity 1 Courier Kuehne + Nagel Pick-u…" at bounding box center [566, 250] width 354 height 390
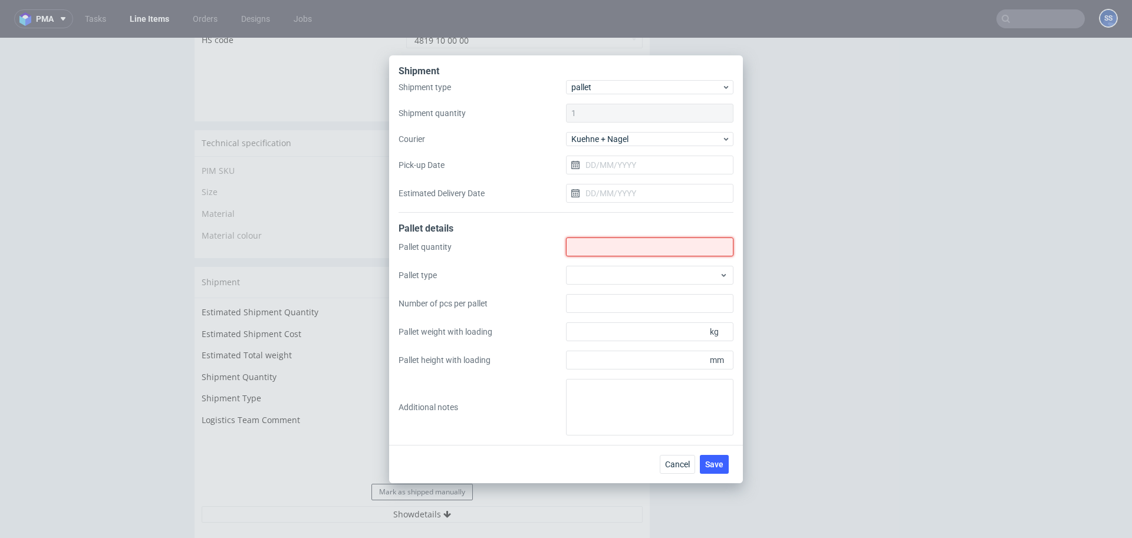
click at [593, 246] on input "Shipment type" at bounding box center [649, 247] width 167 height 19
type input "2"
click at [711, 472] on button "Save" at bounding box center [714, 464] width 29 height 19
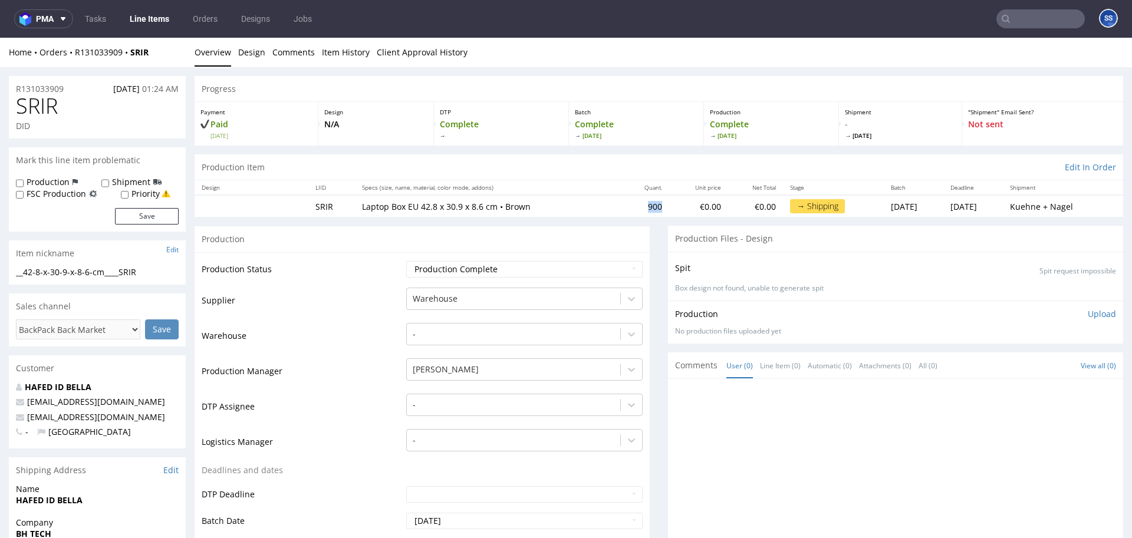
drag, startPoint x: 634, startPoint y: 204, endPoint x: 609, endPoint y: 206, distance: 26.0
click at [623, 206] on td "900" at bounding box center [646, 206] width 47 height 22
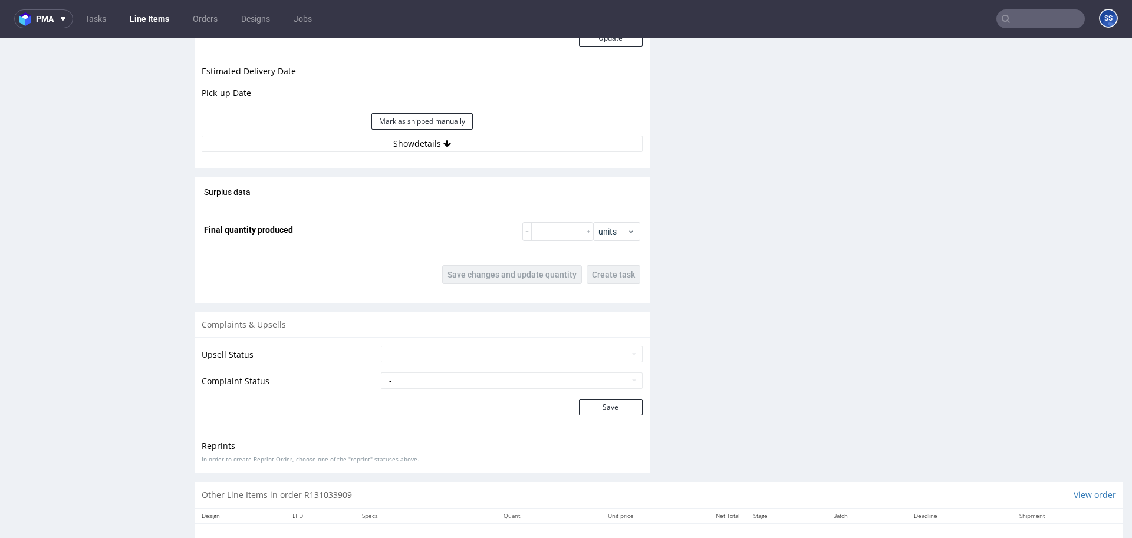
scroll to position [1132, 0]
click at [473, 149] on button "Show details" at bounding box center [422, 142] width 441 height 17
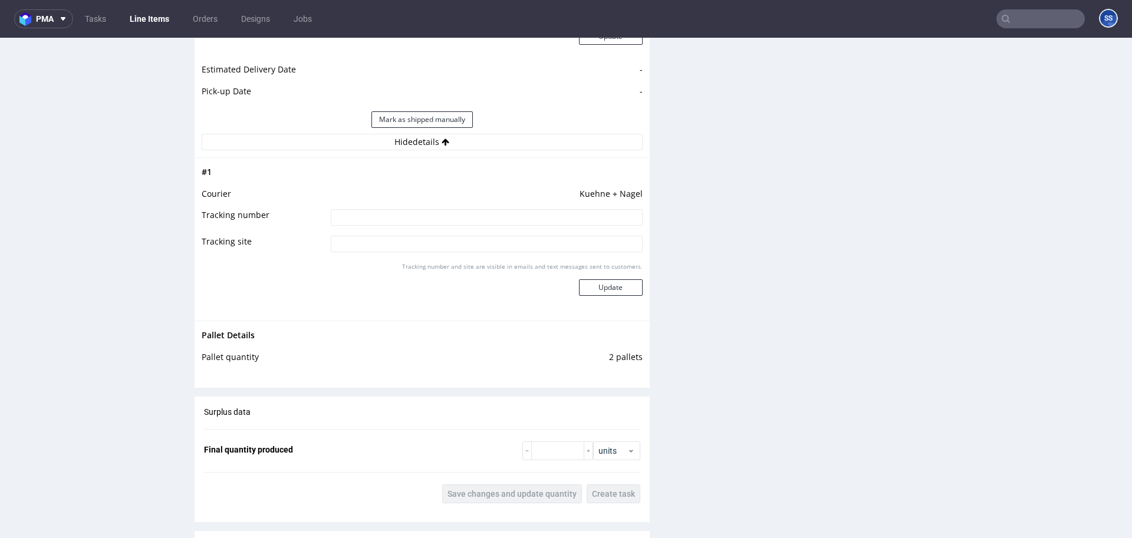
click at [418, 218] on input at bounding box center [487, 217] width 312 height 17
paste input "RWM006263335"
type input "RWM006263335"
click at [616, 292] on button "Update" at bounding box center [611, 287] width 64 height 17
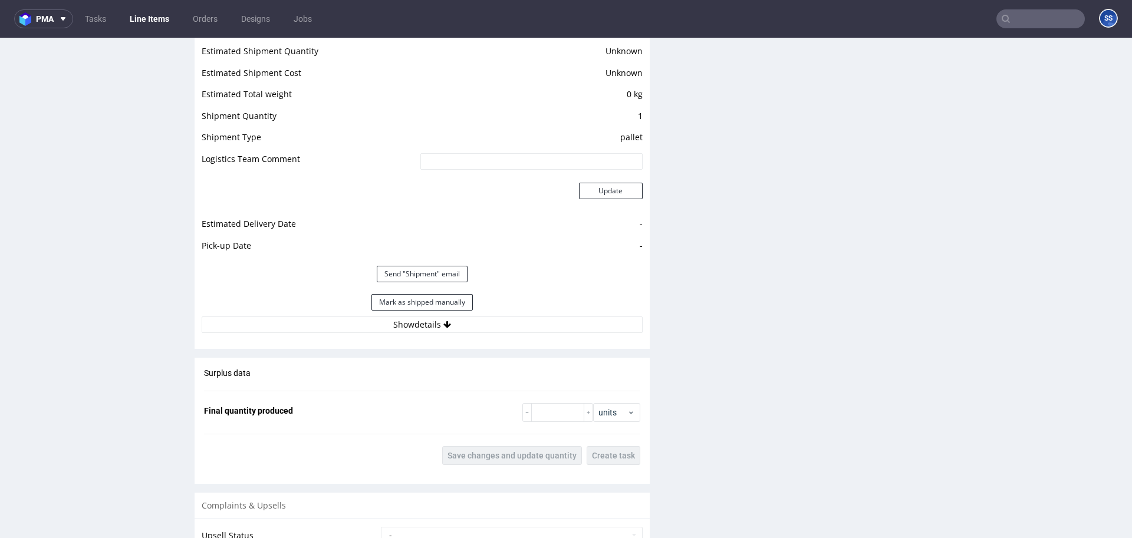
scroll to position [1004, 0]
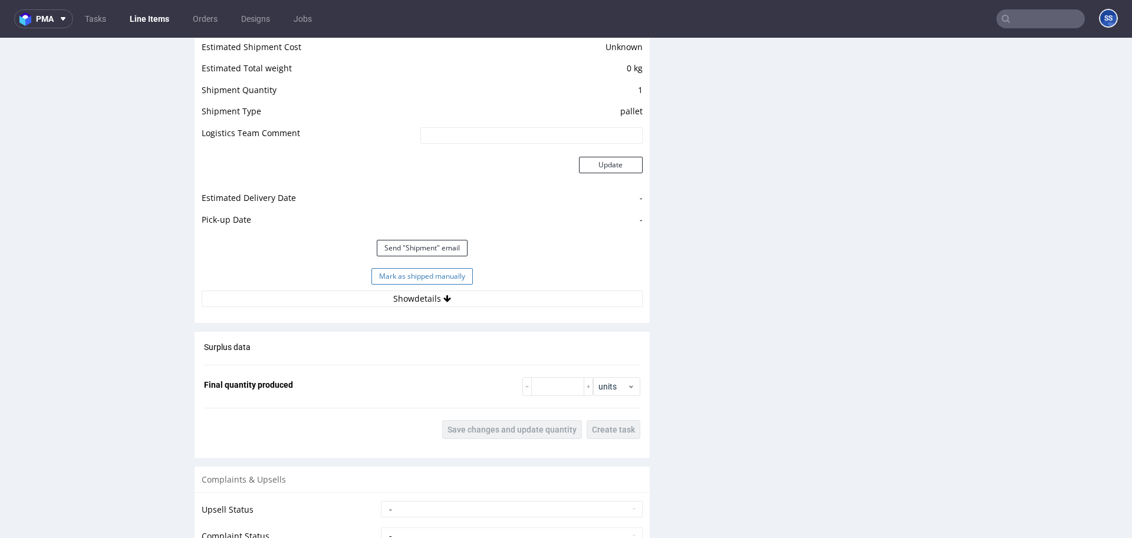
click at [456, 277] on button "Mark as shipped manually" at bounding box center [421, 276] width 101 height 17
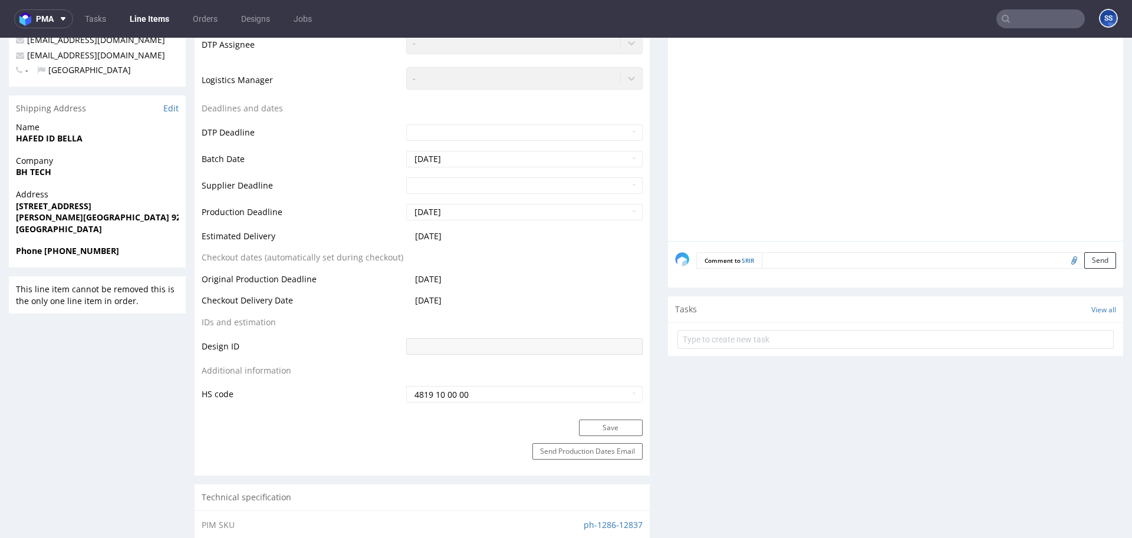
scroll to position [0, 0]
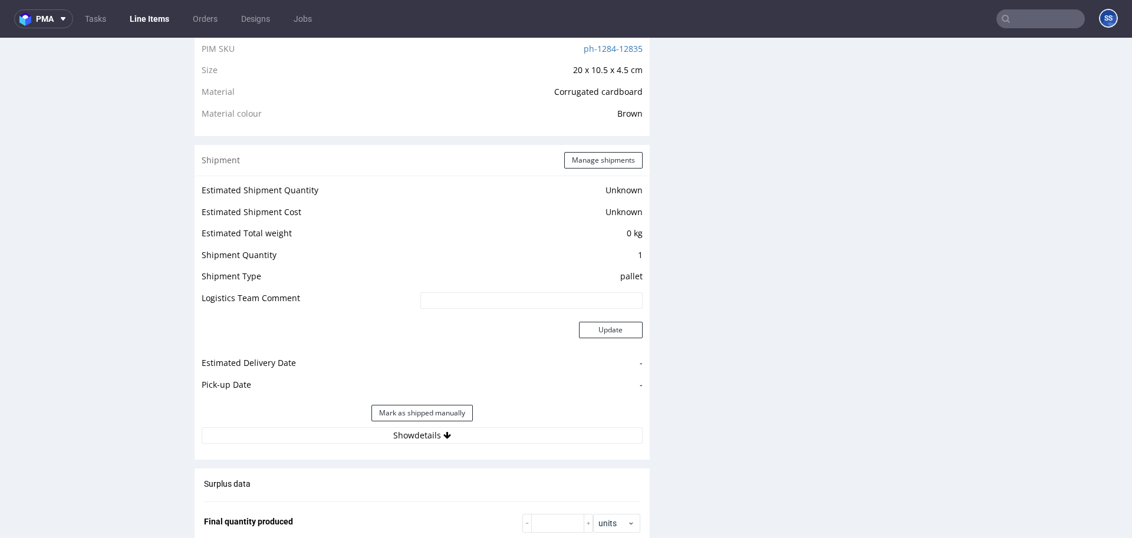
scroll to position [1040, 0]
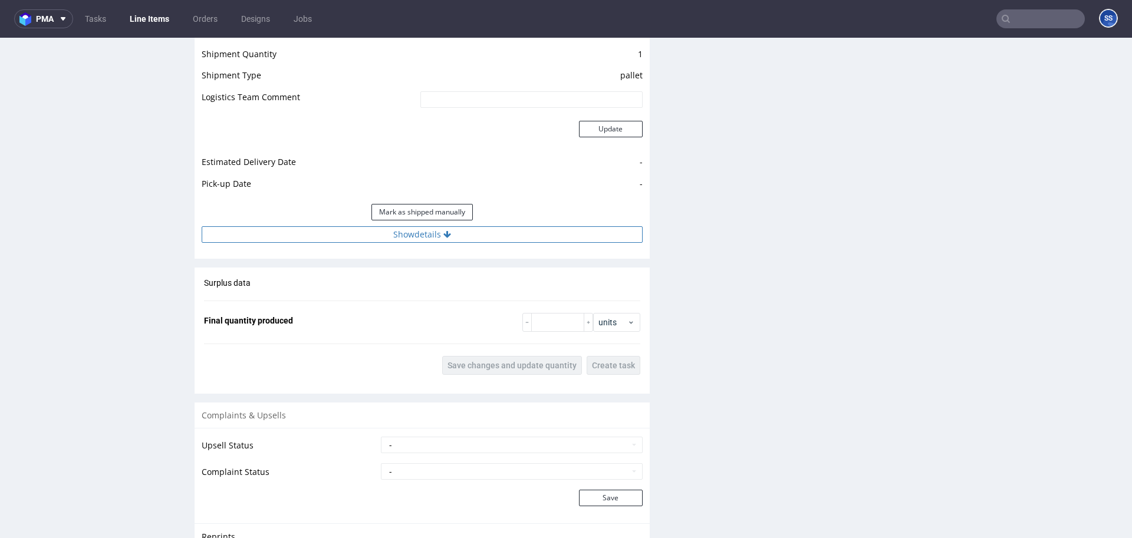
click at [422, 236] on button "Show details" at bounding box center [422, 234] width 441 height 17
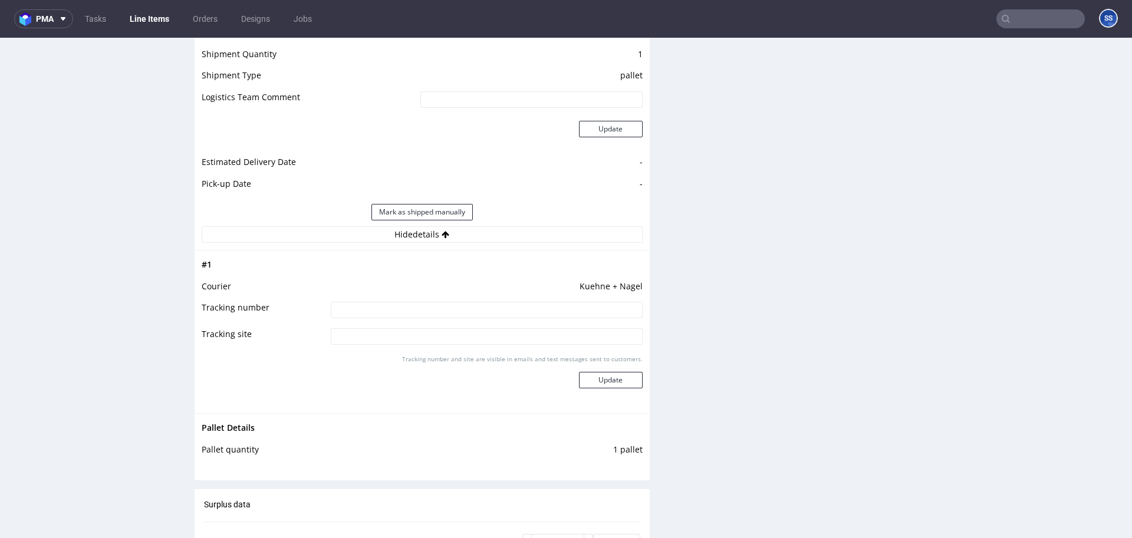
click at [436, 304] on input at bounding box center [487, 310] width 312 height 17
paste input "RWM006263302"
type input "RWM006263302"
click at [608, 382] on button "Update" at bounding box center [611, 380] width 64 height 17
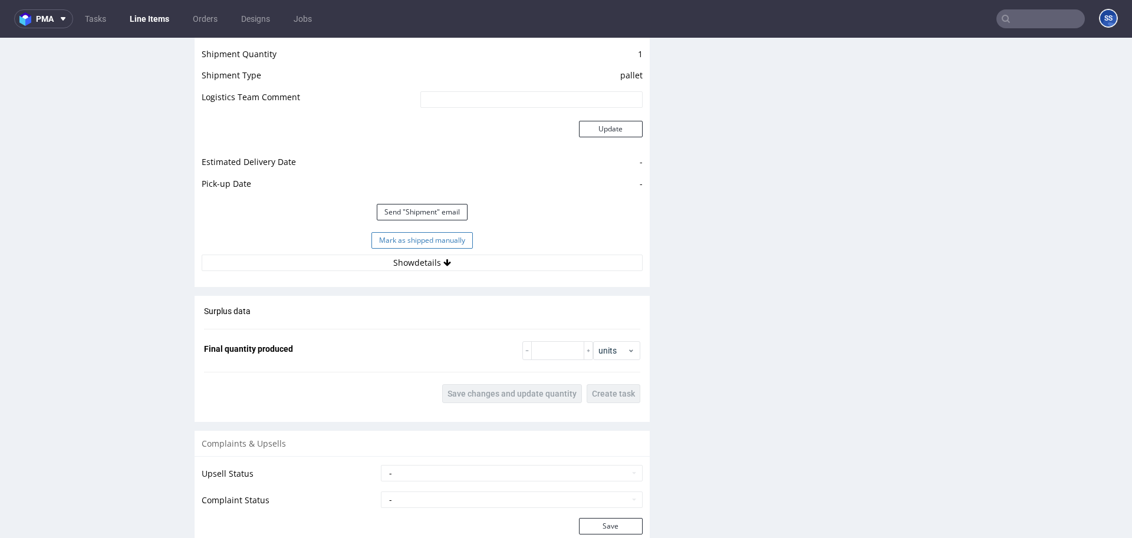
click at [451, 240] on button "Mark as shipped manually" at bounding box center [421, 240] width 101 height 17
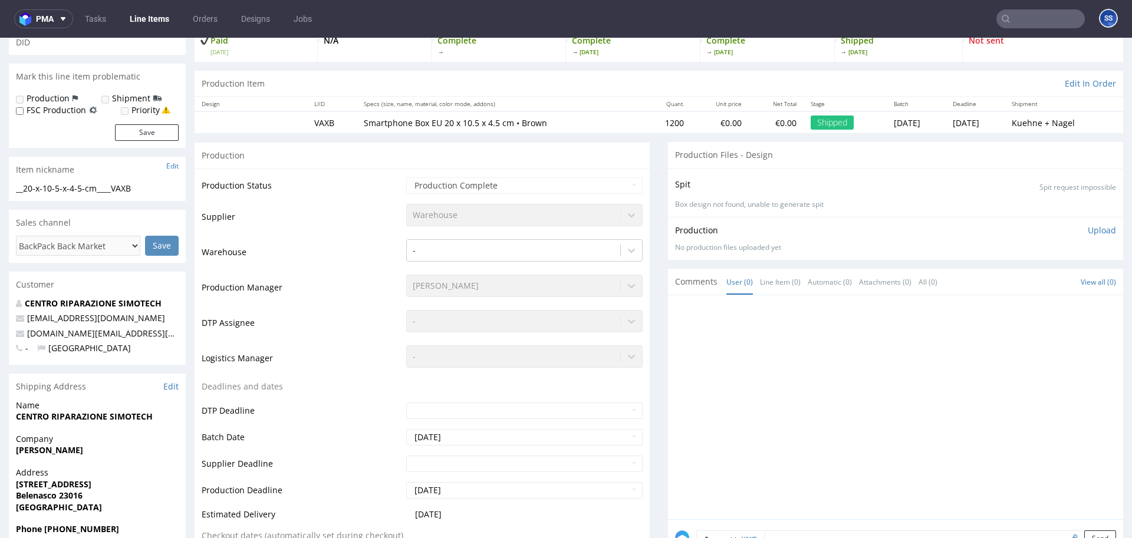
scroll to position [0, 0]
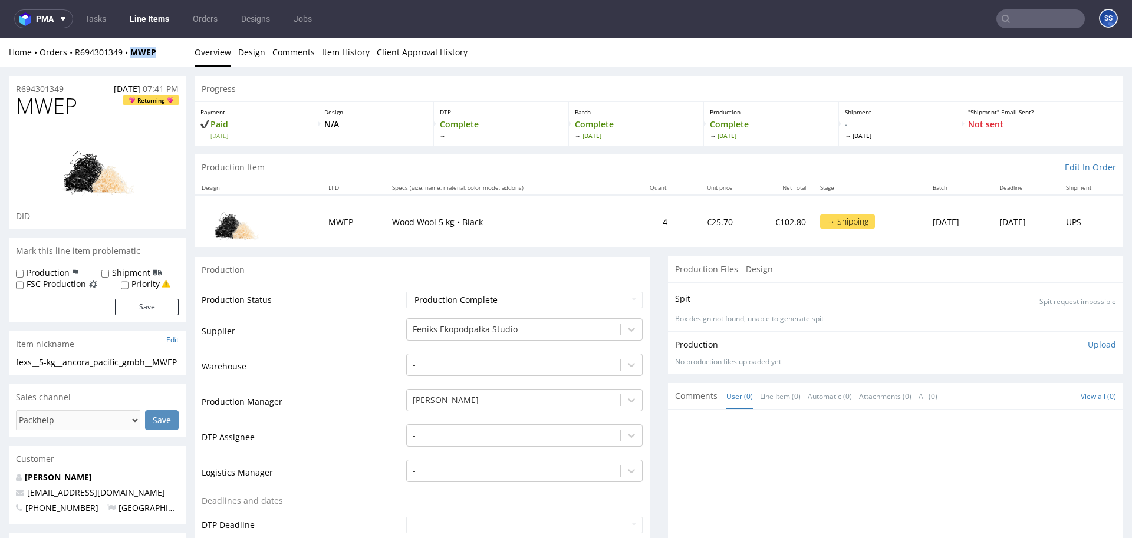
drag, startPoint x: 164, startPoint y: 51, endPoint x: 239, endPoint y: 170, distance: 140.2
click at [132, 55] on div "Home Orders R694301349 MWEP" at bounding box center [97, 53] width 177 height 12
copy strong "MWEP"
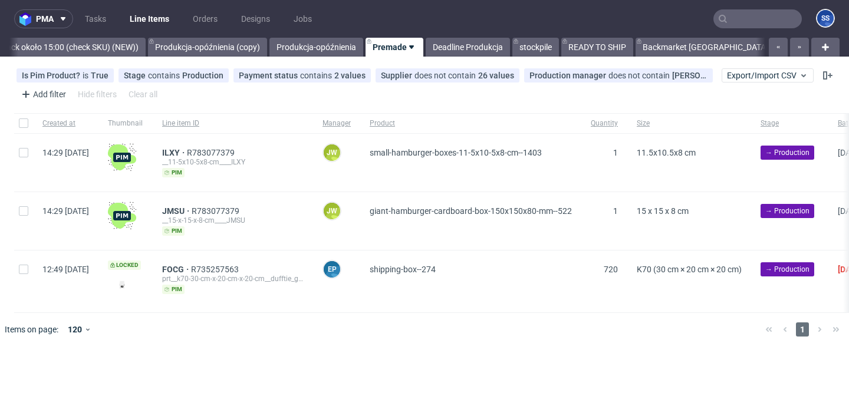
scroll to position [0, 1123]
